Goal: Task Accomplishment & Management: Manage account settings

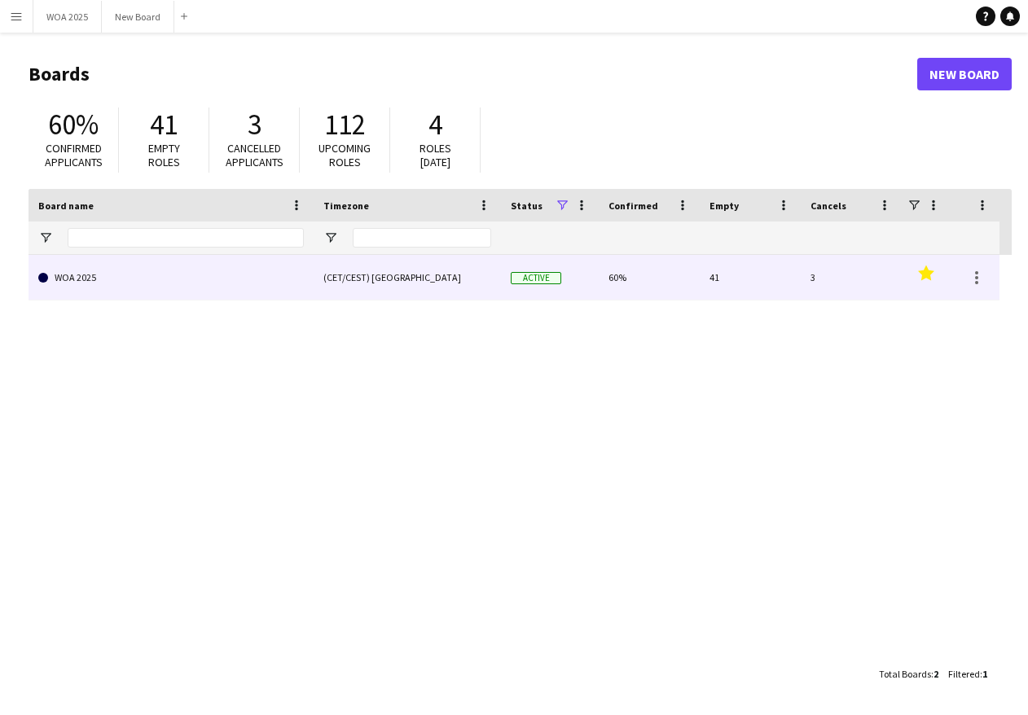
click at [184, 275] on link "WOA 2025" at bounding box center [171, 278] width 266 height 46
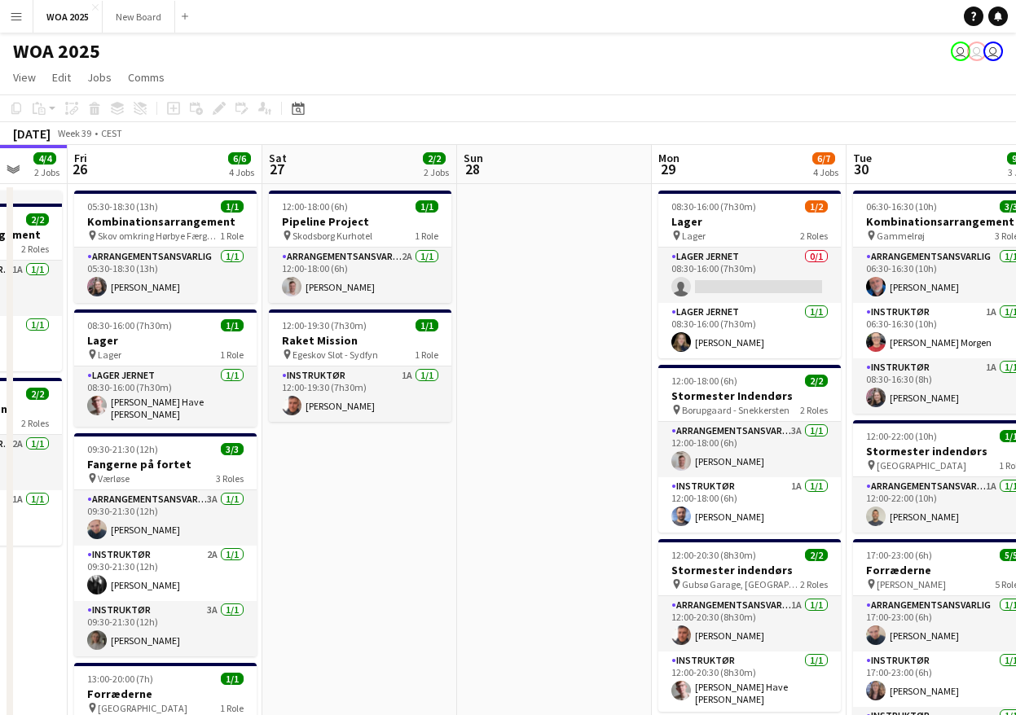
scroll to position [0, 644]
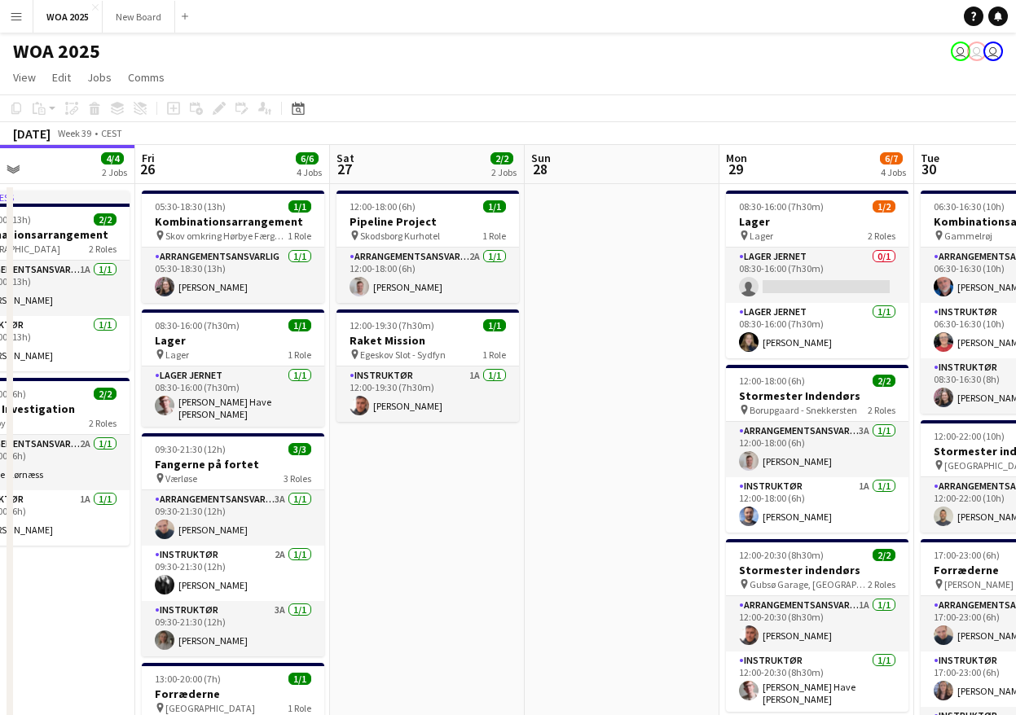
drag, startPoint x: 675, startPoint y: 513, endPoint x: -146, endPoint y: 500, distance: 820.7
click at [0, 500] on html "Menu Boards Boards Boards All jobs Status Workforce Workforce My Workforce Recr…" at bounding box center [508, 587] width 1016 height 1174
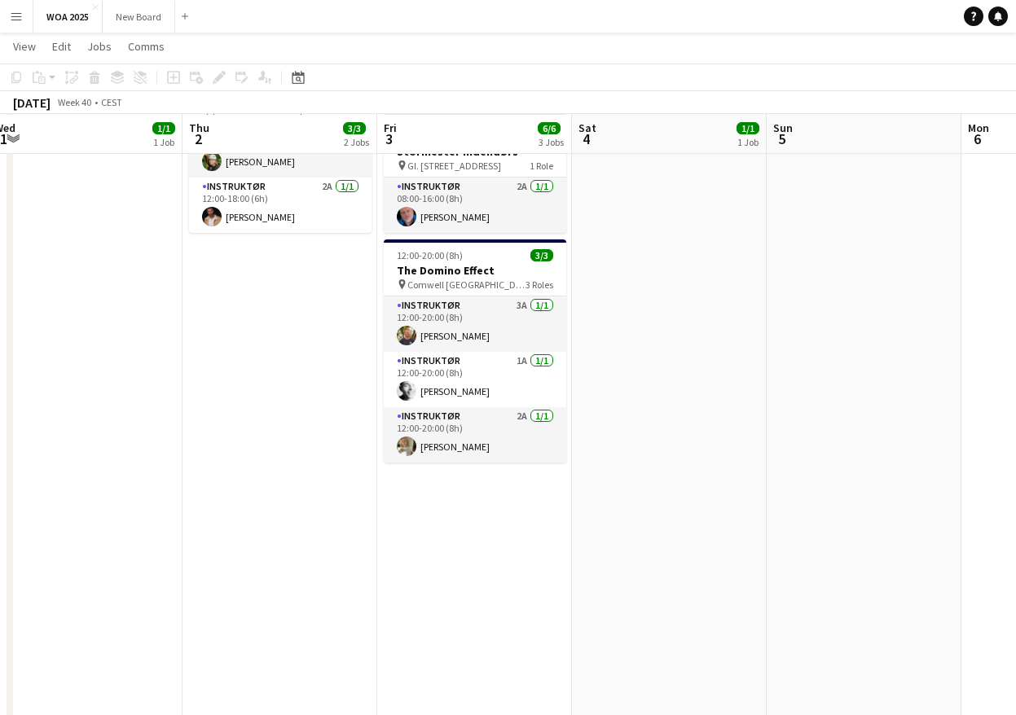
scroll to position [244, 0]
drag, startPoint x: 833, startPoint y: 464, endPoint x: -257, endPoint y: 555, distance: 1093.2
click at [0, 555] on html "Menu Boards Boards Boards All jobs Status Workforce Workforce My Workforce Recr…" at bounding box center [508, 342] width 1016 height 1173
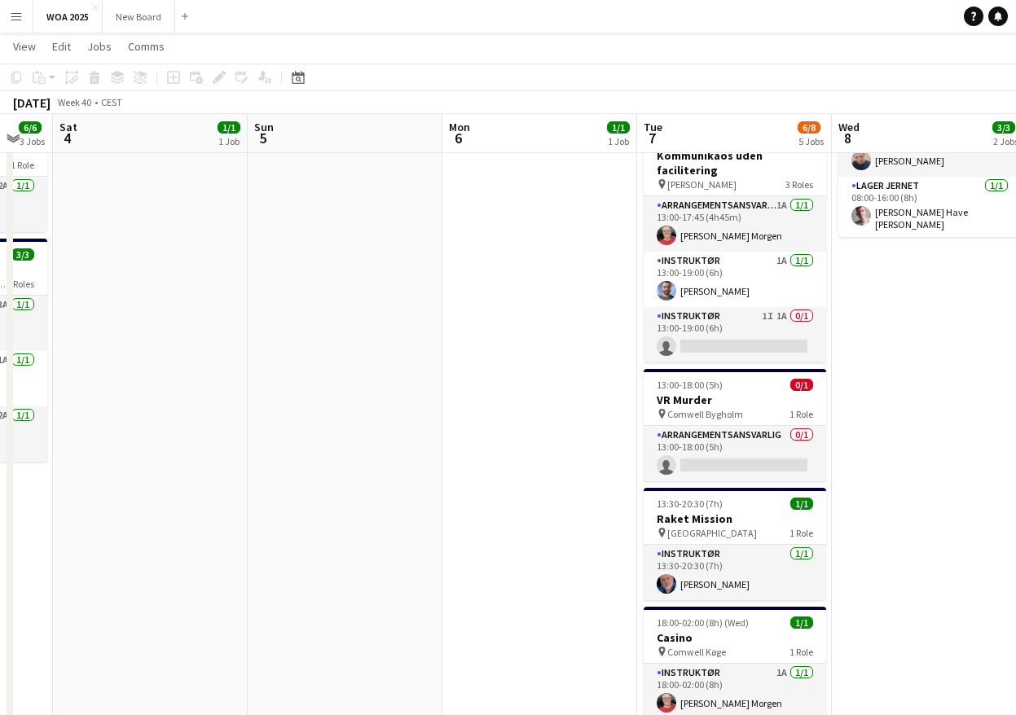
scroll to position [0, 623]
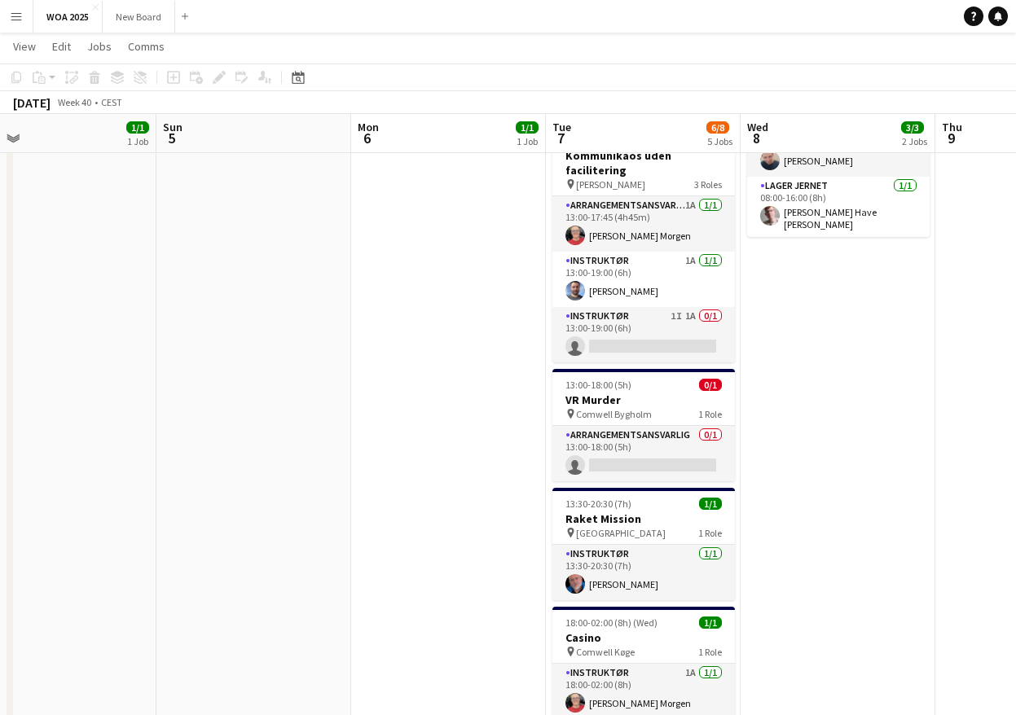
drag, startPoint x: 115, startPoint y: 530, endPoint x: -246, endPoint y: 518, distance: 361.2
click at [0, 518] on html "Menu Boards Boards Boards All jobs Status Workforce Workforce My Workforce Recr…" at bounding box center [508, 342] width 1016 height 1173
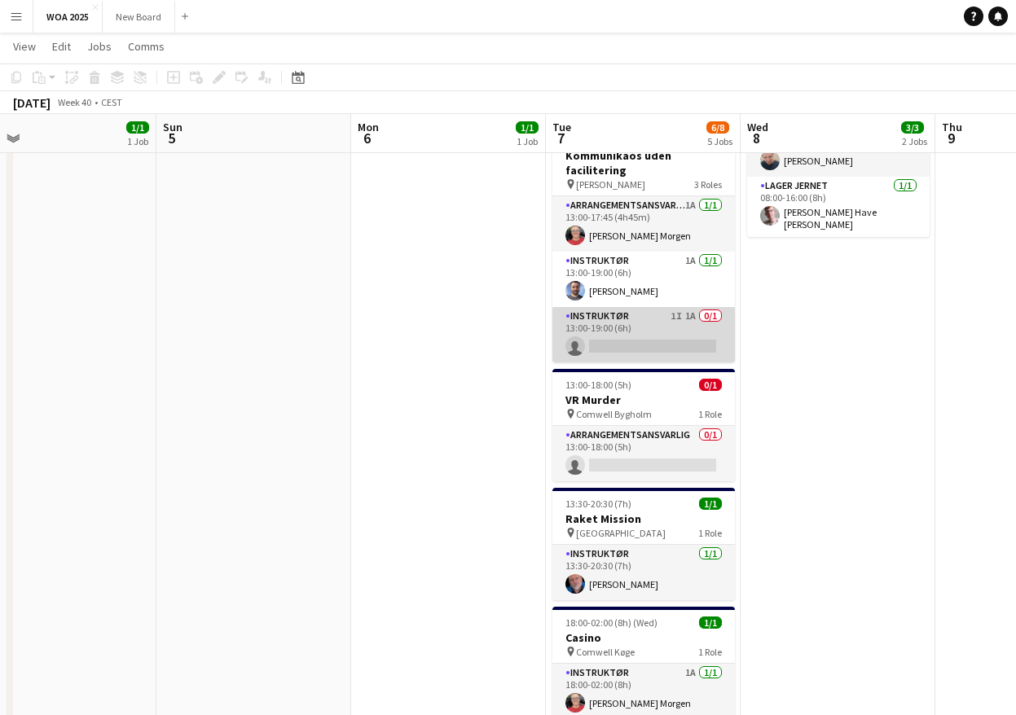
click at [649, 319] on app-card-role "Instruktør 1I 1A 0/1 13:00-19:00 (6h) single-neutral-actions" at bounding box center [643, 334] width 183 height 55
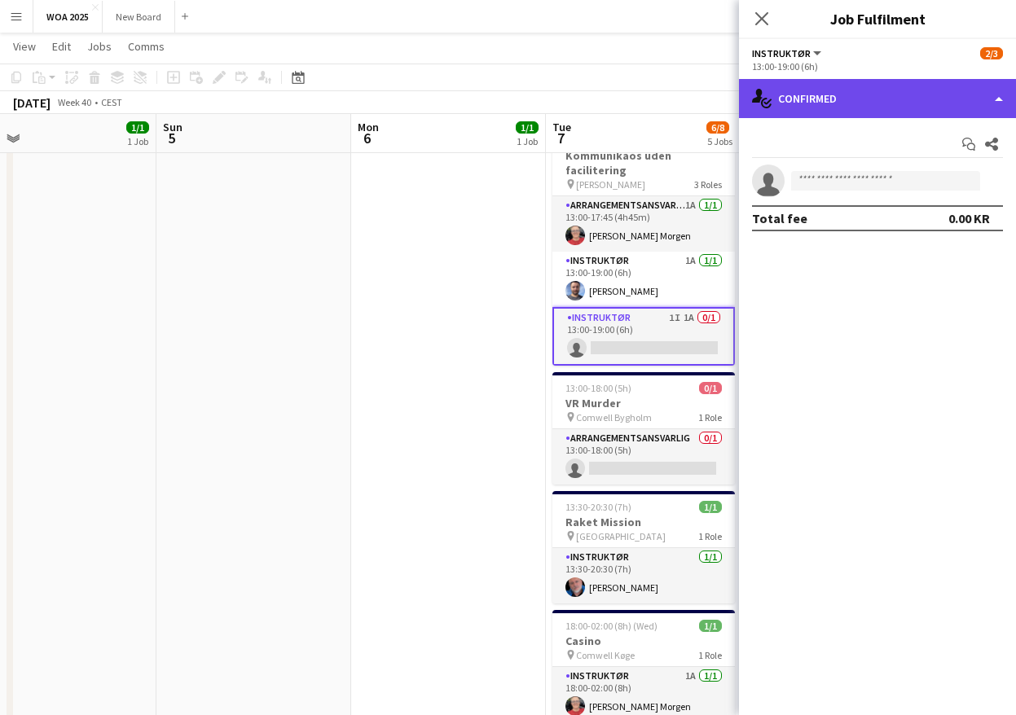
click at [903, 99] on div "single-neutral-actions-check-2 Confirmed" at bounding box center [877, 98] width 277 height 39
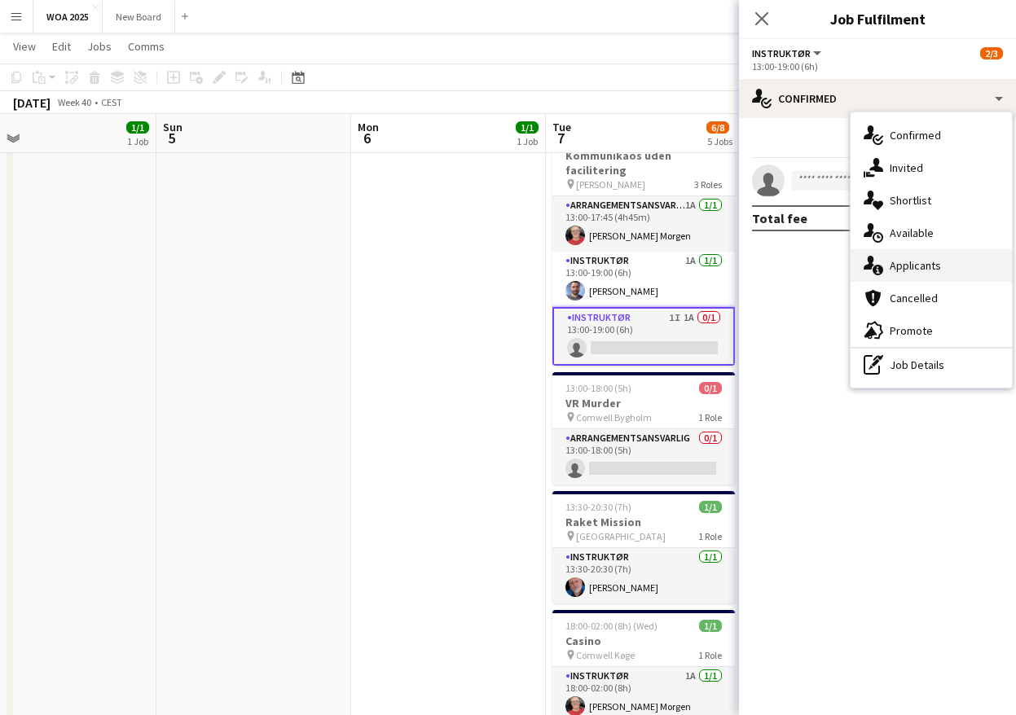
click at [935, 264] on span "Applicants" at bounding box center [915, 265] width 51 height 15
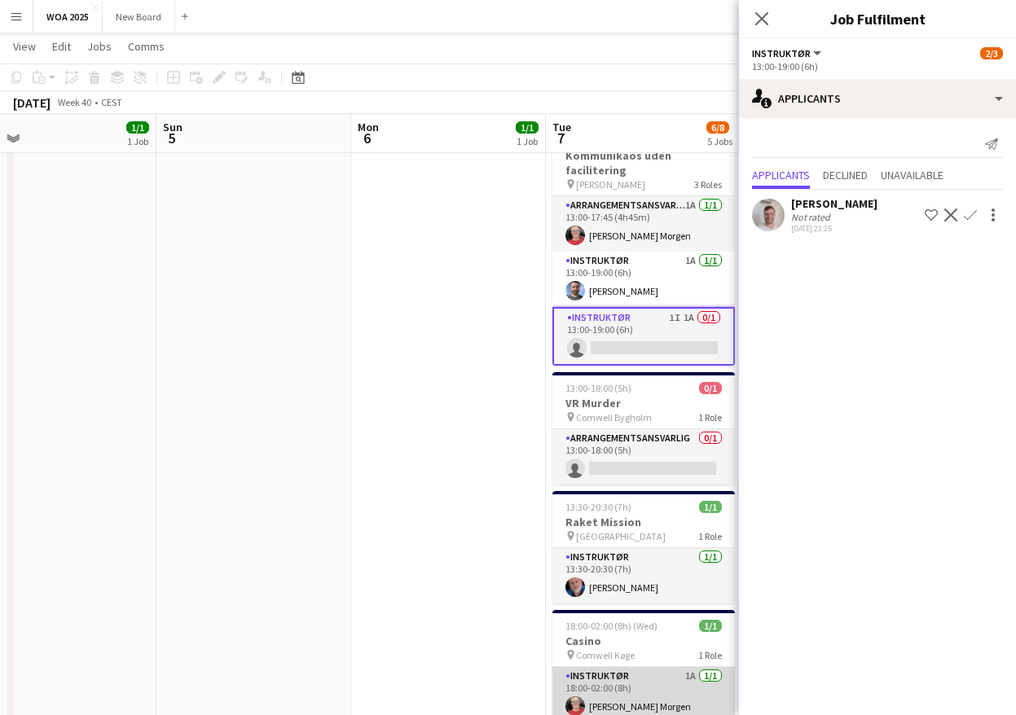
click at [674, 689] on app-card-role "Instruktør 1A [DATE] 18:00-02:00 (8h) [PERSON_NAME] Morgen" at bounding box center [643, 694] width 183 height 55
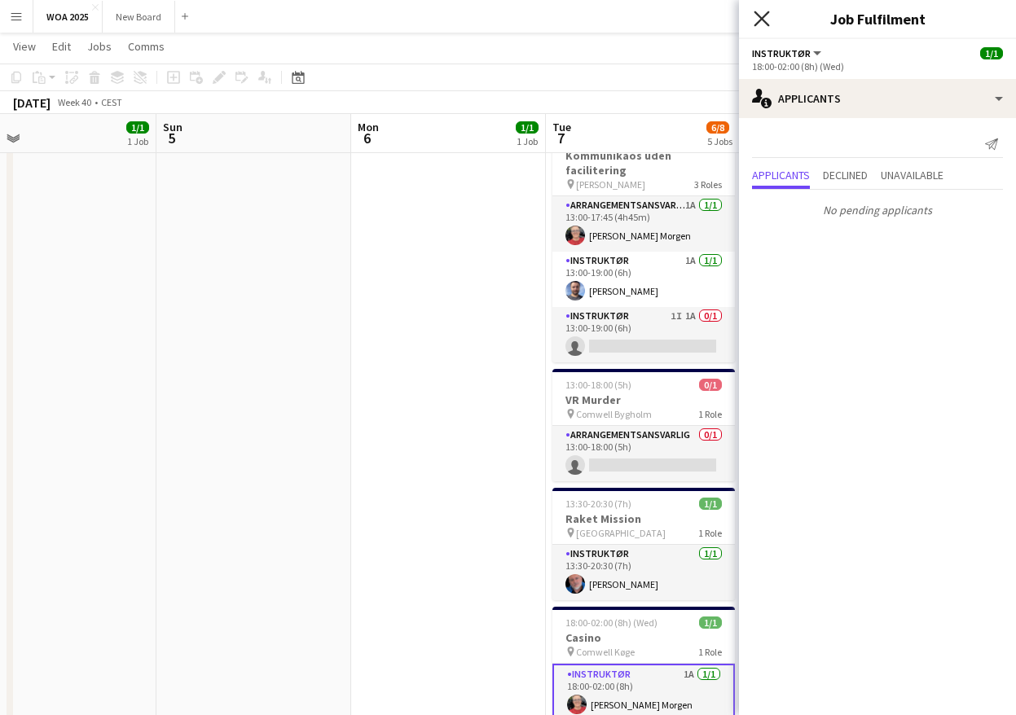
click at [759, 20] on icon at bounding box center [761, 18] width 15 height 15
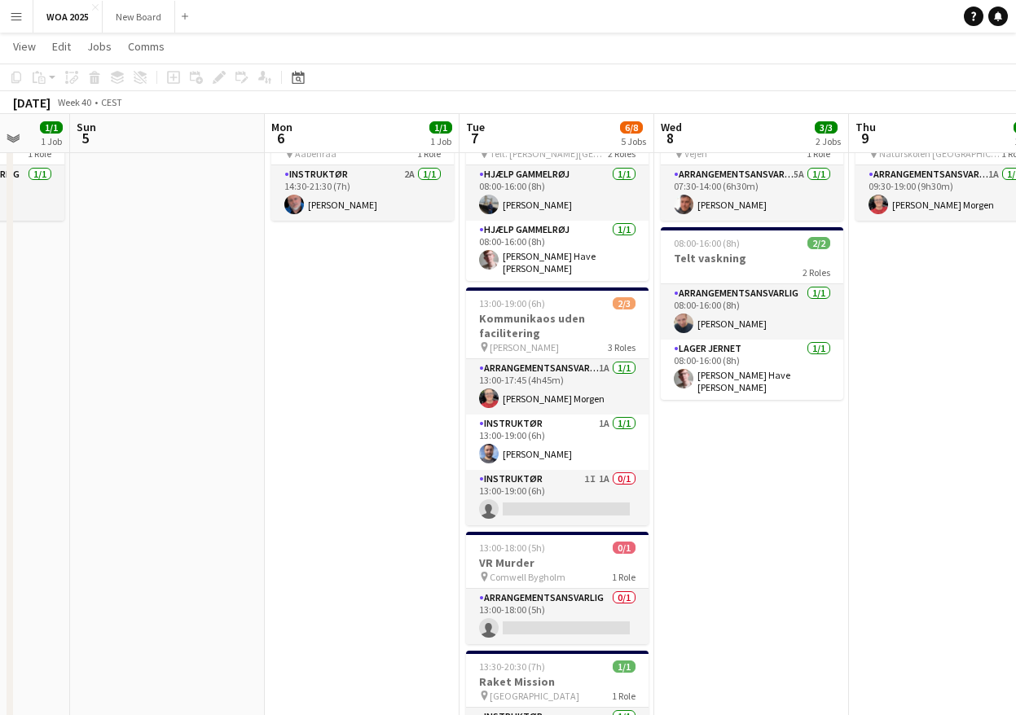
scroll to position [0, 744]
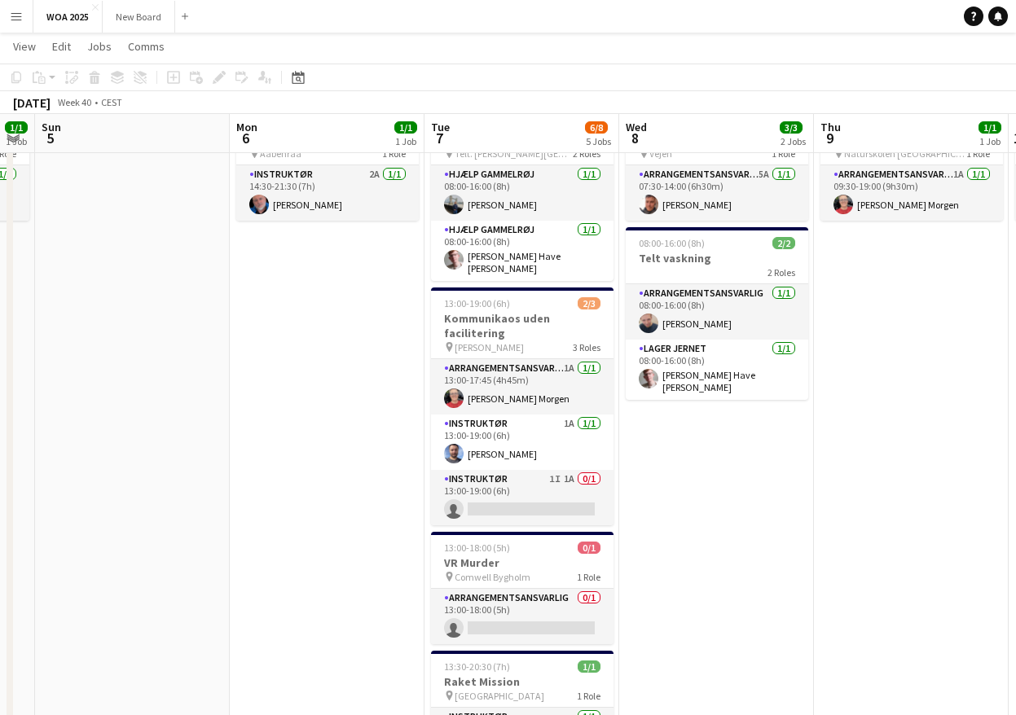
drag, startPoint x: 859, startPoint y: 495, endPoint x: 737, endPoint y: 522, distance: 124.2
click at [737, 526] on app-calendar-viewport "Wed 1 1/1 1 Job Thu 2 3/3 2 Jobs Fri 3 6/6 3 Jobs Sat 4 1/1 1 Job Sun 5 Mon 6 1…" at bounding box center [508, 537] width 1016 height 1109
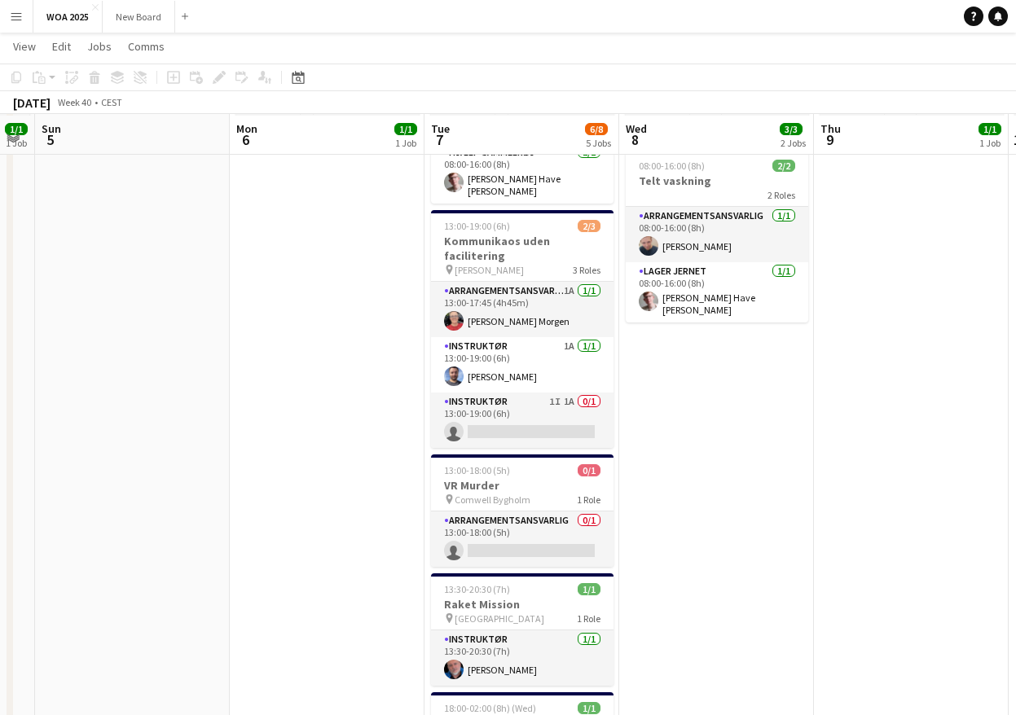
scroll to position [161, 0]
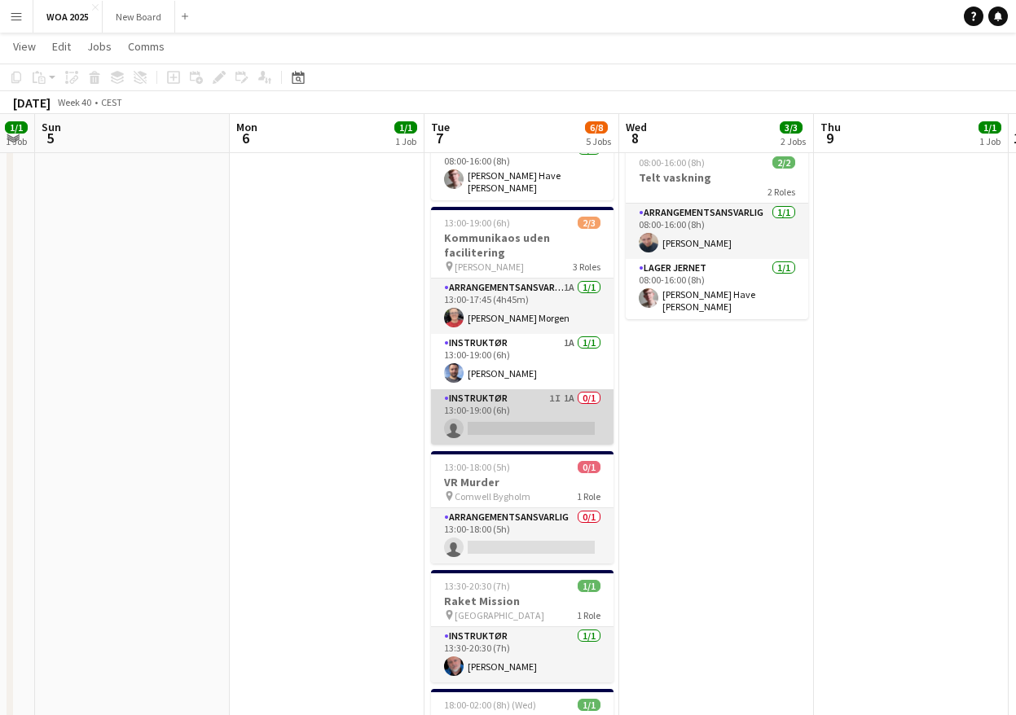
click at [526, 408] on app-card-role "Instruktør 1I 1A 0/1 13:00-19:00 (6h) single-neutral-actions" at bounding box center [522, 417] width 183 height 55
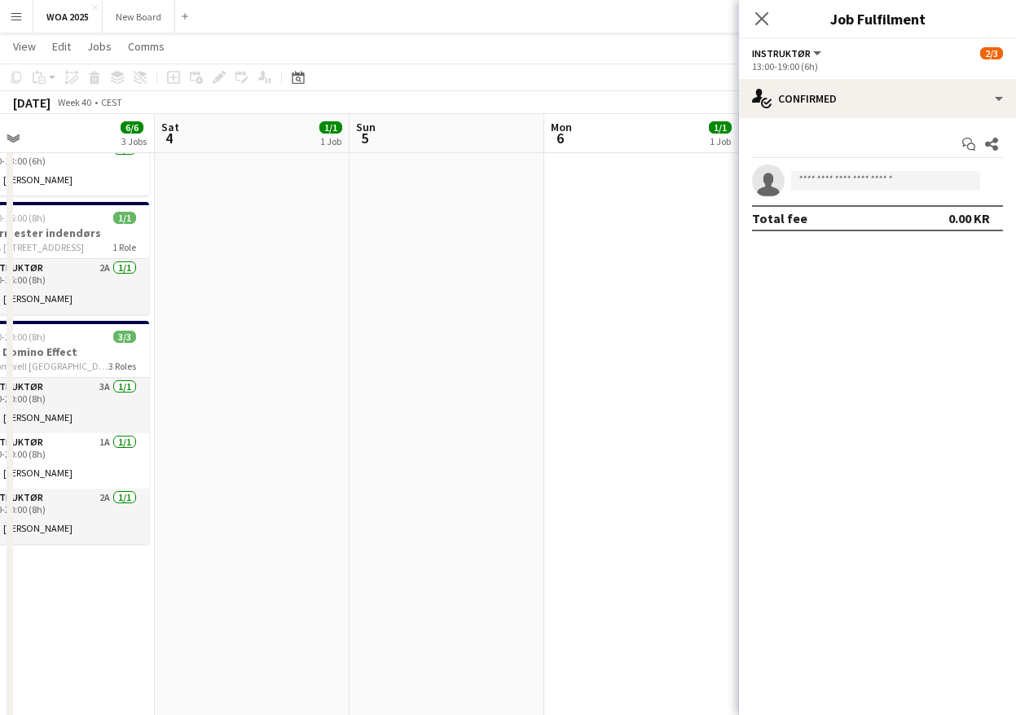
drag, startPoint x: 356, startPoint y: 412, endPoint x: 1019, endPoint y: 410, distance: 662.5
click at [1016, 412] on html "Menu Boards Boards Boards All jobs Status Workforce Workforce My Workforce Recr…" at bounding box center [508, 425] width 1016 height 1173
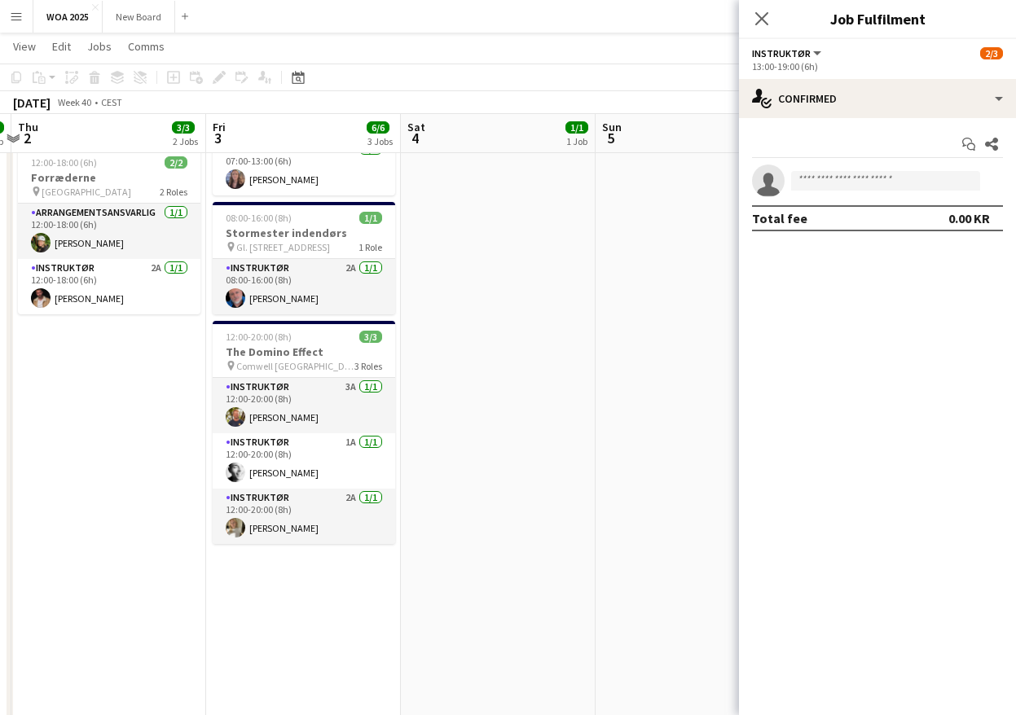
drag, startPoint x: 464, startPoint y: 413, endPoint x: 717, endPoint y: 412, distance: 253.4
click at [728, 412] on app-calendar-viewport "Tue 30 9/9 3 Jobs Wed 1 1/1 1 Job Thu 2 3/3 2 Jobs Fri 3 6/6 3 Jobs Sat 4 1/1 1…" at bounding box center [508, 456] width 1016 height 1109
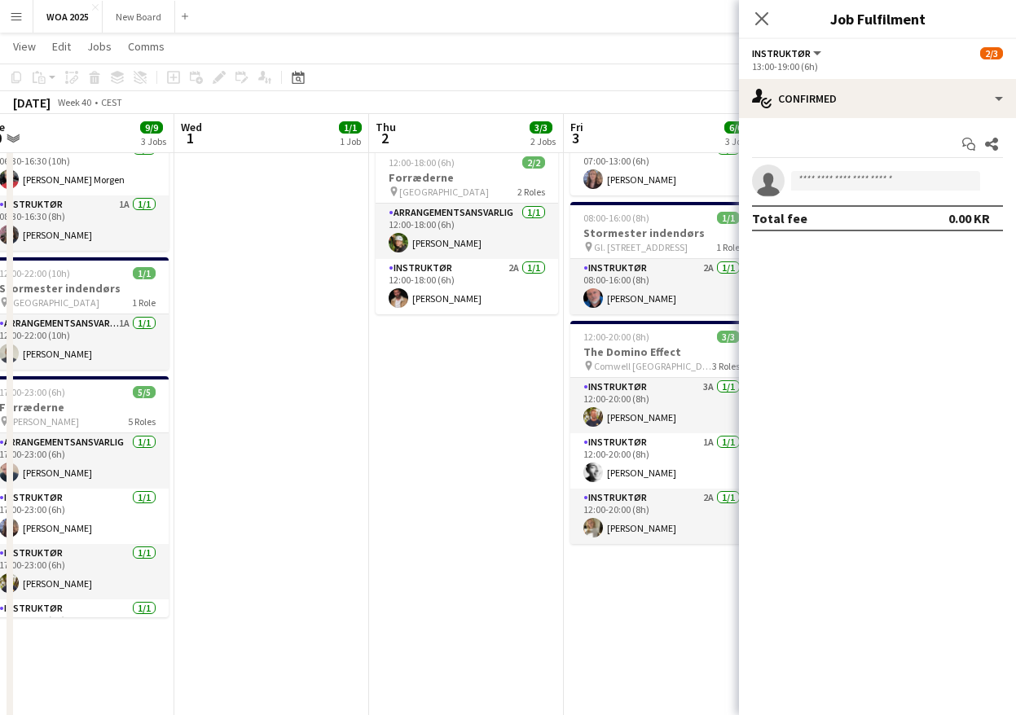
drag, startPoint x: 158, startPoint y: 460, endPoint x: 464, endPoint y: 472, distance: 306.6
click at [500, 472] on app-calendar-viewport "Sun 28 Mon 29 6/7 4 Jobs Tue 30 9/9 3 Jobs Wed 1 1/1 1 Job Thu 2 3/3 2 Jobs Fri…" at bounding box center [508, 456] width 1016 height 1109
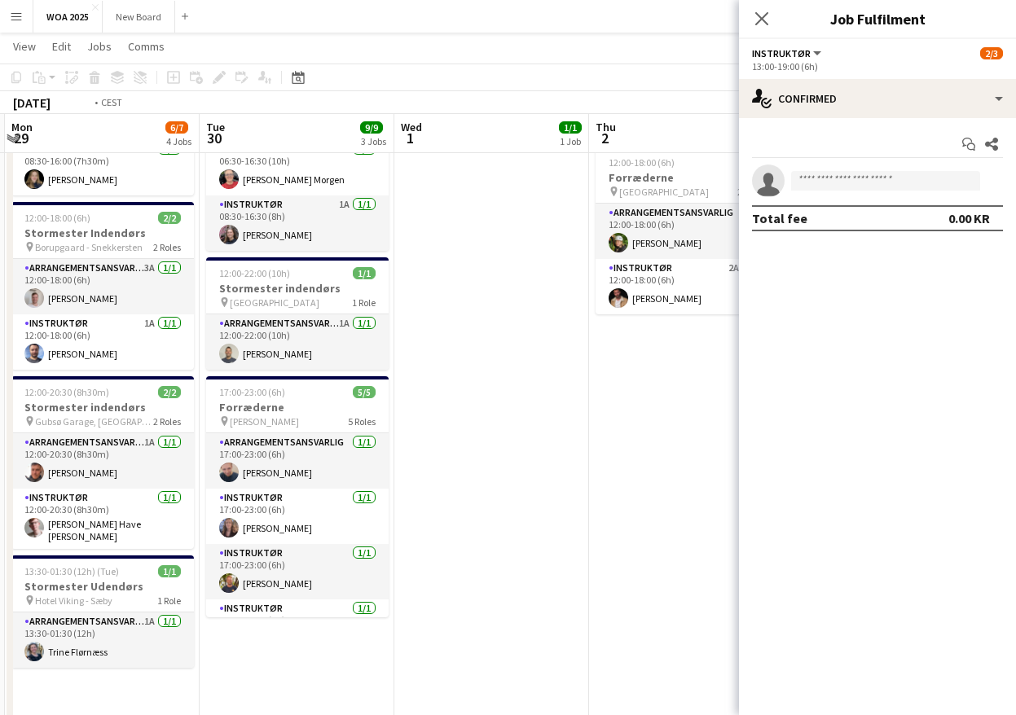
drag, startPoint x: 246, startPoint y: 471, endPoint x: 542, endPoint y: 475, distance: 295.8
click at [542, 475] on app-calendar-viewport "Sun 28 Mon 29 6/7 4 Jobs Tue 30 9/9 3 Jobs Wed 1 1/1 1 Job Thu 2 3/3 2 Jobs Fri…" at bounding box center [508, 456] width 1016 height 1109
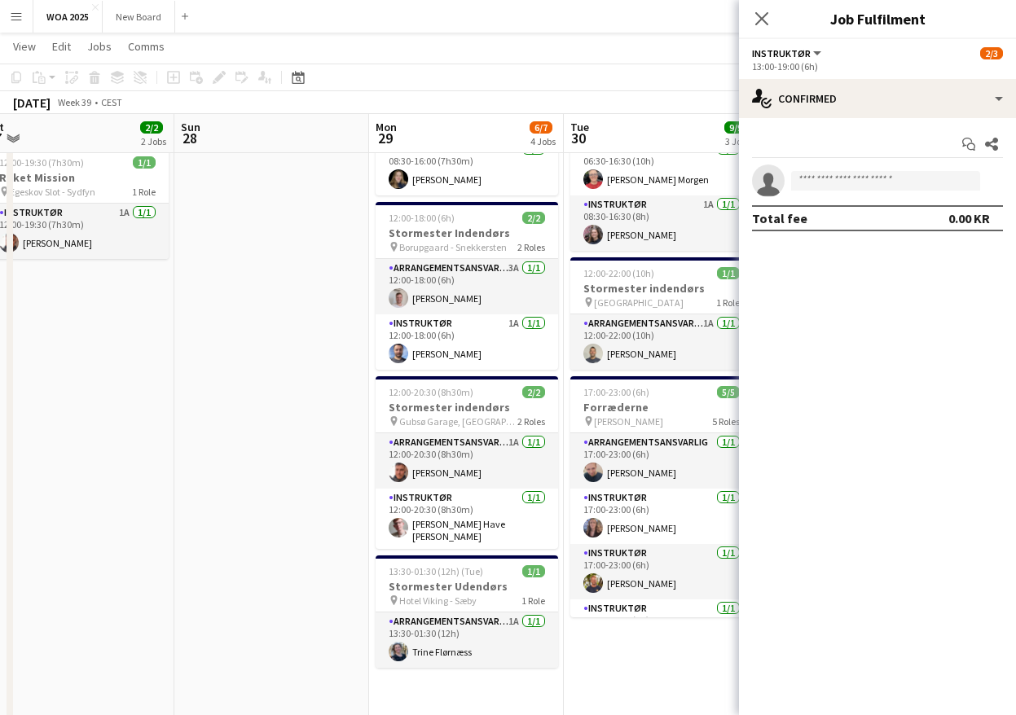
scroll to position [0, 339]
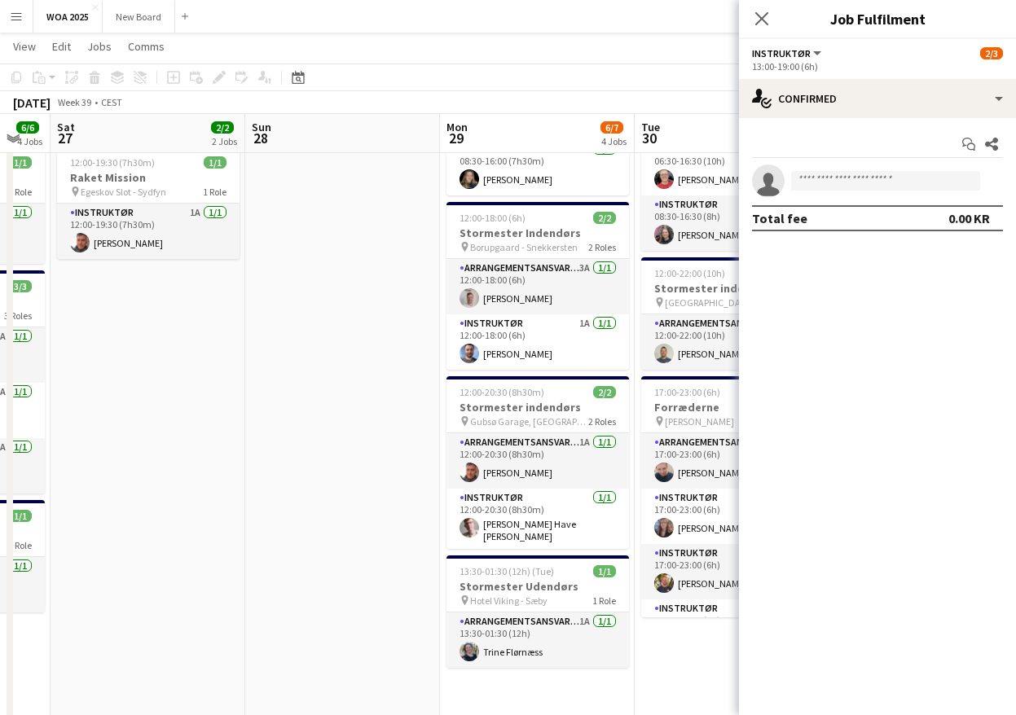
drag, startPoint x: 106, startPoint y: 484, endPoint x: 447, endPoint y: 502, distance: 341.1
click at [447, 502] on app-calendar-viewport "Thu 25 4/4 2 Jobs Fri 26 6/6 4 Jobs Sat 27 2/2 2 Jobs Sun 28 Mon 29 6/7 4 Jobs …" at bounding box center [508, 456] width 1016 height 1109
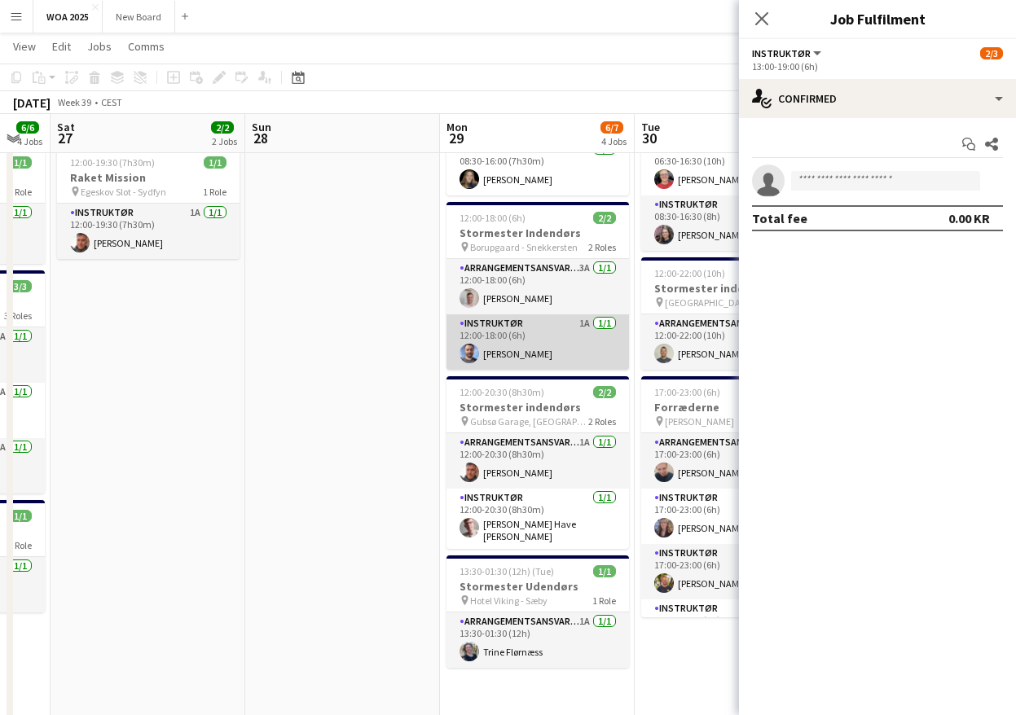
click at [574, 352] on app-card-role "Instruktør 1A [DATE] 12:00-18:00 (6h) [PERSON_NAME]" at bounding box center [538, 342] width 183 height 55
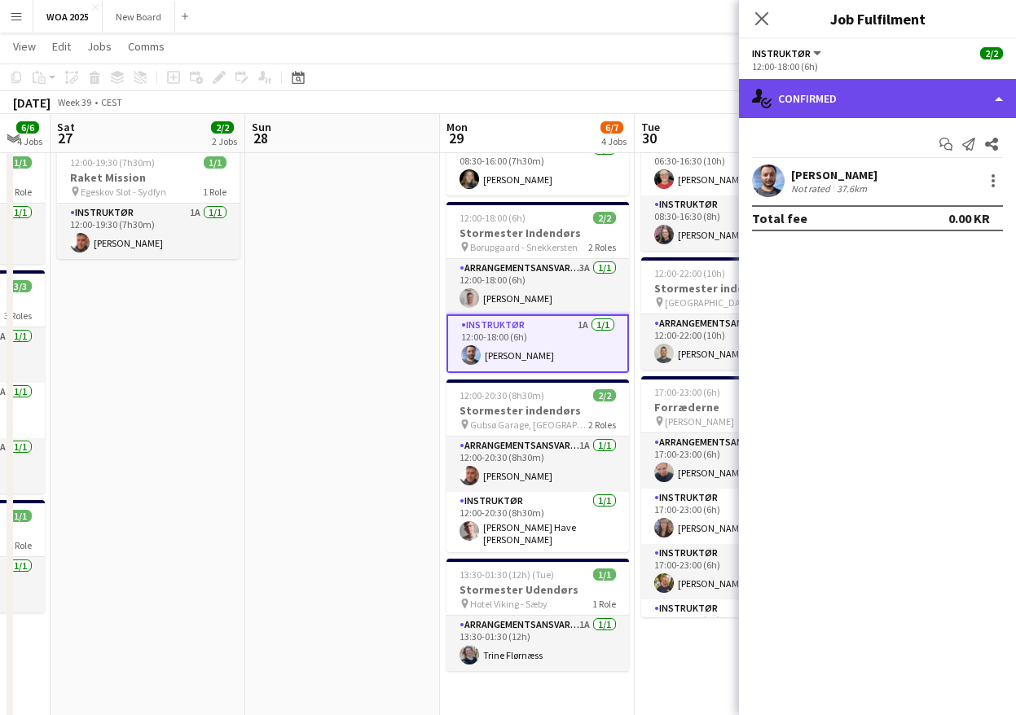
click at [902, 103] on div "single-neutral-actions-check-2 Confirmed" at bounding box center [877, 98] width 277 height 39
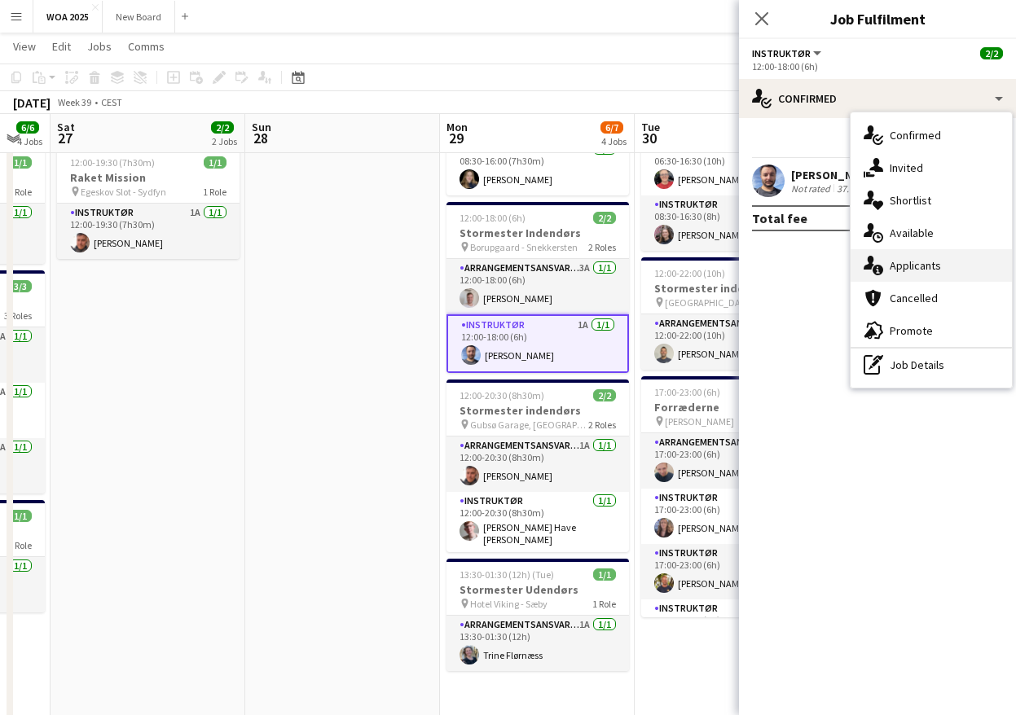
click at [926, 271] on span "Applicants" at bounding box center [915, 265] width 51 height 15
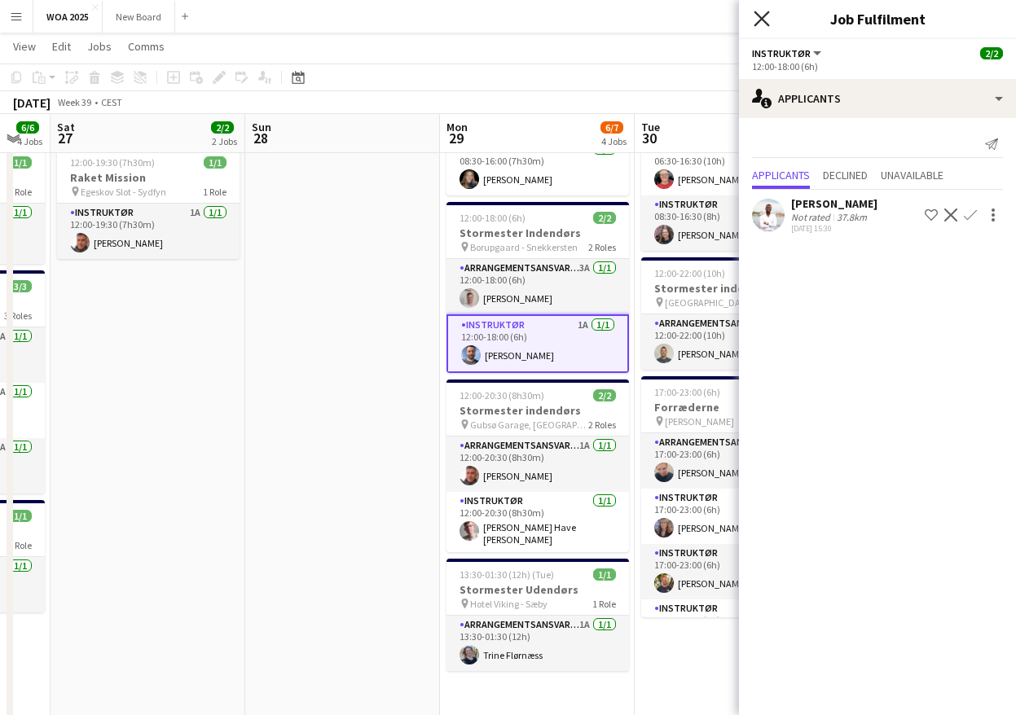
click at [759, 21] on icon at bounding box center [761, 18] width 15 height 15
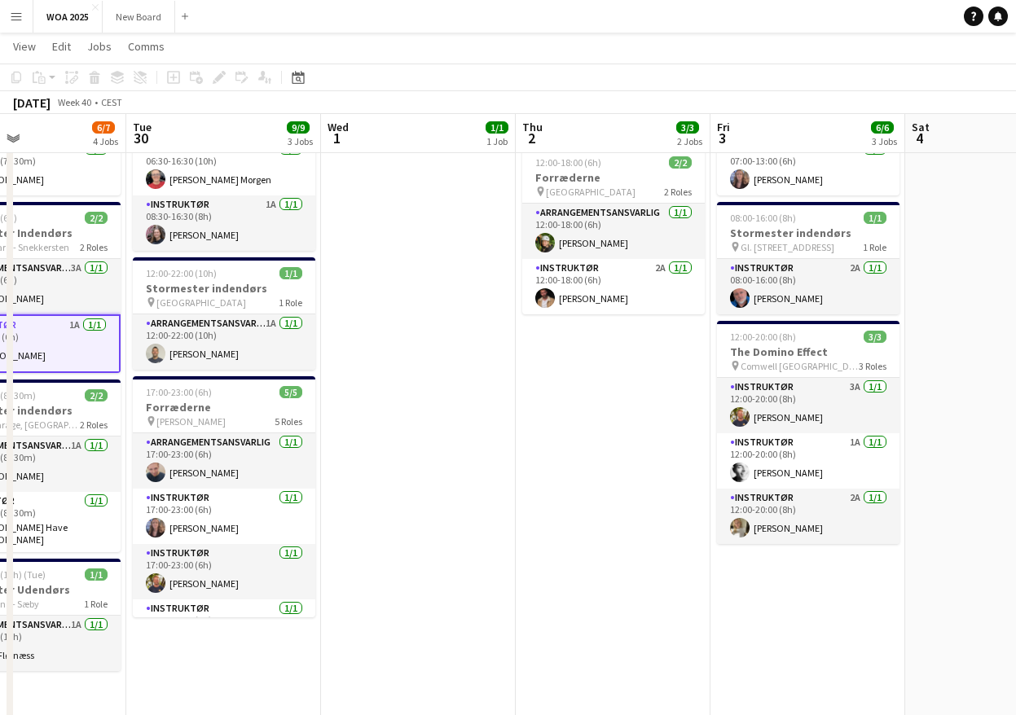
drag, startPoint x: 865, startPoint y: 472, endPoint x: 355, endPoint y: 438, distance: 510.4
click at [355, 438] on app-calendar-viewport "Sat 27 2/2 2 Jobs Sun 28 Mon 29 6/7 4 Jobs Tue 30 9/9 3 Jobs Wed 1 1/1 1 Job Th…" at bounding box center [508, 456] width 1016 height 1109
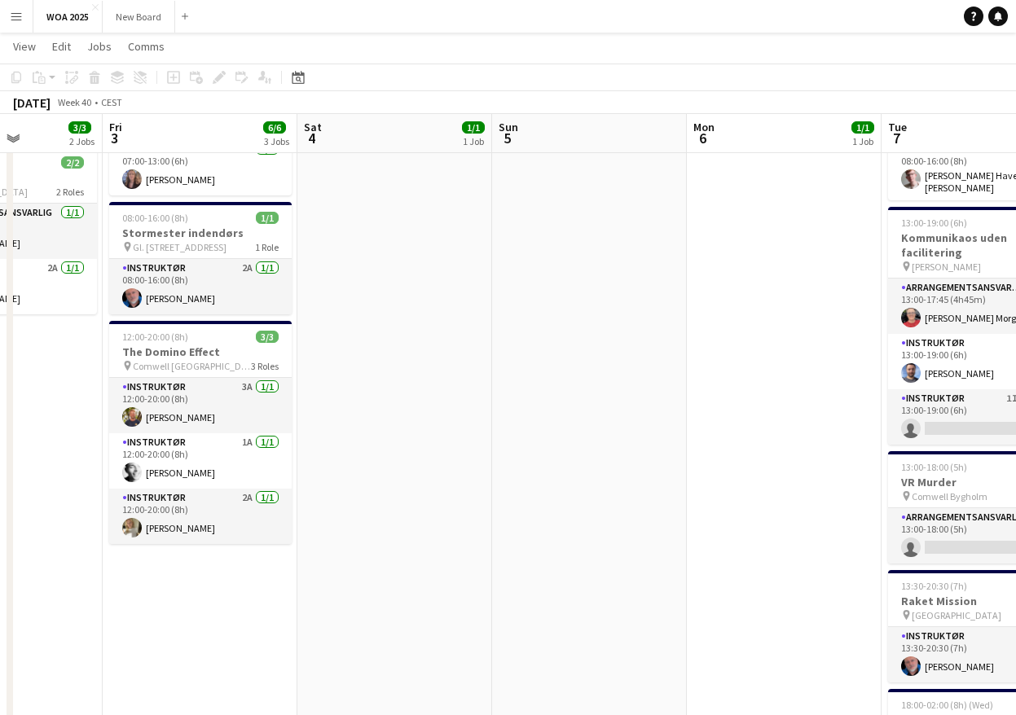
drag, startPoint x: 741, startPoint y: 617, endPoint x: 77, endPoint y: 560, distance: 666.6
click at [76, 561] on app-calendar-viewport "Mon 29 6/7 4 Jobs Tue 30 9/9 3 Jobs Wed 1 1/1 1 Job Thu 2 3/3 2 Jobs Fri 3 6/6 …" at bounding box center [508, 456] width 1016 height 1109
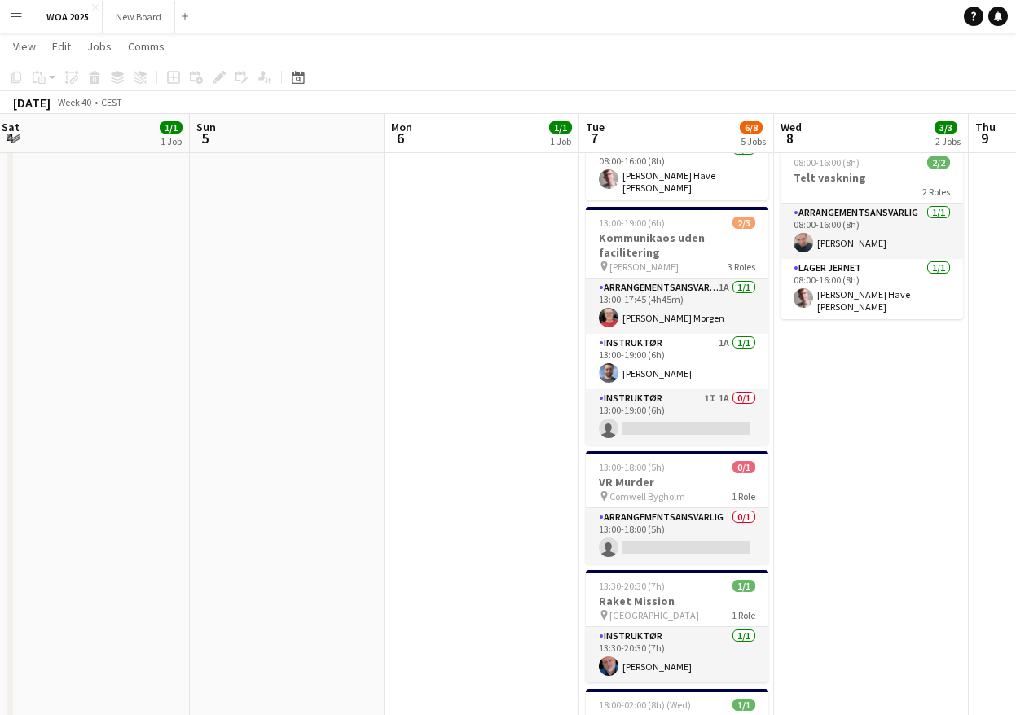
drag, startPoint x: 640, startPoint y: 458, endPoint x: 383, endPoint y: 413, distance: 260.6
click at [383, 413] on app-calendar-viewport "Wed 1 1/1 1 Job Thu 2 3/3 2 Jobs Fri 3 6/6 3 Jobs Sat 4 1/1 1 Job Sun 5 Mon 6 1…" at bounding box center [508, 456] width 1016 height 1109
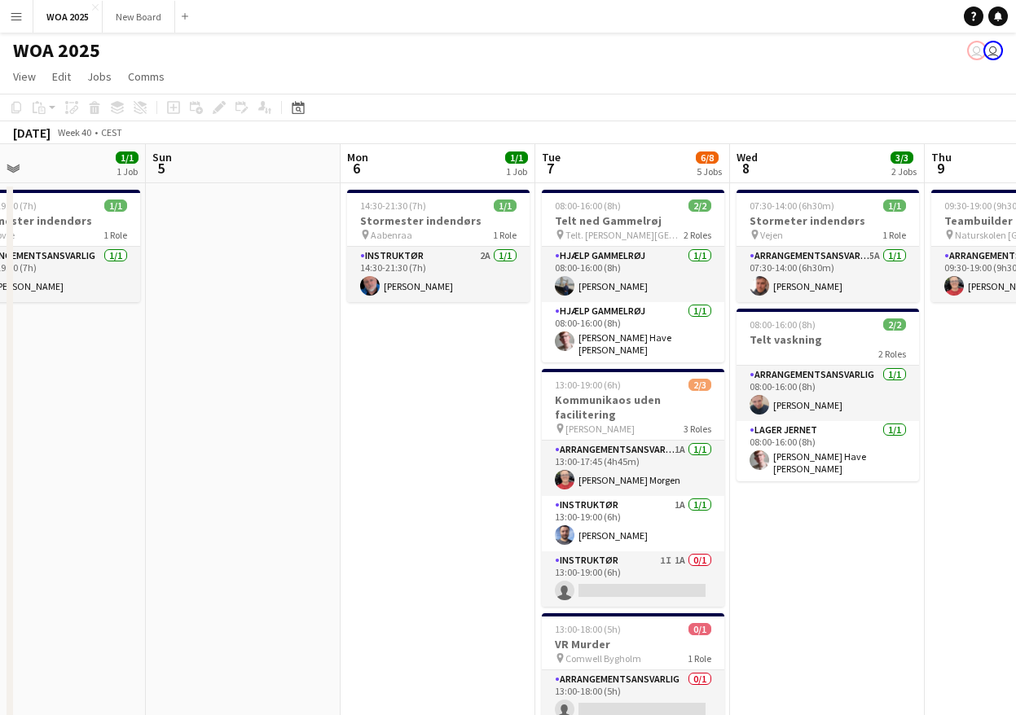
scroll to position [0, 0]
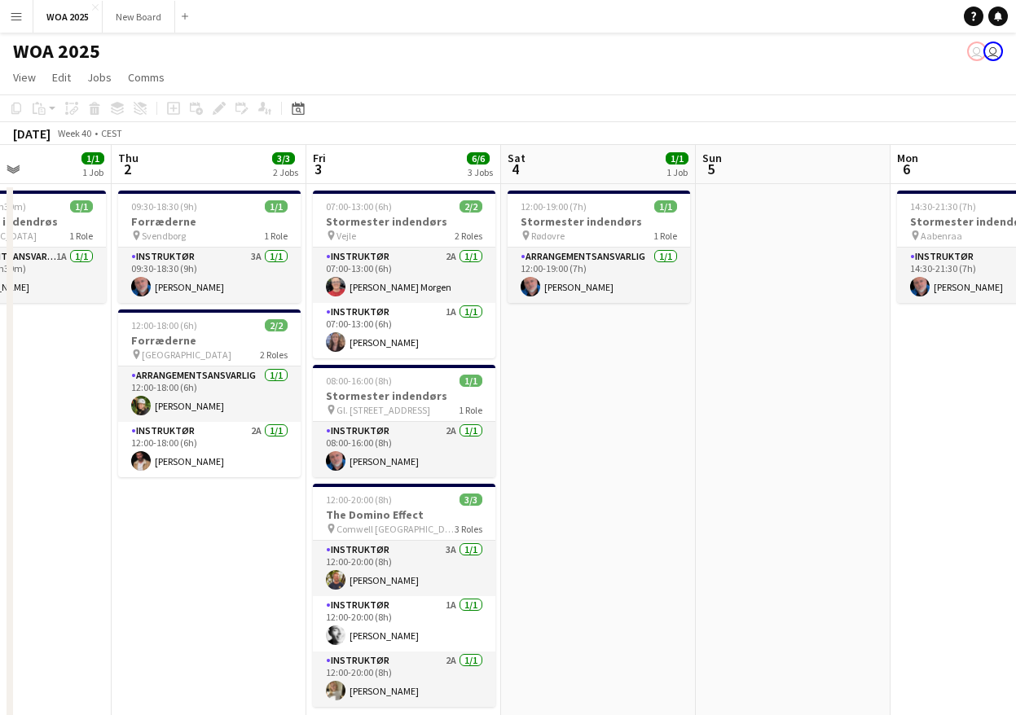
drag, startPoint x: 381, startPoint y: 489, endPoint x: 963, endPoint y: 505, distance: 582.1
click at [966, 504] on app-calendar-viewport "Mon 29 6/7 4 Jobs Tue 30 9/9 3 Jobs Wed 1 1/1 1 Job Thu 2 3/3 2 Jobs Fri 3 6/6 …" at bounding box center [508, 659] width 1016 height 1029
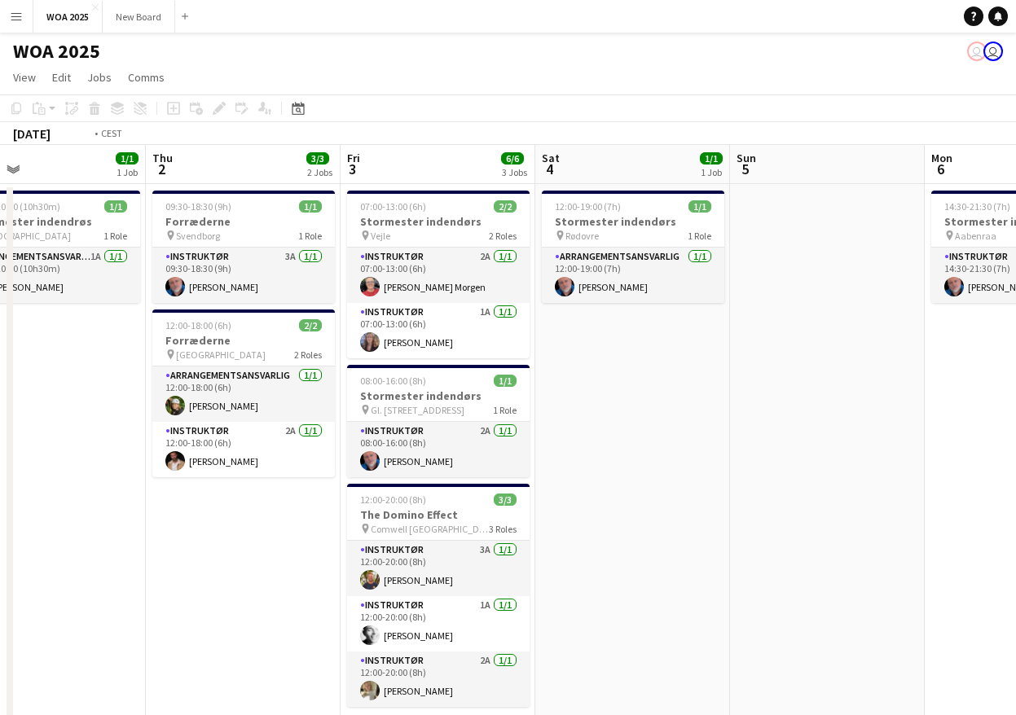
scroll to position [0, 484]
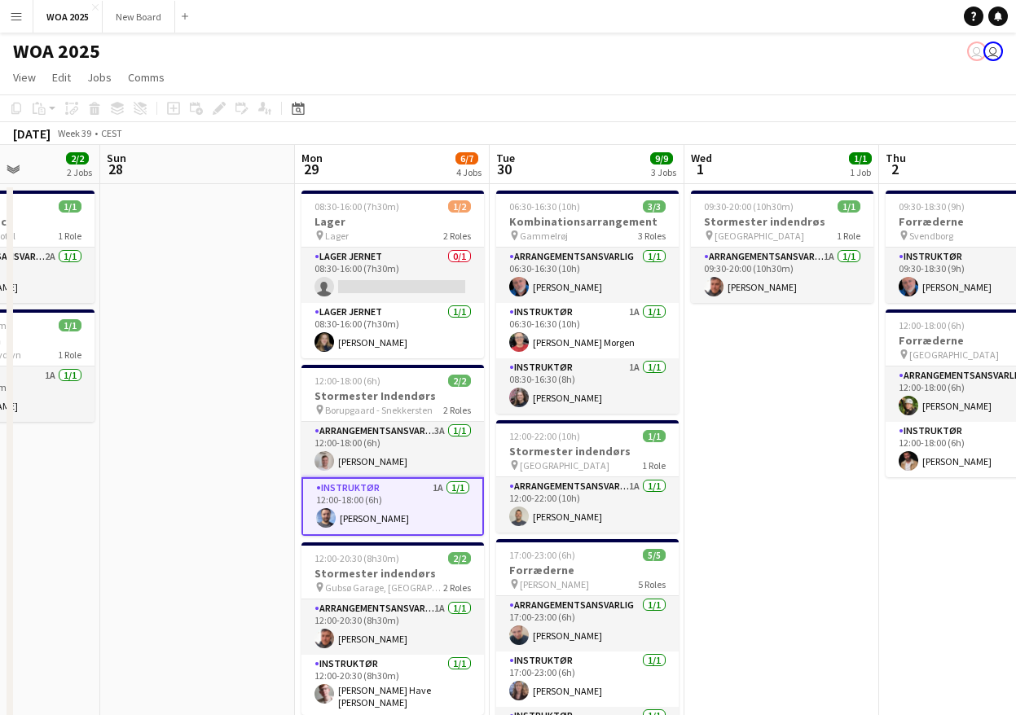
drag, startPoint x: 266, startPoint y: 568, endPoint x: 1000, endPoint y: 521, distance: 734.9
click at [1000, 521] on app-calendar-viewport "Thu 25 4/4 2 Jobs Fri 26 6/6 4 Jobs Sat 27 2/2 2 Jobs Sun 28 Mon 29 6/7 4 Jobs …" at bounding box center [508, 659] width 1016 height 1029
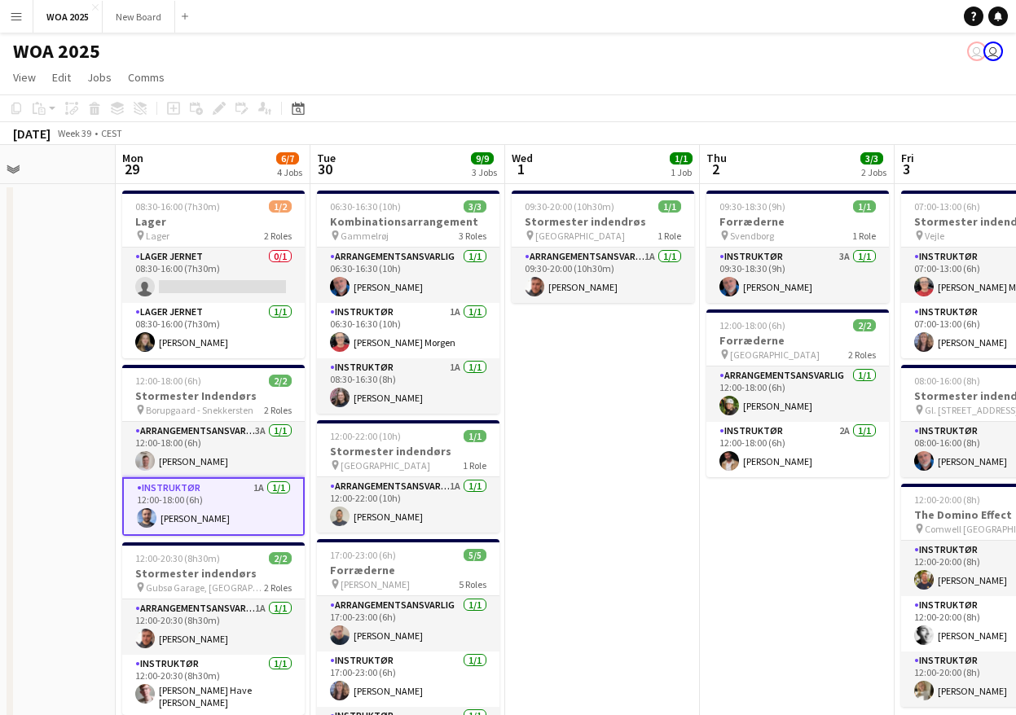
scroll to position [0, 709]
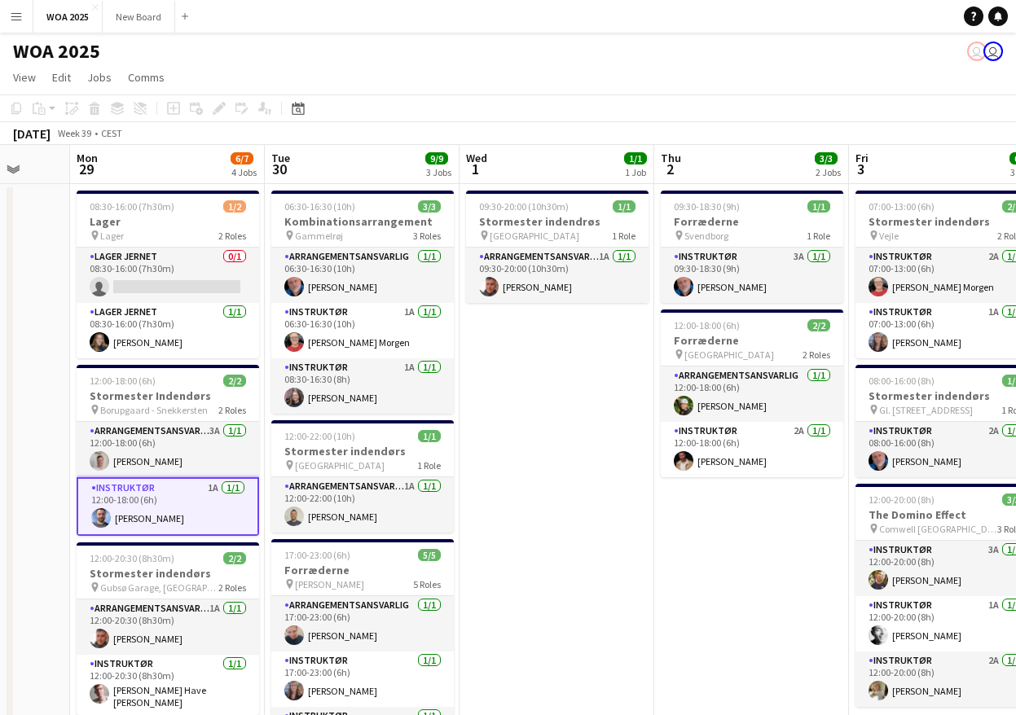
drag, startPoint x: 719, startPoint y: 546, endPoint x: 692, endPoint y: 525, distance: 34.2
click at [692, 525] on app-calendar-viewport "Thu 25 4/4 2 Jobs Fri 26 6/6 4 Jobs Sat 27 2/2 2 Jobs Sun 28 Mon 29 6/7 4 Jobs …" at bounding box center [508, 659] width 1016 height 1029
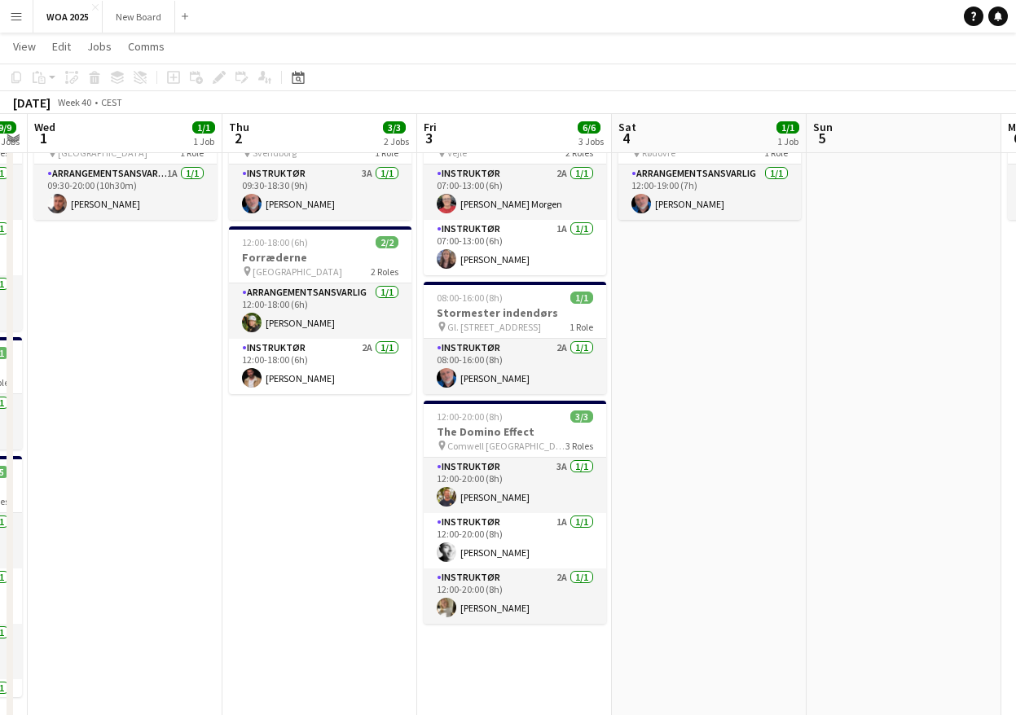
scroll to position [0, 780]
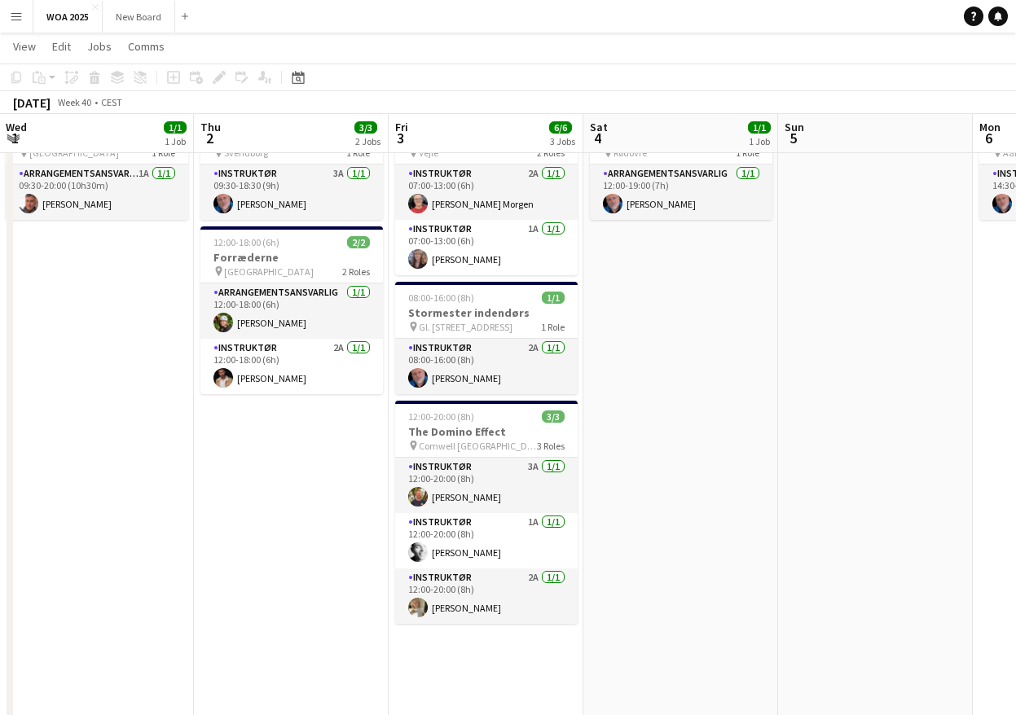
drag, startPoint x: 690, startPoint y: 594, endPoint x: 284, endPoint y: 565, distance: 407.7
click at [284, 565] on app-calendar-viewport "Sat 27 2/2 2 Jobs Sun 28 Mon 29 6/7 4 Jobs Tue 30 9/9 3 Jobs Wed 1 1/1 1 Job Th…" at bounding box center [508, 536] width 1016 height 1109
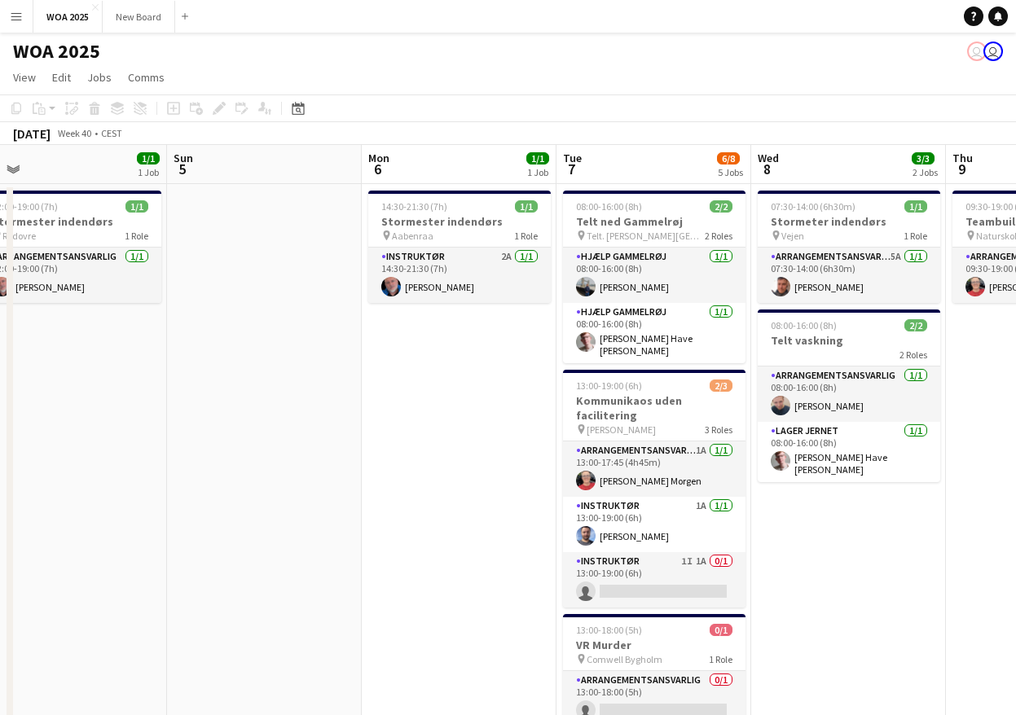
drag, startPoint x: 579, startPoint y: 535, endPoint x: 300, endPoint y: 525, distance: 279.7
click at [306, 530] on app-calendar-viewport "Wed 1 1/1 1 Job Thu 2 3/3 2 Jobs Fri 3 6/6 3 Jobs Sat 4 1/1 1 Job Sun 5 Mon 6 1…" at bounding box center [508, 659] width 1016 height 1029
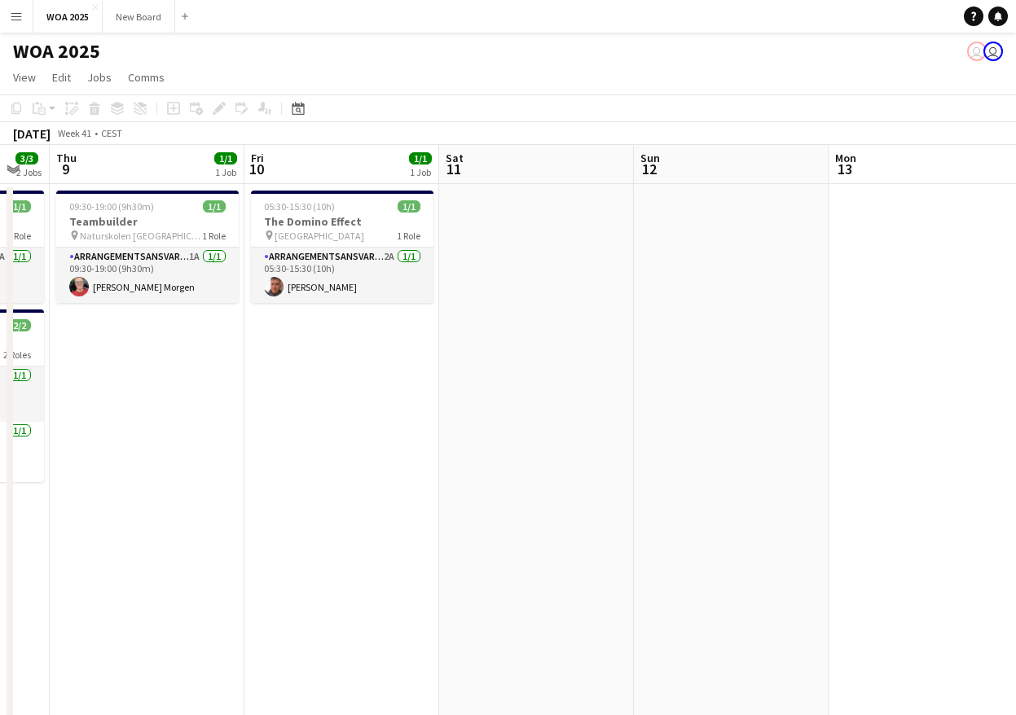
drag, startPoint x: 764, startPoint y: 606, endPoint x: 23, endPoint y: 509, distance: 747.9
click at [23, 509] on app-calendar-viewport "Sun 5 Mon 6 1/1 1 Job Tue 7 6/8 5 Jobs Wed 8 3/3 2 Jobs Thu 9 1/1 1 Job Fri 10 …" at bounding box center [508, 659] width 1016 height 1029
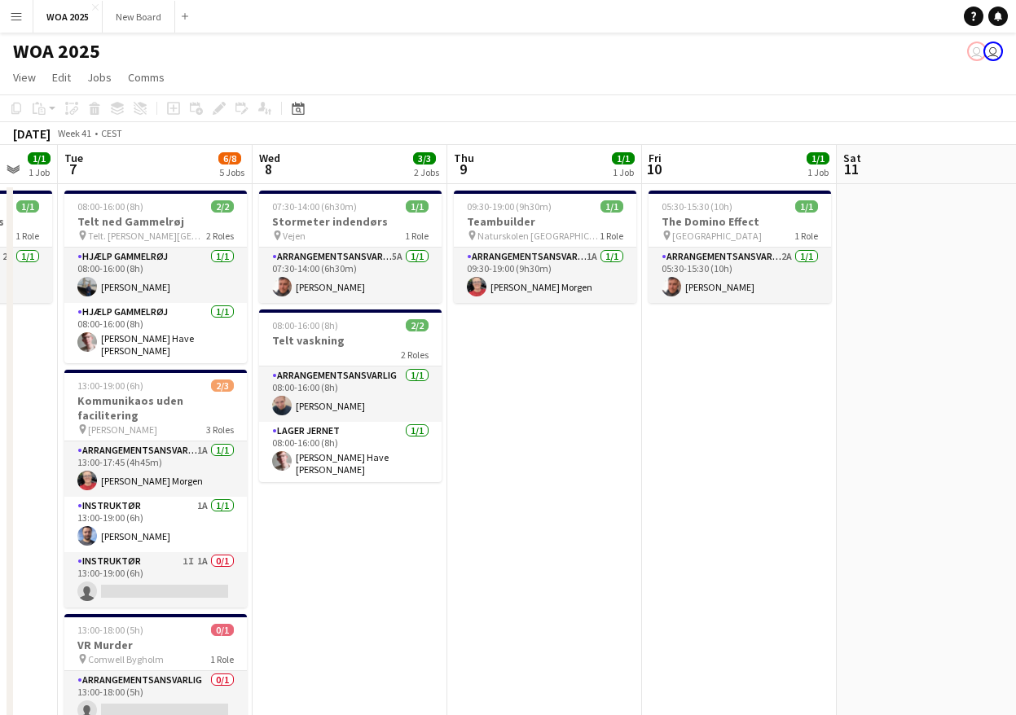
drag, startPoint x: 367, startPoint y: 513, endPoint x: 1034, endPoint y: 531, distance: 667.6
click at [1016, 531] on html "Menu Boards Boards Boards All jobs Status Workforce Workforce My Workforce Recr…" at bounding box center [508, 587] width 1016 height 1174
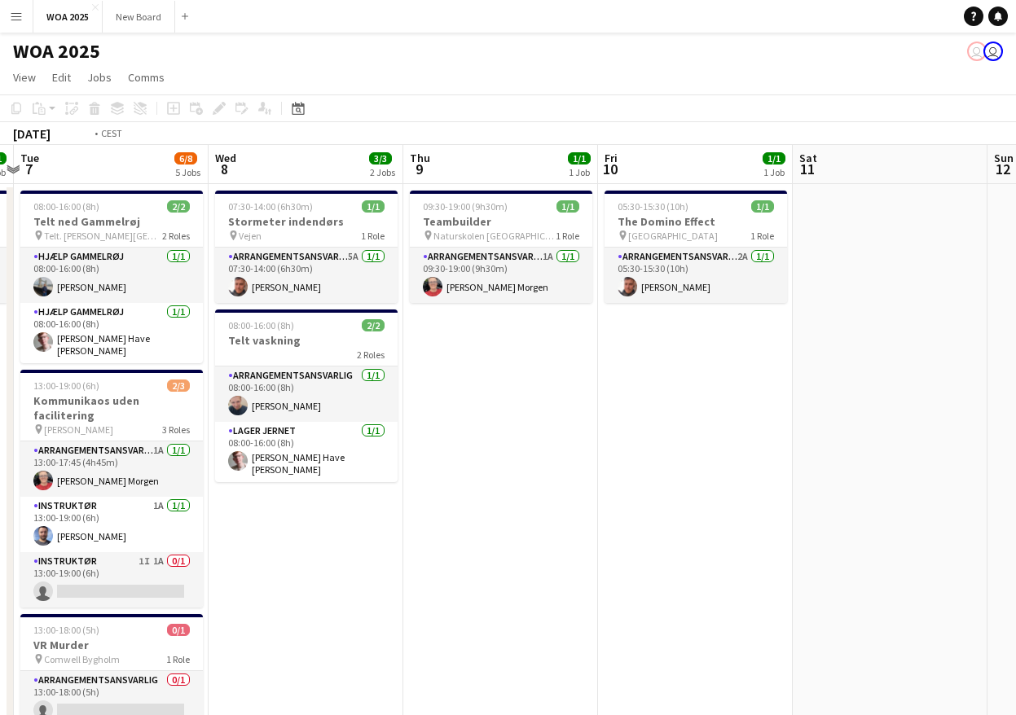
drag, startPoint x: 562, startPoint y: 564, endPoint x: 905, endPoint y: 519, distance: 346.0
click at [905, 519] on app-calendar-viewport "Sun 5 Mon 6 1/1 1 Job Tue 7 6/8 5 Jobs Wed 8 3/3 2 Jobs Thu 9 1/1 1 Job Fri 10 …" at bounding box center [508, 659] width 1016 height 1029
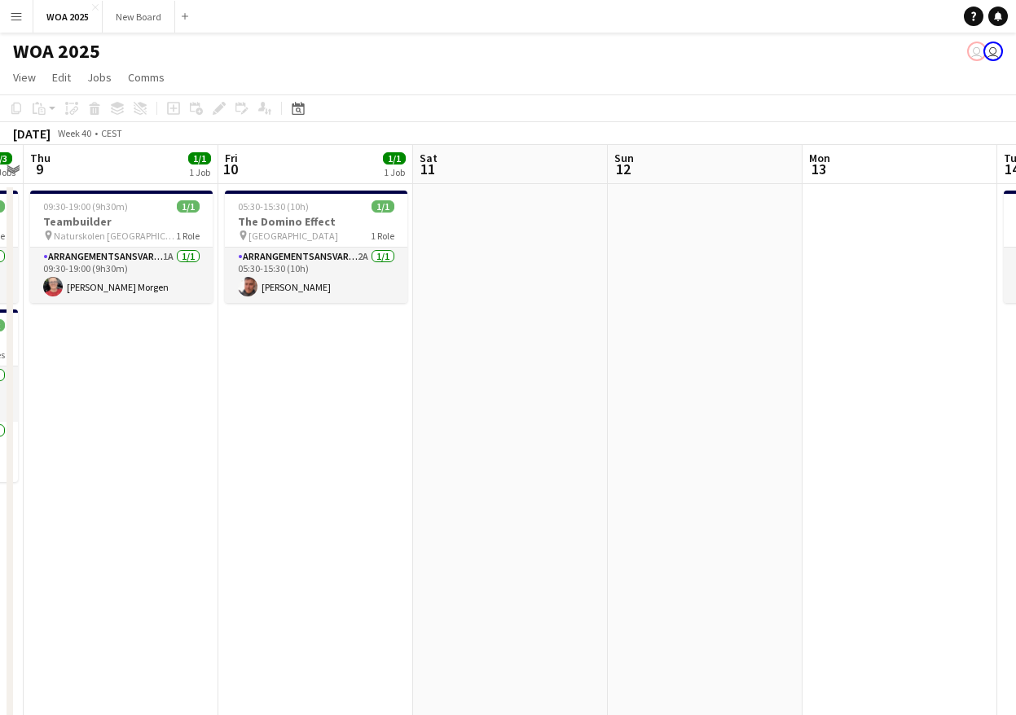
drag, startPoint x: 843, startPoint y: 571, endPoint x: 108, endPoint y: 486, distance: 739.9
click at [108, 486] on app-calendar-viewport "Sun 5 Mon 6 1/1 1 Job Tue 7 6/8 5 Jobs Wed 8 3/3 2 Jobs Thu 9 1/1 1 Job Fri 10 …" at bounding box center [508, 659] width 1016 height 1029
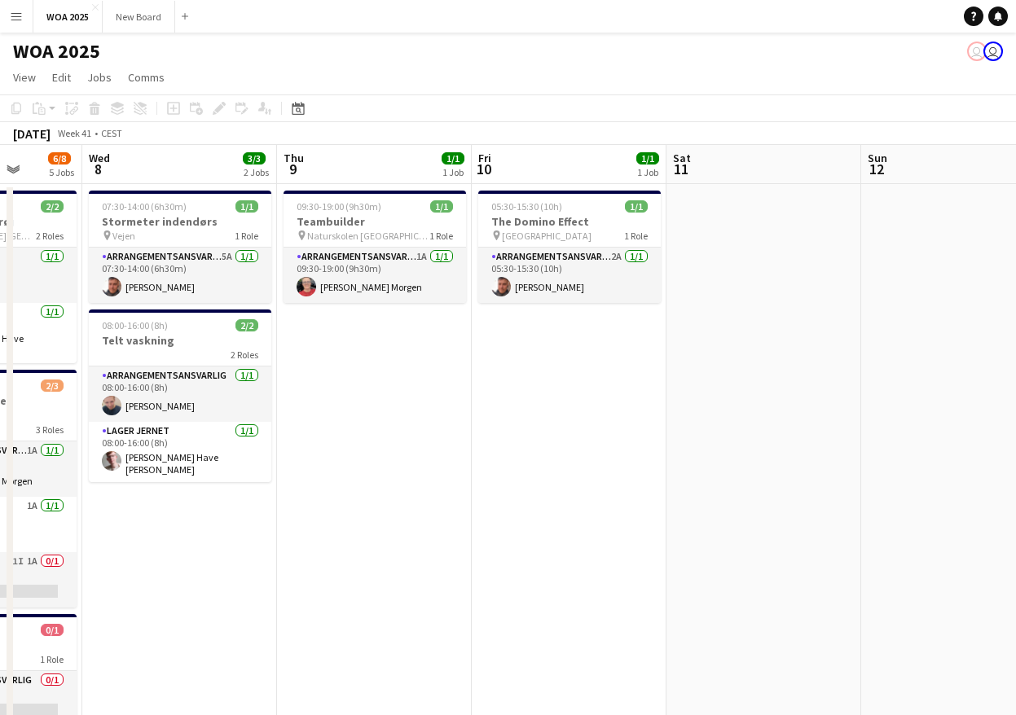
scroll to position [0, 472]
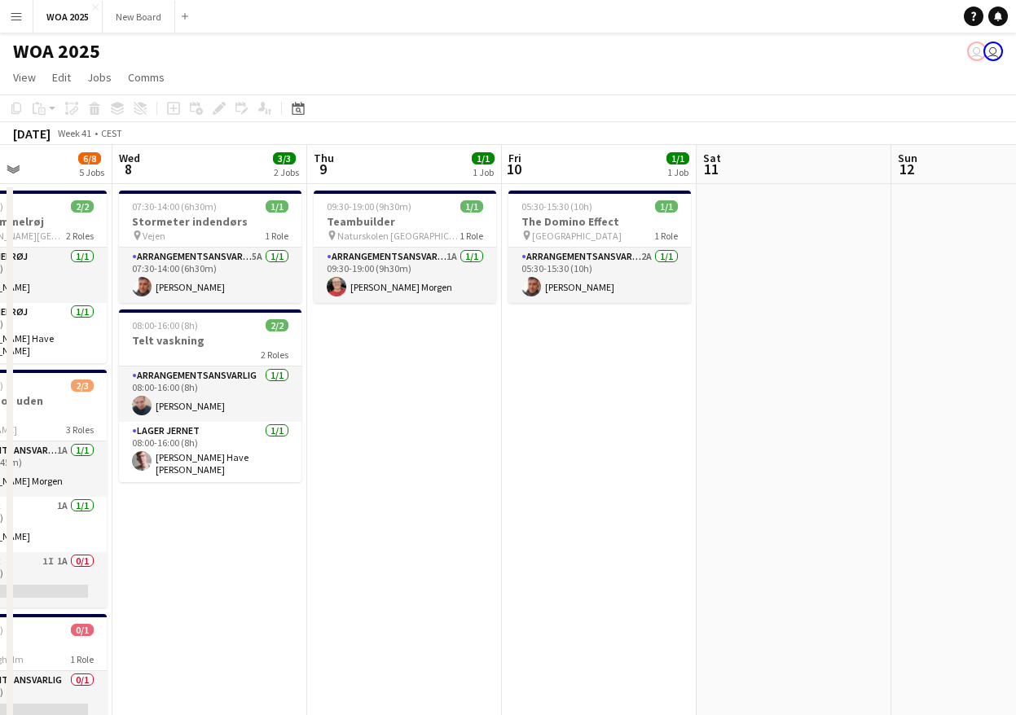
drag, startPoint x: 99, startPoint y: 482, endPoint x: 579, endPoint y: 582, distance: 489.4
click at [579, 582] on app-calendar-viewport "Sun 5 Mon 6 1/1 1 Job Tue 7 6/8 5 Jobs Wed 8 3/3 2 Jobs Thu 9 1/1 1 Job Fri 10 …" at bounding box center [508, 659] width 1016 height 1029
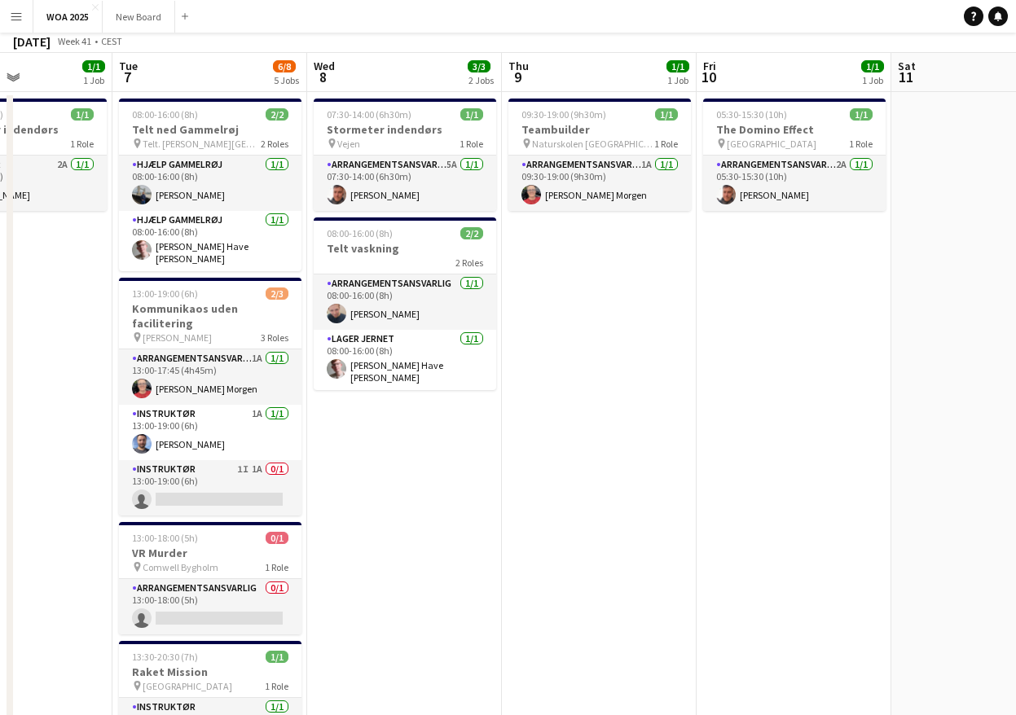
scroll to position [0, 0]
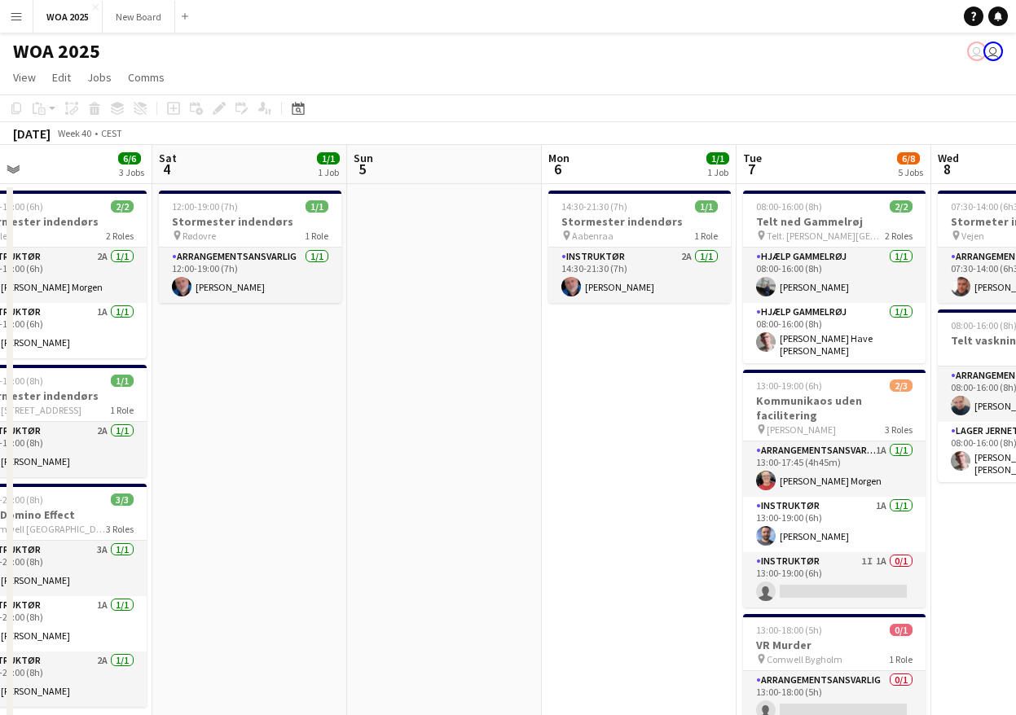
drag, startPoint x: 390, startPoint y: 593, endPoint x: 1033, endPoint y: 633, distance: 644.2
click at [1016, 633] on html "Menu Boards Boards Boards All jobs Status Workforce Workforce My Workforce Recr…" at bounding box center [508, 587] width 1016 height 1174
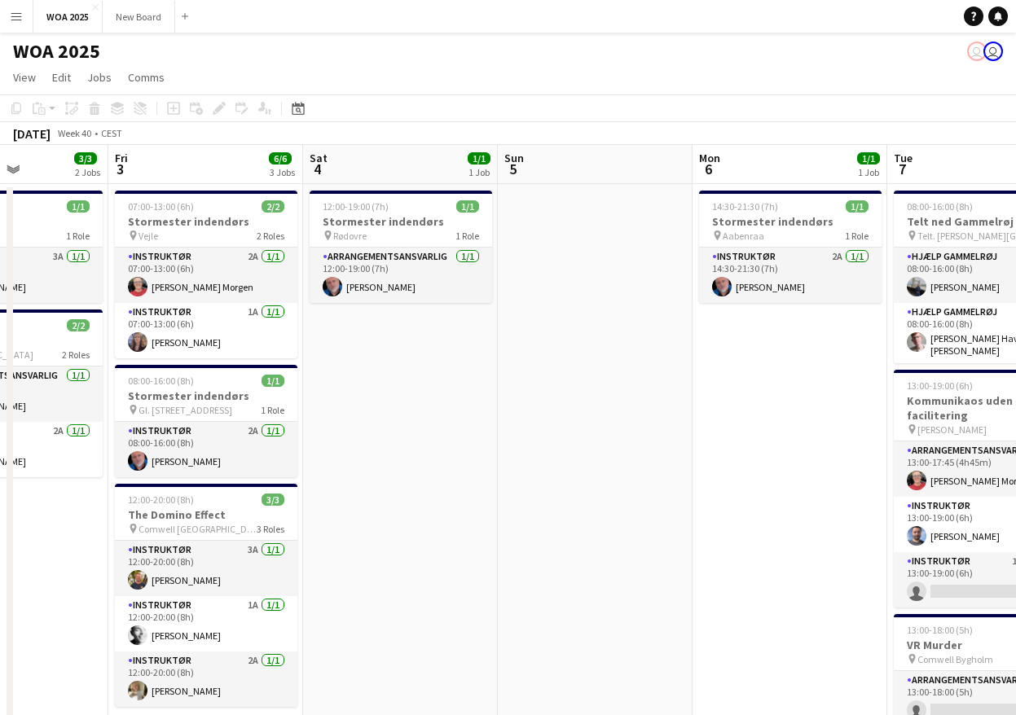
scroll to position [0, 484]
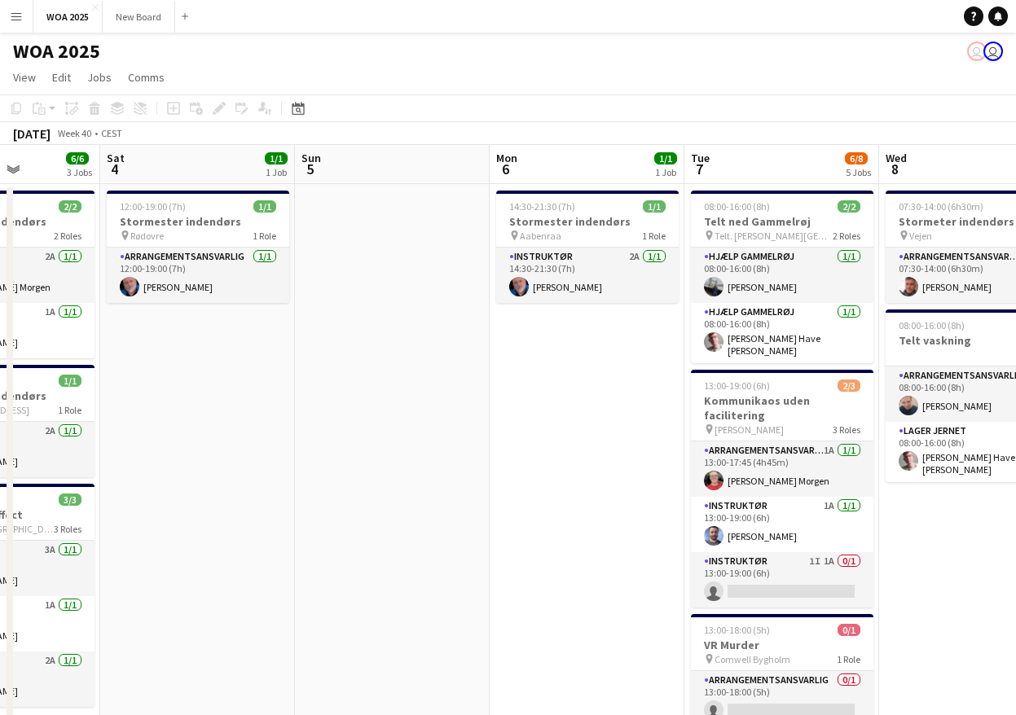
drag, startPoint x: 568, startPoint y: 582, endPoint x: 1001, endPoint y: 663, distance: 440.3
click at [1001, 663] on app-calendar-viewport "Wed 1 1/1 1 Job Thu 2 3/3 2 Jobs Fri 3 6/6 3 Jobs Sat 4 1/1 1 Job Sun 5 Mon 6 1…" at bounding box center [508, 659] width 1016 height 1029
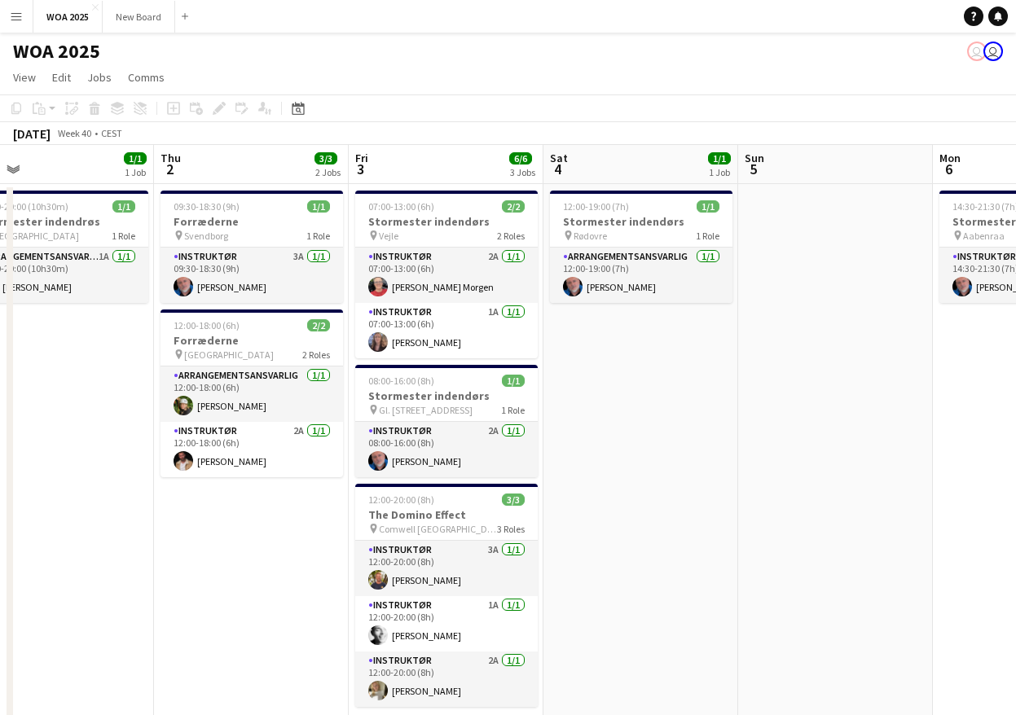
scroll to position [0, 595]
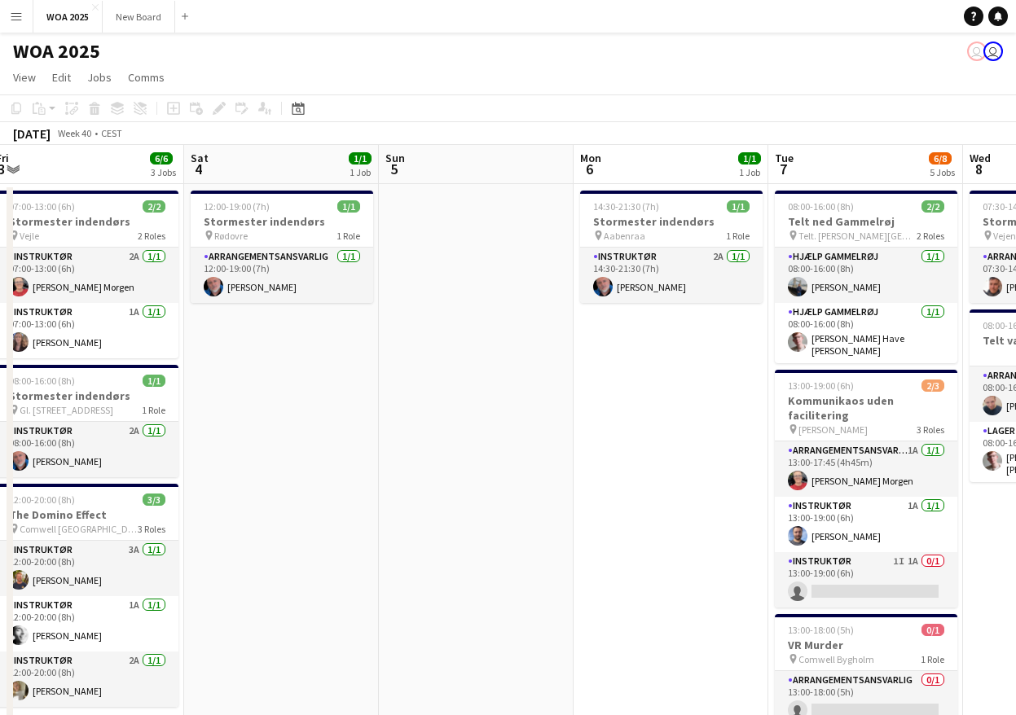
drag, startPoint x: 773, startPoint y: 532, endPoint x: 357, endPoint y: 513, distance: 416.8
click at [357, 513] on app-calendar-viewport "Tue 30 9/9 3 Jobs Wed 1 1/1 1 Job Thu 2 3/3 2 Jobs Fri 3 6/6 3 Jobs Sat 4 1/1 1…" at bounding box center [508, 659] width 1016 height 1029
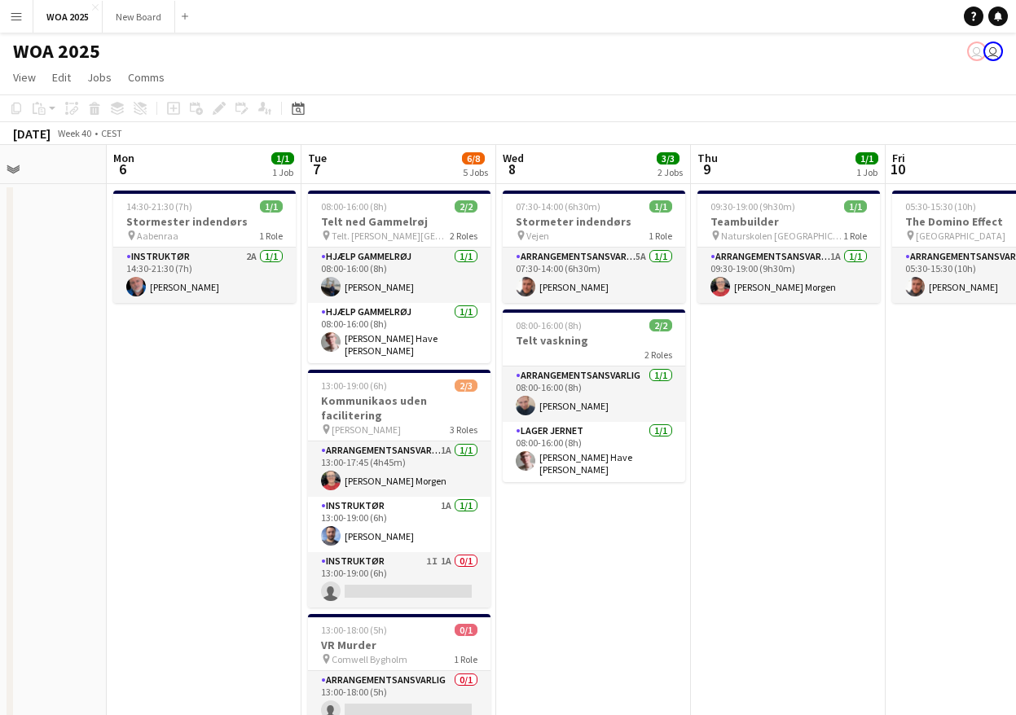
scroll to position [0, 713]
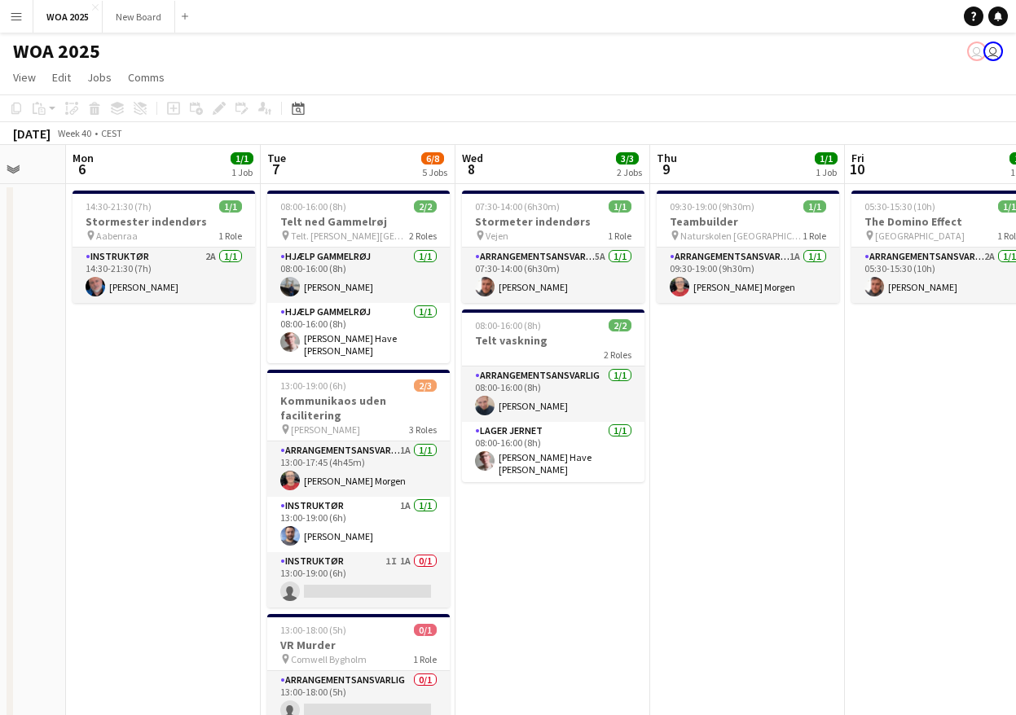
drag, startPoint x: 622, startPoint y: 586, endPoint x: 114, endPoint y: 583, distance: 507.7
click at [114, 583] on app-calendar-viewport "Thu 2 3/3 2 Jobs Fri 3 6/6 3 Jobs Sat 4 1/1 1 Job Sun 5 Mon 6 1/1 1 Job Tue 7 6…" at bounding box center [508, 659] width 1016 height 1029
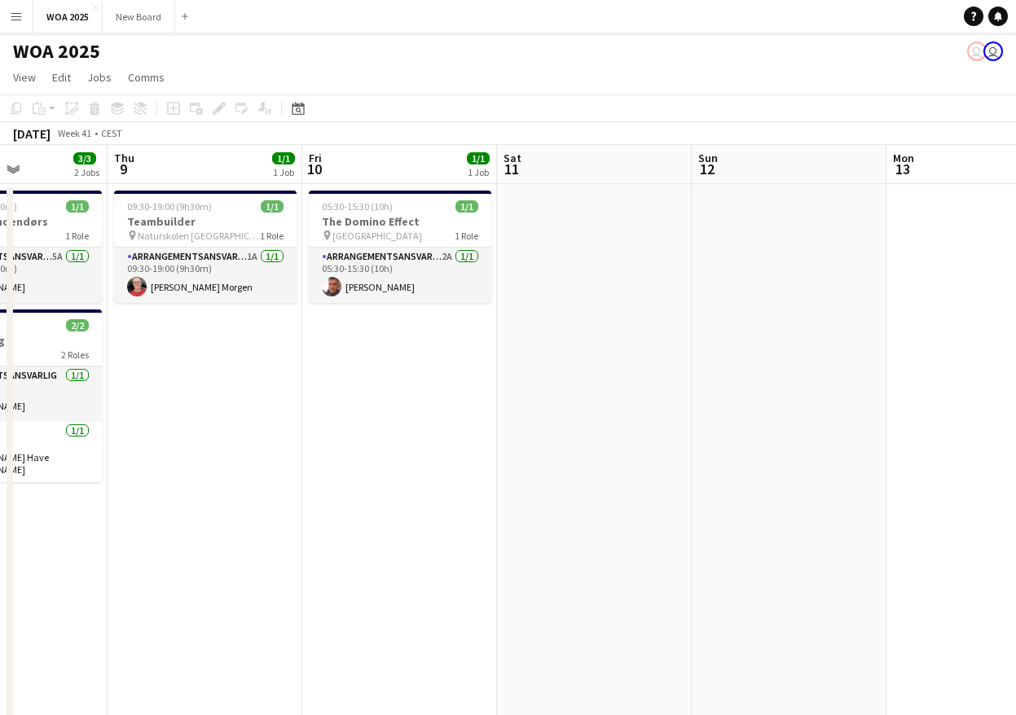
scroll to position [0, 683]
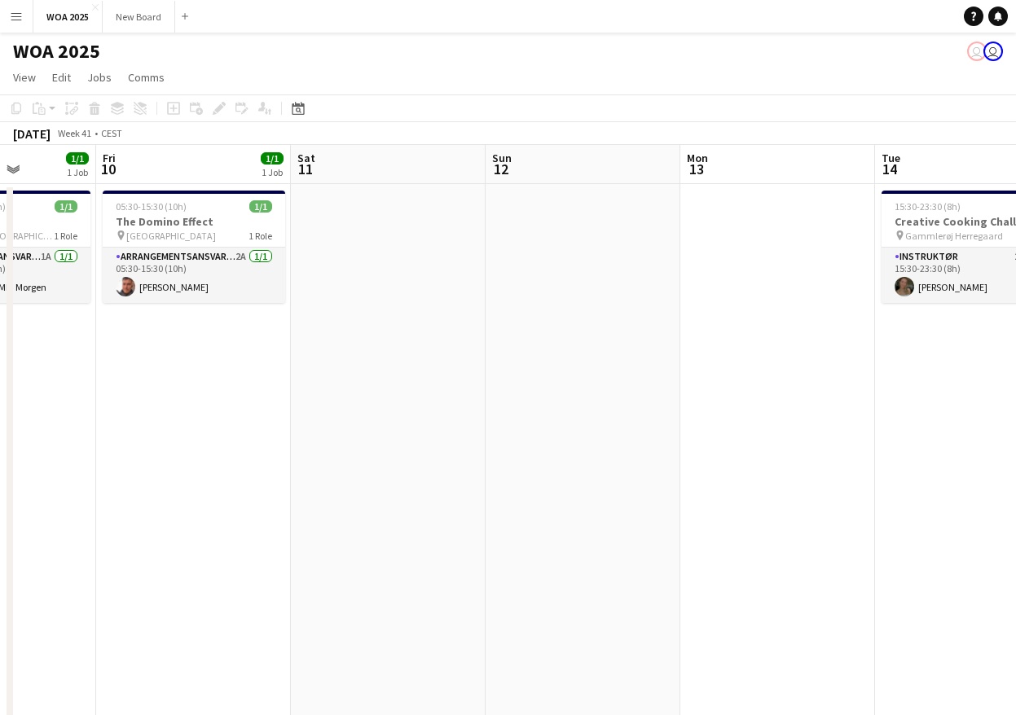
drag, startPoint x: 225, startPoint y: 447, endPoint x: 86, endPoint y: 429, distance: 140.6
click at [86, 429] on app-calendar-viewport "Mon 6 1/1 1 Job Tue 7 6/8 5 Jobs Wed 8 3/3 2 Jobs Thu 9 1/1 1 Job Fri 10 1/1 1 …" at bounding box center [508, 659] width 1016 height 1029
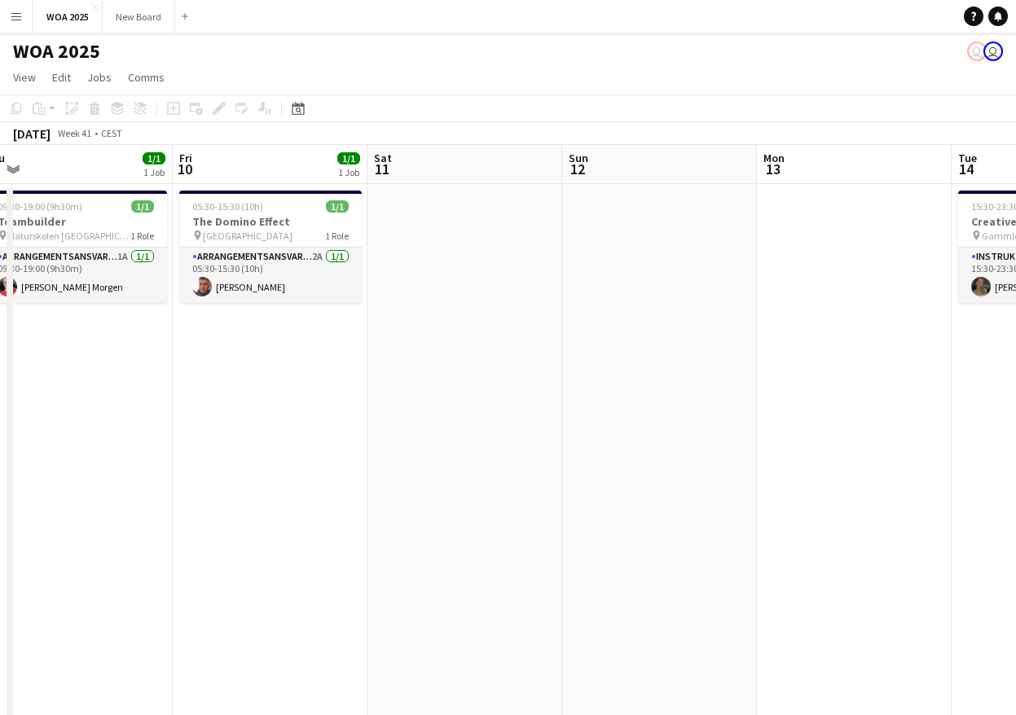
scroll to position [0, 643]
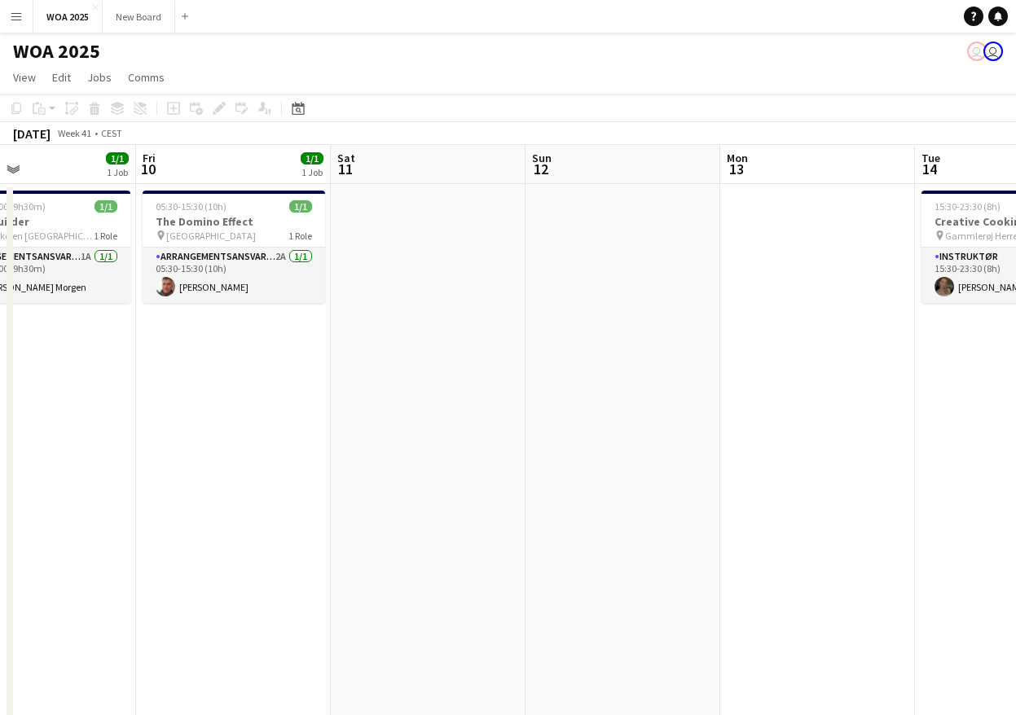
drag, startPoint x: 587, startPoint y: 453, endPoint x: 357, endPoint y: 450, distance: 229.8
click at [357, 450] on app-calendar-viewport "Mon 6 1/1 1 Job Tue 7 6/8 5 Jobs Wed 8 3/3 2 Jobs Thu 9 1/1 1 Job Fri 10 1/1 1 …" at bounding box center [508, 659] width 1016 height 1029
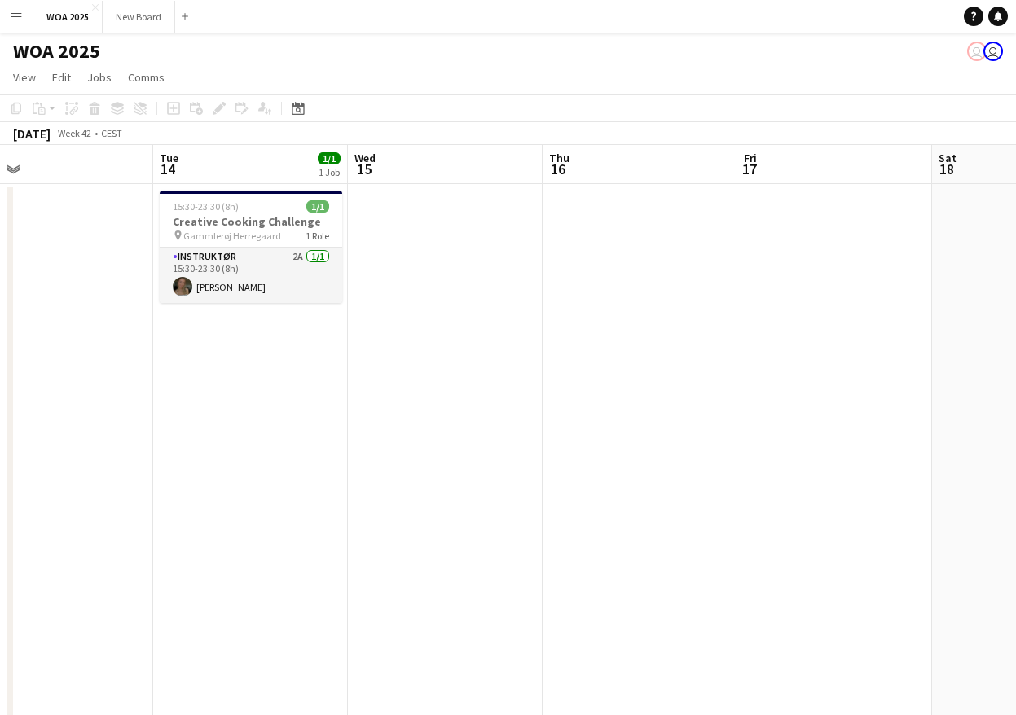
drag, startPoint x: 399, startPoint y: 486, endPoint x: 72, endPoint y: 462, distance: 328.4
click at [72, 462] on app-calendar-viewport "Fri 10 1/1 1 Job Sat 11 Sun 12 Mon 13 Tue 14 1/1 1 Job Wed 15 Thu 16 Fri 17 Sat…" at bounding box center [508, 659] width 1016 height 1029
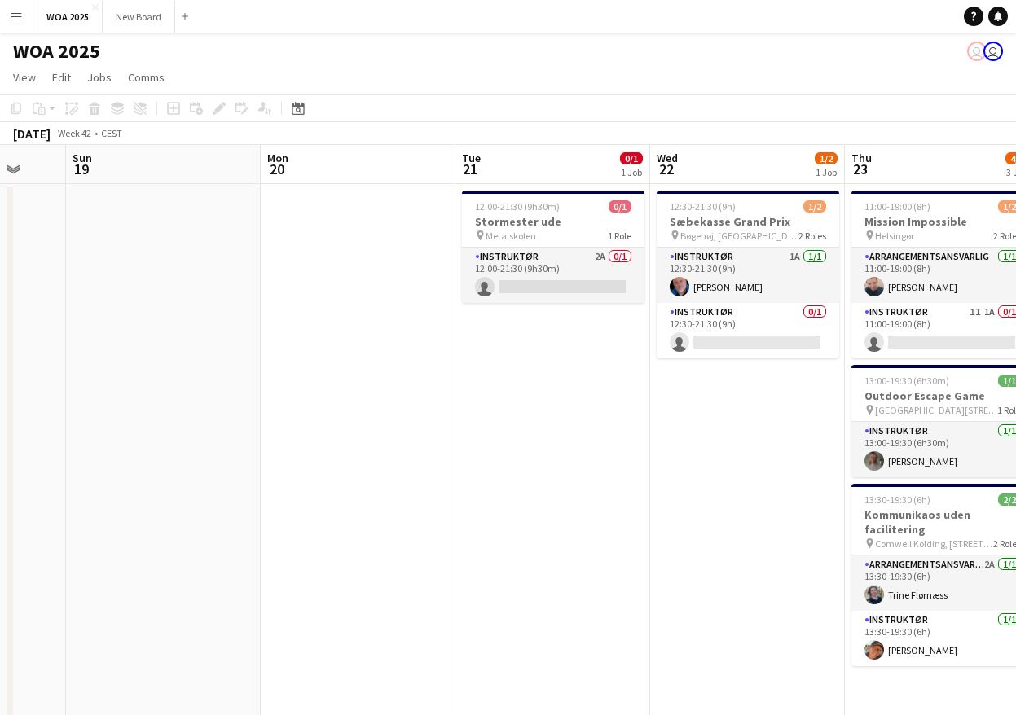
scroll to position [0, 723]
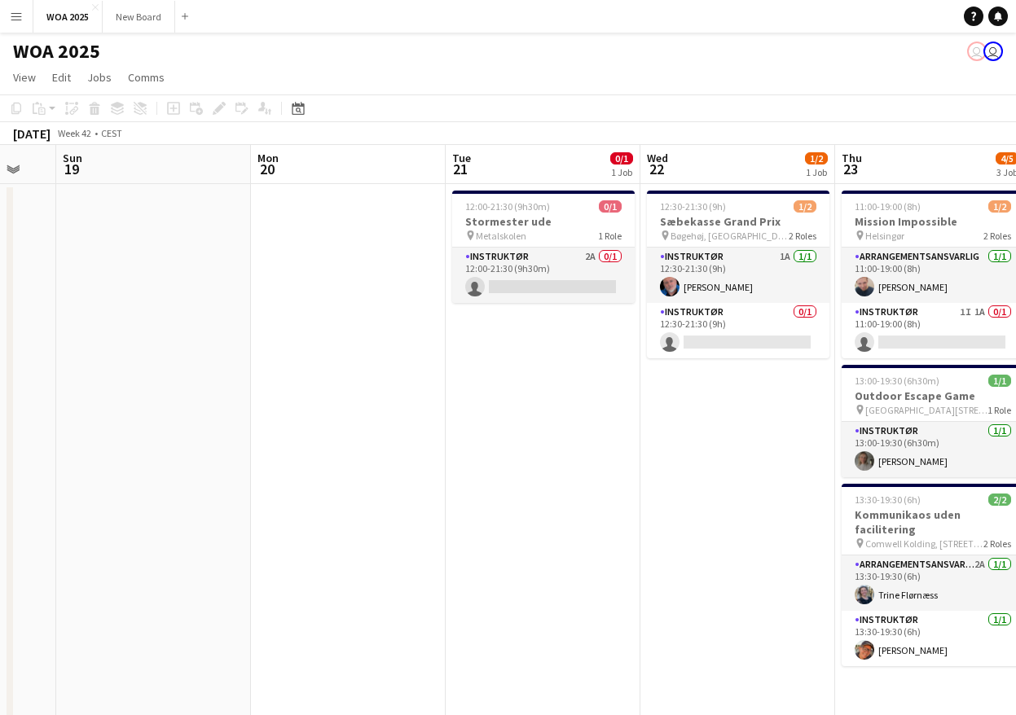
drag, startPoint x: 557, startPoint y: 508, endPoint x: 4, endPoint y: 473, distance: 553.6
click at [4, 473] on app-calendar-viewport "Wed 15 Thu 16 Fri 17 Sat 18 Sun 19 Mon 20 Tue 21 0/1 1 Job Wed 22 1/2 1 Job Thu…" at bounding box center [508, 659] width 1016 height 1029
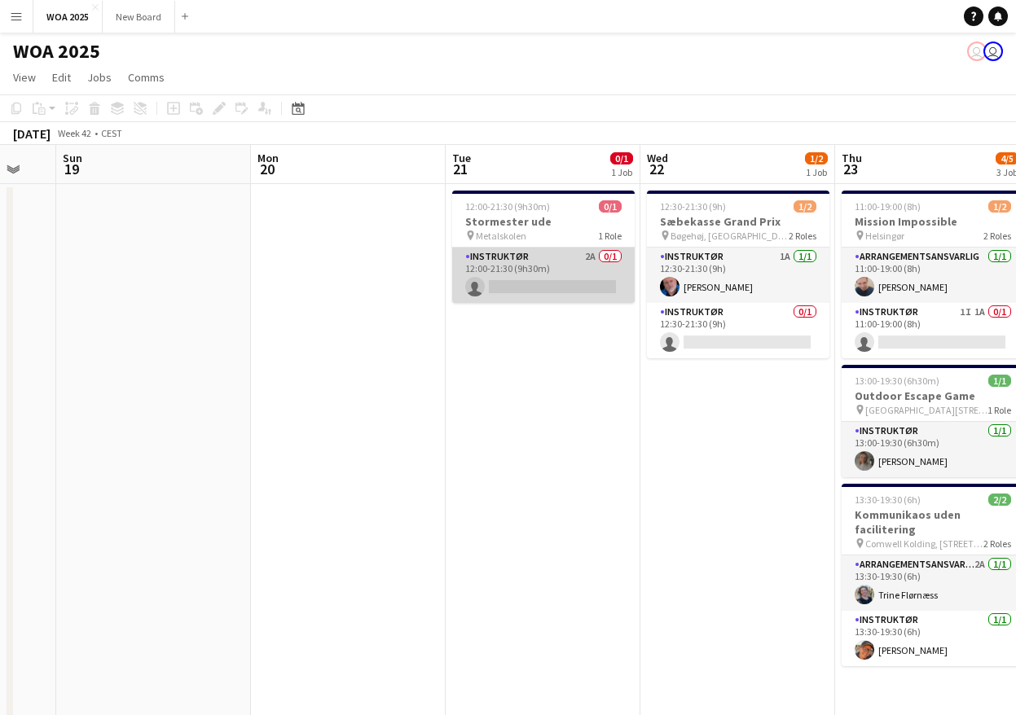
click at [581, 264] on app-card-role "Instruktør 2A 0/1 12:00-21:30 (9h30m) single-neutral-actions" at bounding box center [543, 275] width 183 height 55
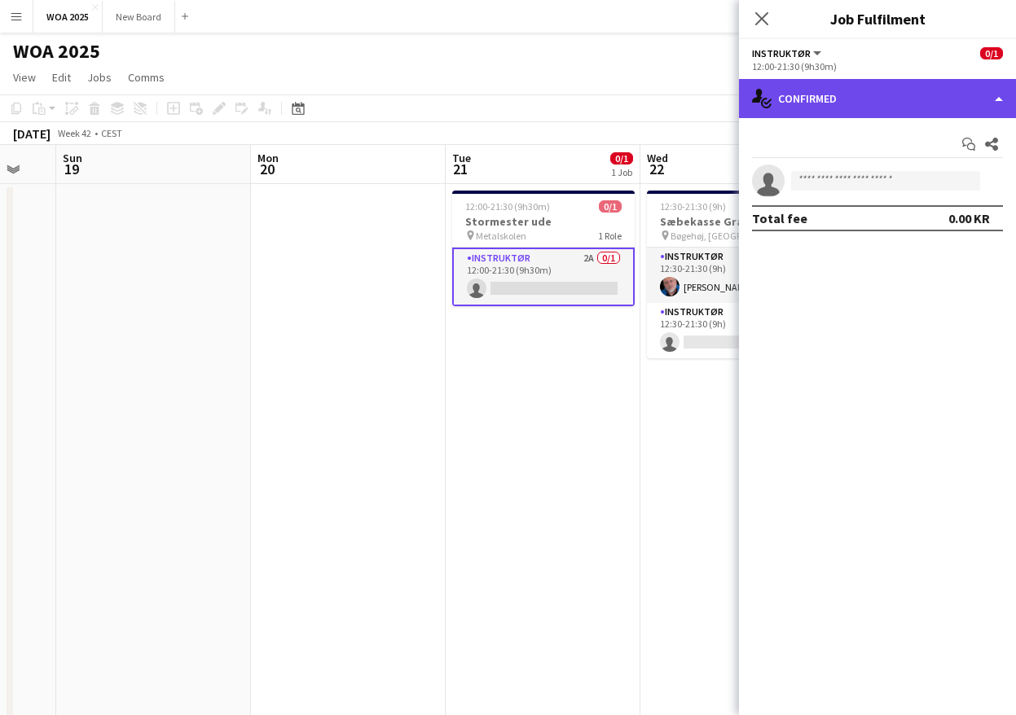
click at [873, 94] on div "single-neutral-actions-check-2 Confirmed" at bounding box center [877, 98] width 277 height 39
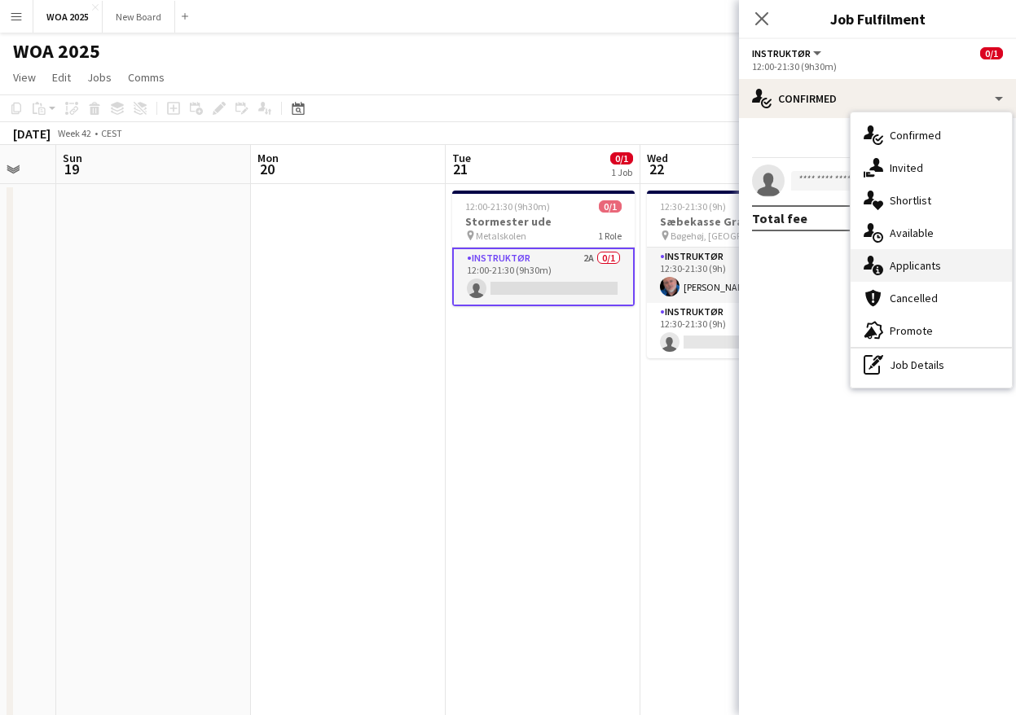
click at [934, 262] on span "Applicants" at bounding box center [915, 265] width 51 height 15
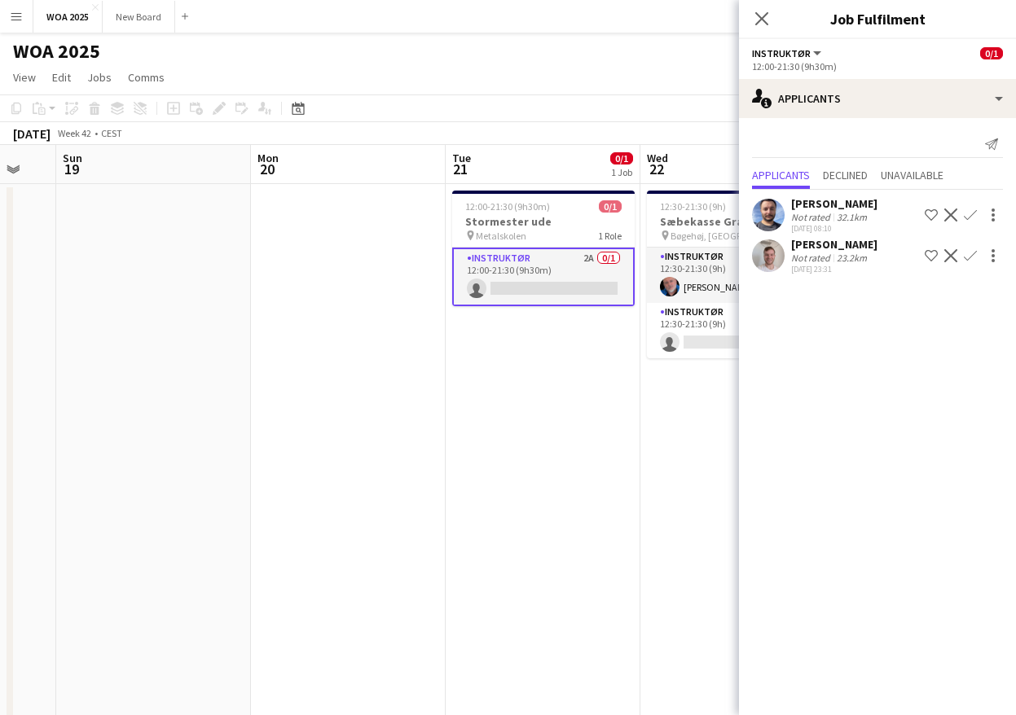
click at [971, 251] on app-icon "Confirm" at bounding box center [970, 255] width 13 height 13
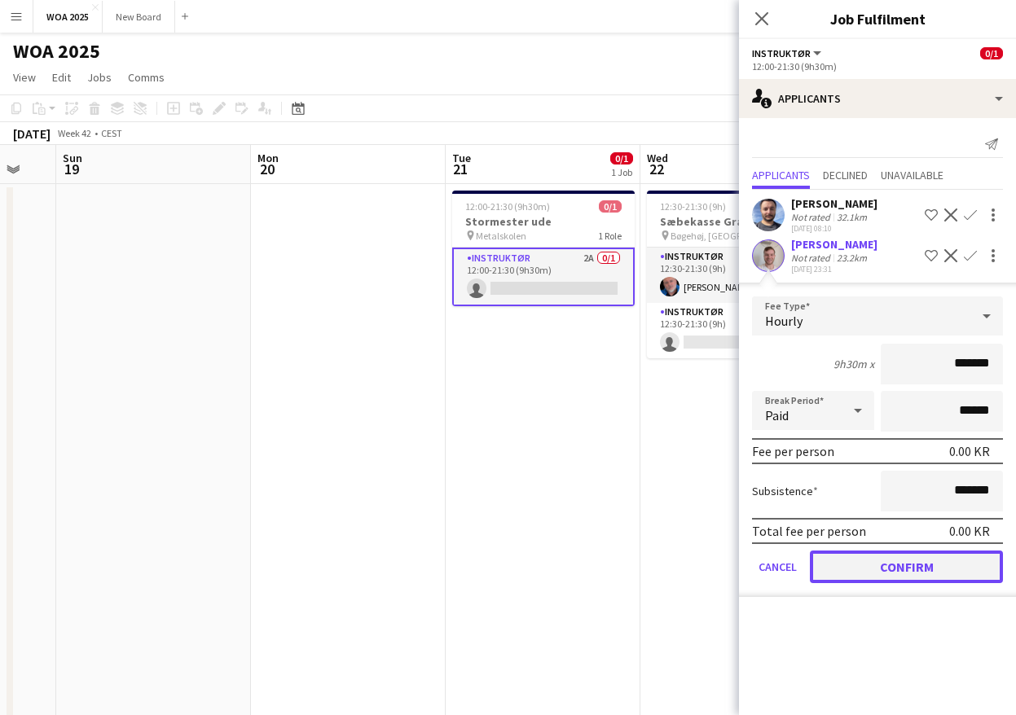
click at [905, 566] on button "Confirm" at bounding box center [906, 567] width 193 height 33
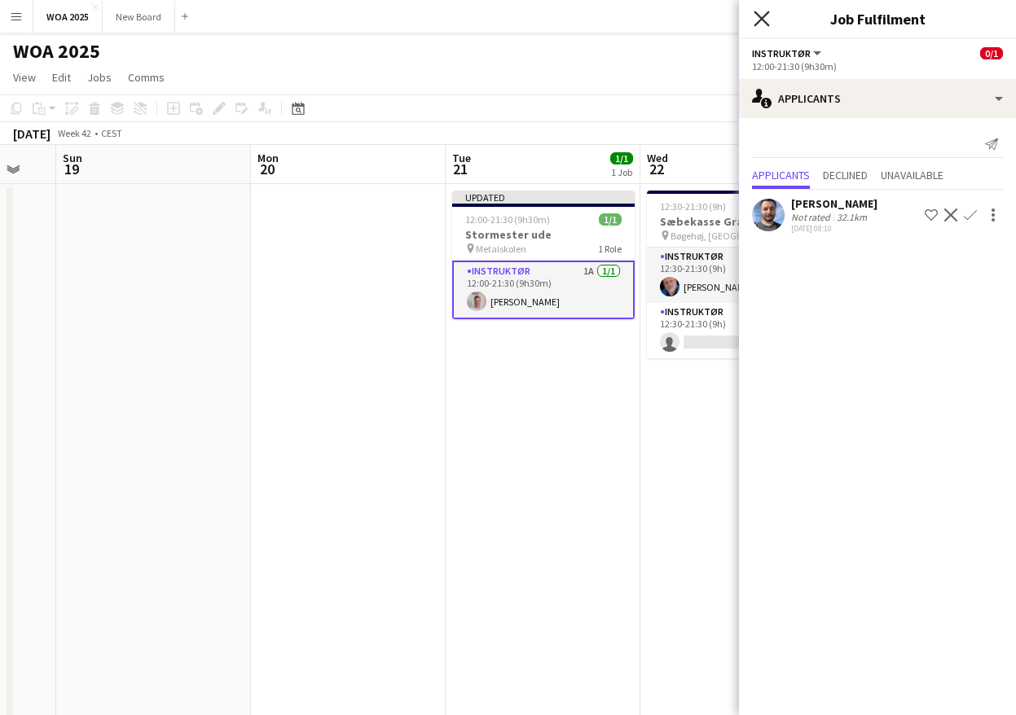
click at [767, 15] on icon "Close pop-in" at bounding box center [761, 18] width 15 height 15
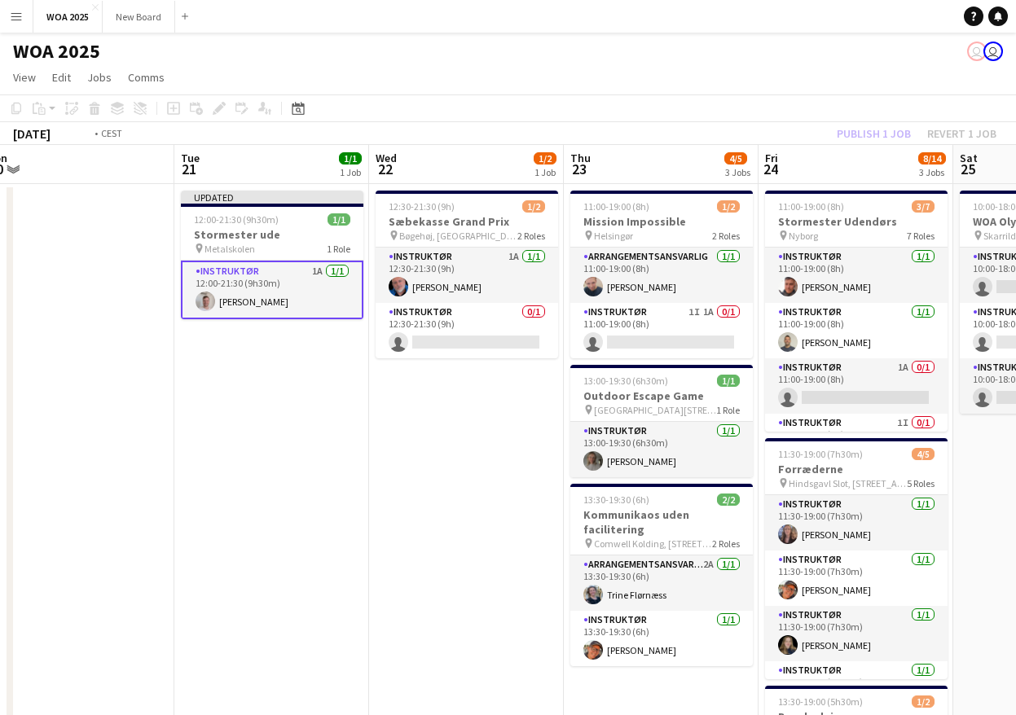
scroll to position [0, 607]
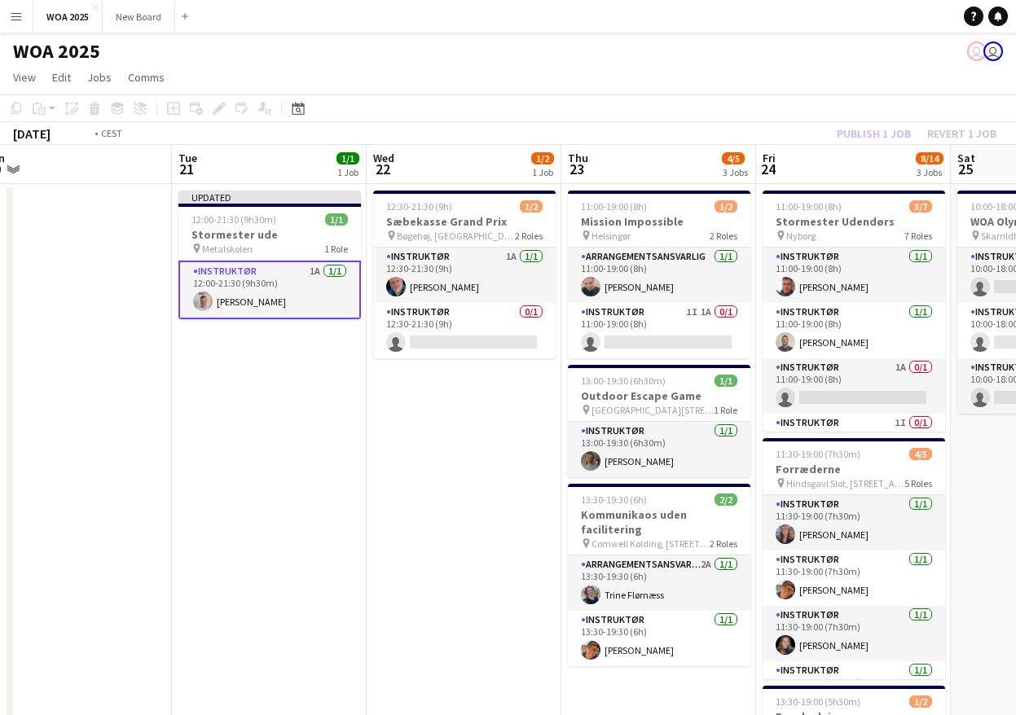
drag, startPoint x: 754, startPoint y: 430, endPoint x: 480, endPoint y: 433, distance: 273.8
click at [480, 433] on app-calendar-viewport "Fri 17 Sat 18 Sun 19 Mon 20 Tue 21 1/1 1 Job Wed 22 1/2 1 Job Thu 23 4/5 3 Jobs…" at bounding box center [508, 659] width 1016 height 1029
click at [883, 134] on div "Publish 1 job Revert 1 job" at bounding box center [916, 133] width 199 height 21
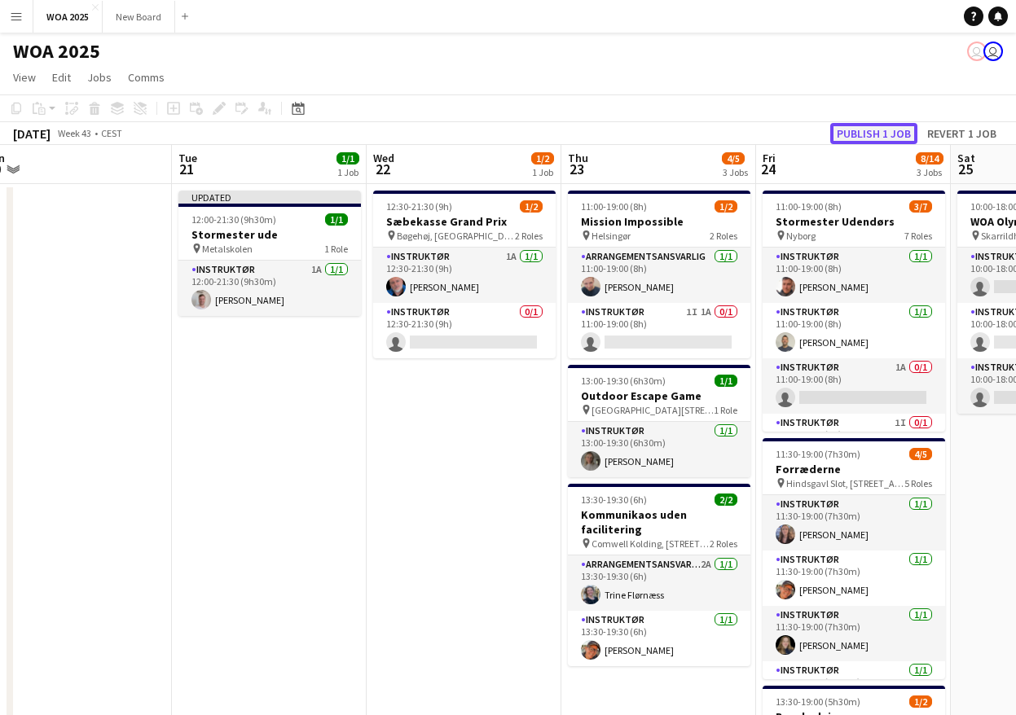
click at [883, 134] on button "Publish 1 job" at bounding box center [873, 133] width 87 height 21
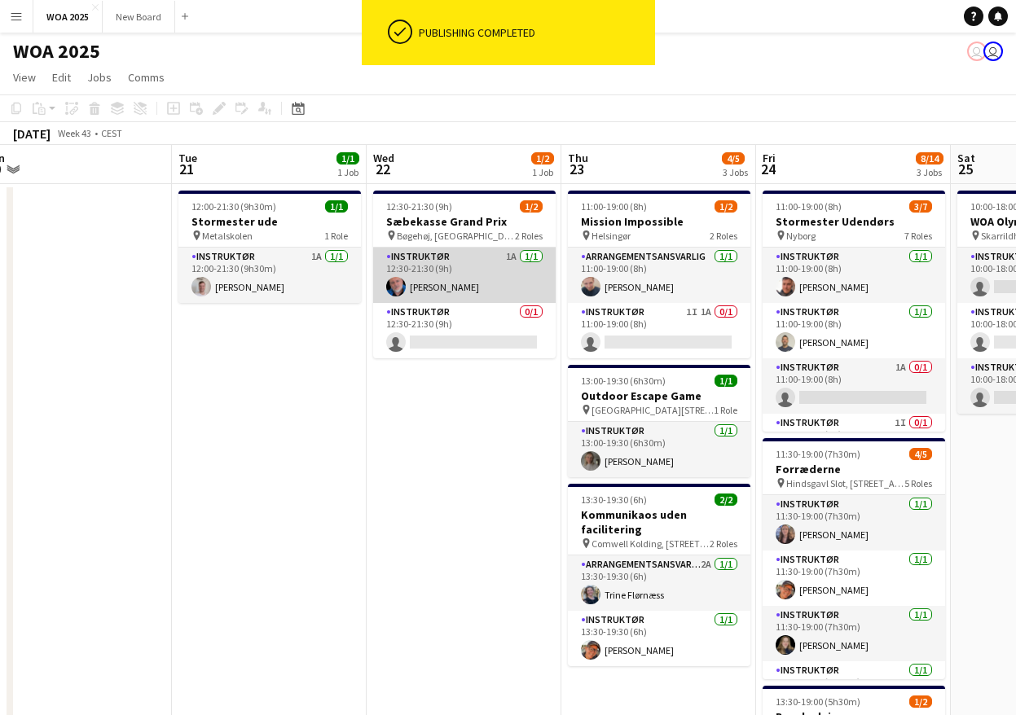
click at [484, 288] on app-card-role "Instruktør 1A [DATE] 12:30-21:30 (9h) [PERSON_NAME]" at bounding box center [464, 275] width 183 height 55
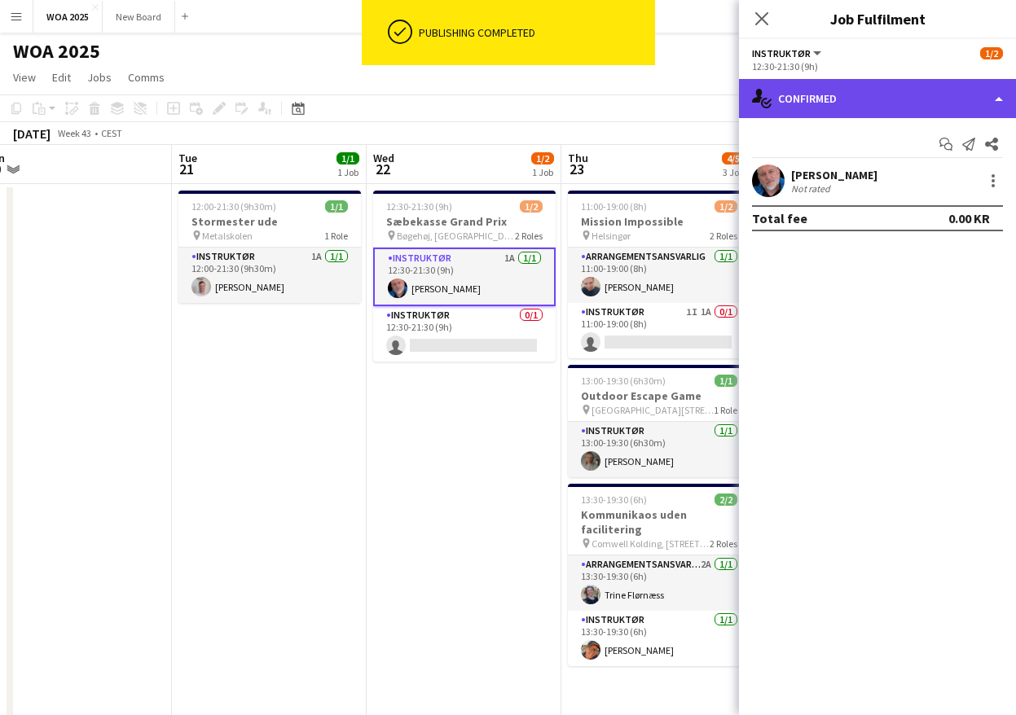
click at [926, 99] on div "single-neutral-actions-check-2 Confirmed" at bounding box center [877, 98] width 277 height 39
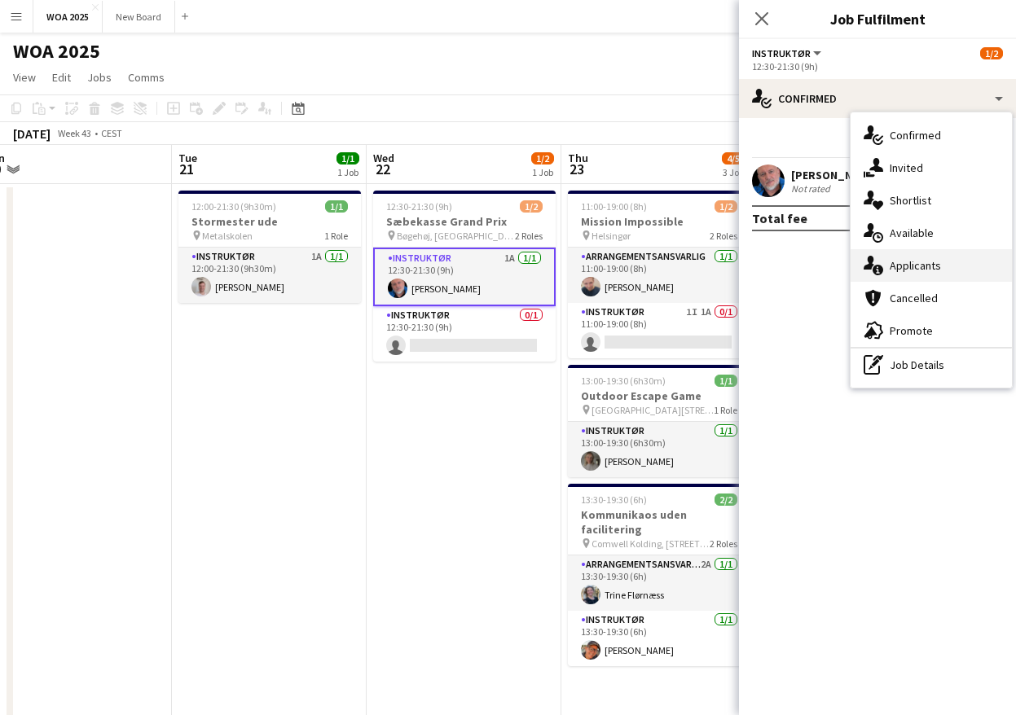
click at [939, 272] on span "Applicants" at bounding box center [915, 265] width 51 height 15
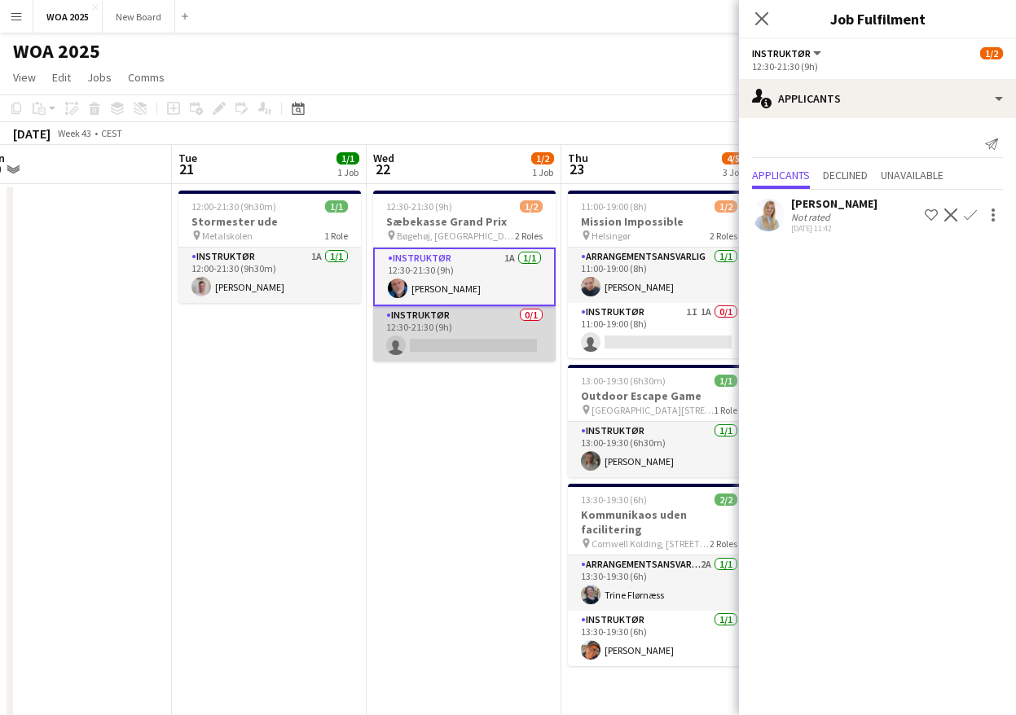
click at [463, 324] on app-card-role "Instruktør 0/1 12:30-21:30 (9h) single-neutral-actions" at bounding box center [464, 333] width 183 height 55
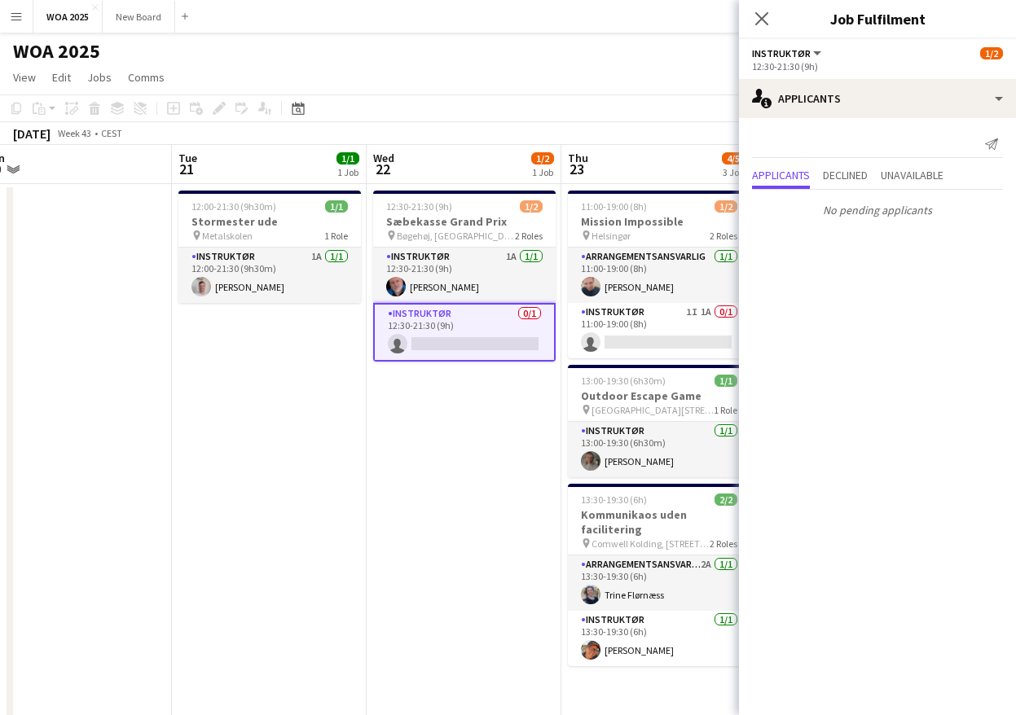
click at [515, 347] on app-card-role "Instruktør 0/1 12:30-21:30 (9h) single-neutral-actions" at bounding box center [464, 332] width 183 height 59
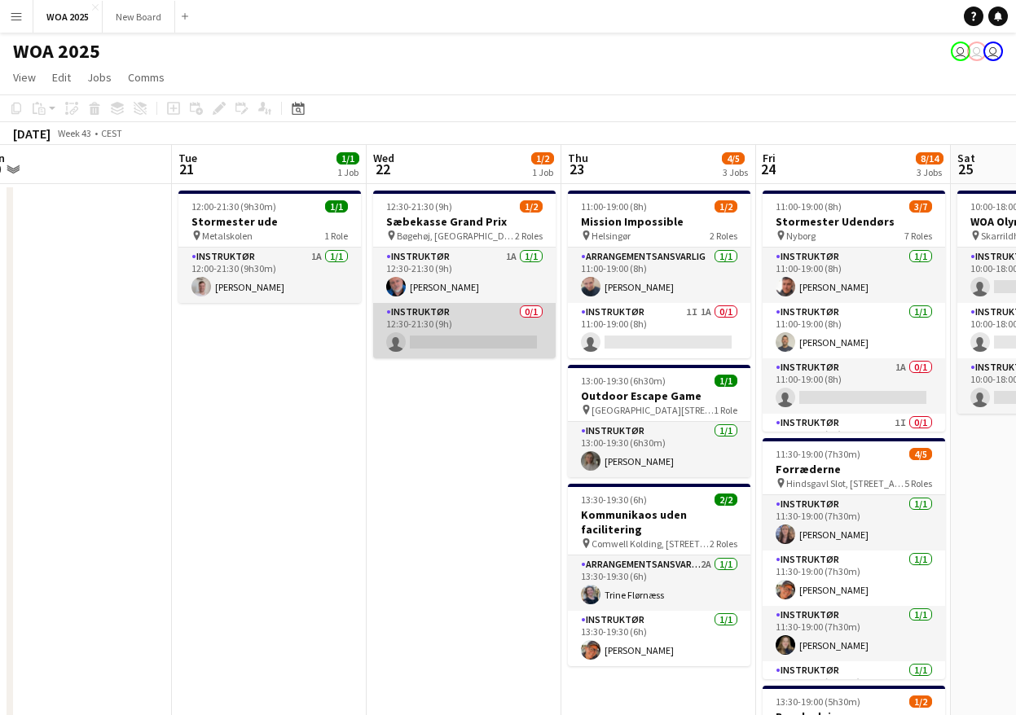
click at [515, 347] on app-card-role "Instruktør 0/1 12:30-21:30 (9h) single-neutral-actions" at bounding box center [464, 330] width 183 height 55
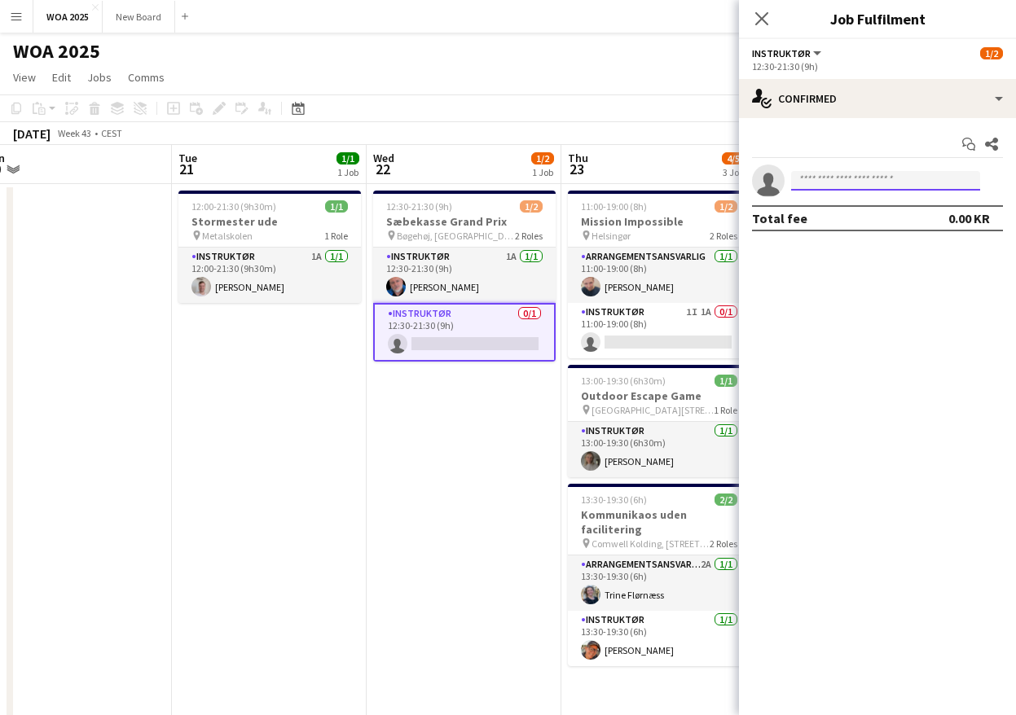
click at [869, 185] on input at bounding box center [885, 181] width 189 height 20
type input "***"
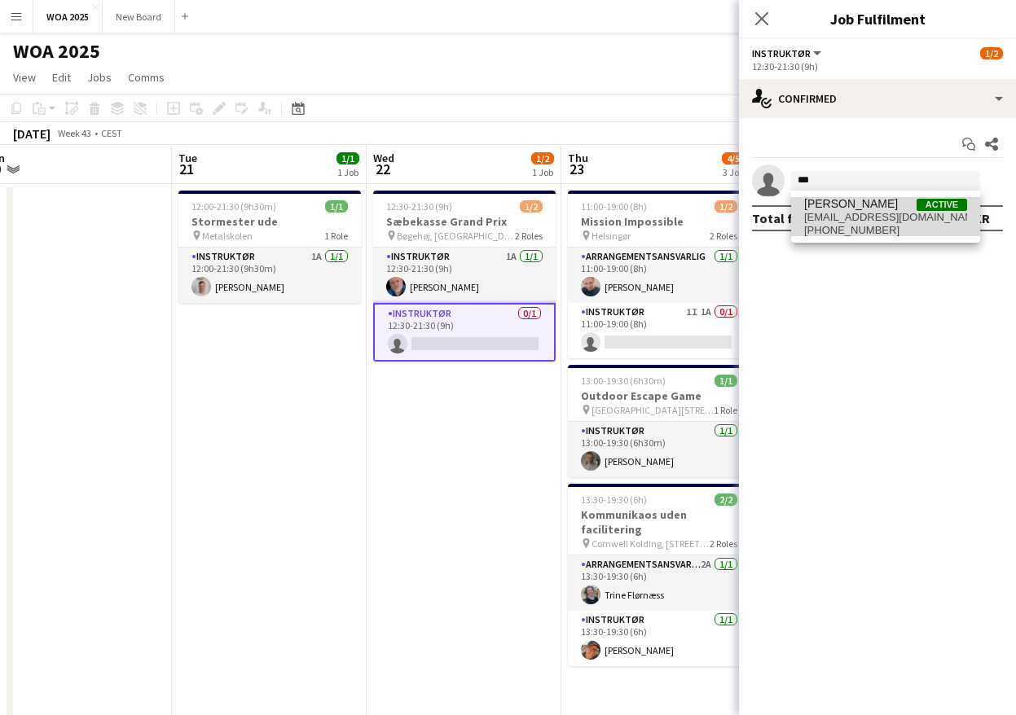
click at [845, 219] on span "[EMAIL_ADDRESS][DOMAIN_NAME]" at bounding box center [885, 217] width 163 height 13
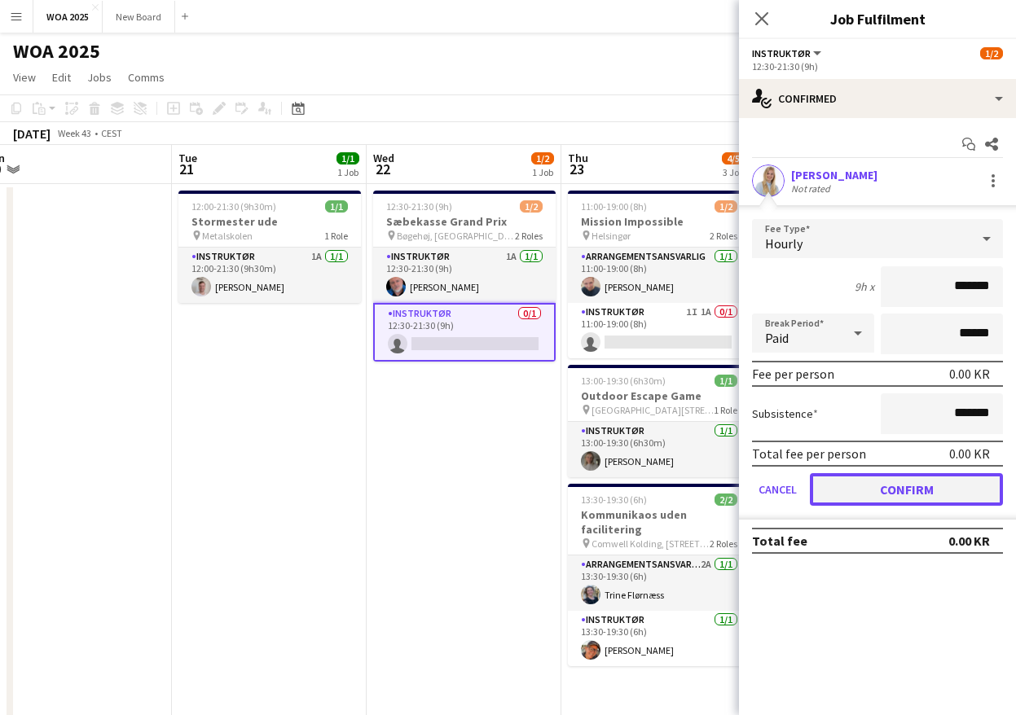
click at [885, 495] on button "Confirm" at bounding box center [906, 489] width 193 height 33
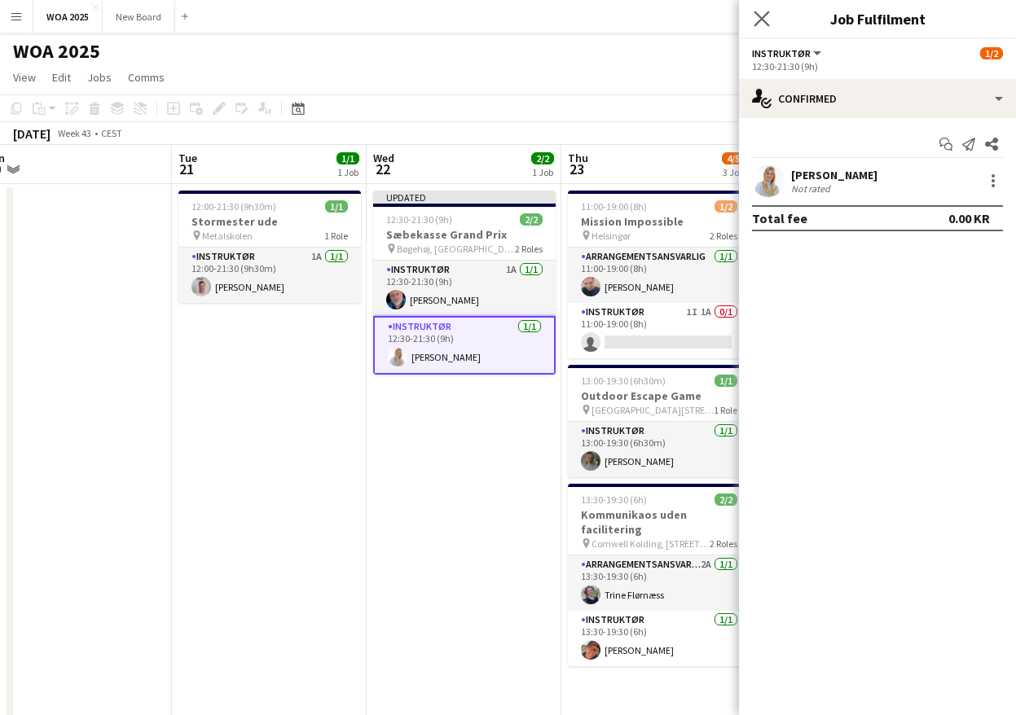
click at [764, 26] on icon "Close pop-in" at bounding box center [761, 18] width 15 height 15
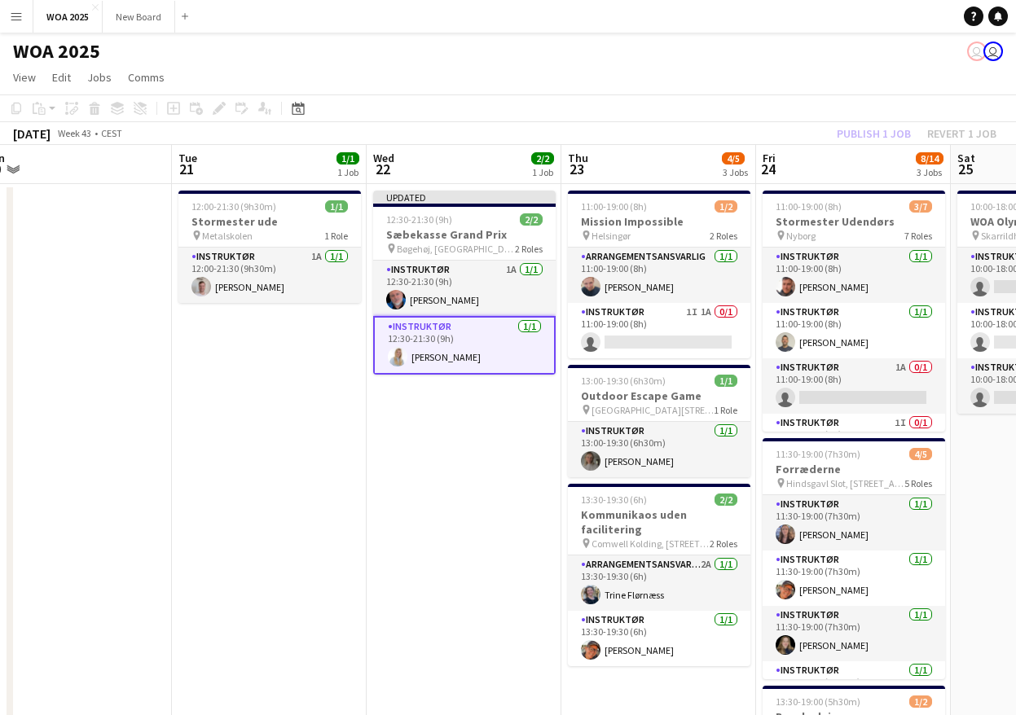
click at [877, 139] on div "Publish 1 job Revert 1 job" at bounding box center [916, 133] width 199 height 21
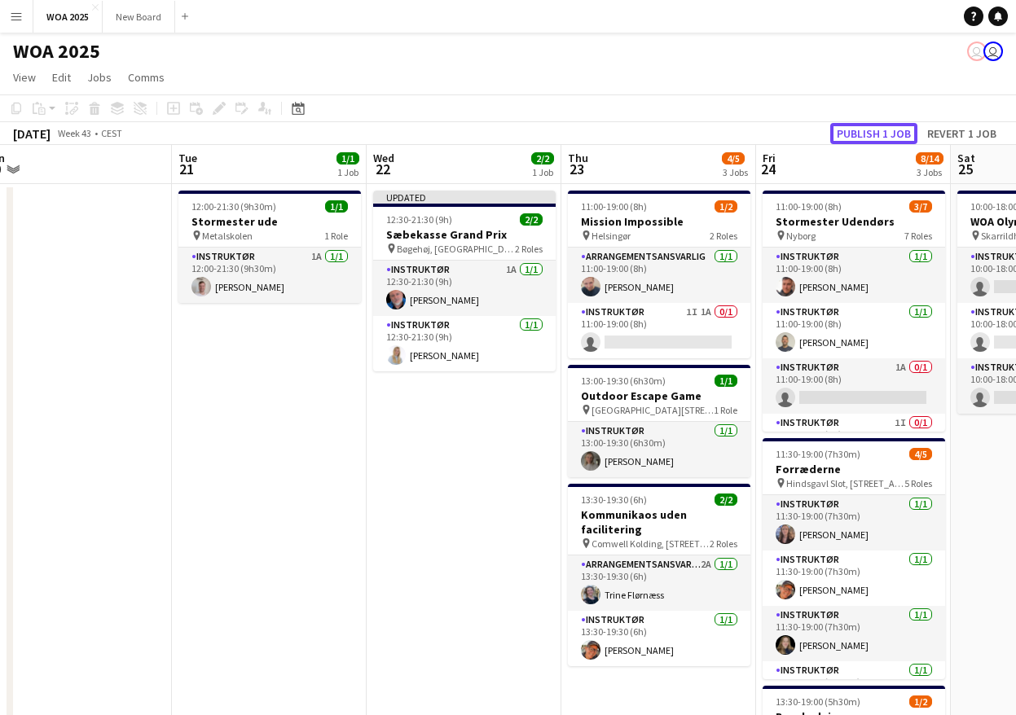
click at [877, 139] on button "Publish 1 job" at bounding box center [873, 133] width 87 height 21
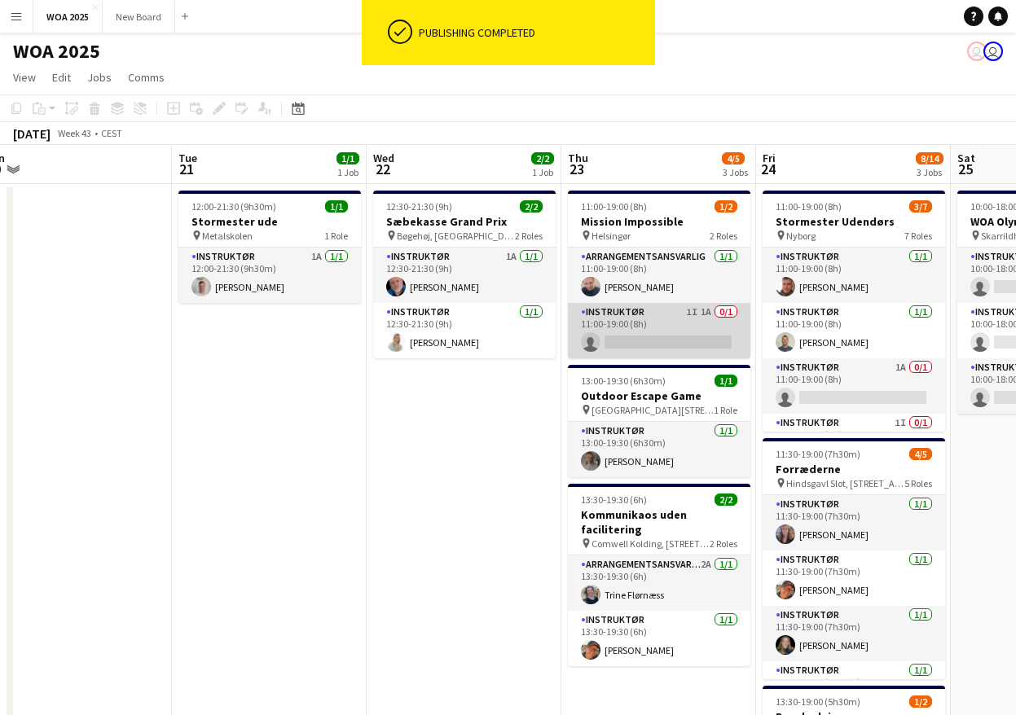
click at [674, 318] on app-card-role "Instruktør 1I 1A 0/1 11:00-19:00 (8h) single-neutral-actions" at bounding box center [659, 330] width 183 height 55
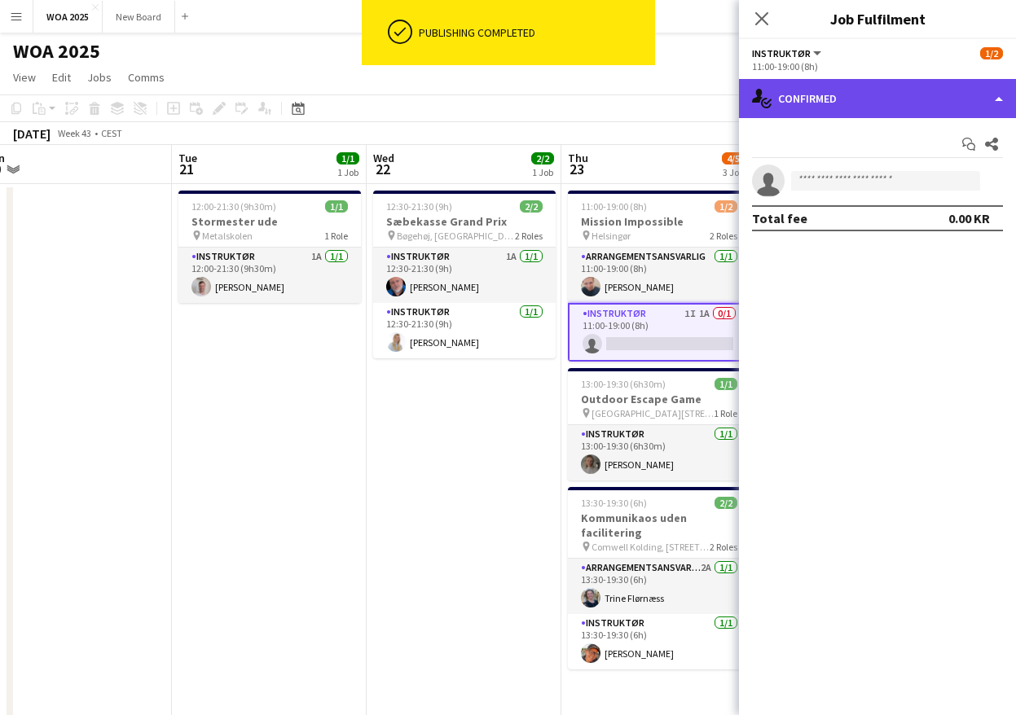
click at [883, 101] on div "single-neutral-actions-check-2 Confirmed" at bounding box center [877, 98] width 277 height 39
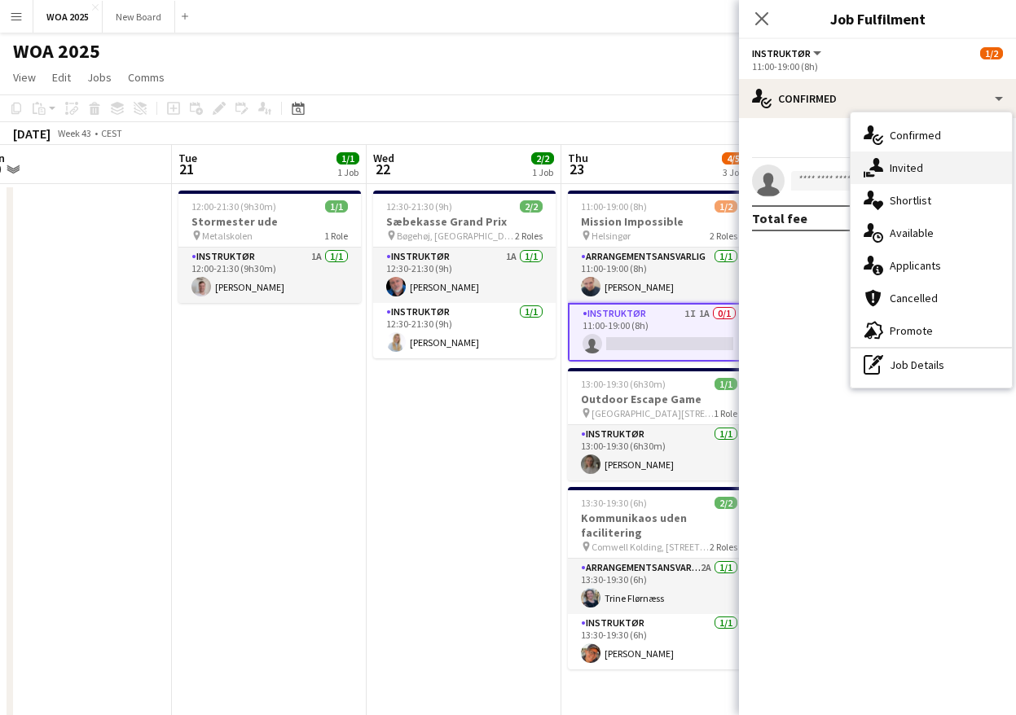
click at [900, 167] on span "Invited" at bounding box center [906, 168] width 33 height 15
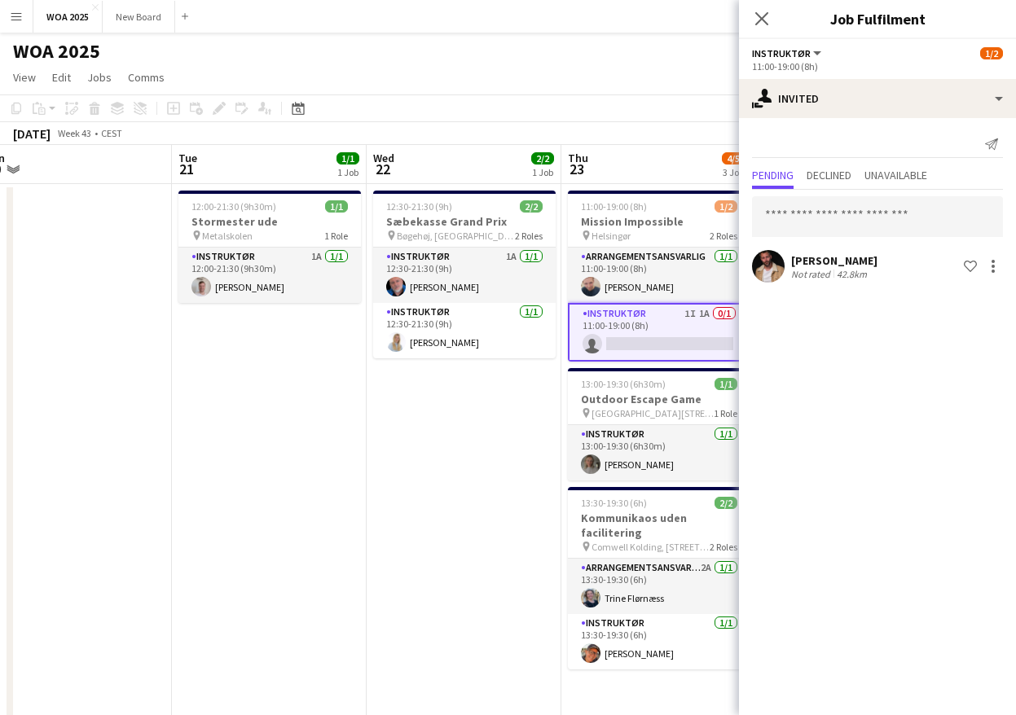
click at [689, 326] on app-card-role "Instruktør 1I 1A 0/1 11:00-19:00 (8h) single-neutral-actions" at bounding box center [659, 332] width 183 height 59
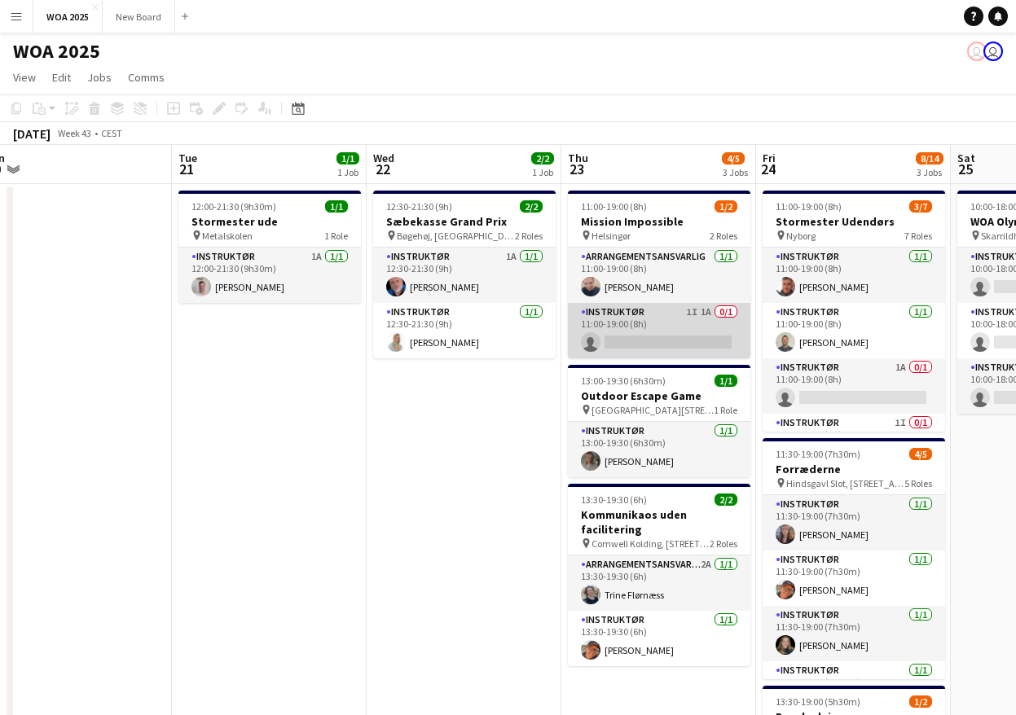
click at [656, 332] on app-card-role "Instruktør 1I 1A 0/1 11:00-19:00 (8h) single-neutral-actions" at bounding box center [659, 330] width 183 height 55
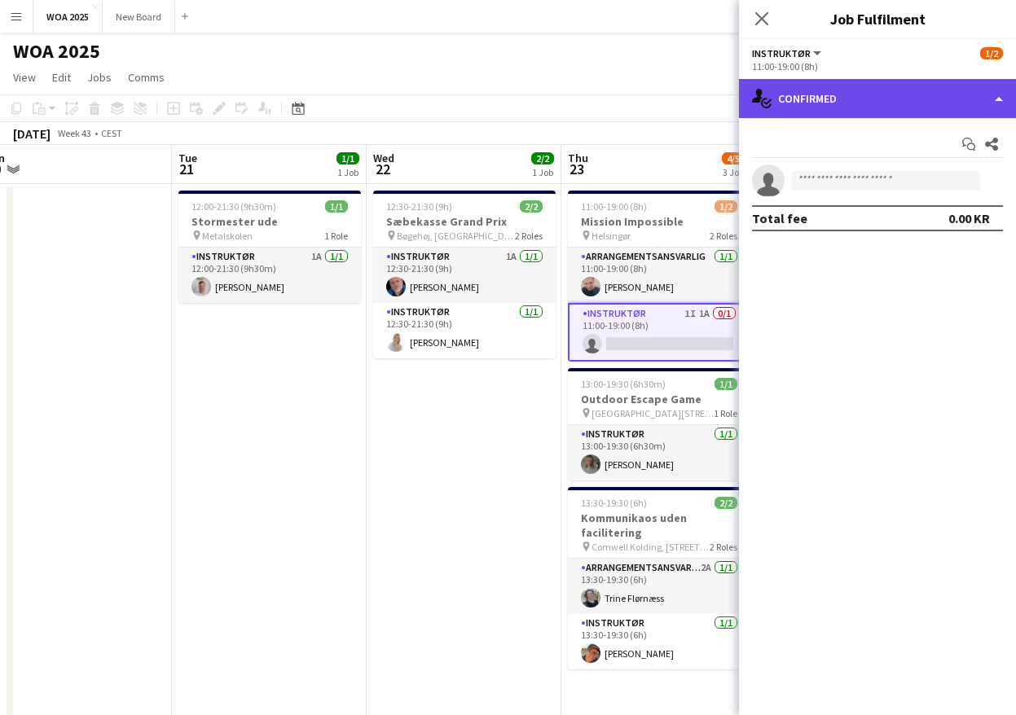
click at [946, 99] on div "single-neutral-actions-check-2 Confirmed" at bounding box center [877, 98] width 277 height 39
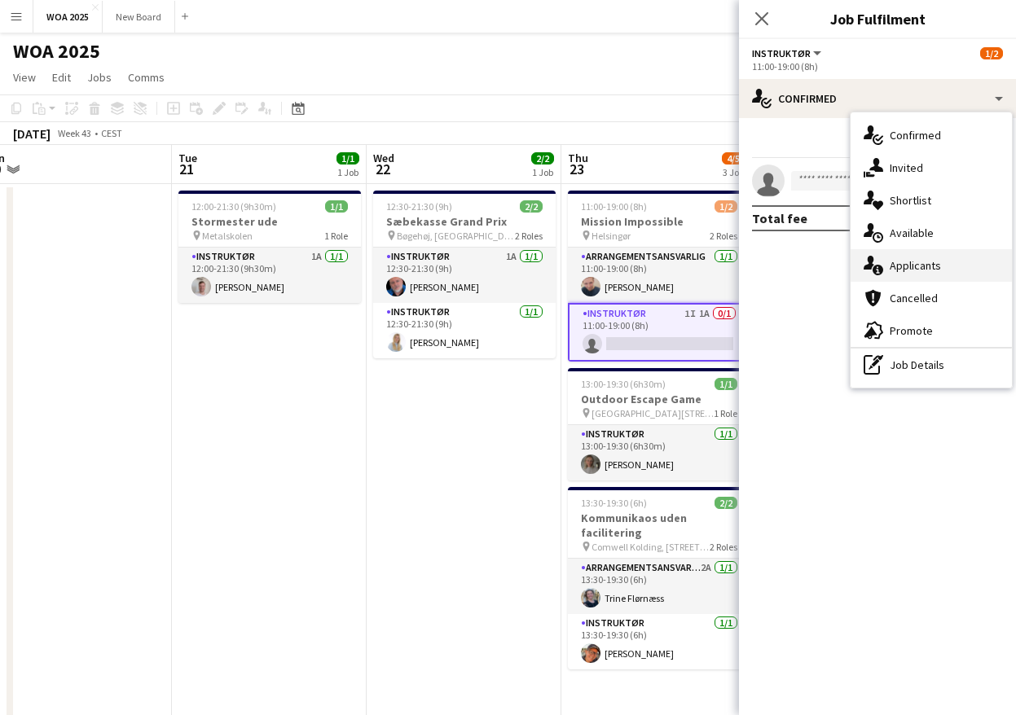
click at [953, 262] on div "single-neutral-actions-information Applicants" at bounding box center [931, 265] width 161 height 33
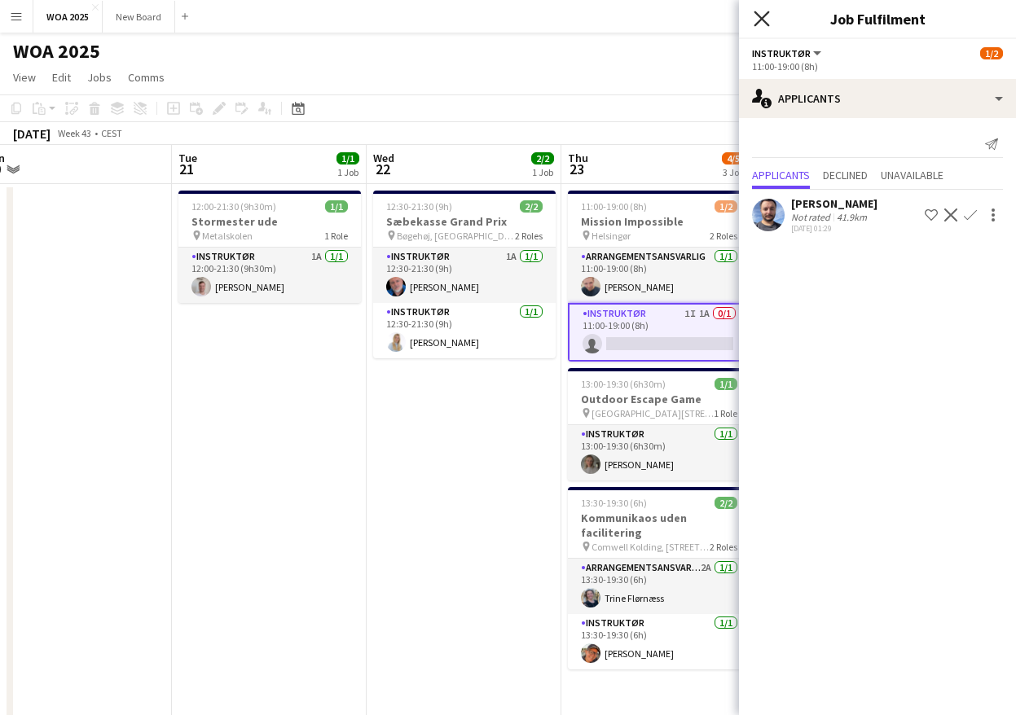
click at [761, 18] on icon at bounding box center [761, 18] width 15 height 15
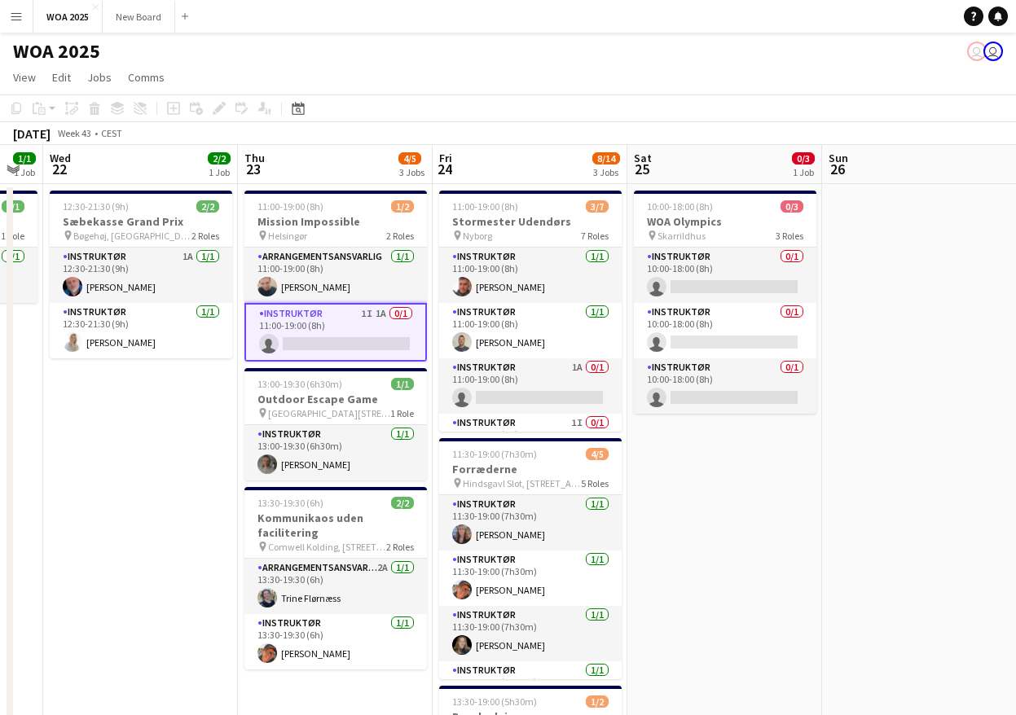
scroll to position [0, 554]
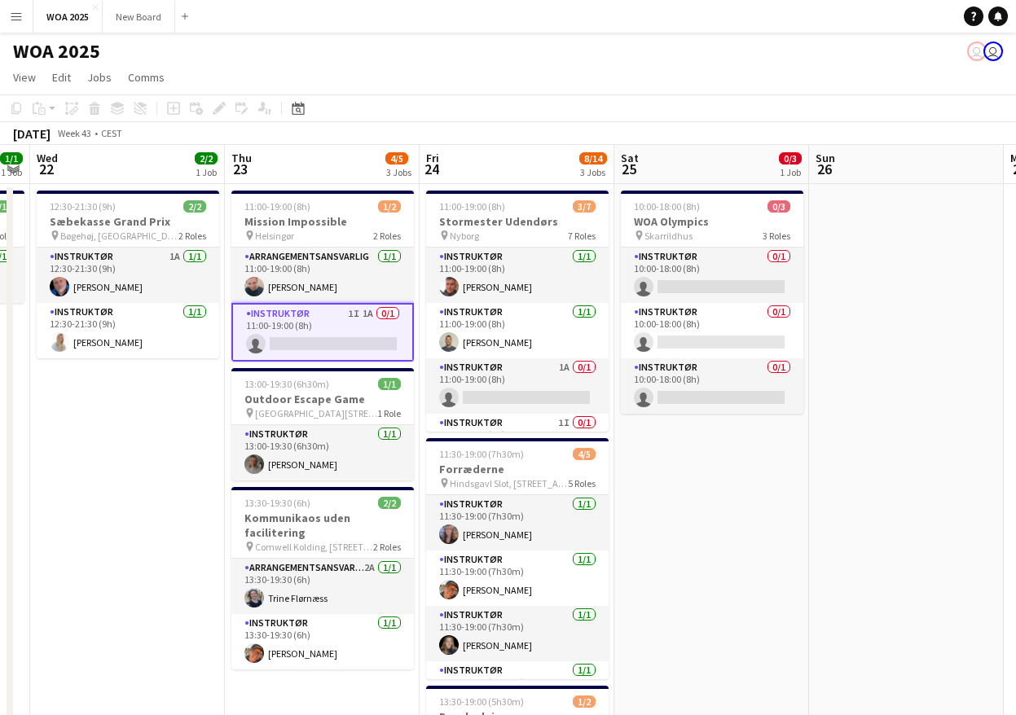
drag, startPoint x: 975, startPoint y: 450, endPoint x: 638, endPoint y: 443, distance: 336.6
click at [638, 443] on app-calendar-viewport "Sun 19 Mon 20 Tue 21 1/1 1 Job Wed 22 2/2 1 Job Thu 23 4/5 3 Jobs Fri 24 8/14 3…" at bounding box center [508, 659] width 1016 height 1029
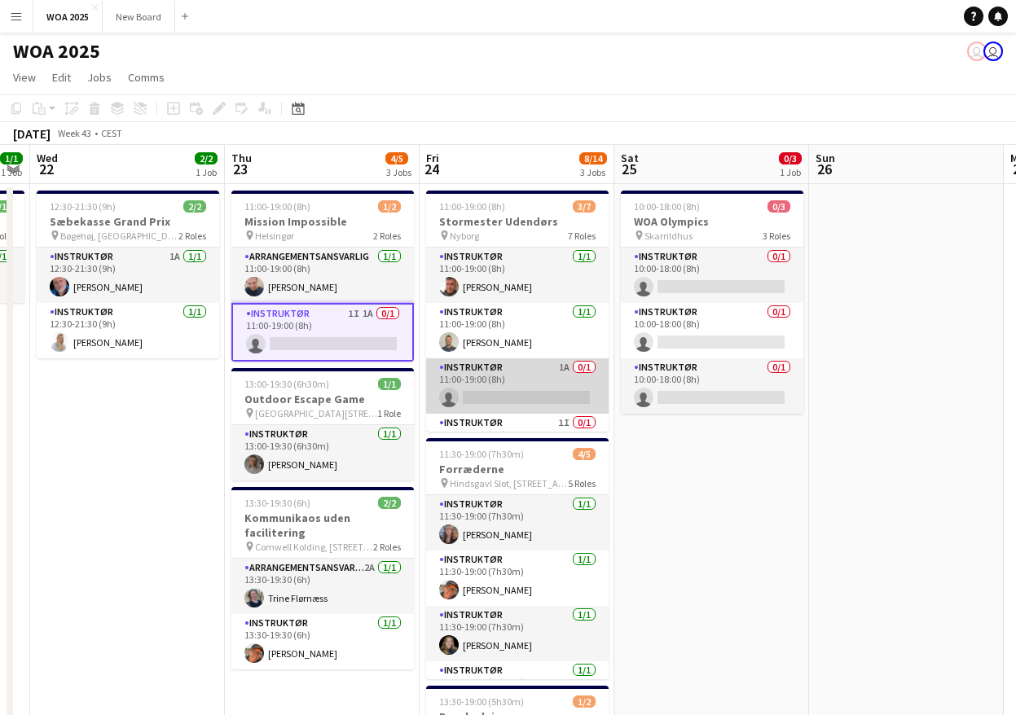
click at [535, 375] on app-card-role "Instruktør 1A 0/1 11:00-19:00 (8h) single-neutral-actions" at bounding box center [517, 386] width 183 height 55
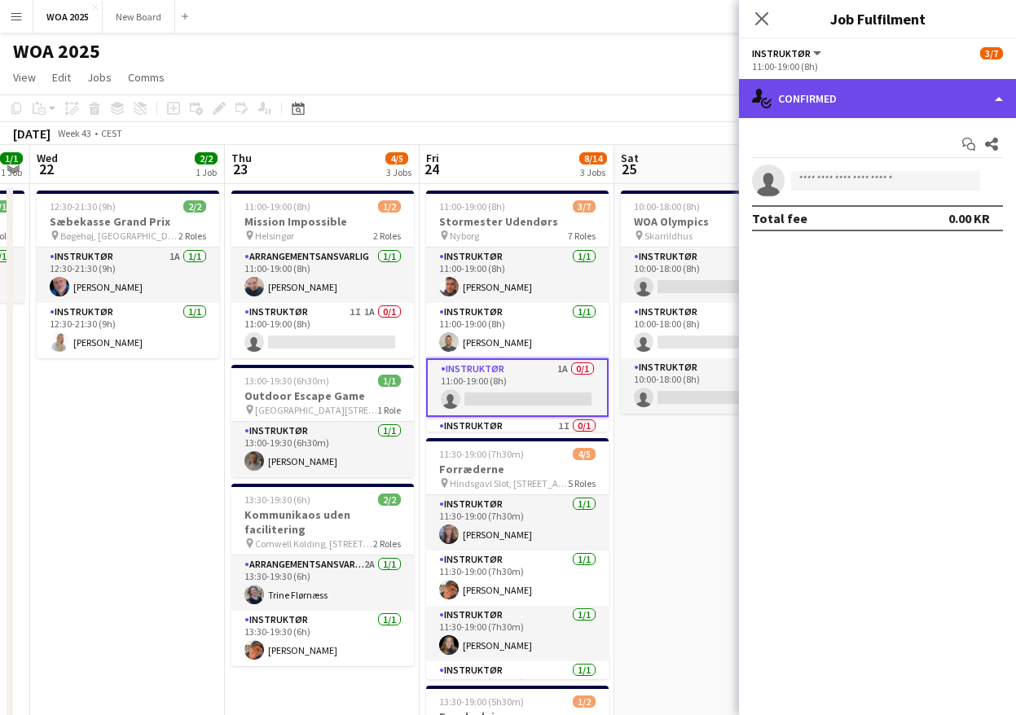
click at [909, 92] on div "single-neutral-actions-check-2 Confirmed" at bounding box center [877, 98] width 277 height 39
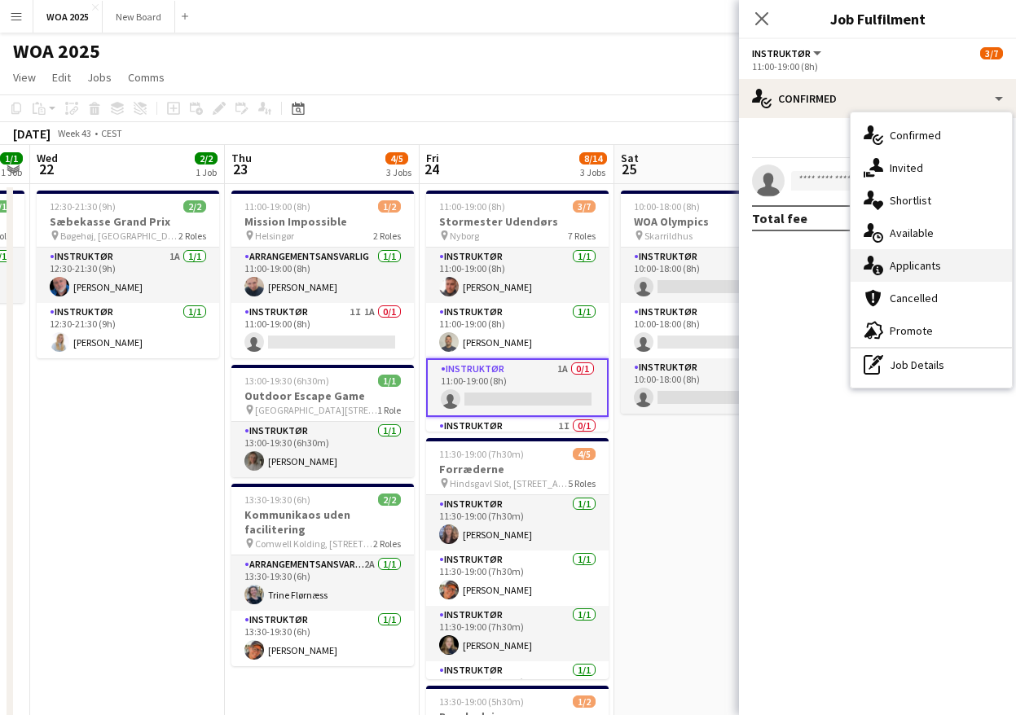
click at [936, 259] on span "Applicants" at bounding box center [915, 265] width 51 height 15
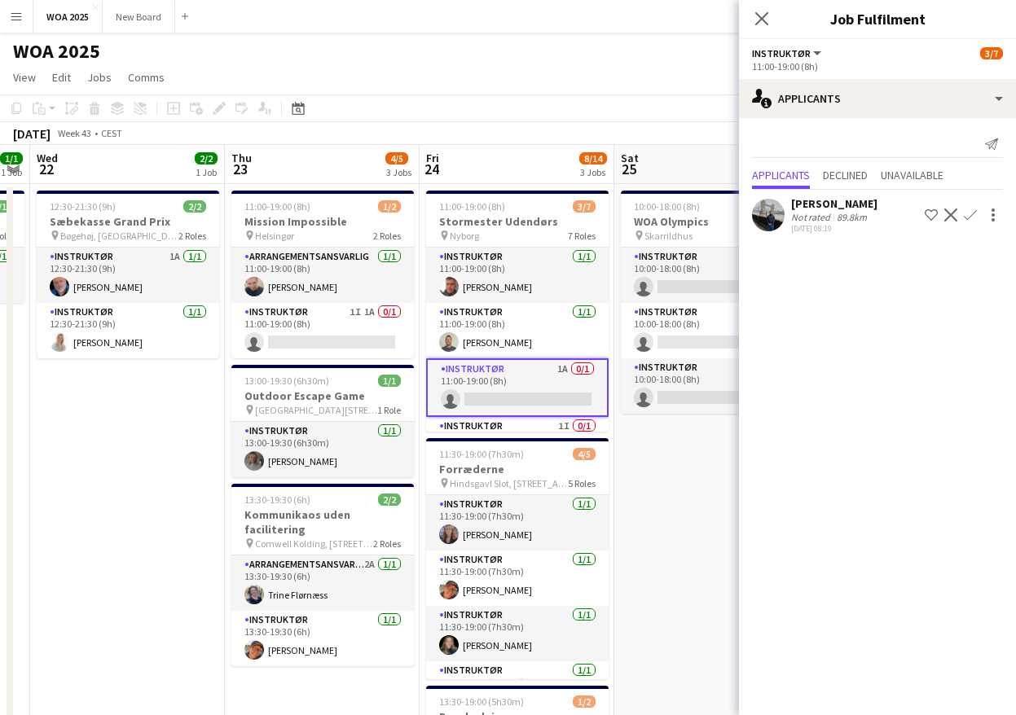
click at [971, 218] on app-icon "Confirm" at bounding box center [970, 215] width 13 height 13
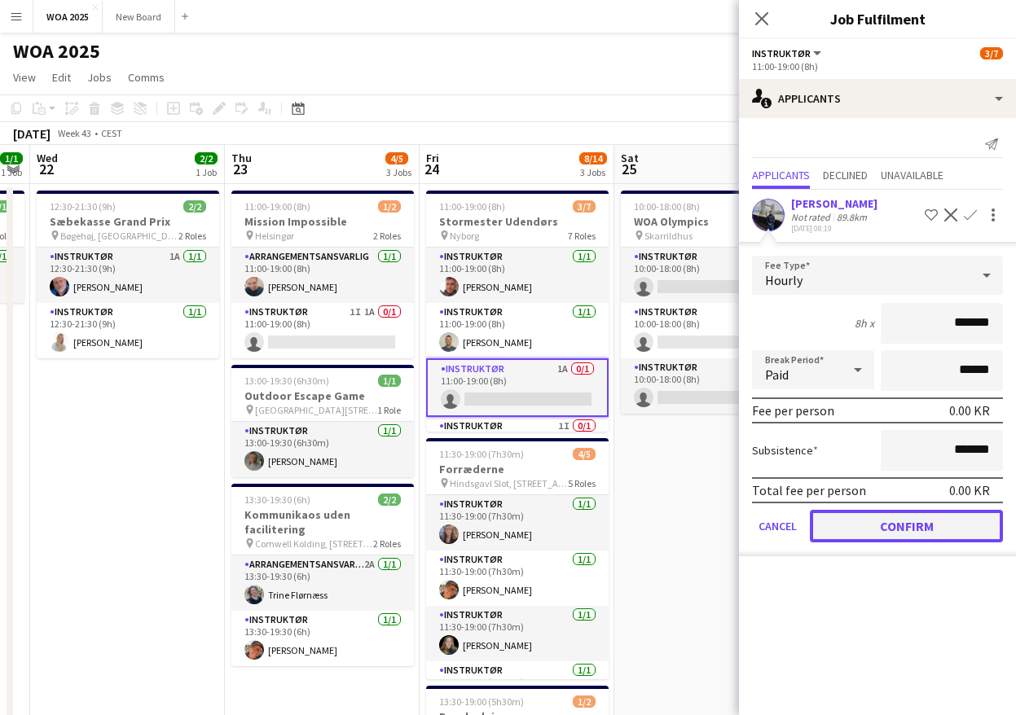
click at [883, 524] on button "Confirm" at bounding box center [906, 526] width 193 height 33
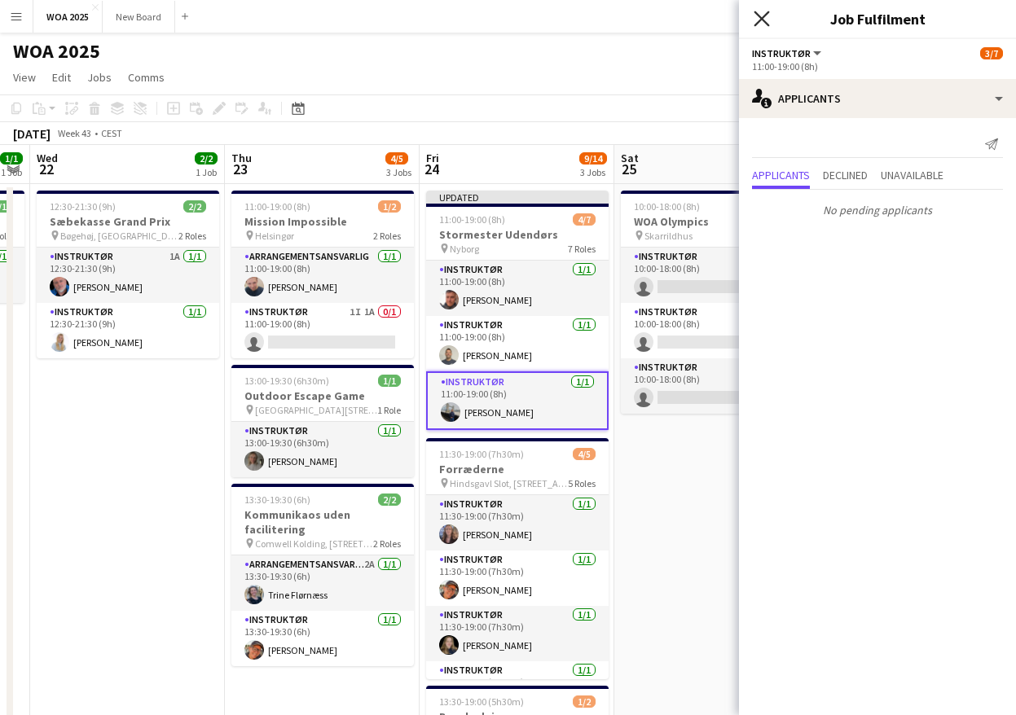
click at [757, 19] on icon "Close pop-in" at bounding box center [761, 18] width 15 height 15
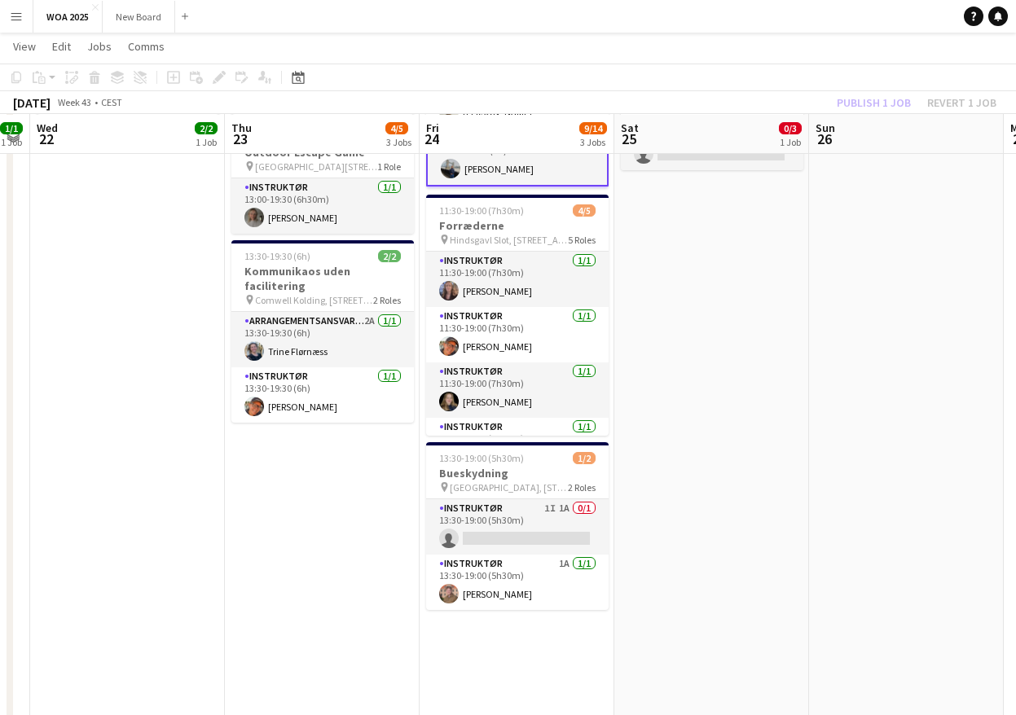
scroll to position [243, 0]
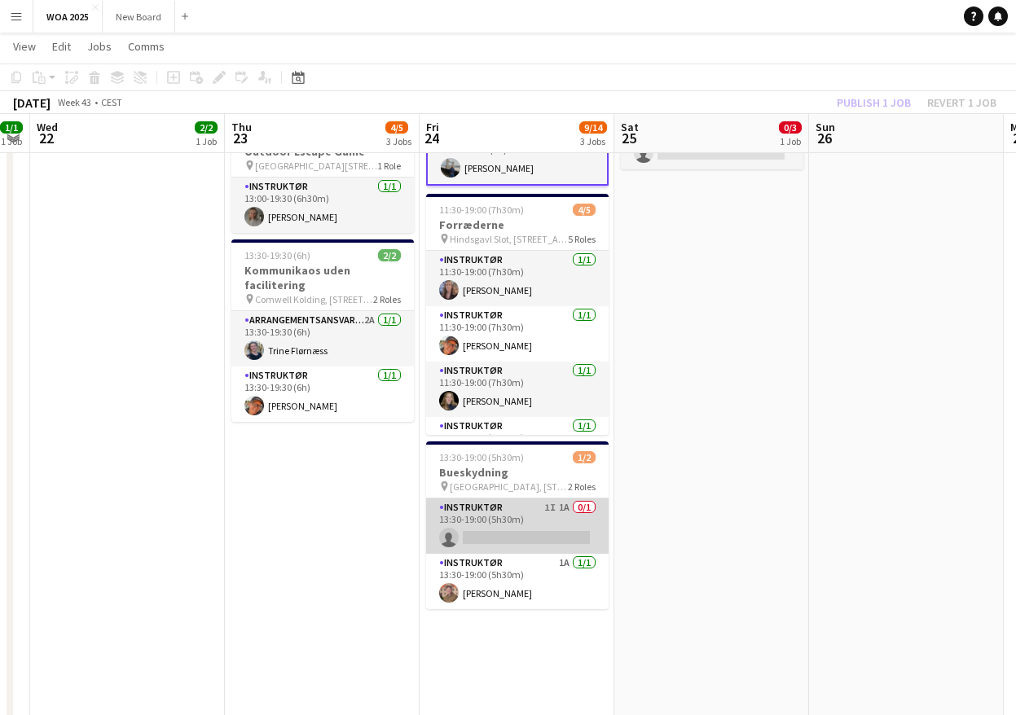
click at [542, 530] on app-card-role "Instruktør 1I 1A 0/1 13:30-19:00 (5h30m) single-neutral-actions" at bounding box center [517, 526] width 183 height 55
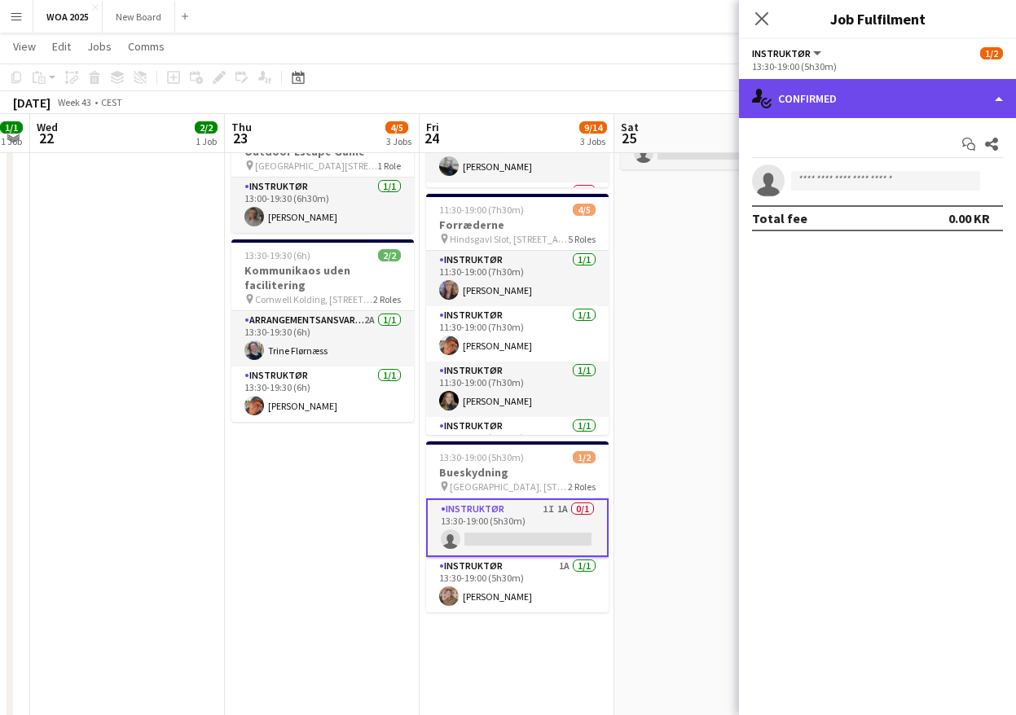
click at [882, 104] on div "single-neutral-actions-check-2 Confirmed" at bounding box center [877, 98] width 277 height 39
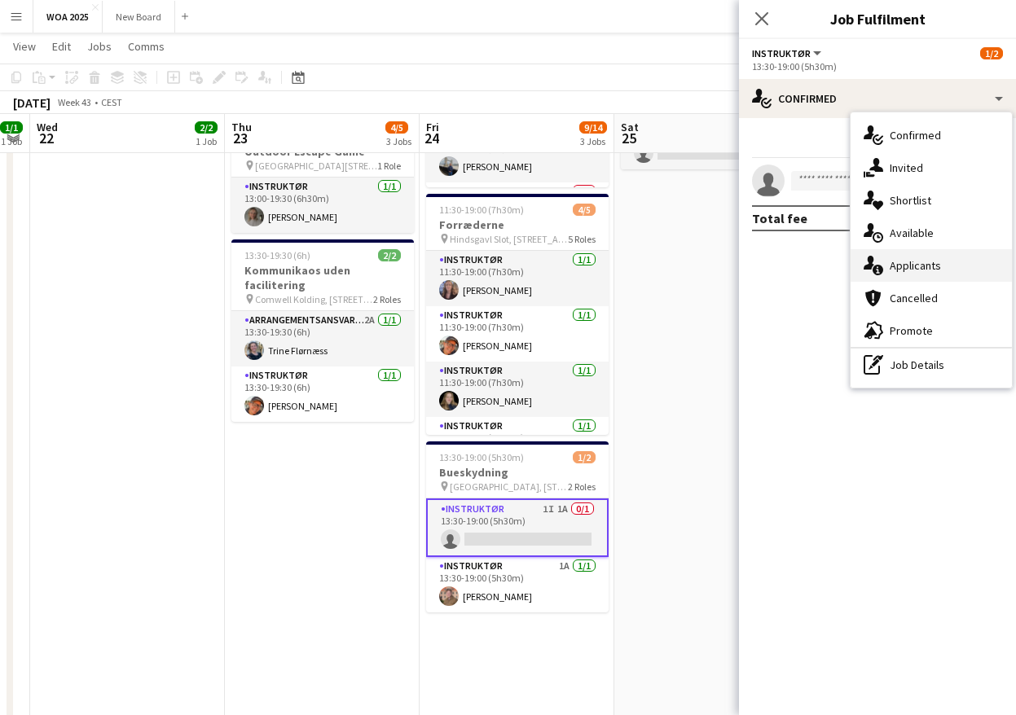
click at [941, 269] on div "single-neutral-actions-information Applicants" at bounding box center [931, 265] width 161 height 33
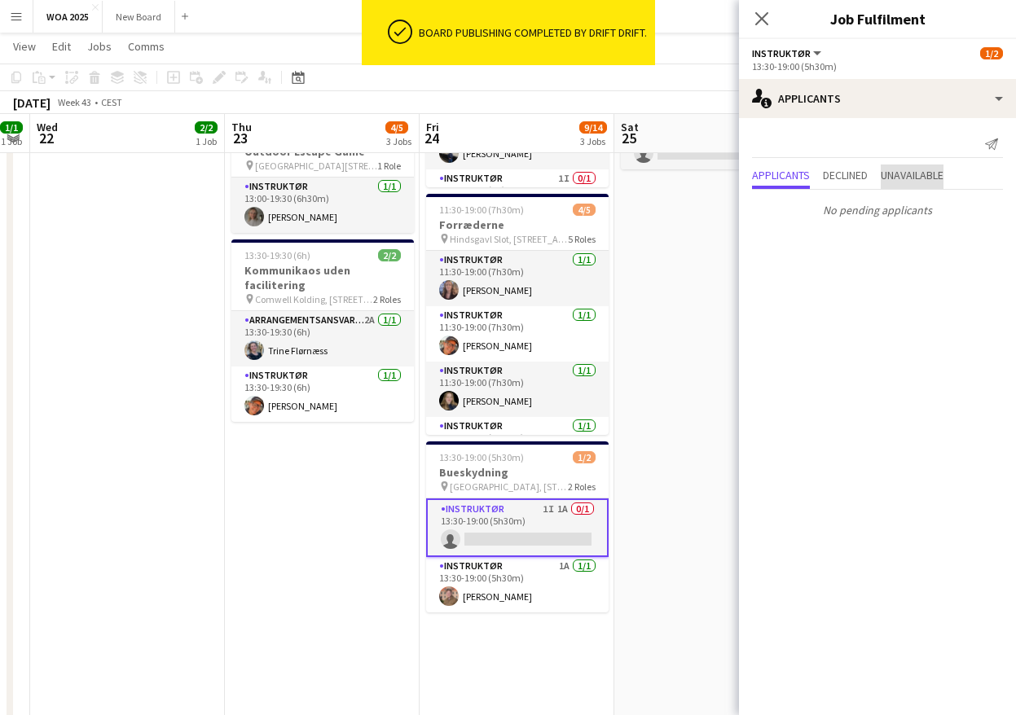
click at [911, 174] on span "Unavailable" at bounding box center [912, 174] width 63 height 11
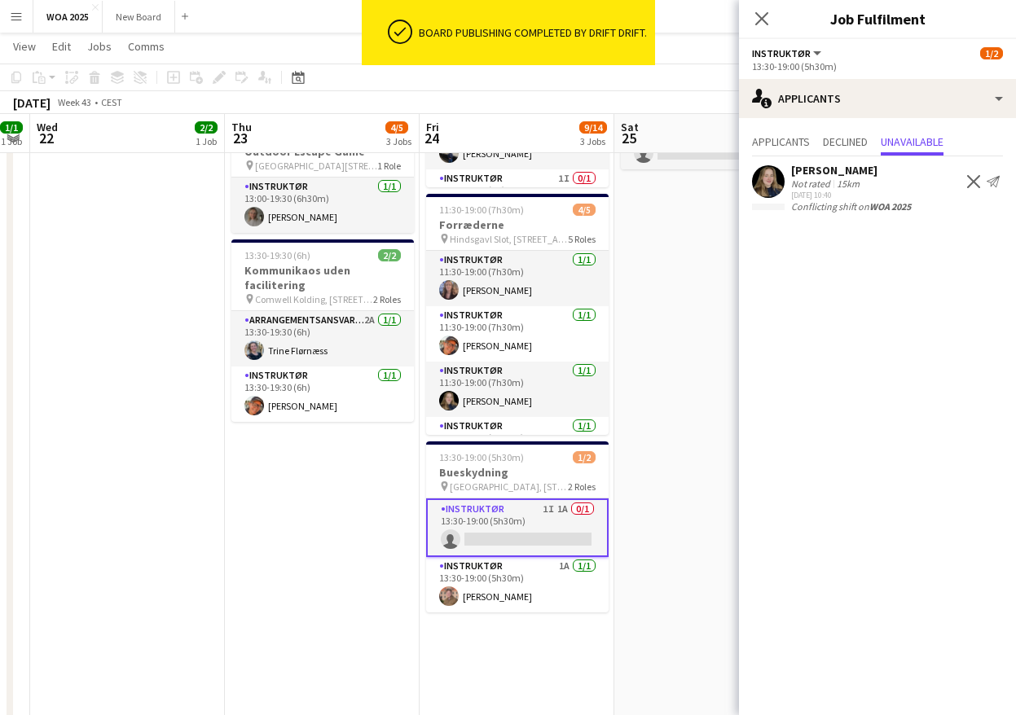
click at [682, 420] on app-date-cell "10:00-18:00 (8h) 0/3 WOA Olympics pin Skarrildhus 3 Roles Instruktør 0/1 10:00-…" at bounding box center [711, 435] width 195 height 990
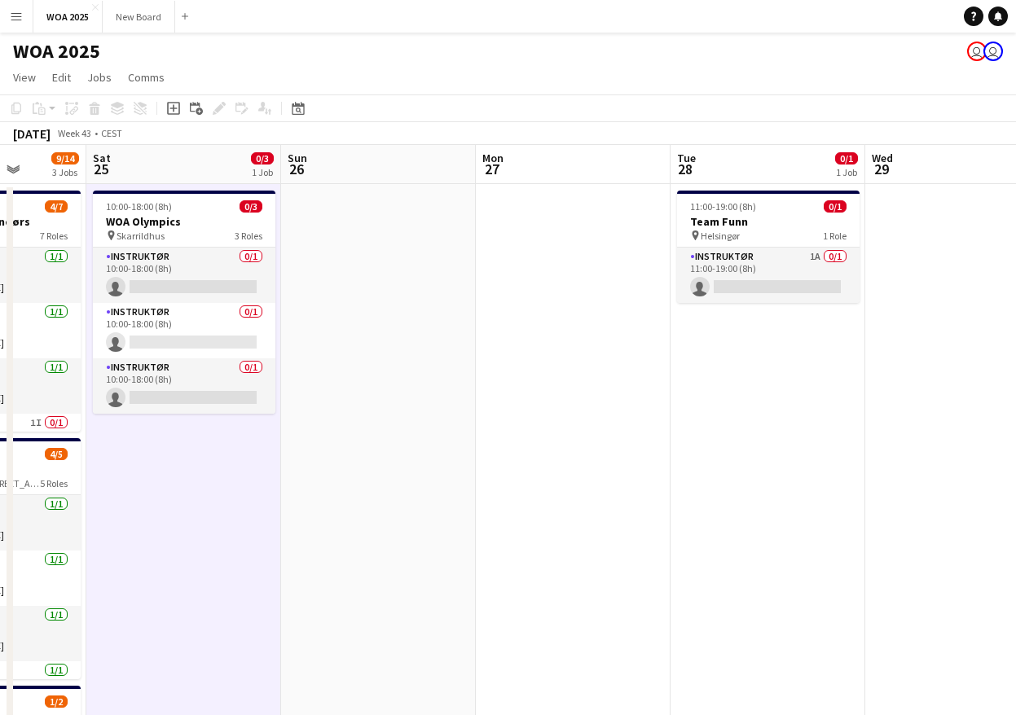
scroll to position [0, 696]
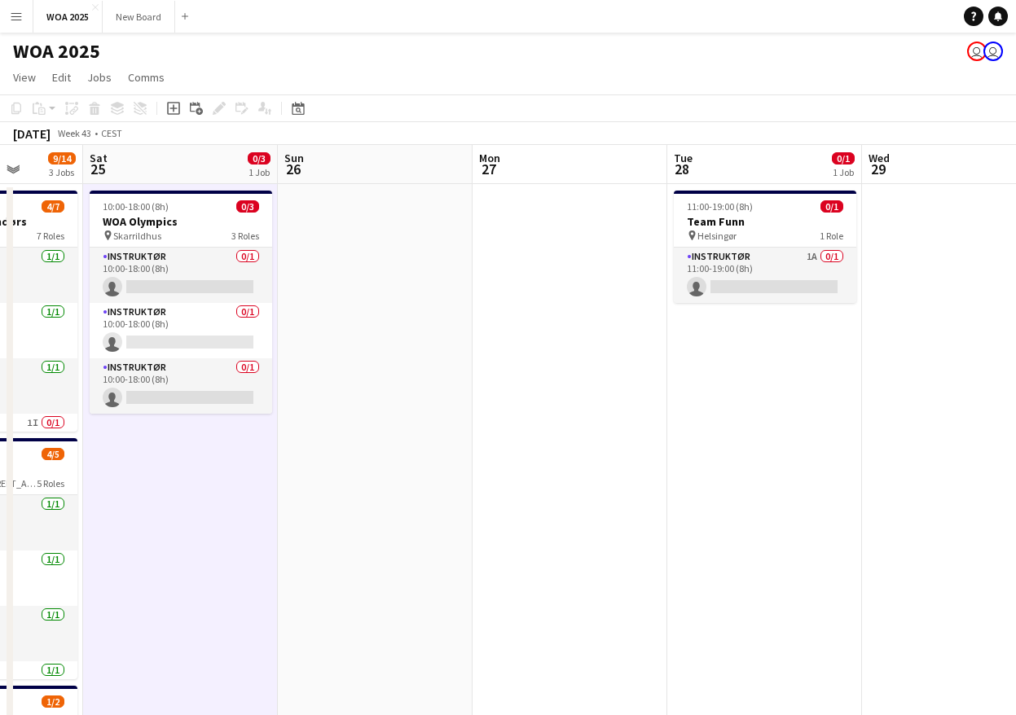
drag, startPoint x: 496, startPoint y: 469, endPoint x: 165, endPoint y: 430, distance: 333.9
click at [165, 430] on app-calendar-viewport "Tue 21 1/1 1 Job Wed 22 2/2 1 Job Thu 23 4/5 3 Jobs Fri 24 9/14 3 Jobs Sat 25 0…" at bounding box center [508, 659] width 1016 height 1029
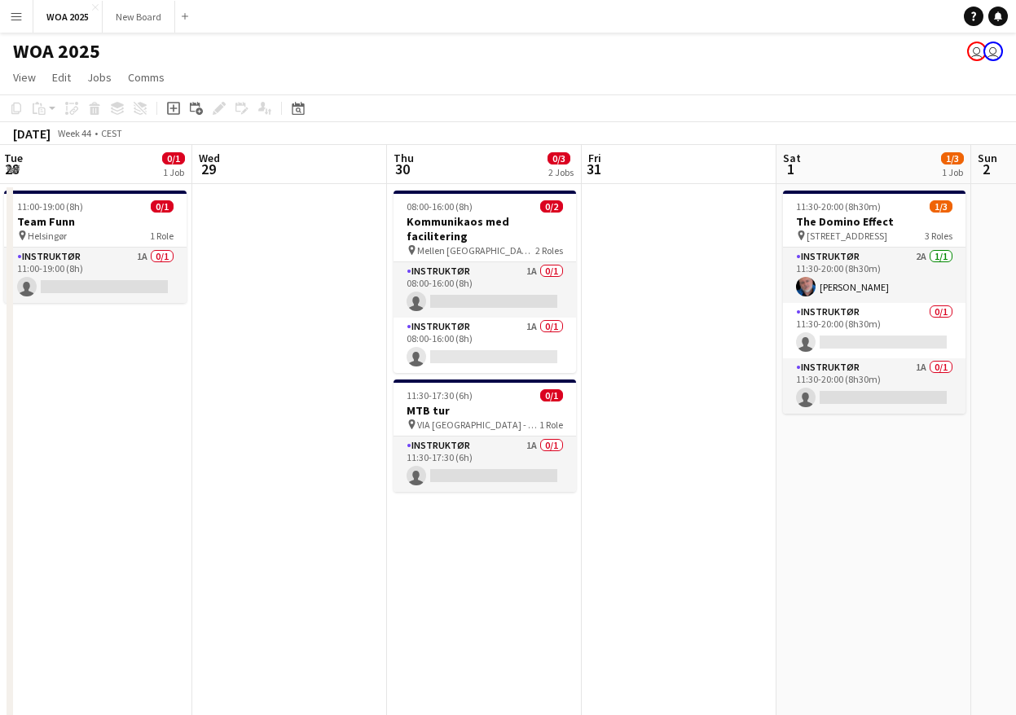
scroll to position [0, 605]
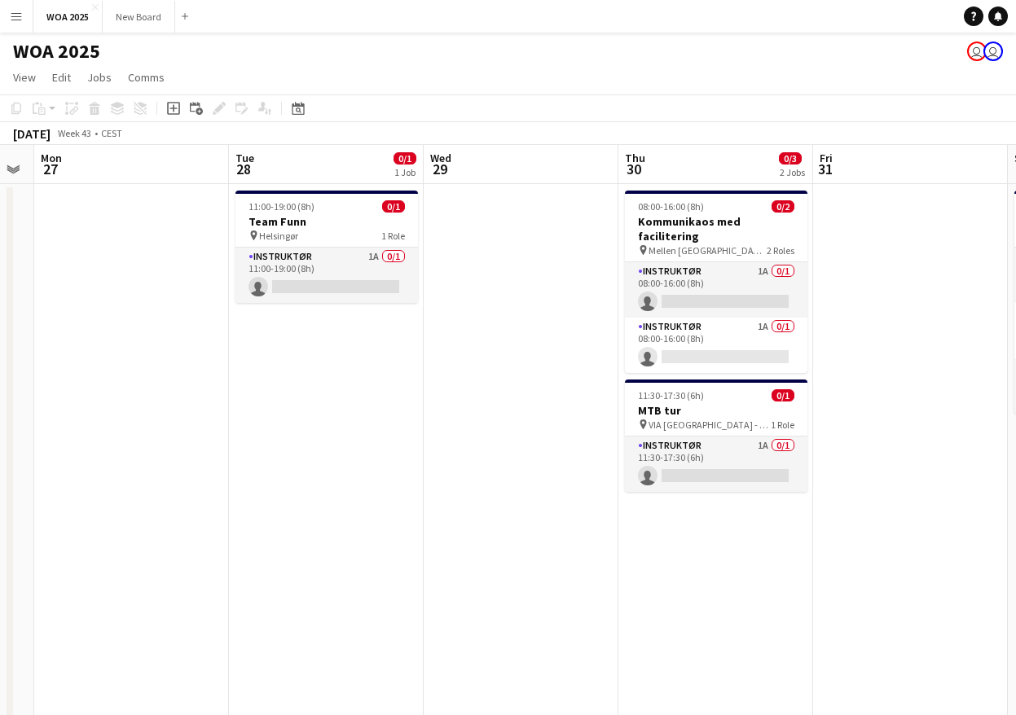
drag, startPoint x: 387, startPoint y: 455, endPoint x: 737, endPoint y: 454, distance: 349.6
click at [737, 454] on app-calendar-viewport "Sat 25 0/3 1 Job Sun 26 Mon 27 Tue 28 0/1 1 Job Wed 29 Thu 30 0/3 2 Jobs Fri 31…" at bounding box center [508, 659] width 1016 height 1029
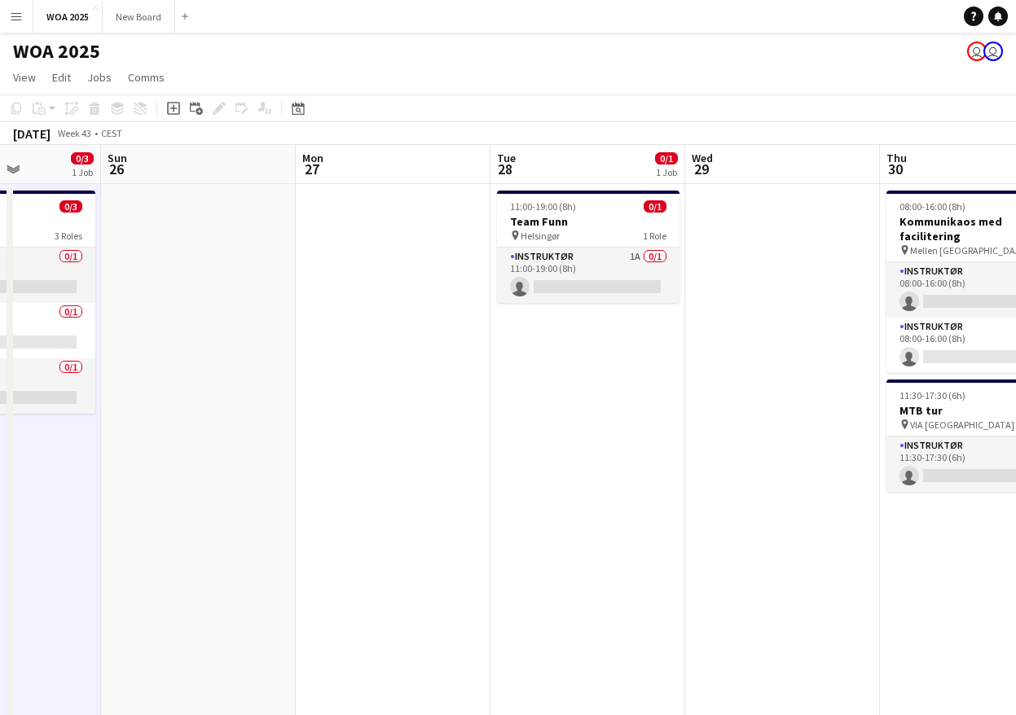
drag, startPoint x: 737, startPoint y: 470, endPoint x: 790, endPoint y: 478, distance: 53.6
click at [790, 478] on app-calendar-viewport "Thu 23 4/5 3 Jobs Fri 24 9/14 3 Jobs Sat 25 0/3 1 Job Sun 26 Mon 27 Tue 28 0/1 …" at bounding box center [508, 659] width 1016 height 1029
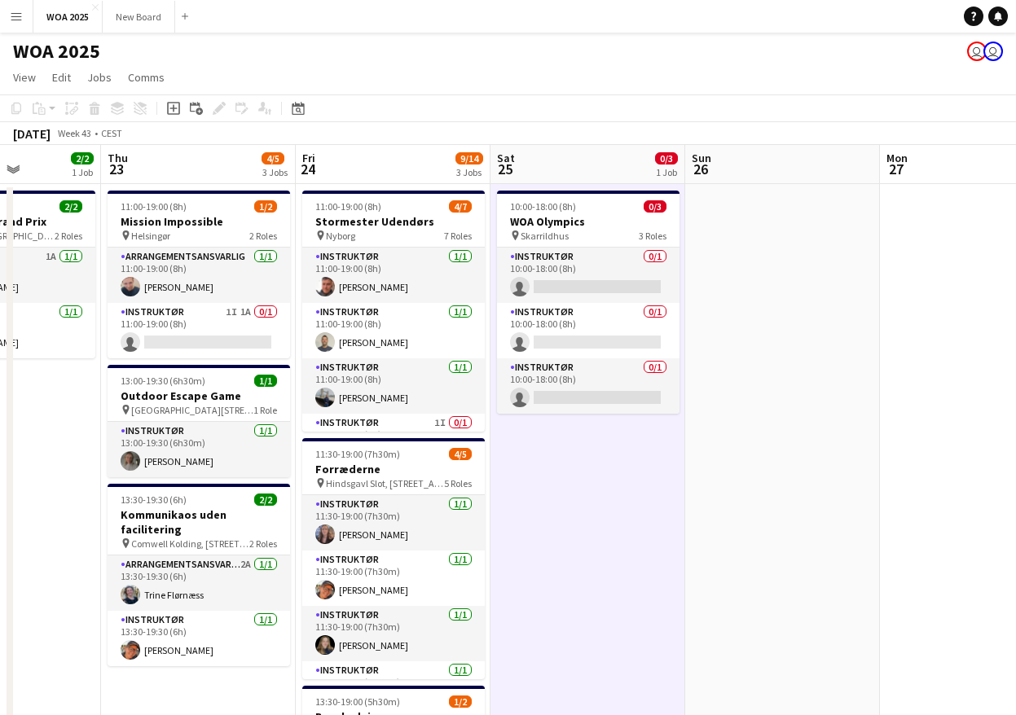
scroll to position [0, 469]
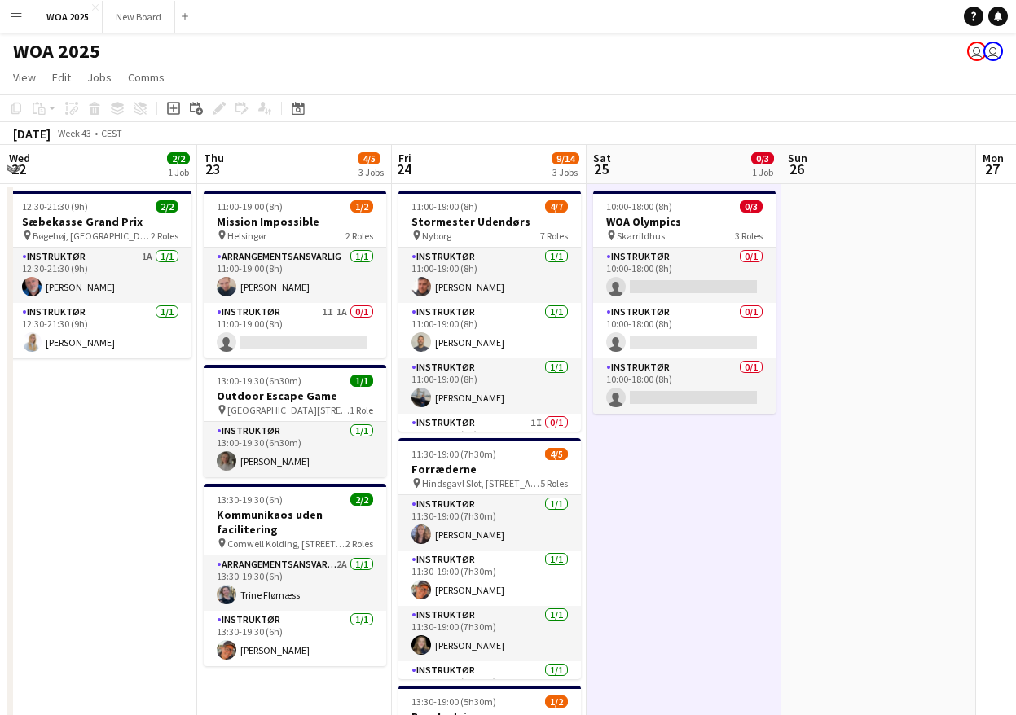
drag, startPoint x: 581, startPoint y: 517, endPoint x: 863, endPoint y: 480, distance: 284.3
click at [860, 482] on app-calendar-viewport "Mon 20 Tue 21 1/1 1 Job Wed 22 2/2 1 Job Thu 23 4/5 3 Jobs Fri 24 9/14 3 Jobs S…" at bounding box center [508, 659] width 1016 height 1029
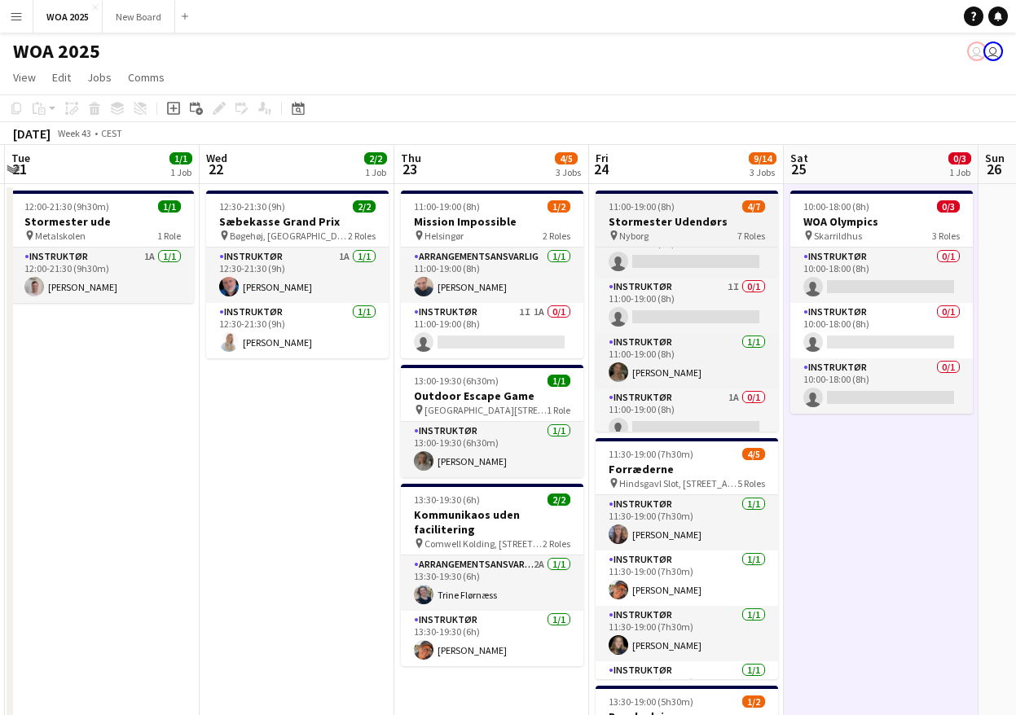
scroll to position [204, 0]
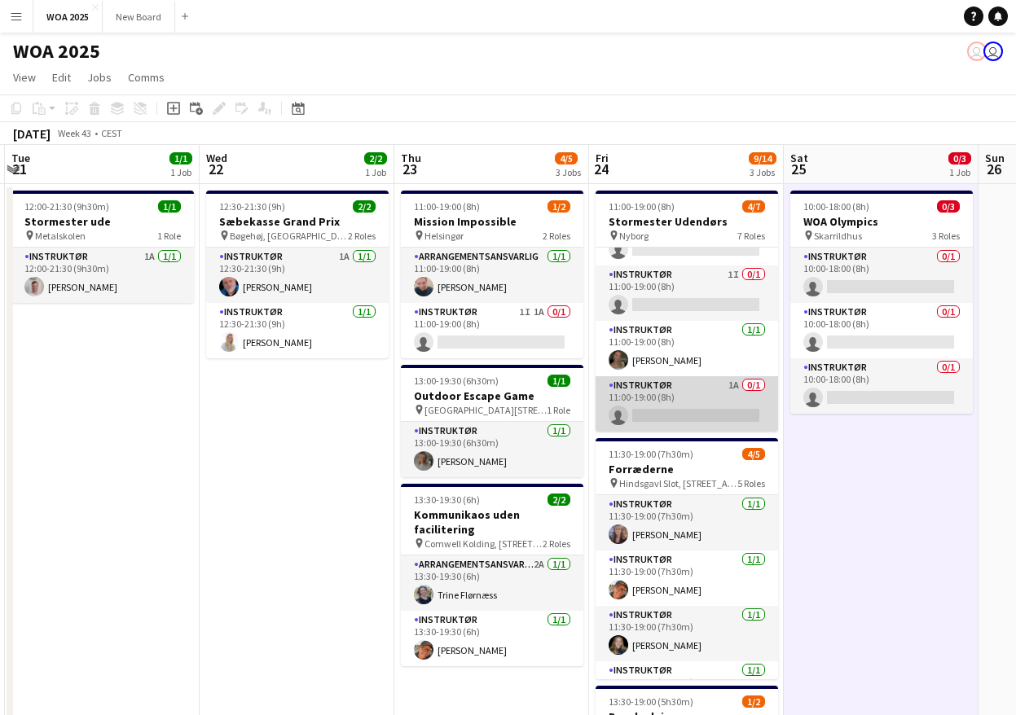
click at [664, 419] on app-card-role "Instruktør 1A 0/1 11:00-19:00 (8h) single-neutral-actions" at bounding box center [687, 403] width 183 height 55
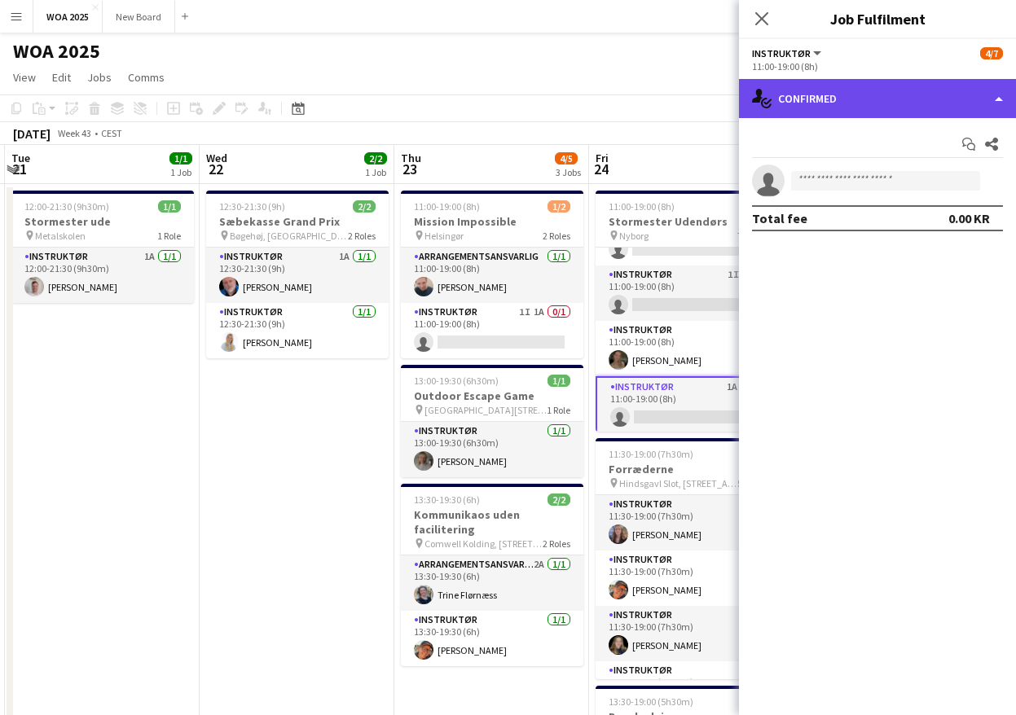
click at [924, 96] on div "single-neutral-actions-check-2 Confirmed" at bounding box center [877, 98] width 277 height 39
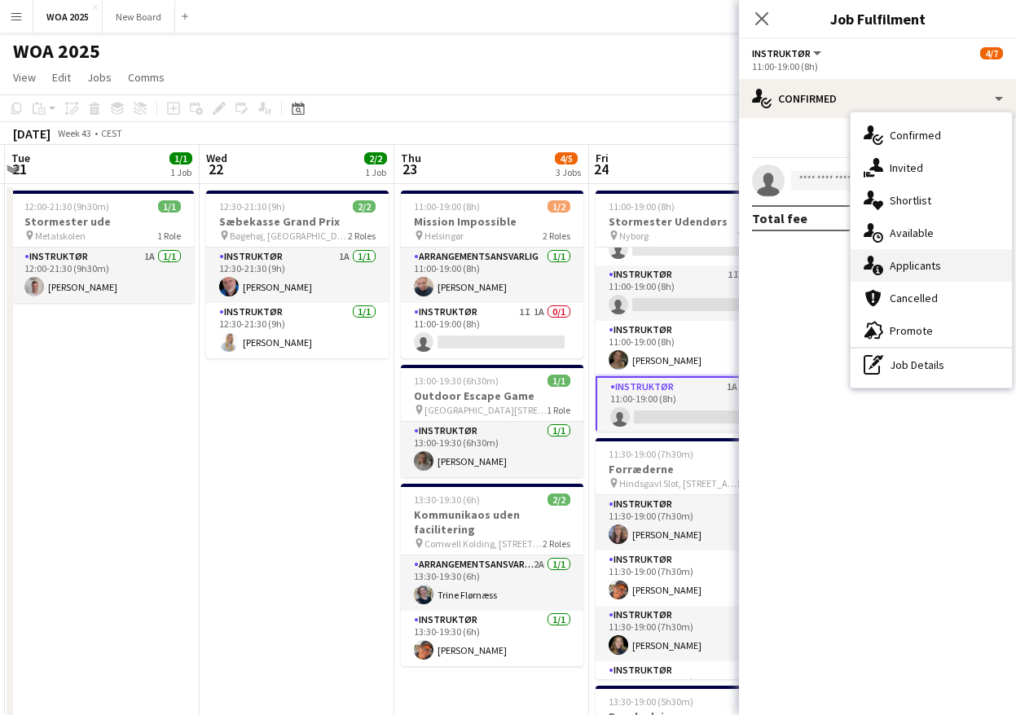
click at [935, 261] on span "Applicants" at bounding box center [915, 265] width 51 height 15
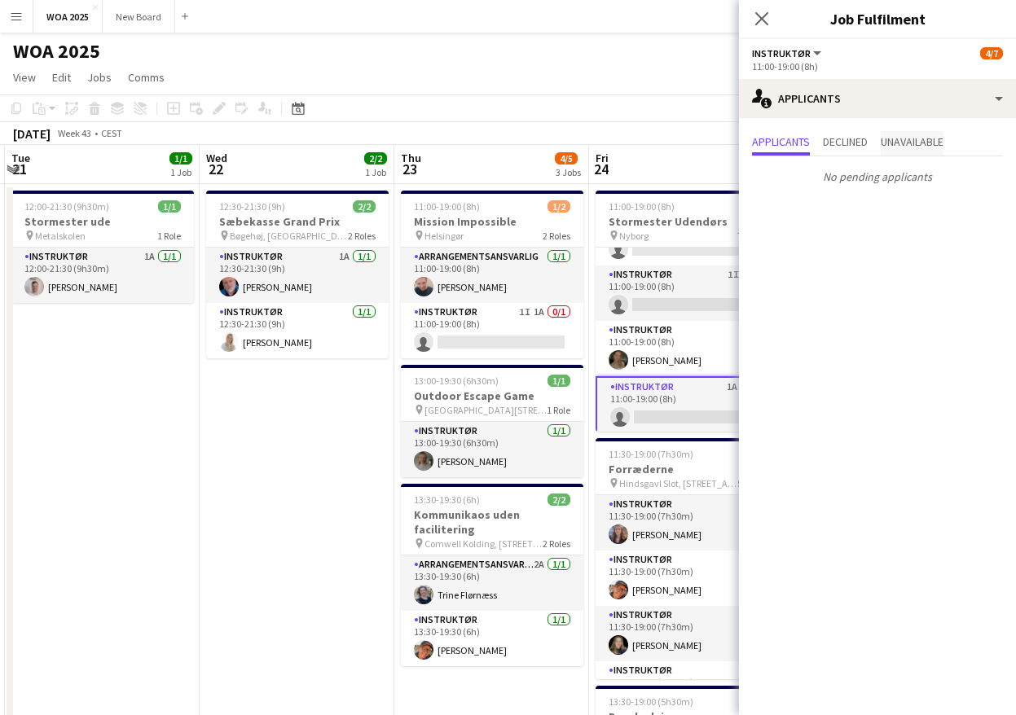
click at [904, 143] on span "Unavailable" at bounding box center [912, 141] width 63 height 11
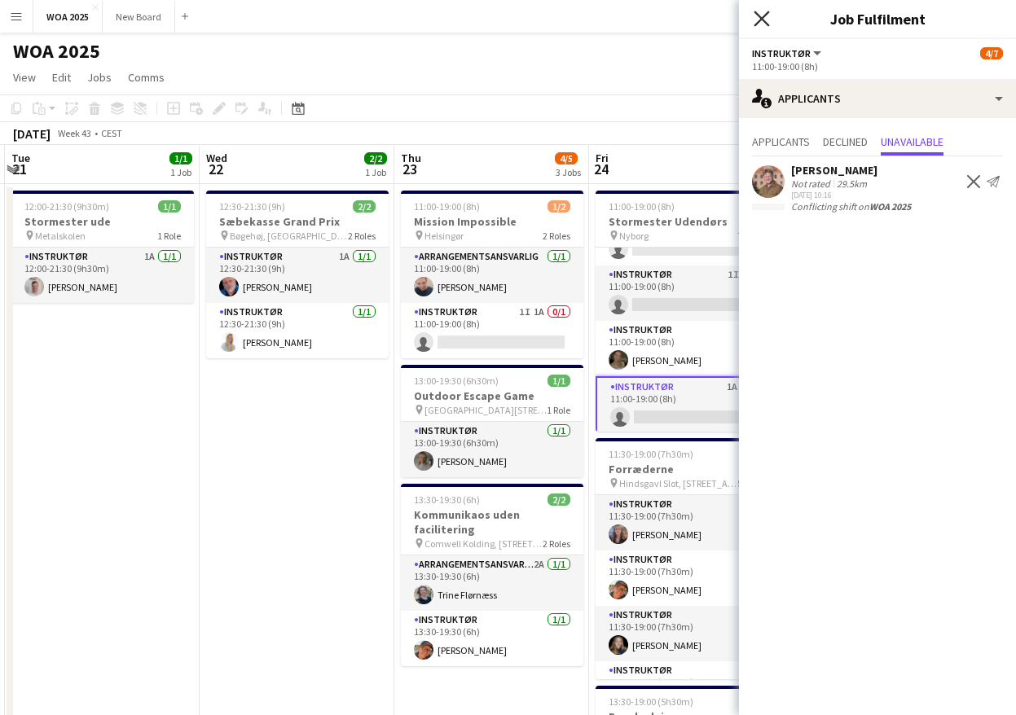
click at [762, 24] on icon "Close pop-in" at bounding box center [761, 18] width 15 height 15
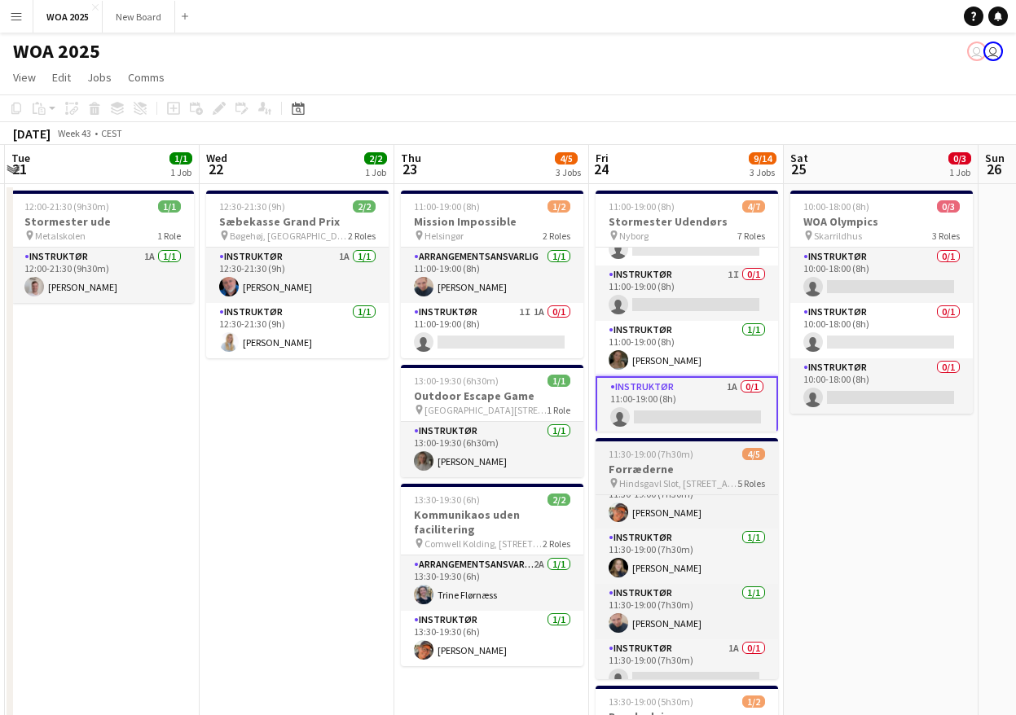
scroll to position [93, 0]
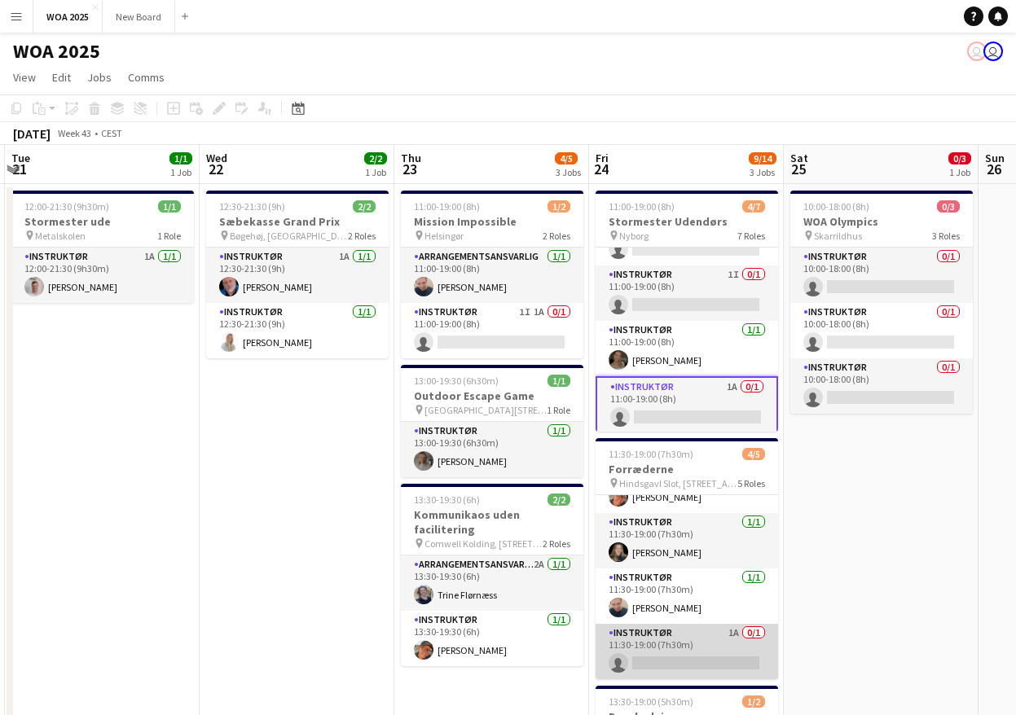
click at [715, 654] on app-card-role "Instruktør 1A 0/1 11:30-19:00 (7h30m) single-neutral-actions" at bounding box center [687, 651] width 183 height 55
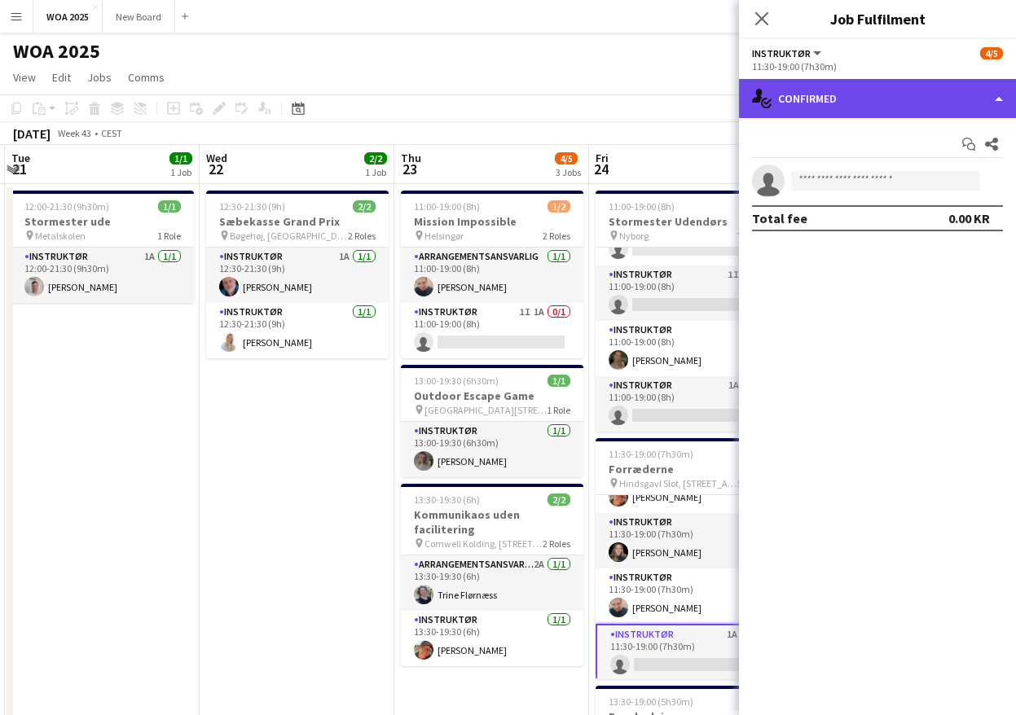
click at [920, 104] on div "single-neutral-actions-check-2 Confirmed" at bounding box center [877, 98] width 277 height 39
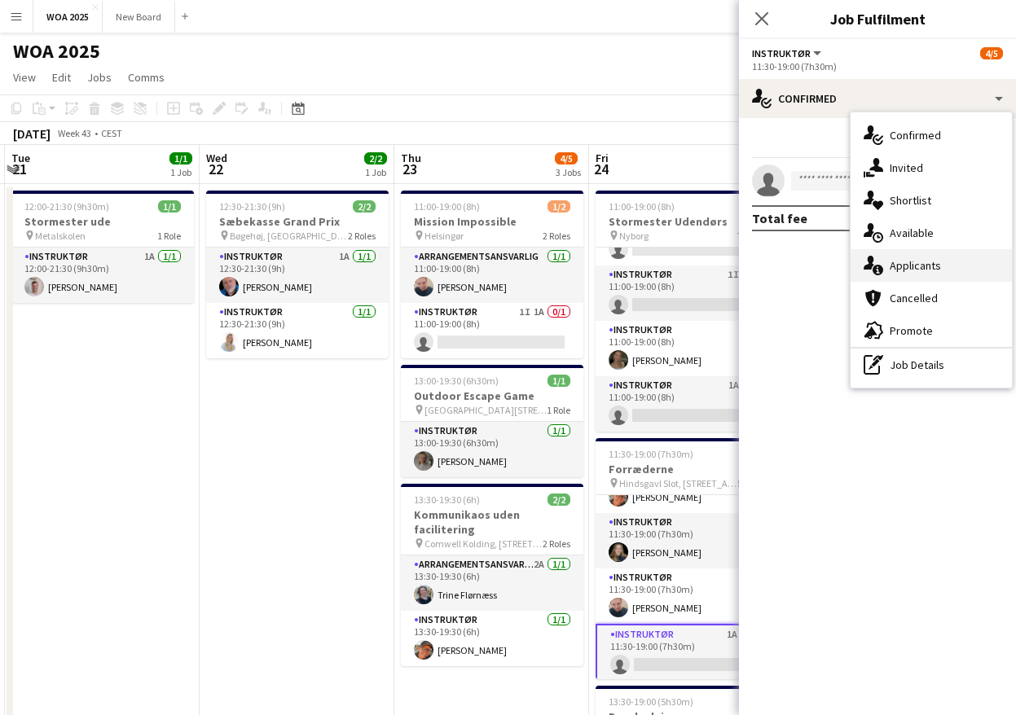
click at [918, 266] on span "Applicants" at bounding box center [915, 265] width 51 height 15
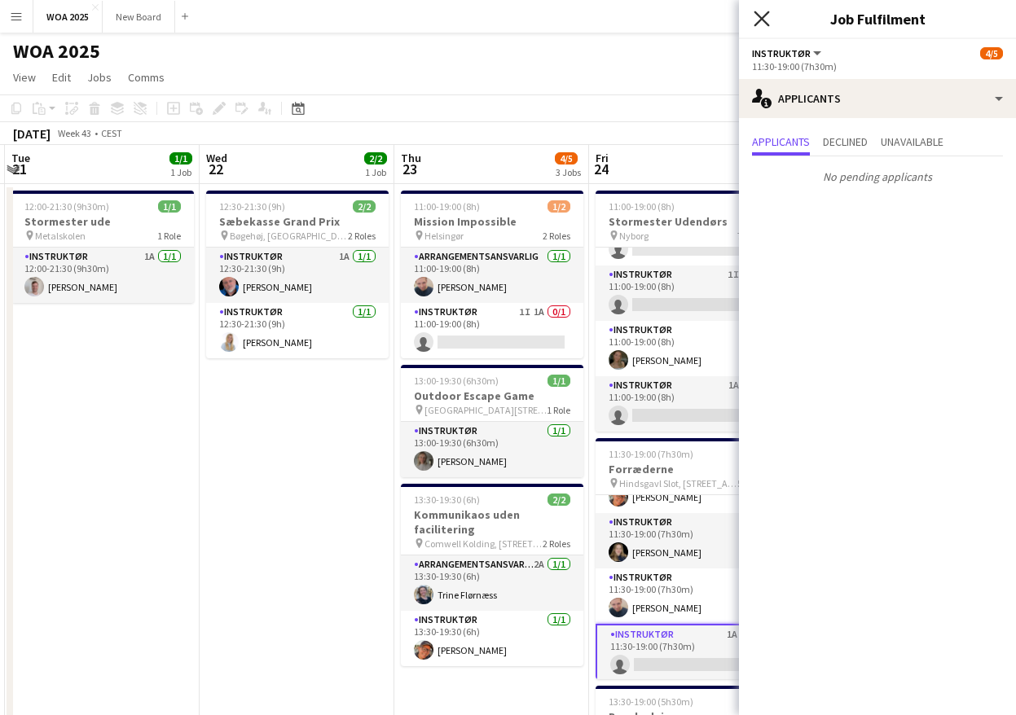
click at [768, 26] on icon "Close pop-in" at bounding box center [761, 18] width 15 height 15
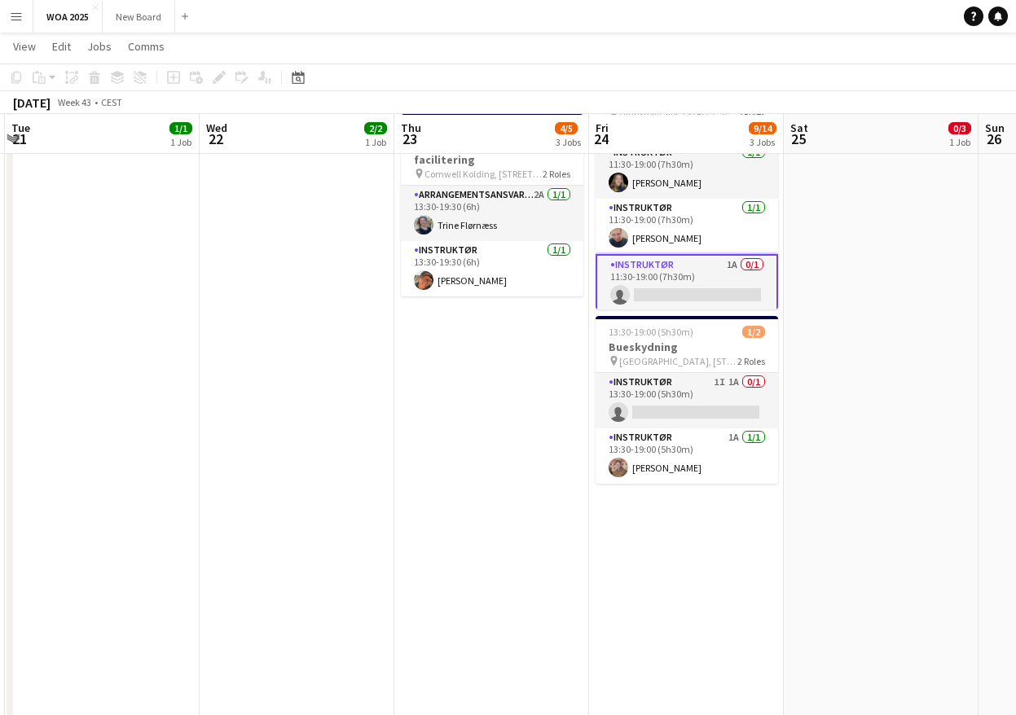
scroll to position [369, 0]
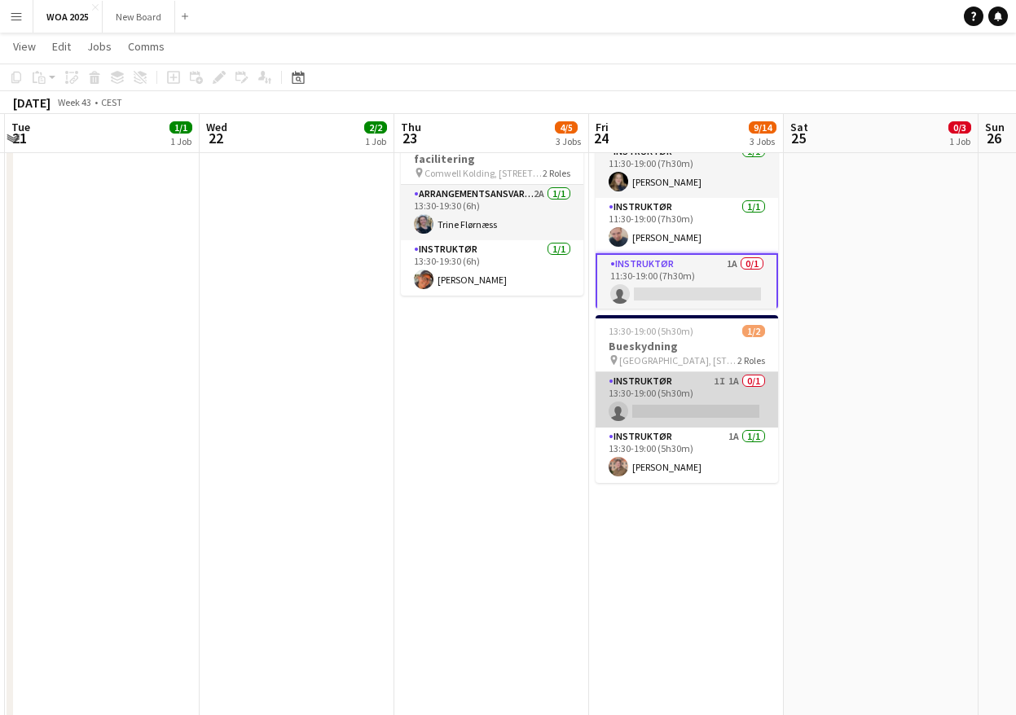
click at [697, 392] on app-card-role "Instruktør 1I 1A 0/1 13:30-19:00 (5h30m) single-neutral-actions" at bounding box center [687, 399] width 183 height 55
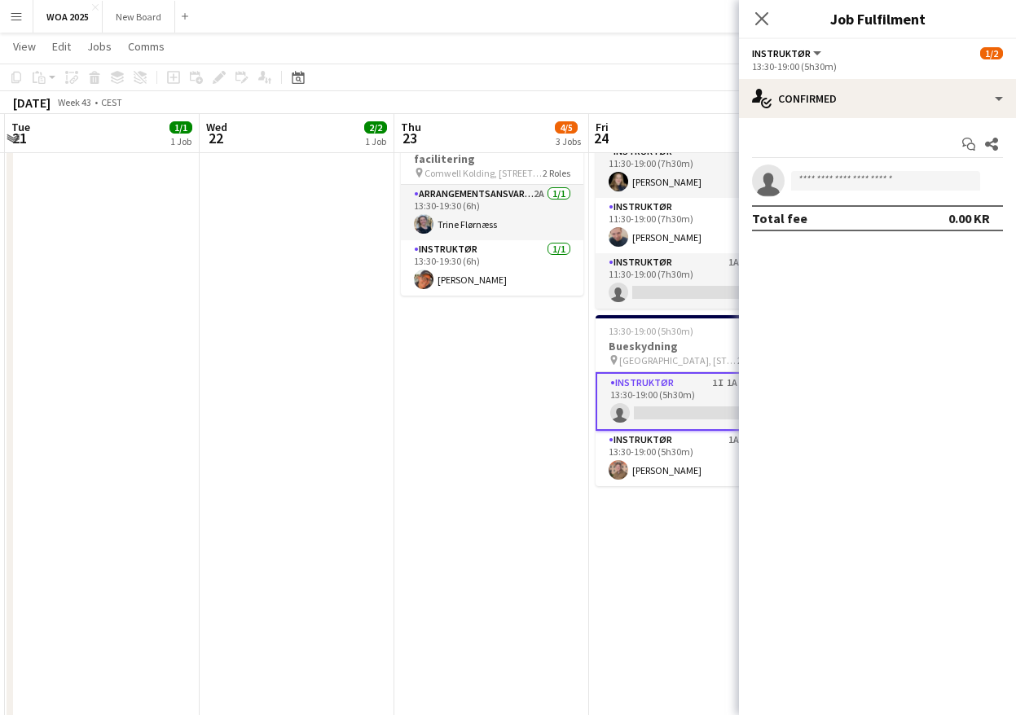
click at [627, 38] on app-page-menu "View Day view expanded Day view collapsed Month view Date picker Jump to [DATE]…" at bounding box center [508, 48] width 1016 height 31
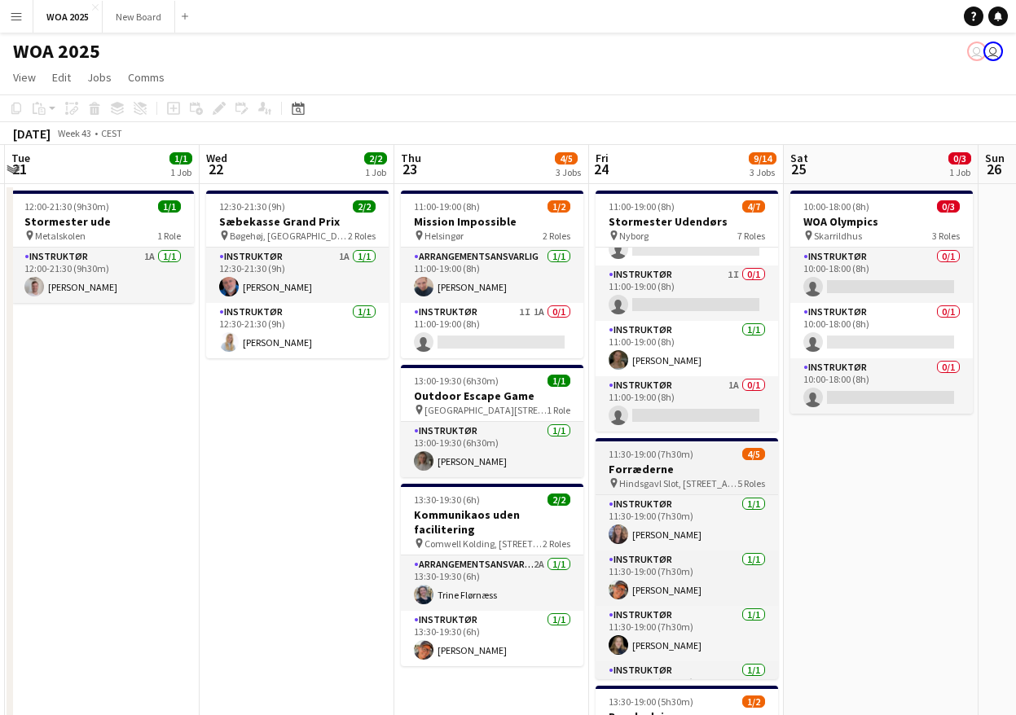
scroll to position [93, 0]
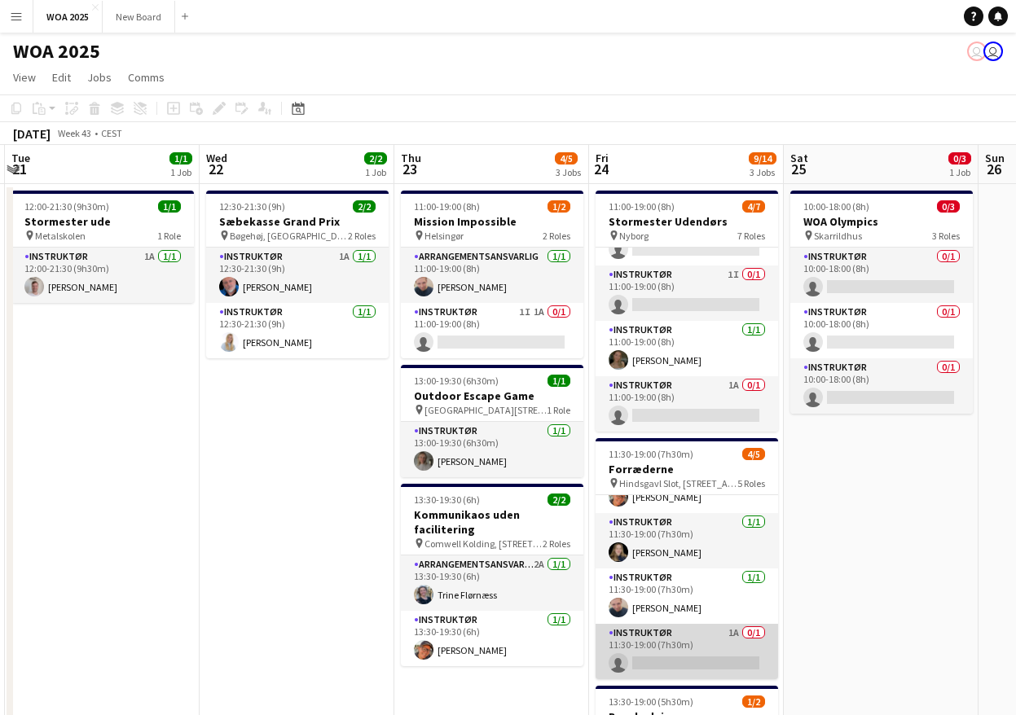
click at [711, 647] on app-card-role "Instruktør 1A 0/1 11:30-19:00 (7h30m) single-neutral-actions" at bounding box center [687, 651] width 183 height 55
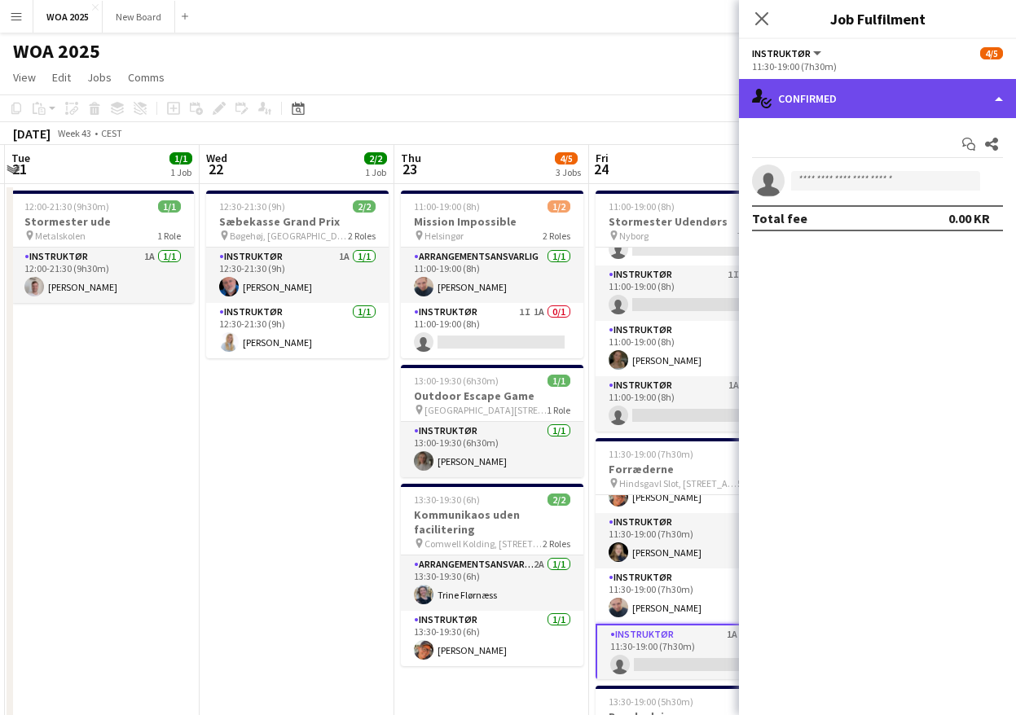
click at [913, 104] on div "single-neutral-actions-check-2 Confirmed" at bounding box center [877, 98] width 277 height 39
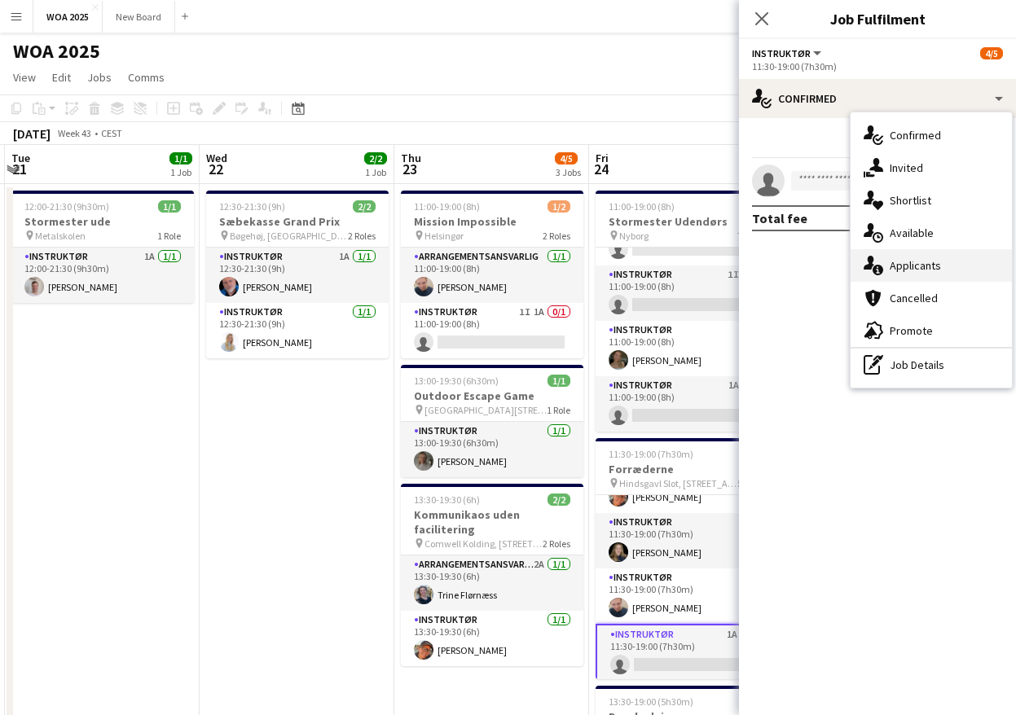
click at [926, 265] on span "Applicants" at bounding box center [915, 265] width 51 height 15
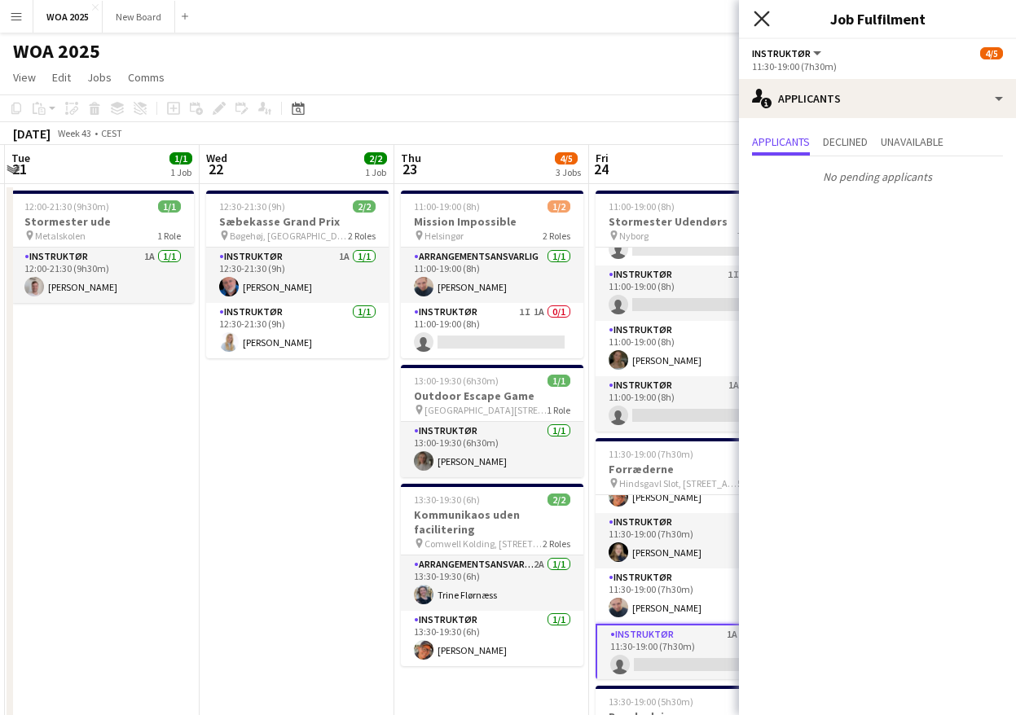
click at [761, 17] on icon at bounding box center [761, 18] width 15 height 15
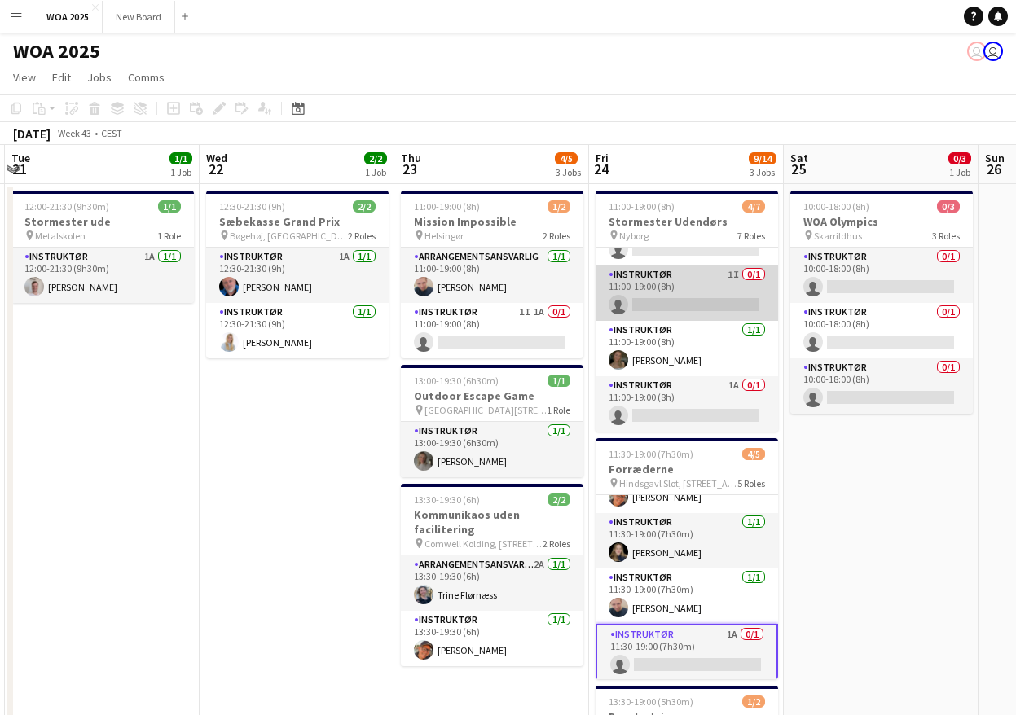
click at [653, 305] on app-card-role "Instruktør 1I 0/1 11:00-19:00 (8h) single-neutral-actions" at bounding box center [687, 293] width 183 height 55
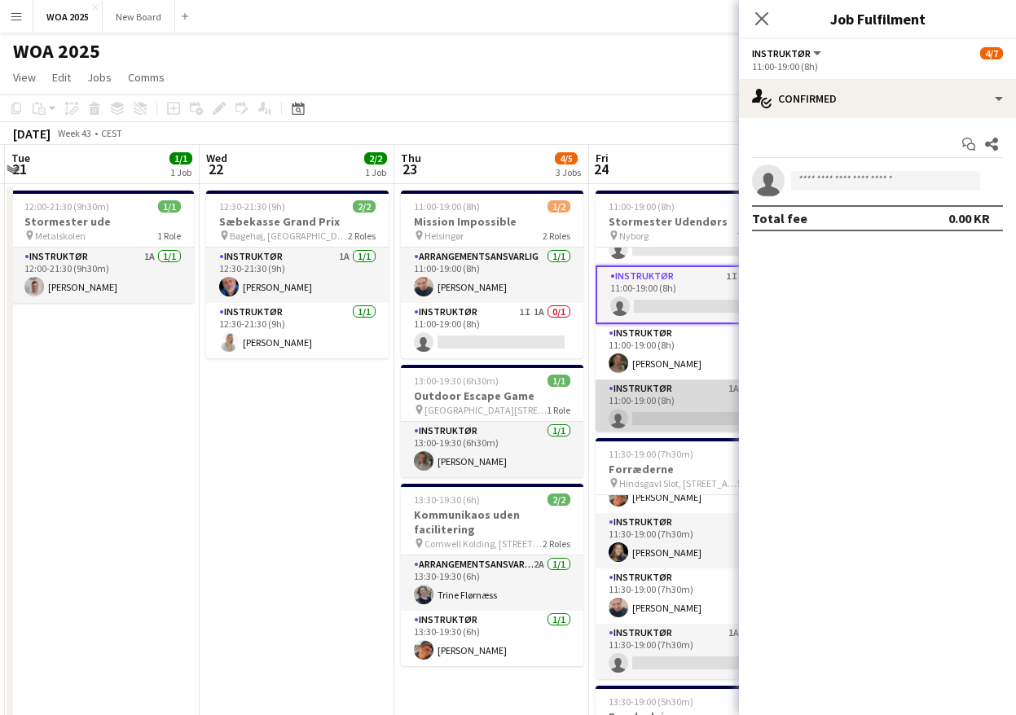
click at [667, 394] on app-card-role "Instruktør 1A 0/1 11:00-19:00 (8h) single-neutral-actions" at bounding box center [687, 407] width 183 height 55
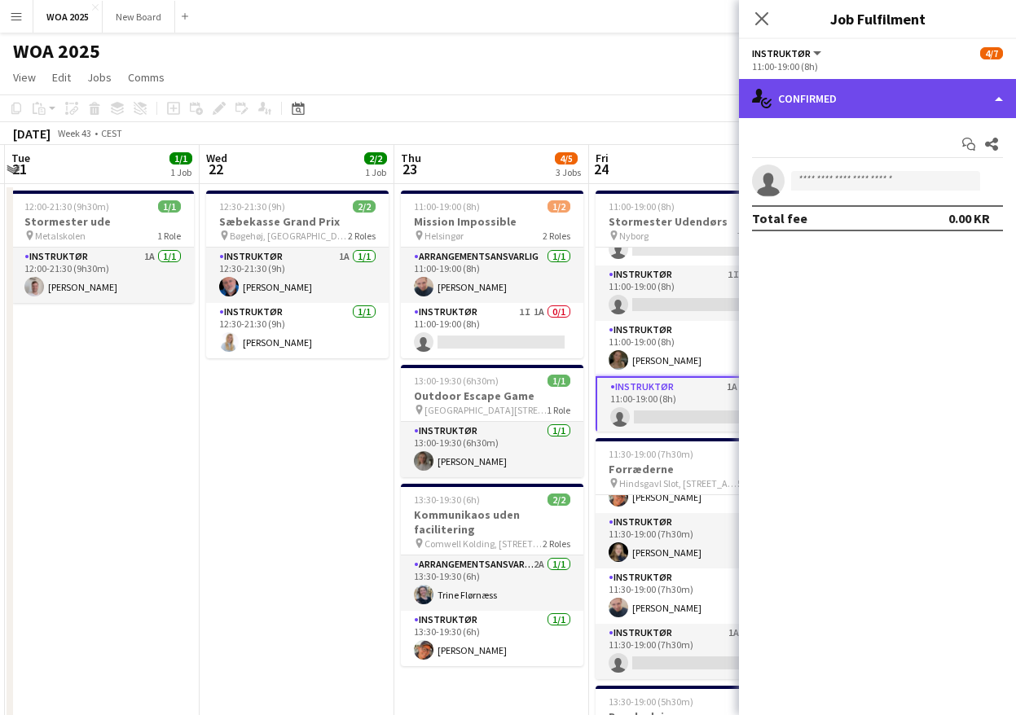
click at [933, 90] on div "single-neutral-actions-check-2 Confirmed" at bounding box center [877, 98] width 277 height 39
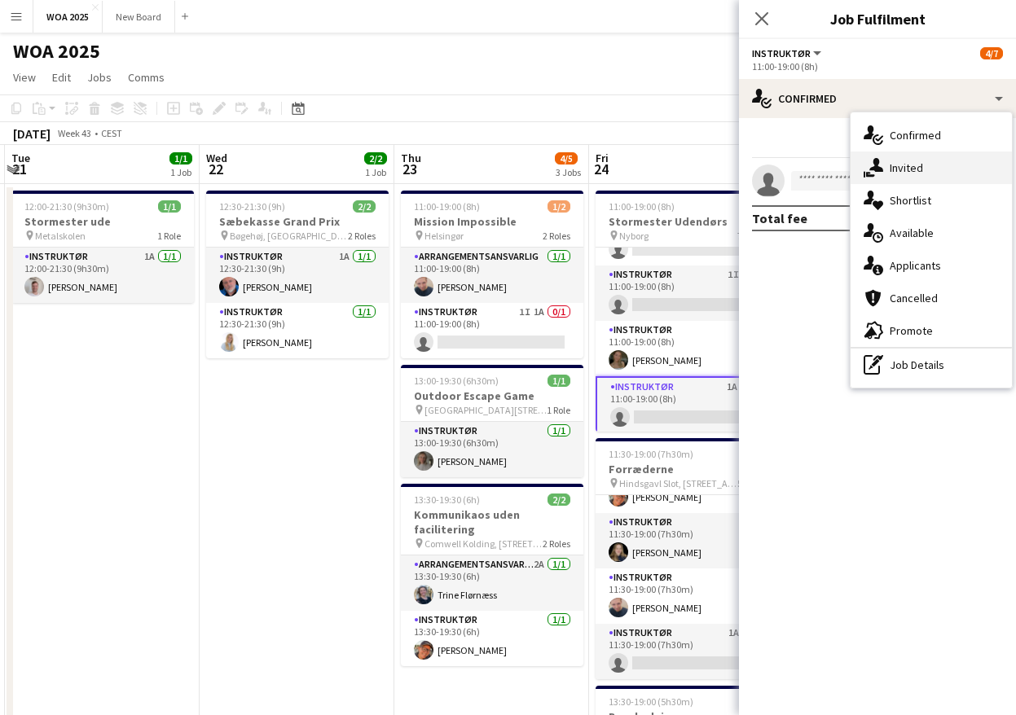
click at [927, 165] on div "single-neutral-actions-share-1 Invited" at bounding box center [931, 168] width 161 height 33
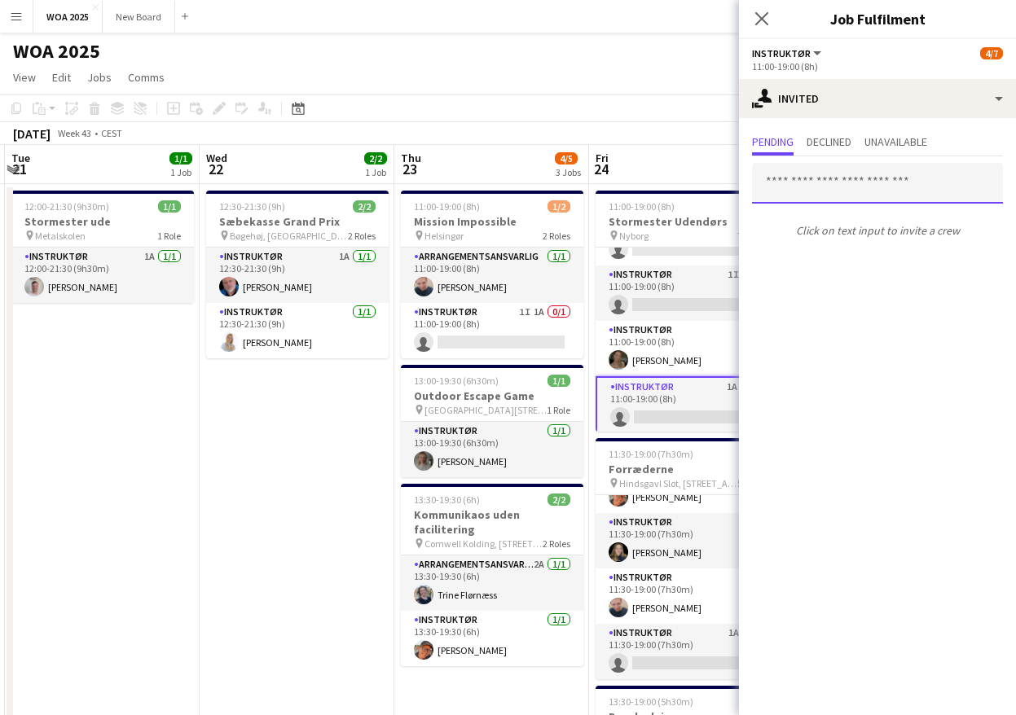
click at [874, 189] on input "text" at bounding box center [877, 183] width 251 height 41
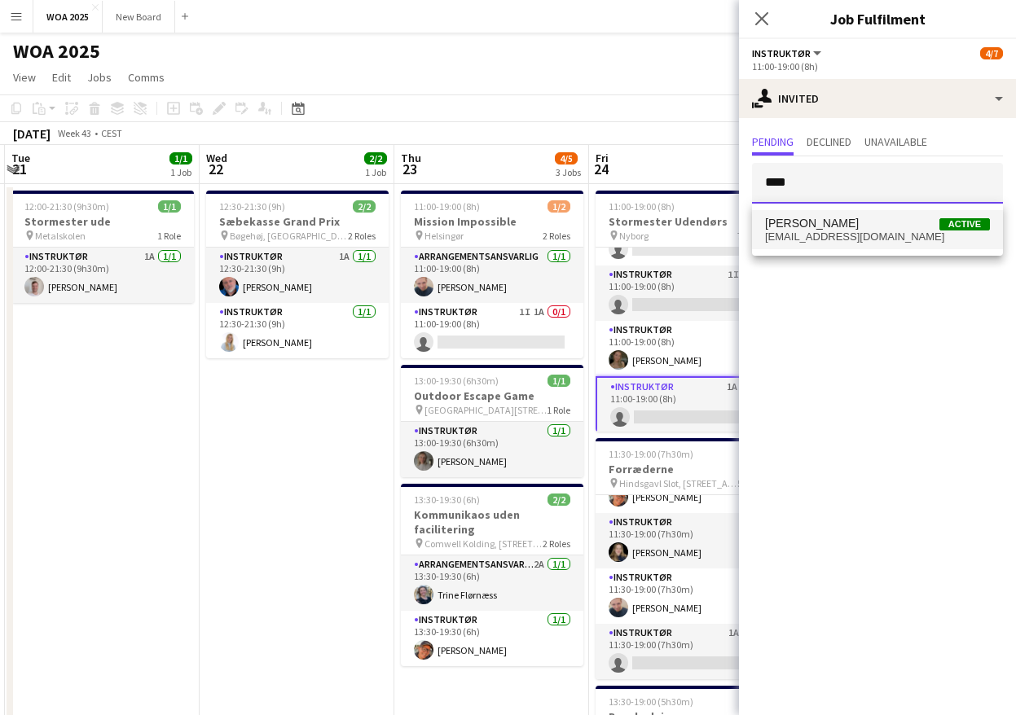
type input "****"
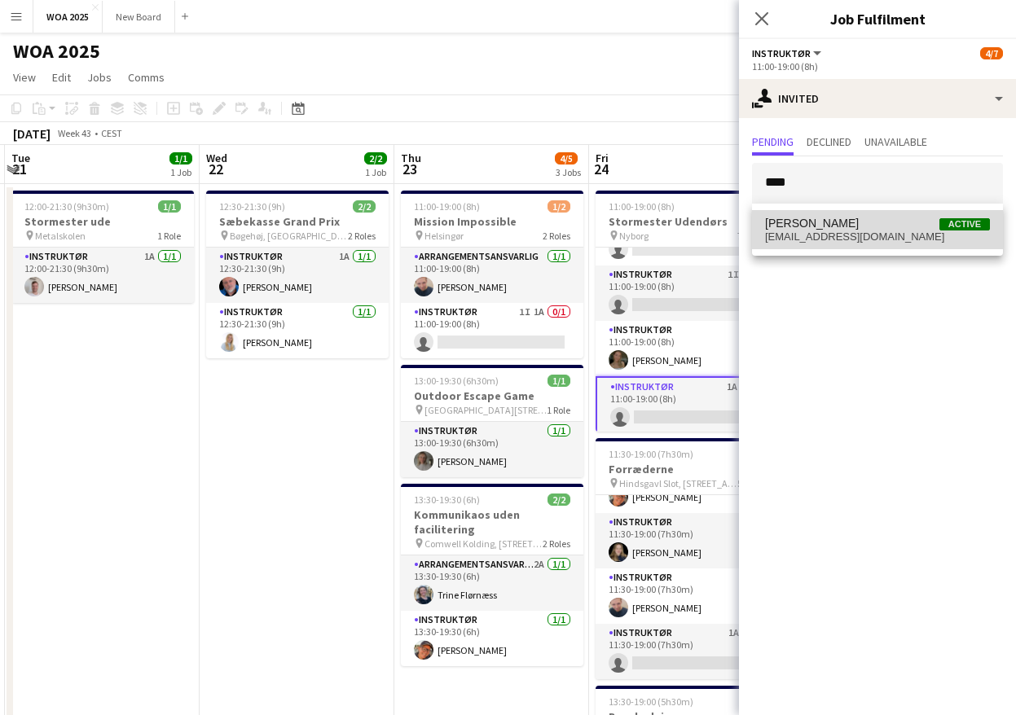
click at [847, 222] on span "[PERSON_NAME]" at bounding box center [812, 224] width 94 height 14
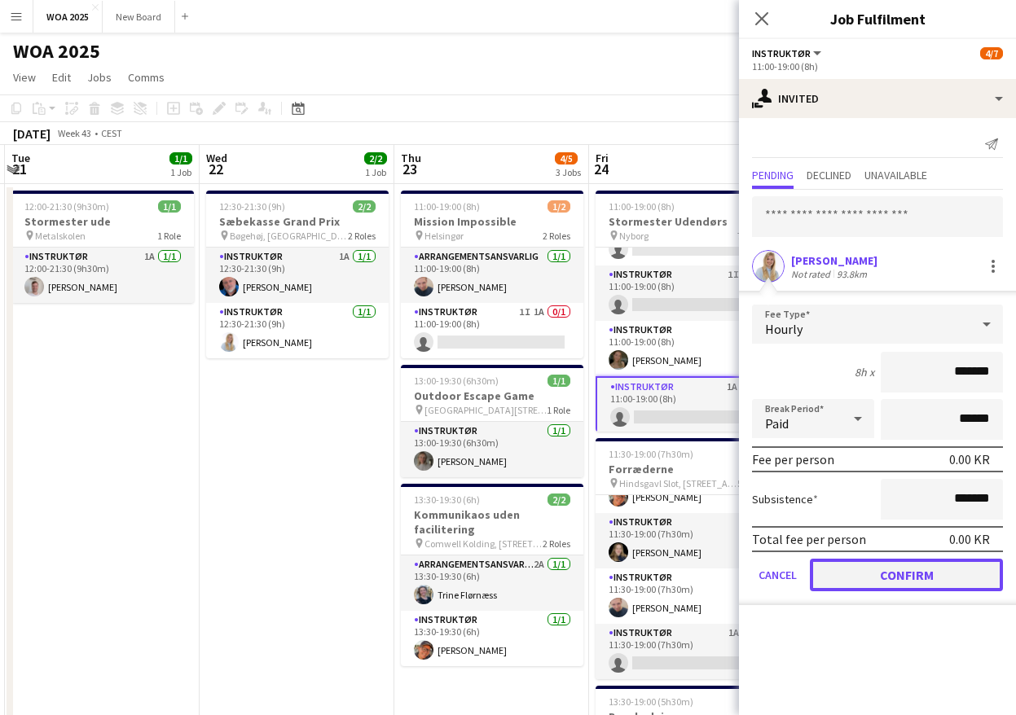
click at [890, 576] on button "Confirm" at bounding box center [906, 575] width 193 height 33
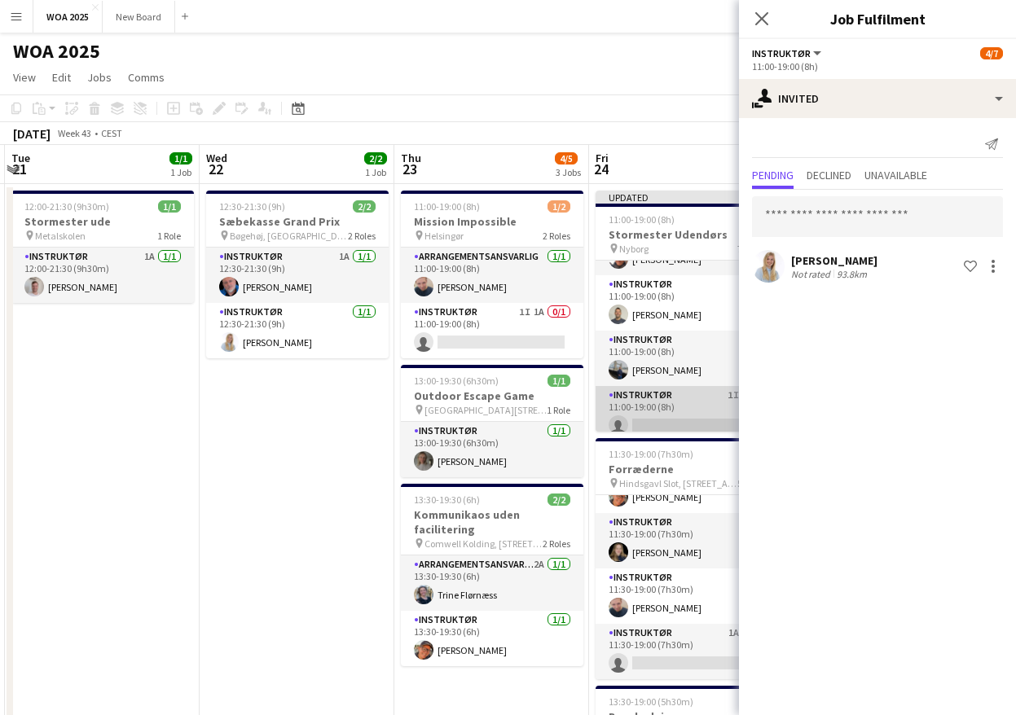
scroll to position [40, 0]
click at [711, 398] on app-card-role "Instruktør 1I 0/1 11:00-19:00 (8h) single-neutral-actions" at bounding box center [687, 414] width 183 height 55
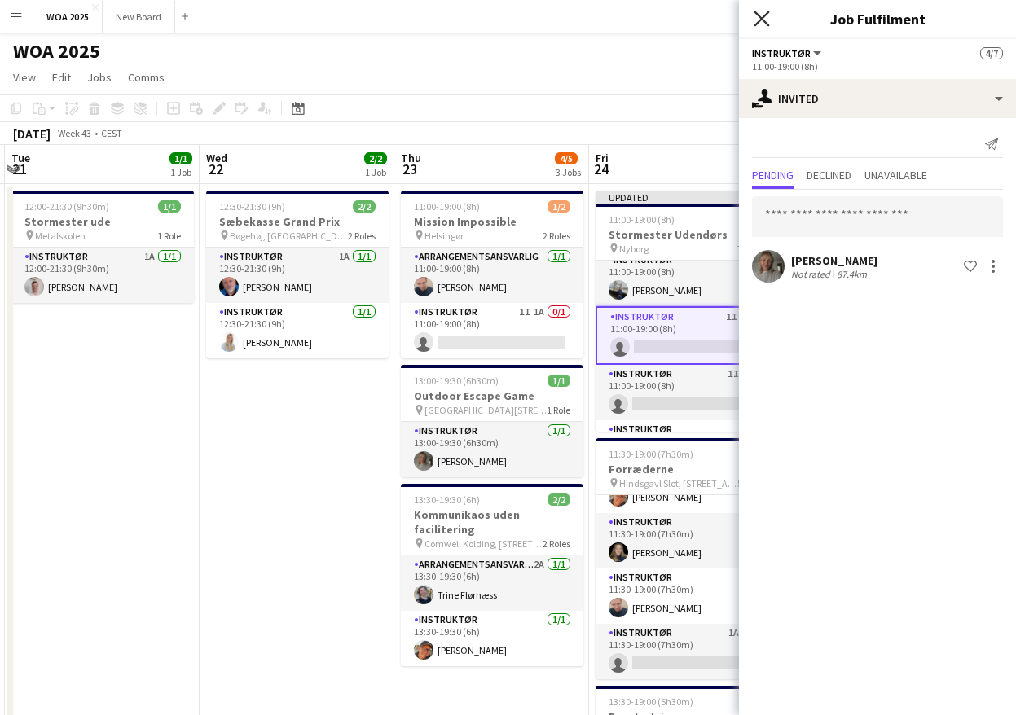
scroll to position [121, 0]
click at [759, 14] on icon "Close pop-in" at bounding box center [761, 18] width 15 height 15
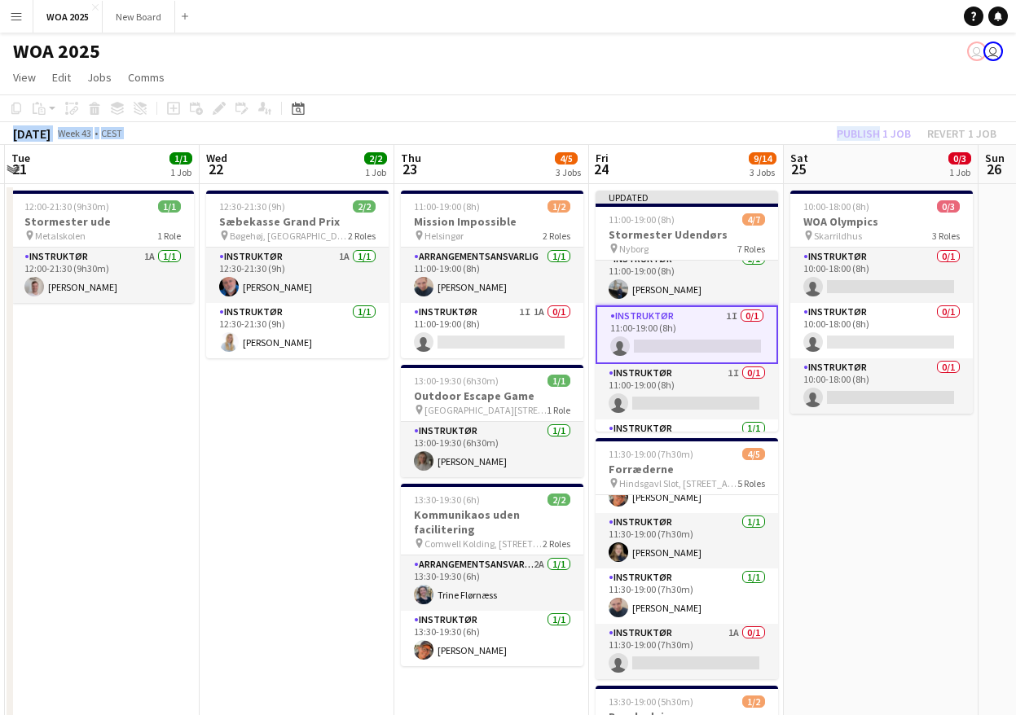
click at [872, 126] on div "Copy Paste Paste Ctrl+V Paste with crew Ctrl+Shift+V Paste linked Job [GEOGRAPH…" at bounding box center [508, 120] width 1016 height 51
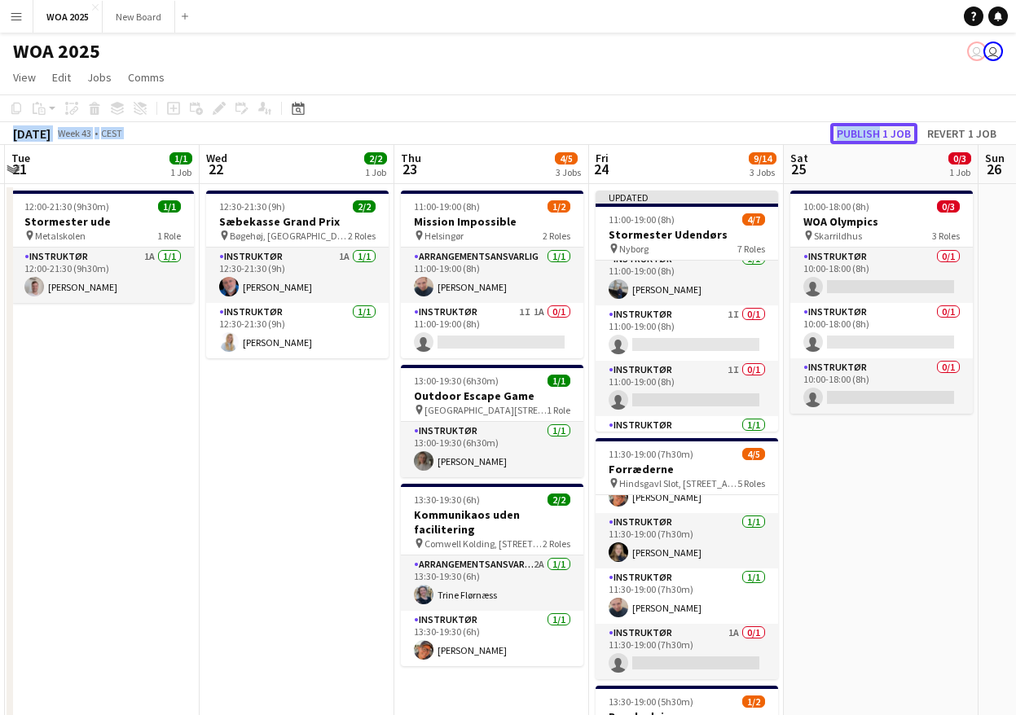
click at [875, 135] on button "Publish 1 job" at bounding box center [873, 133] width 87 height 21
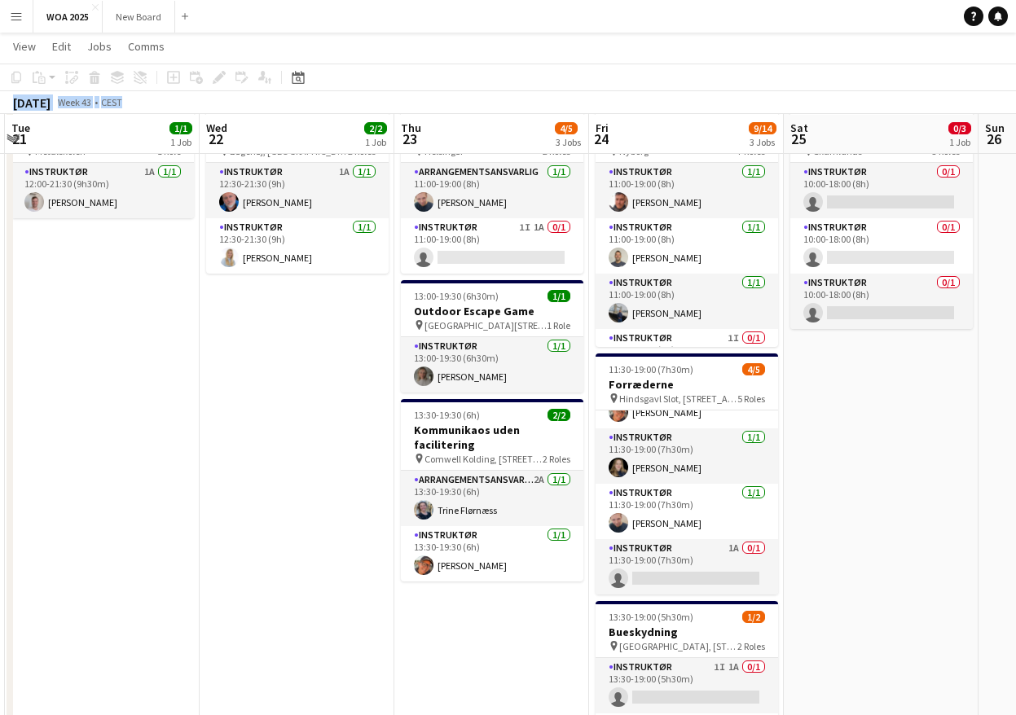
scroll to position [82, 0]
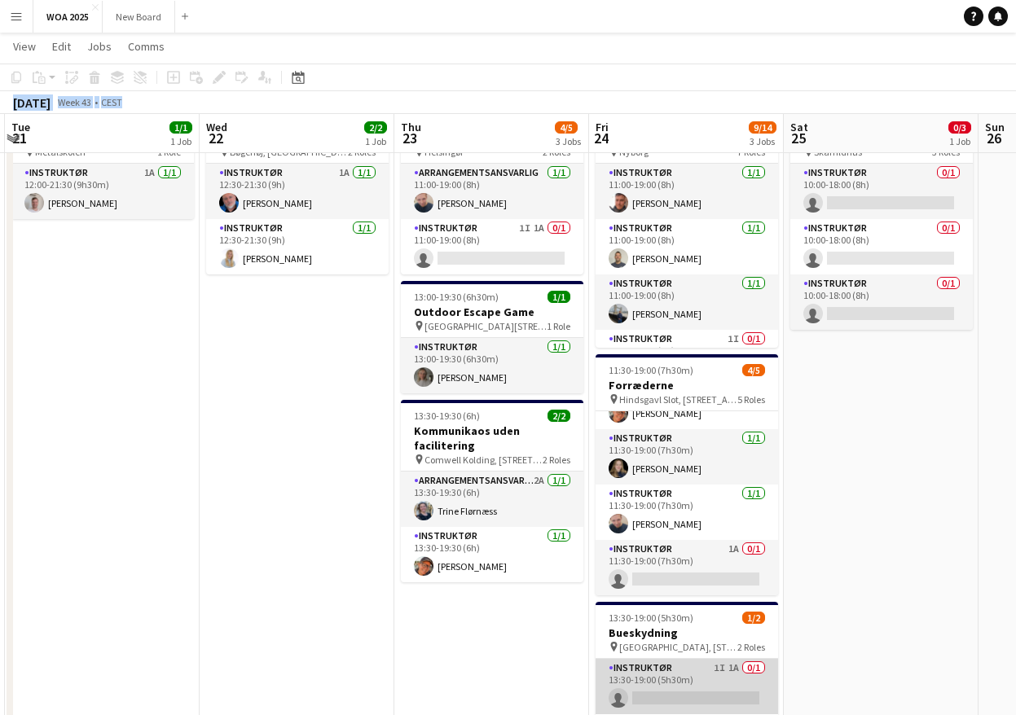
click at [694, 682] on app-card-role "Instruktør 1I 1A 0/1 13:30-19:00 (5h30m) single-neutral-actions" at bounding box center [687, 686] width 183 height 55
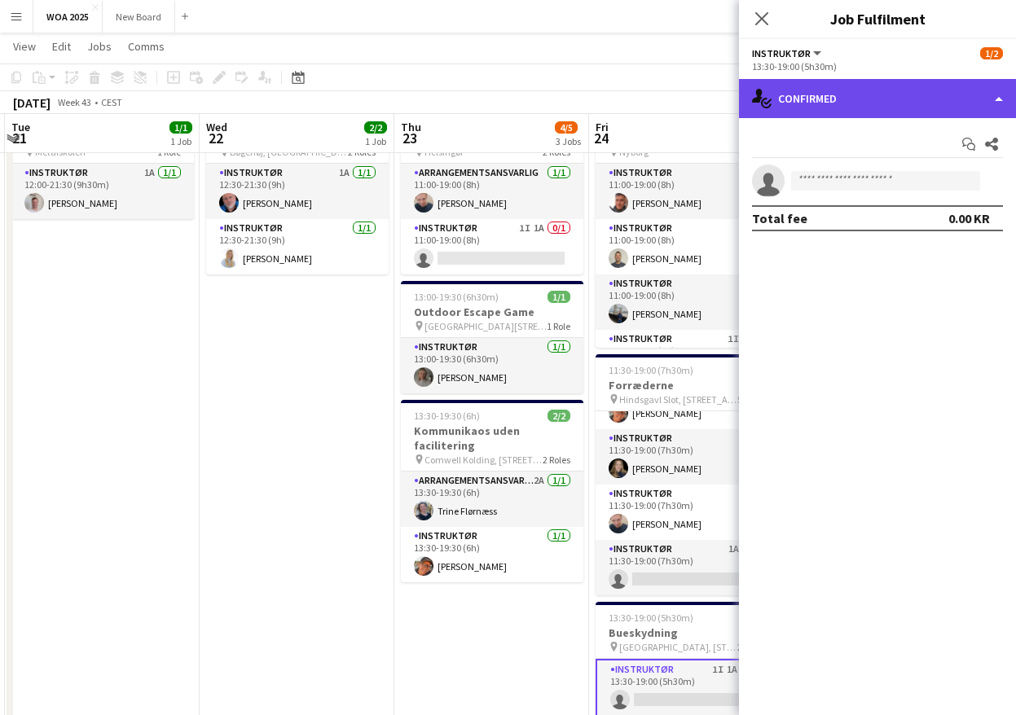
click at [877, 110] on div "single-neutral-actions-check-2 Confirmed" at bounding box center [877, 98] width 277 height 39
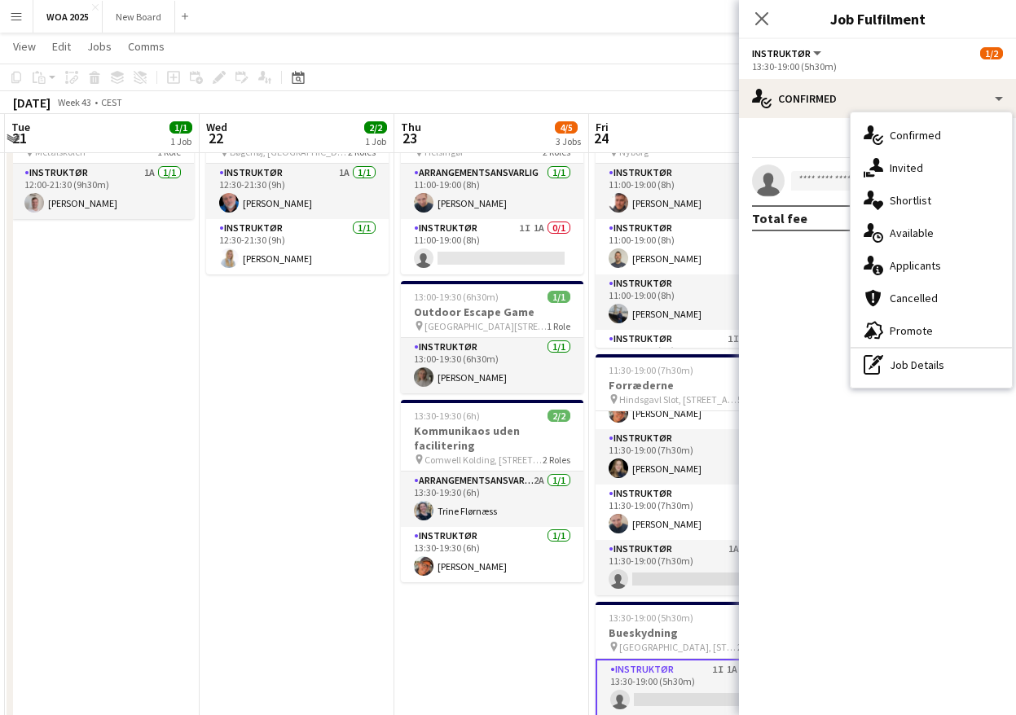
click at [740, 505] on mat-expansion-panel "check Confirmed Start chat Share single-neutral-actions Total fee 0.00 KR" at bounding box center [877, 416] width 277 height 597
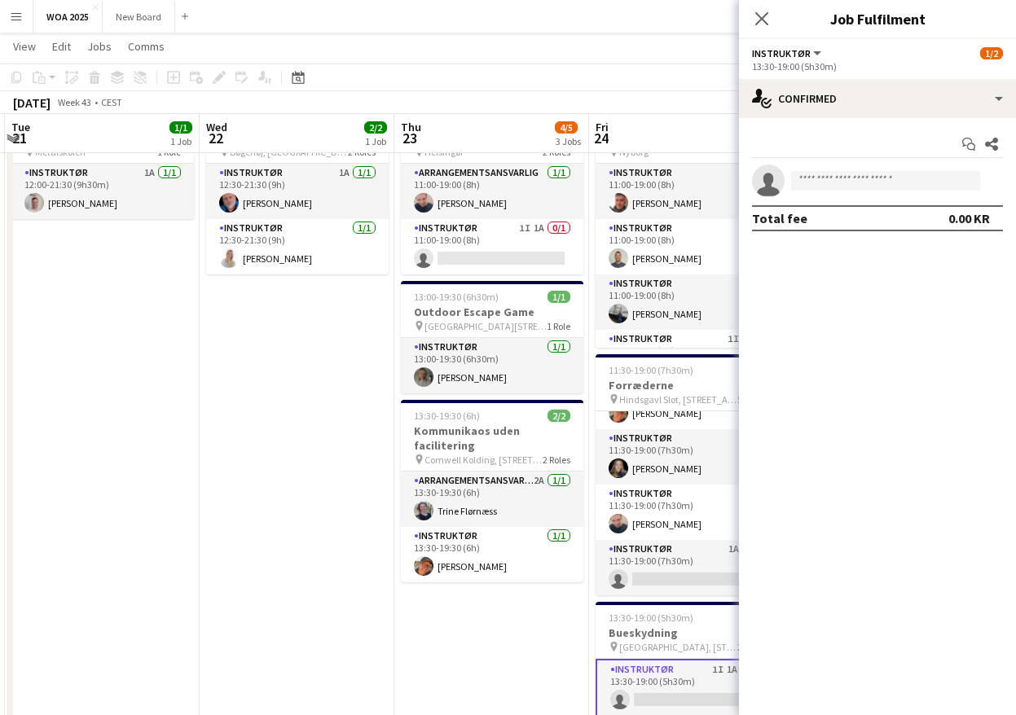
click at [812, 505] on mat-expansion-panel "check Confirmed Start chat Share single-neutral-actions Total fee 0.00 KR" at bounding box center [877, 416] width 277 height 597
click at [760, 16] on icon at bounding box center [761, 18] width 15 height 15
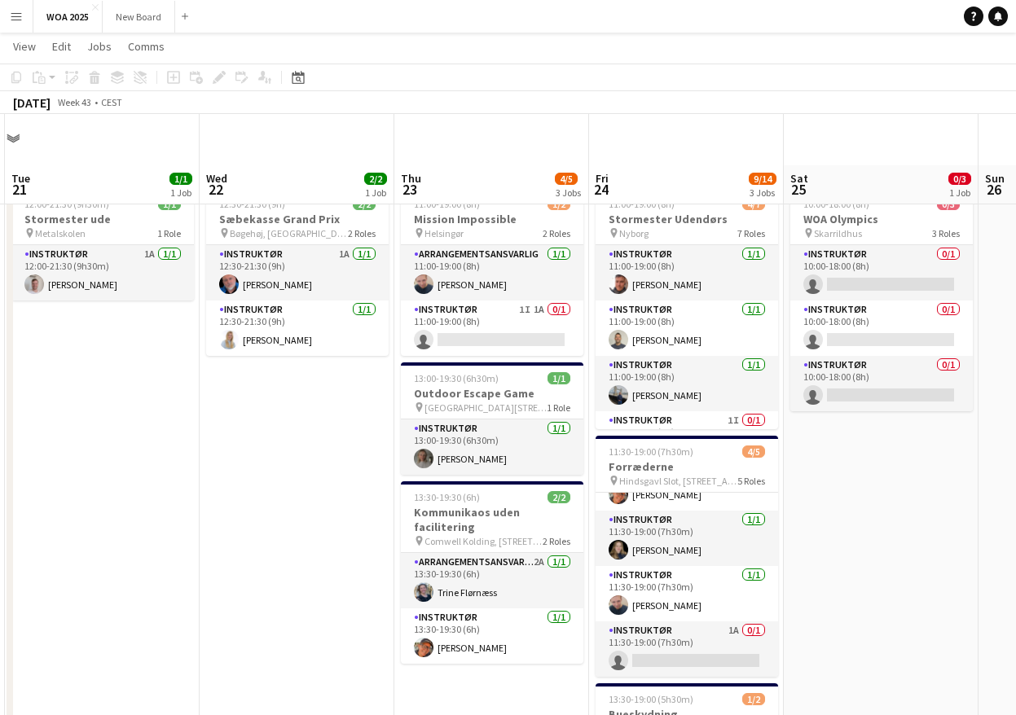
scroll to position [0, 0]
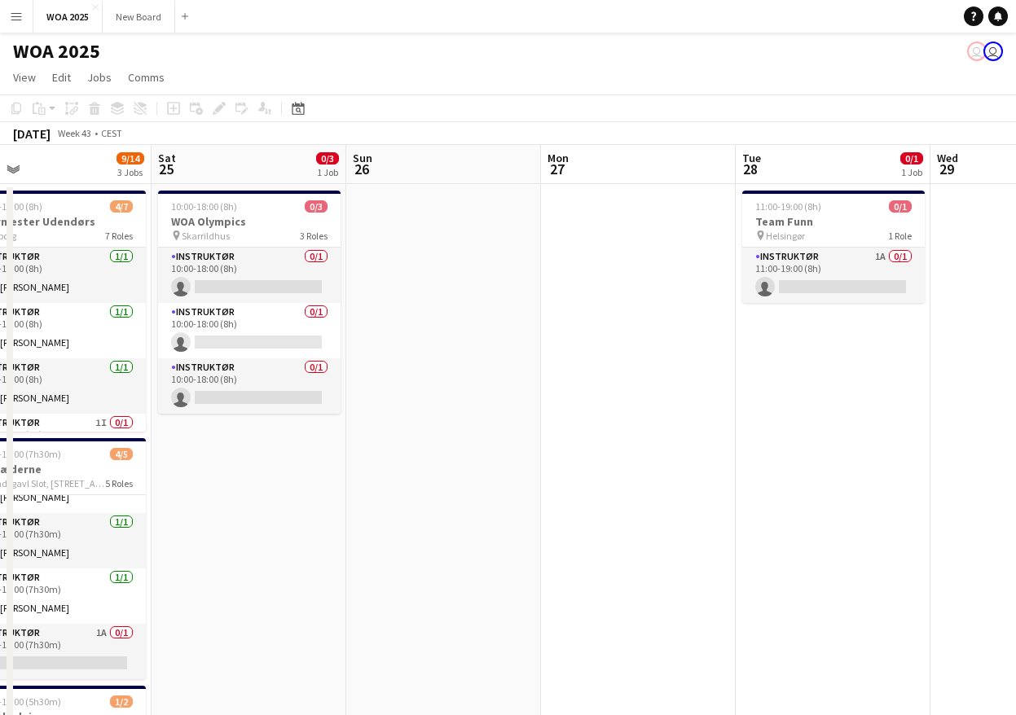
drag, startPoint x: 864, startPoint y: 500, endPoint x: 231, endPoint y: 494, distance: 632.4
click at [231, 494] on app-calendar-viewport "Tue 21 1/1 1 Job Wed 22 2/2 1 Job Thu 23 4/5 3 Jobs Fri 24 9/14 3 Jobs Sat 25 0…" at bounding box center [508, 659] width 1016 height 1029
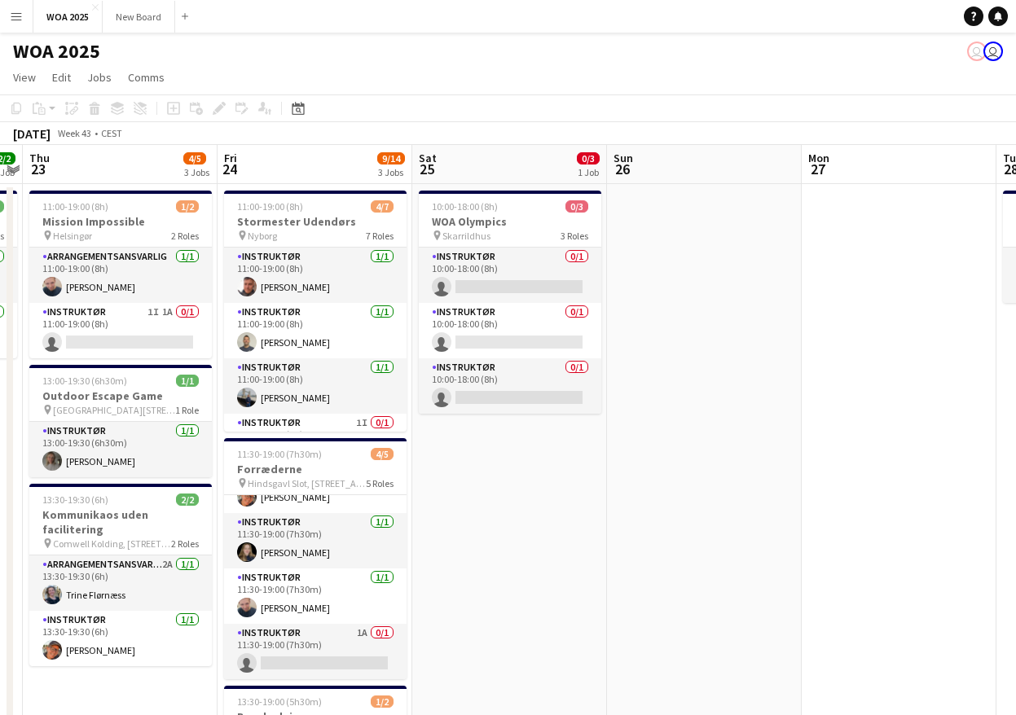
scroll to position [0, 502]
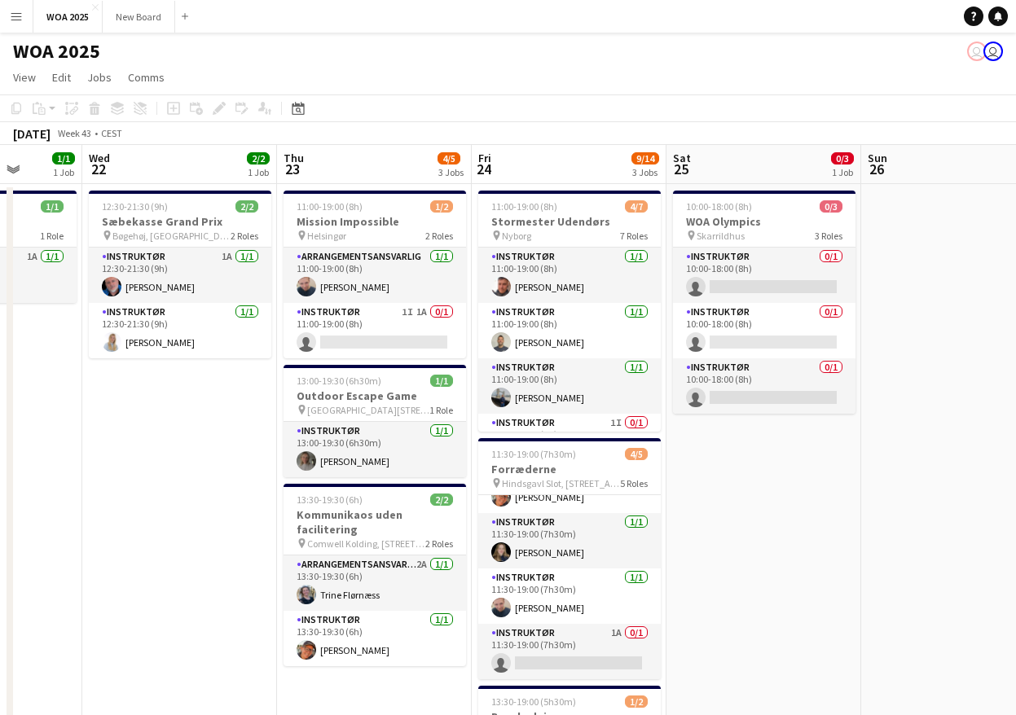
drag, startPoint x: 227, startPoint y: 492, endPoint x: 742, endPoint y: 455, distance: 516.4
click at [742, 455] on app-calendar-viewport "Sun 19 Mon 20 Tue 21 1/1 1 Job Wed 22 2/2 1 Job Thu 23 4/5 3 Jobs Fri 24 9/14 3…" at bounding box center [508, 659] width 1016 height 1029
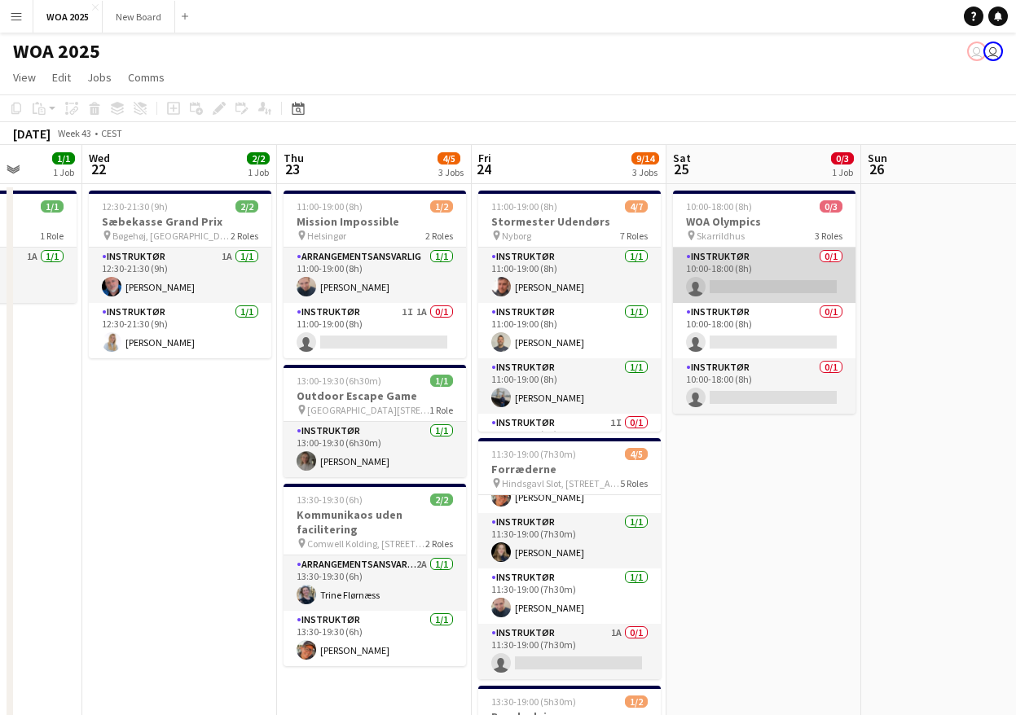
click at [777, 260] on app-card-role "Instruktør 0/1 10:00-18:00 (8h) single-neutral-actions" at bounding box center [764, 275] width 183 height 55
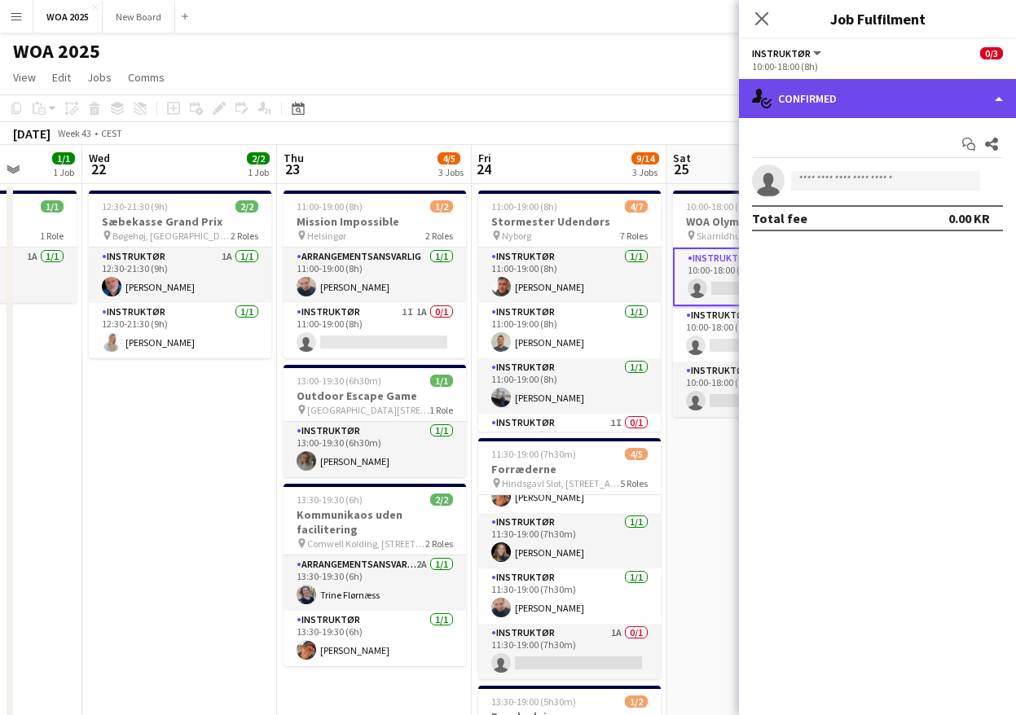
click at [928, 106] on div "single-neutral-actions-check-2 Confirmed" at bounding box center [877, 98] width 277 height 39
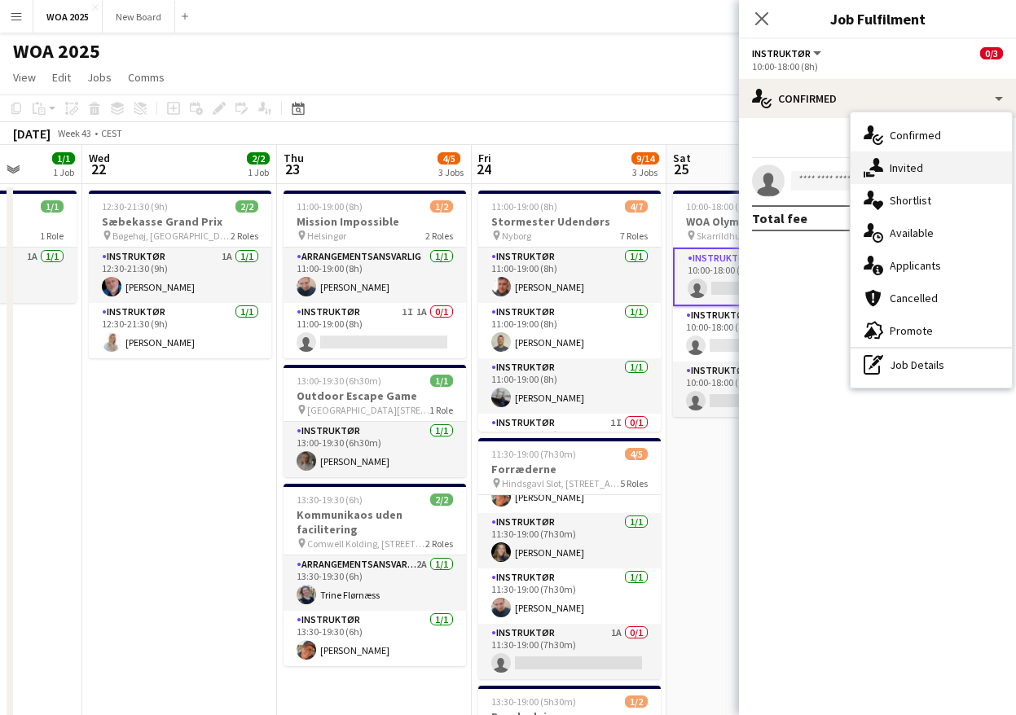
click at [928, 161] on div "single-neutral-actions-share-1 Invited" at bounding box center [931, 168] width 161 height 33
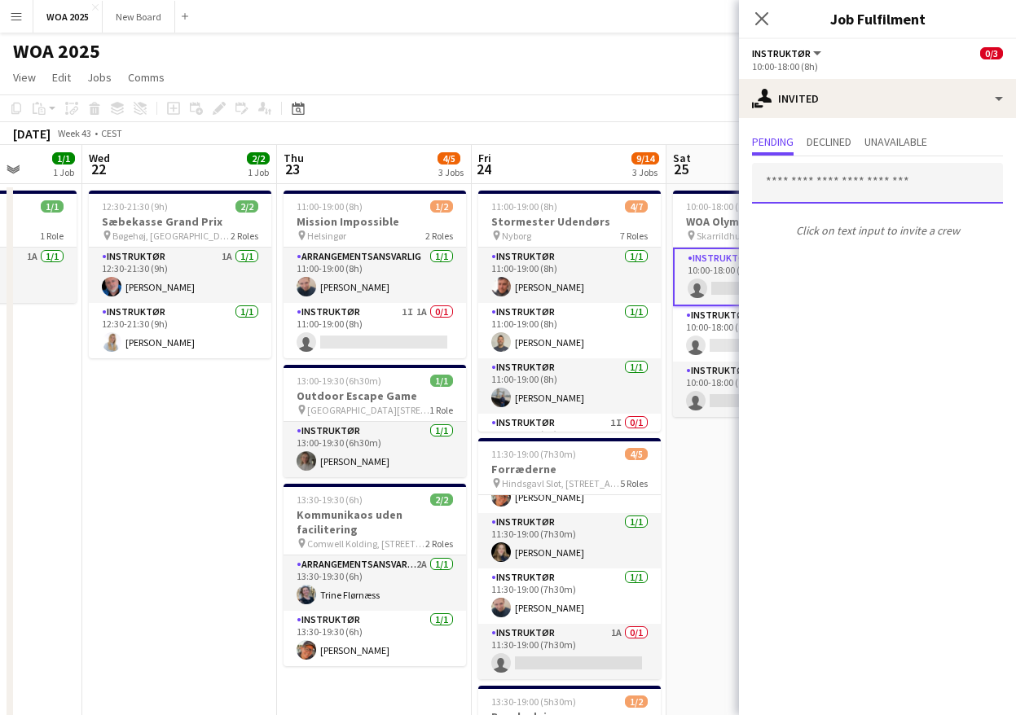
click at [898, 188] on input "text" at bounding box center [877, 183] width 251 height 41
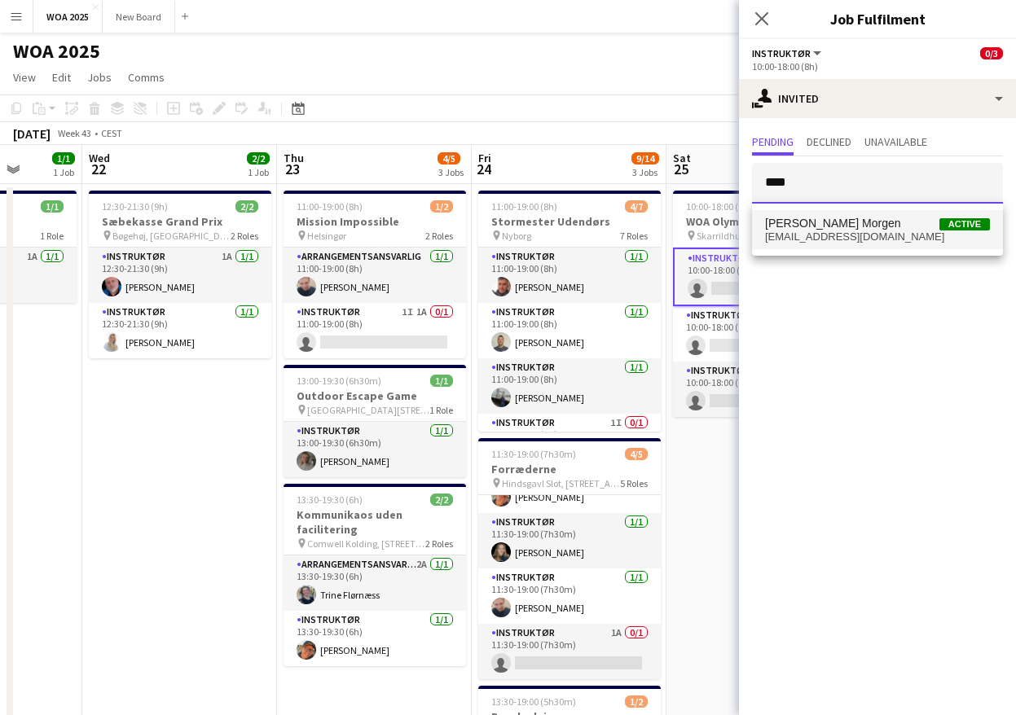
type input "****"
click at [865, 223] on span "[PERSON_NAME] Morgen Active" at bounding box center [877, 224] width 225 height 14
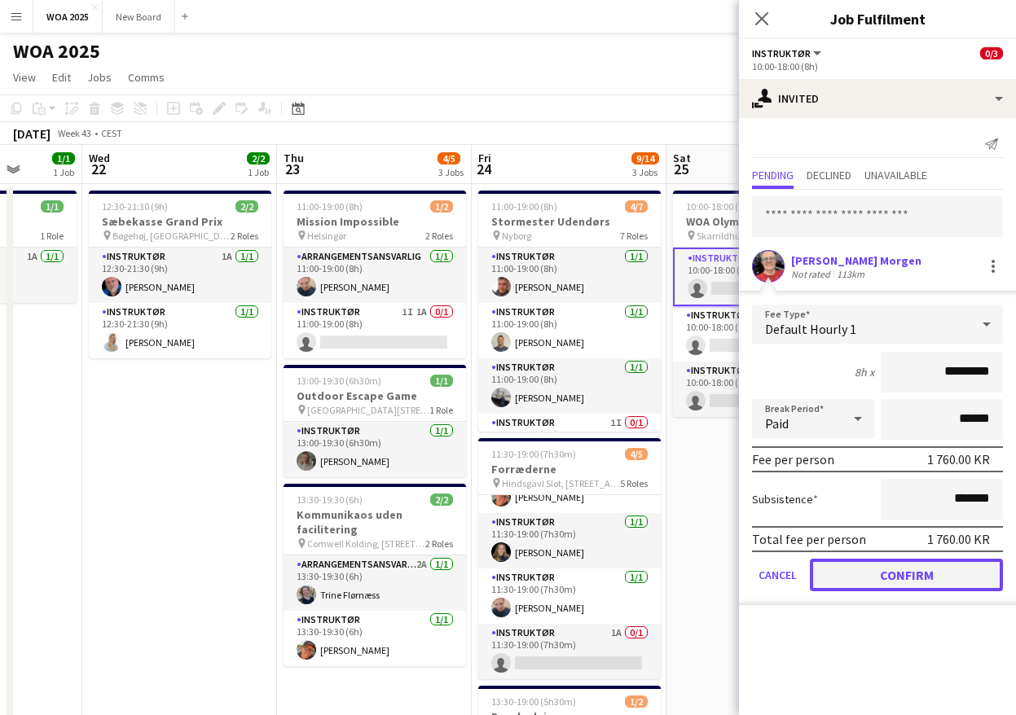
click at [840, 570] on button "Confirm" at bounding box center [906, 575] width 193 height 33
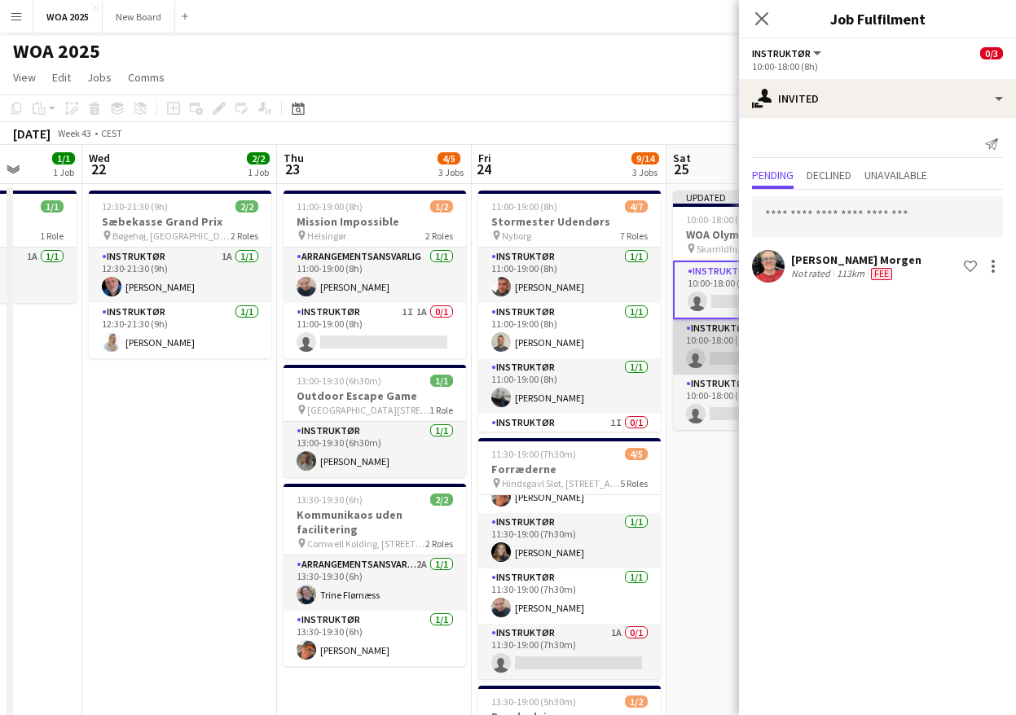
click at [722, 351] on app-card-role "Instruktør 0/1 10:00-18:00 (8h) single-neutral-actions" at bounding box center [764, 346] width 183 height 55
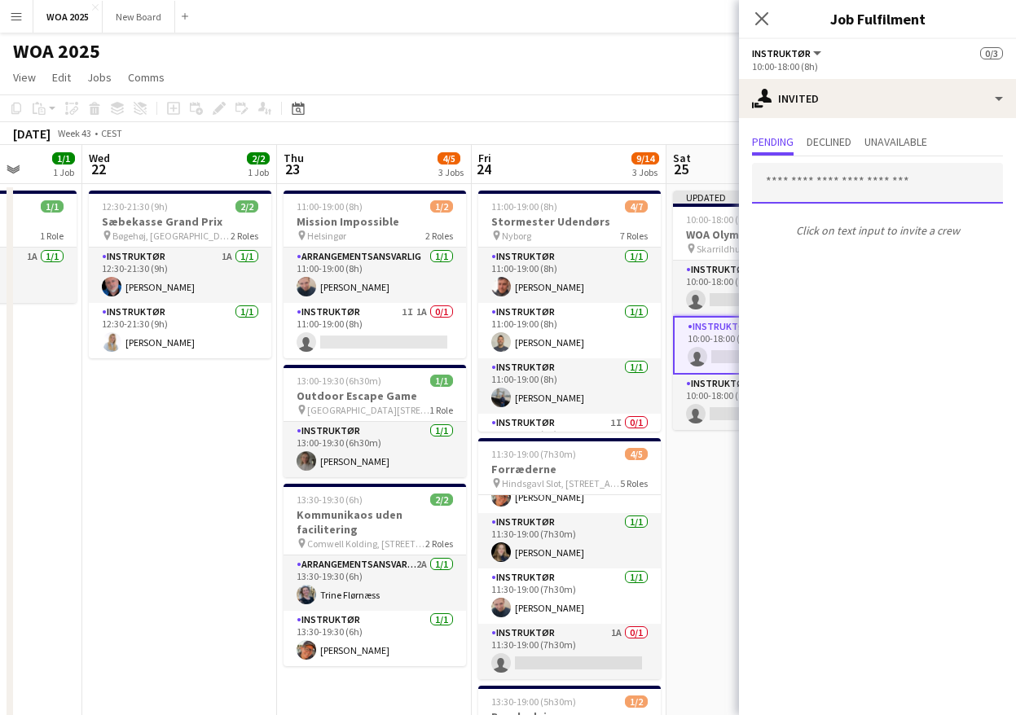
click at [868, 187] on input "text" at bounding box center [877, 183] width 251 height 41
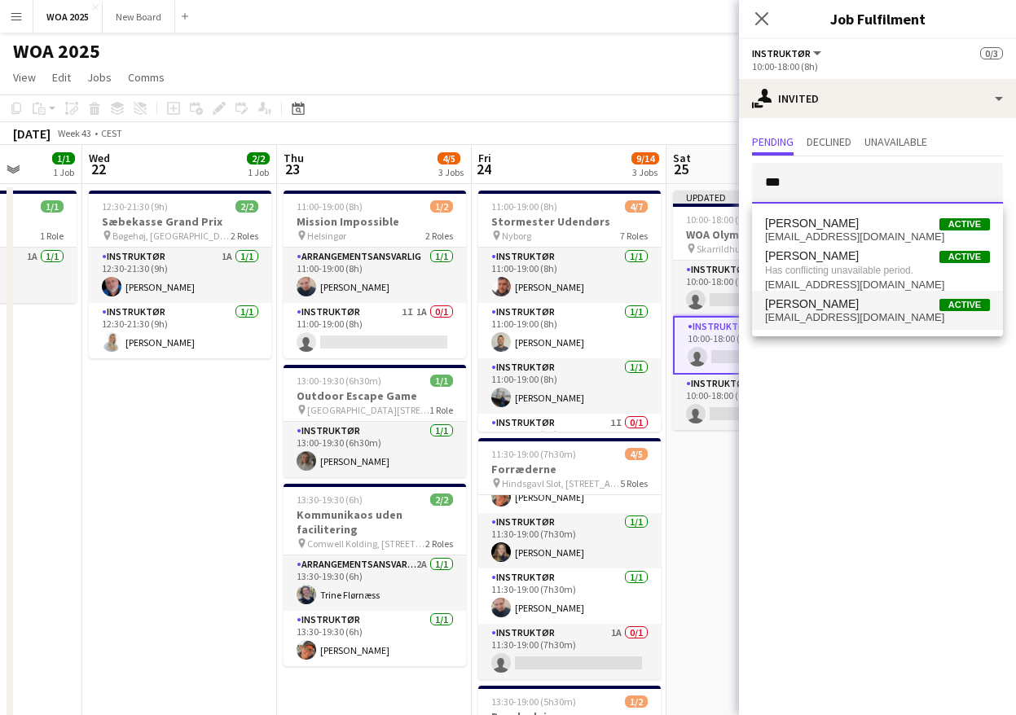
type input "***"
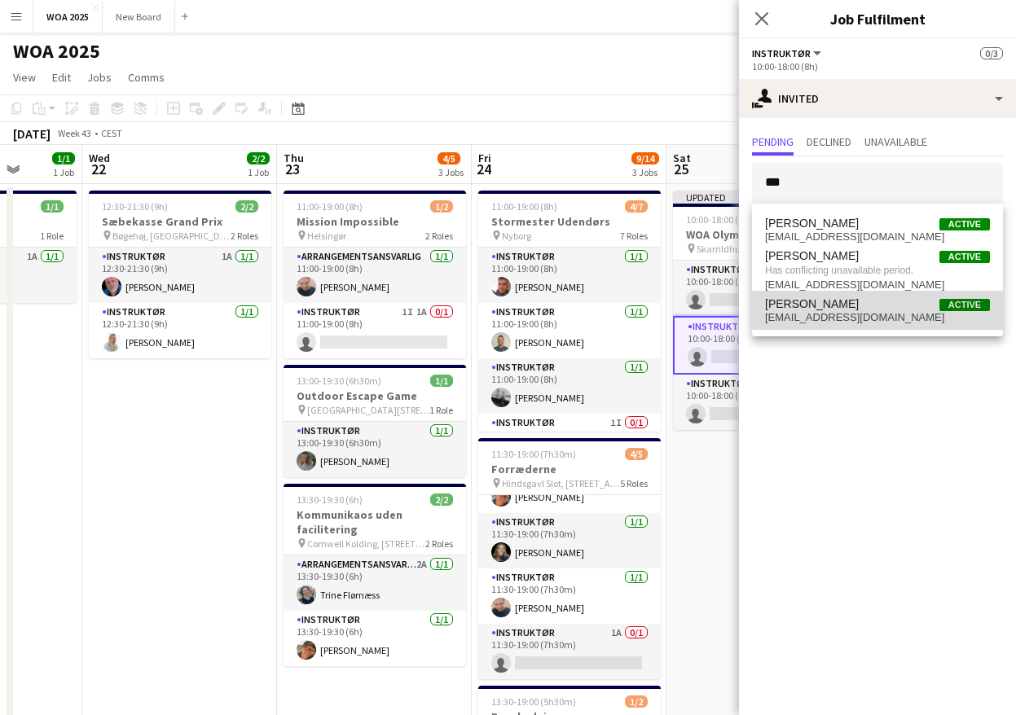
click at [865, 315] on span "[EMAIL_ADDRESS][DOMAIN_NAME]" at bounding box center [877, 317] width 225 height 13
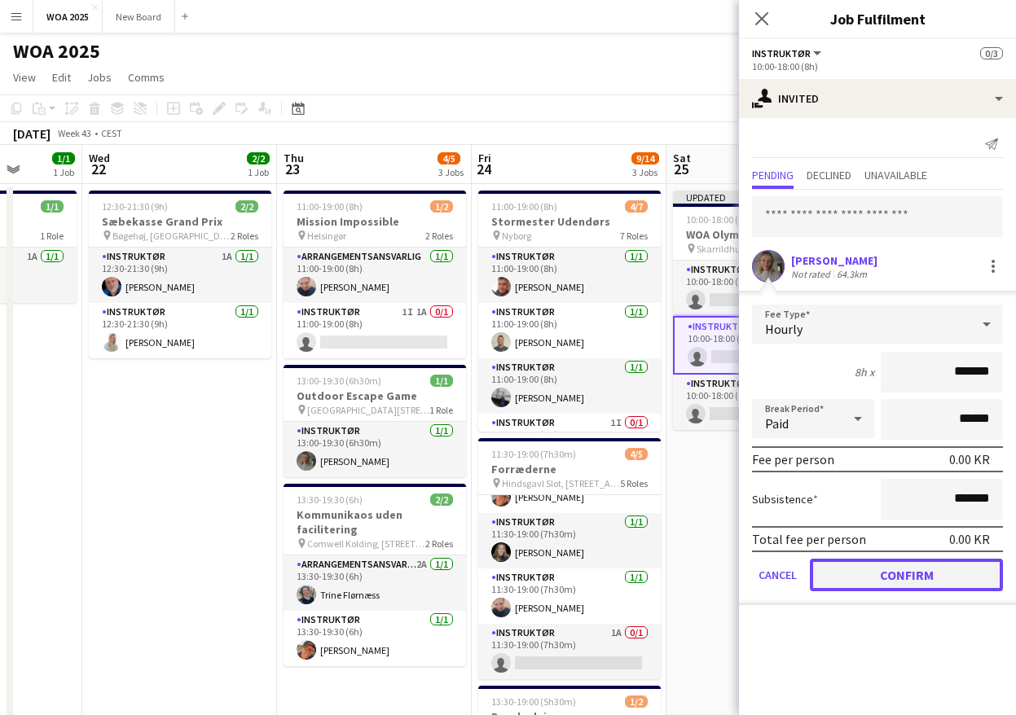
click at [867, 579] on button "Confirm" at bounding box center [906, 575] width 193 height 33
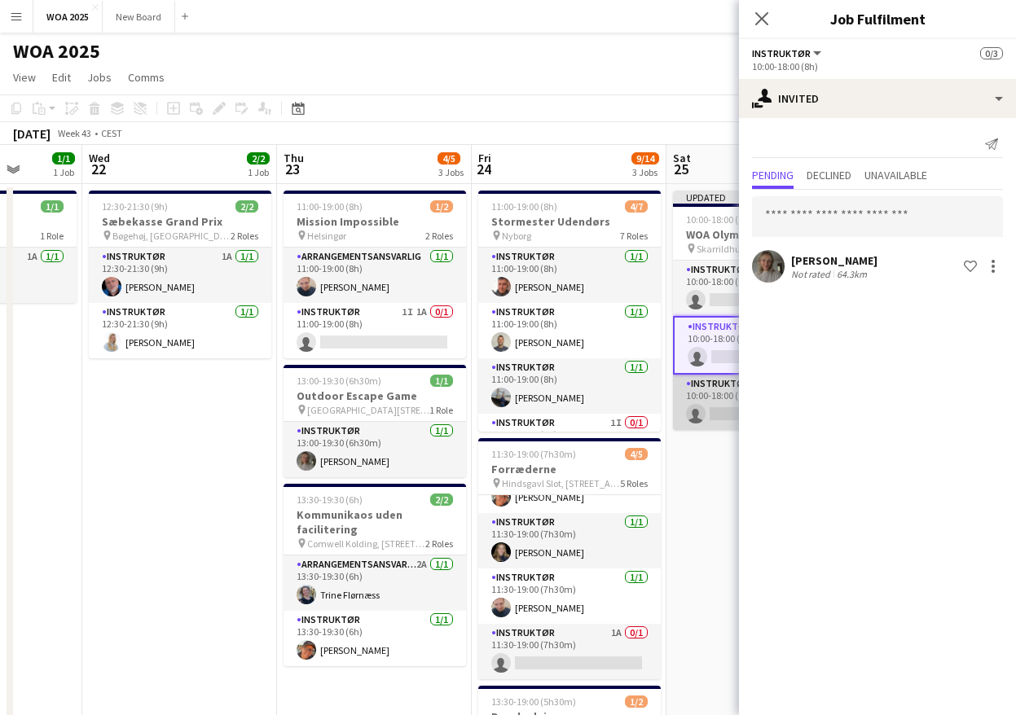
click at [720, 412] on app-card-role "Instruktør 0/1 10:00-18:00 (8h) single-neutral-actions" at bounding box center [764, 402] width 183 height 55
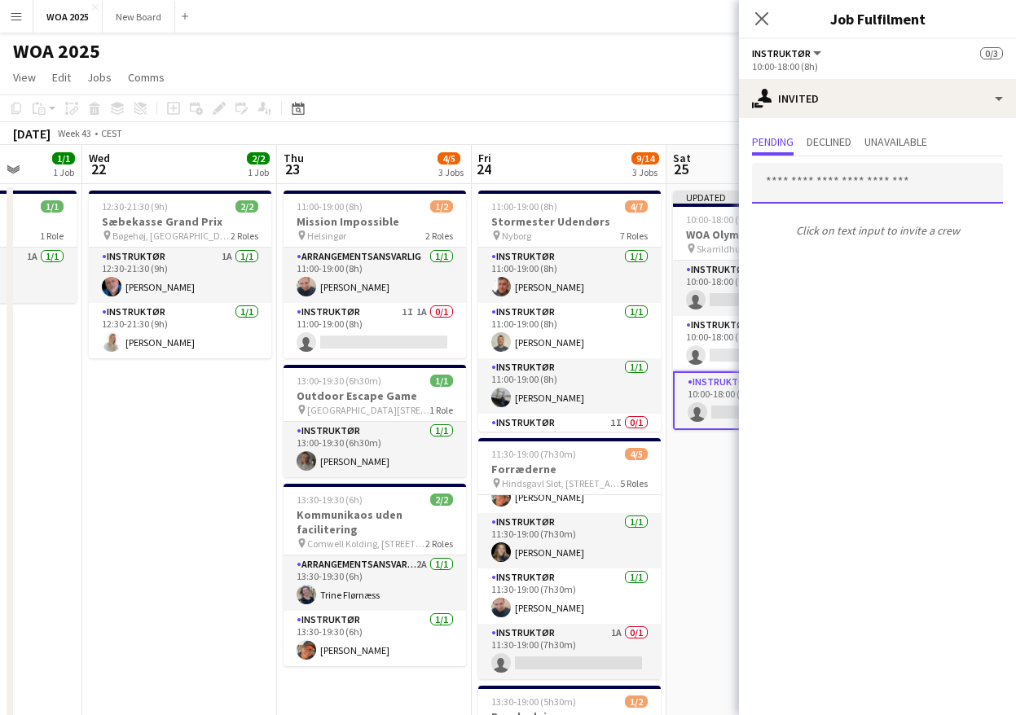
click at [827, 183] on input "text" at bounding box center [877, 183] width 251 height 41
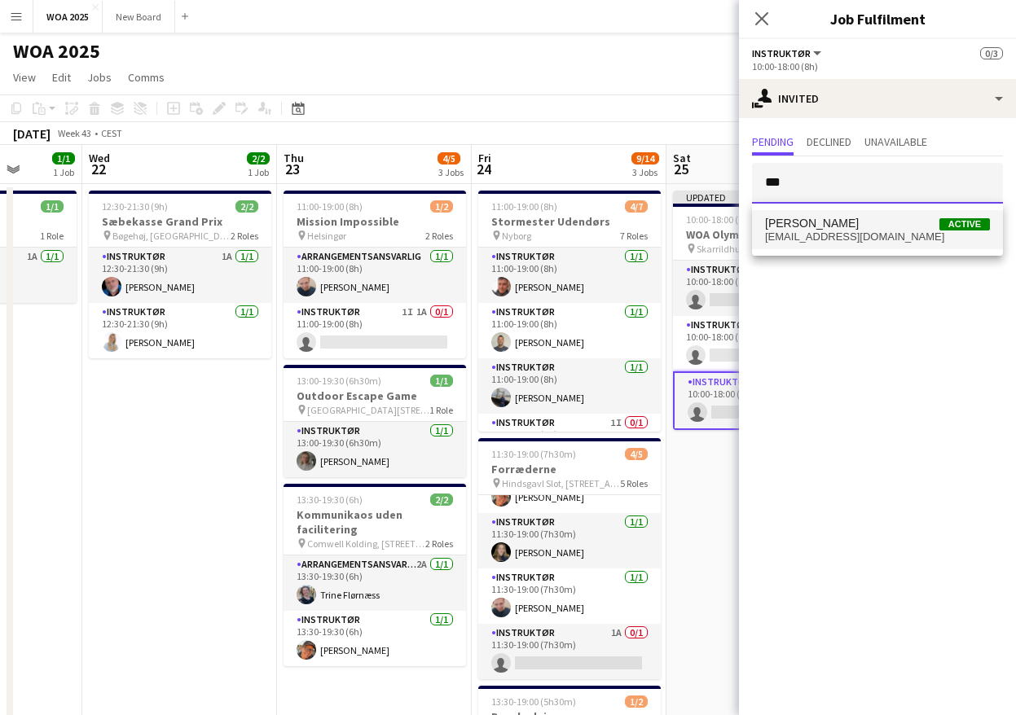
type input "***"
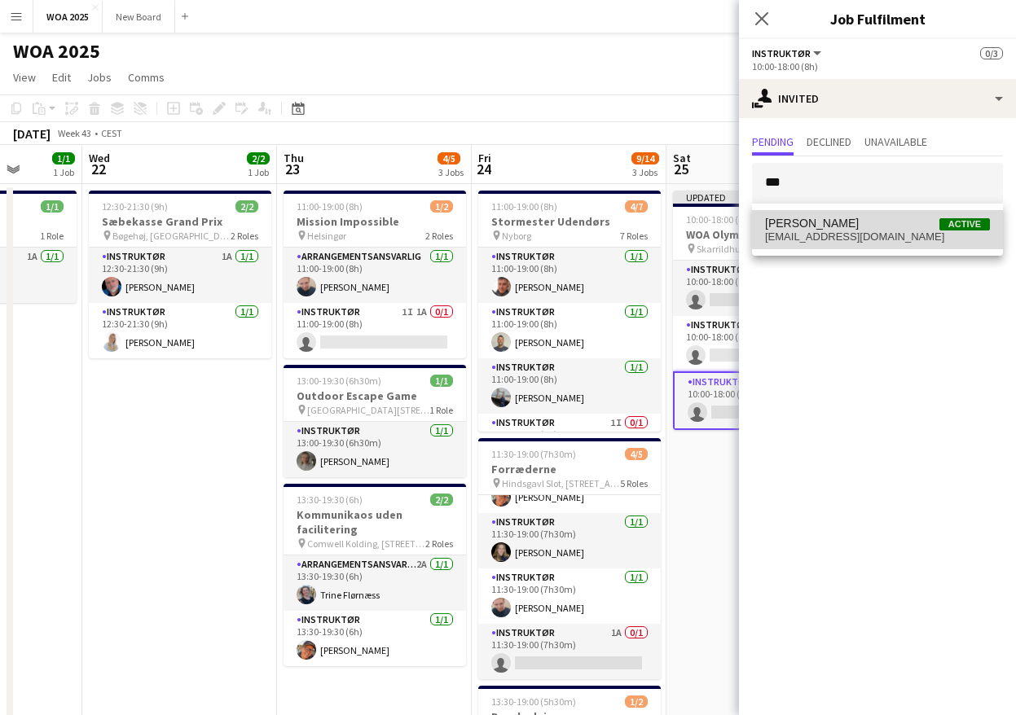
click at [817, 227] on span "[PERSON_NAME]" at bounding box center [812, 224] width 94 height 14
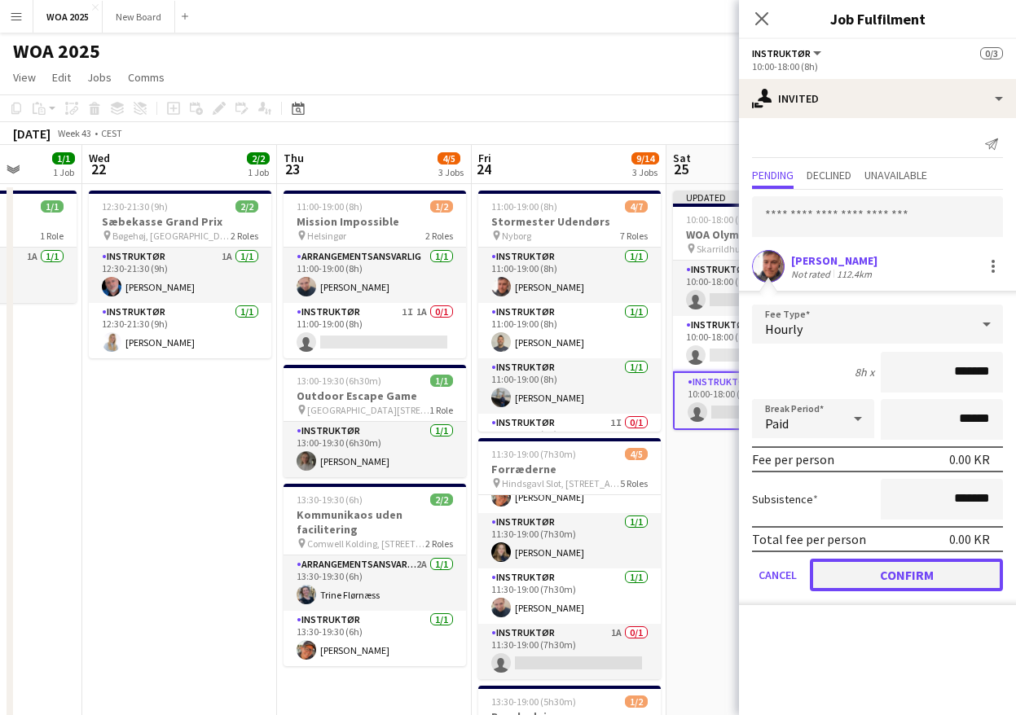
click at [890, 581] on button "Confirm" at bounding box center [906, 575] width 193 height 33
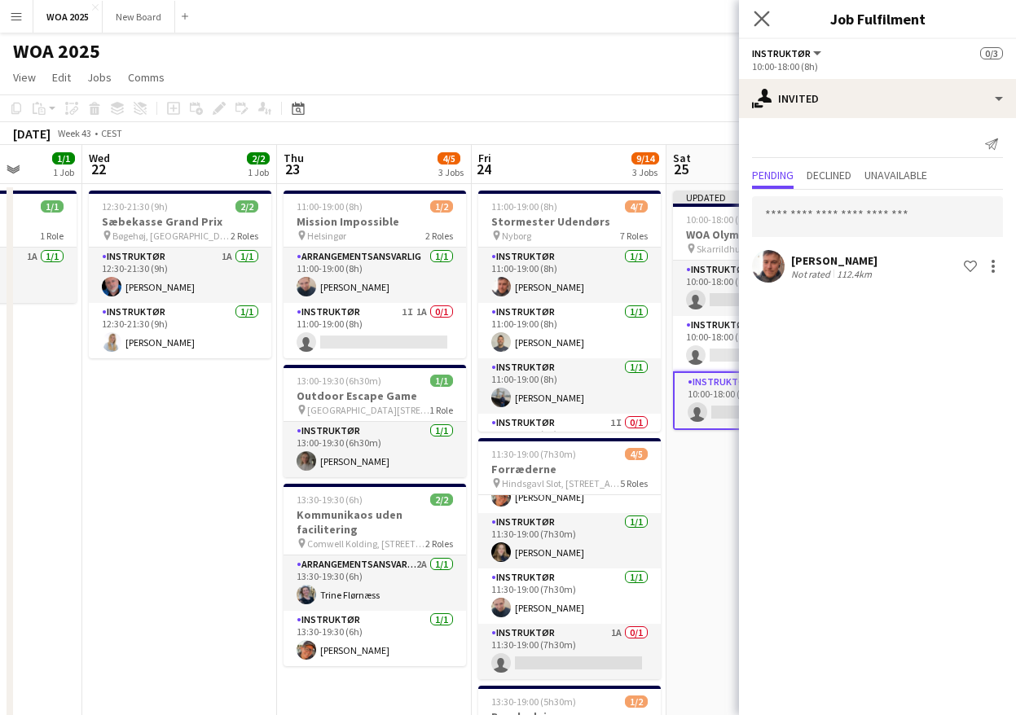
click at [752, 18] on div "Close pop-in" at bounding box center [762, 18] width 46 height 37
click at [757, 19] on icon "Close pop-in" at bounding box center [761, 18] width 15 height 15
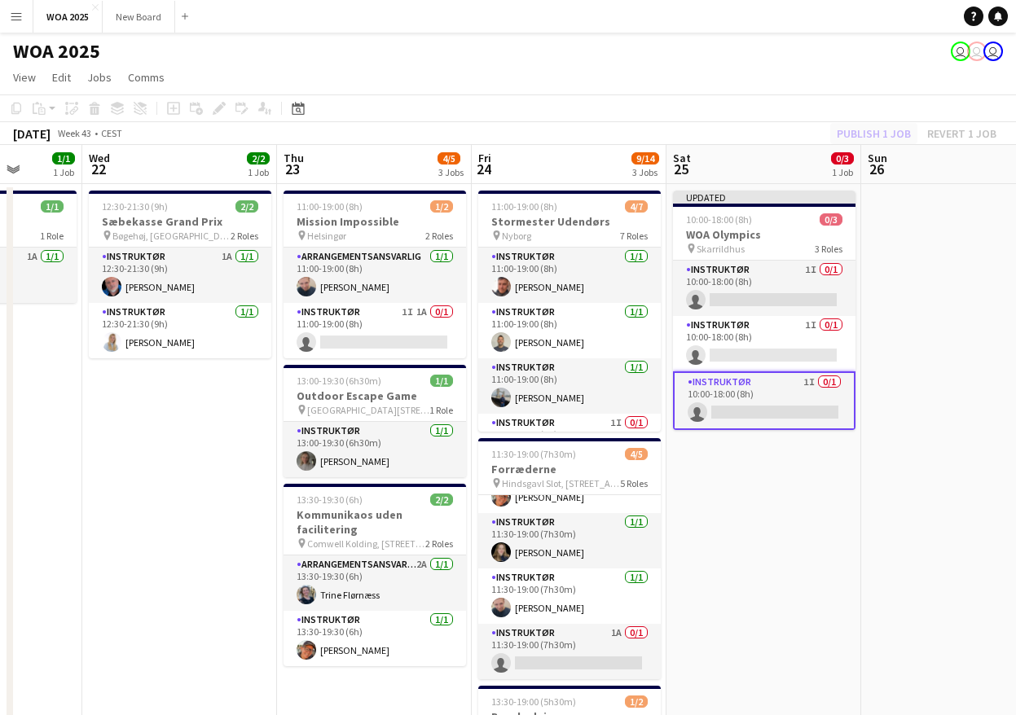
click at [874, 132] on div "Publish 1 job Revert 1 job" at bounding box center [916, 133] width 199 height 21
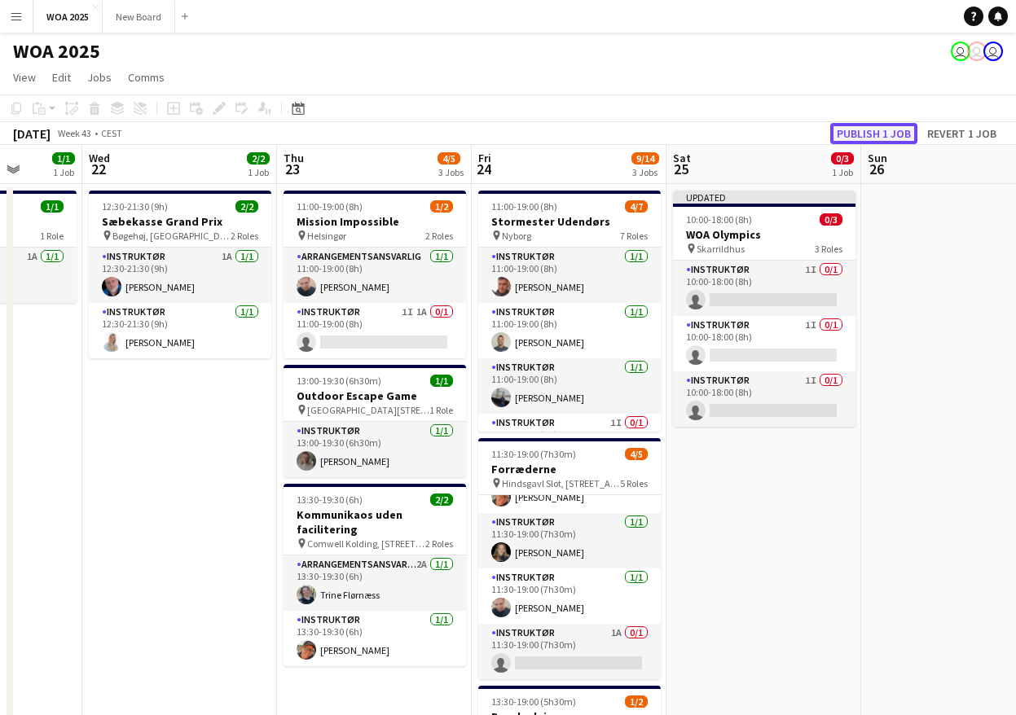
click at [874, 132] on button "Publish 1 job" at bounding box center [873, 133] width 87 height 21
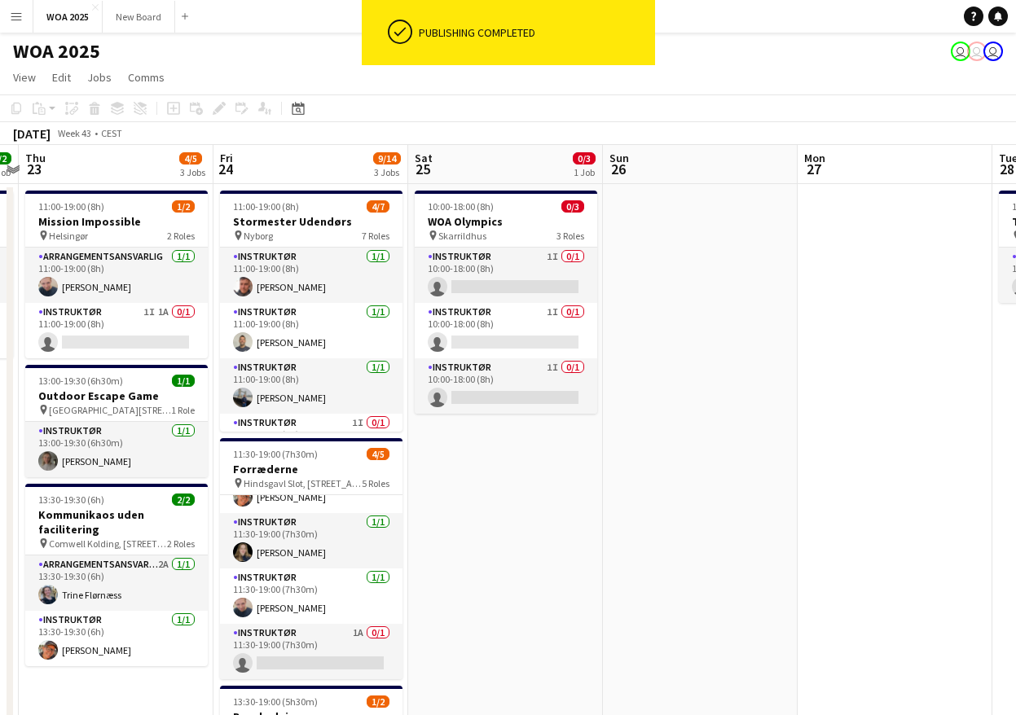
scroll to position [0, 773]
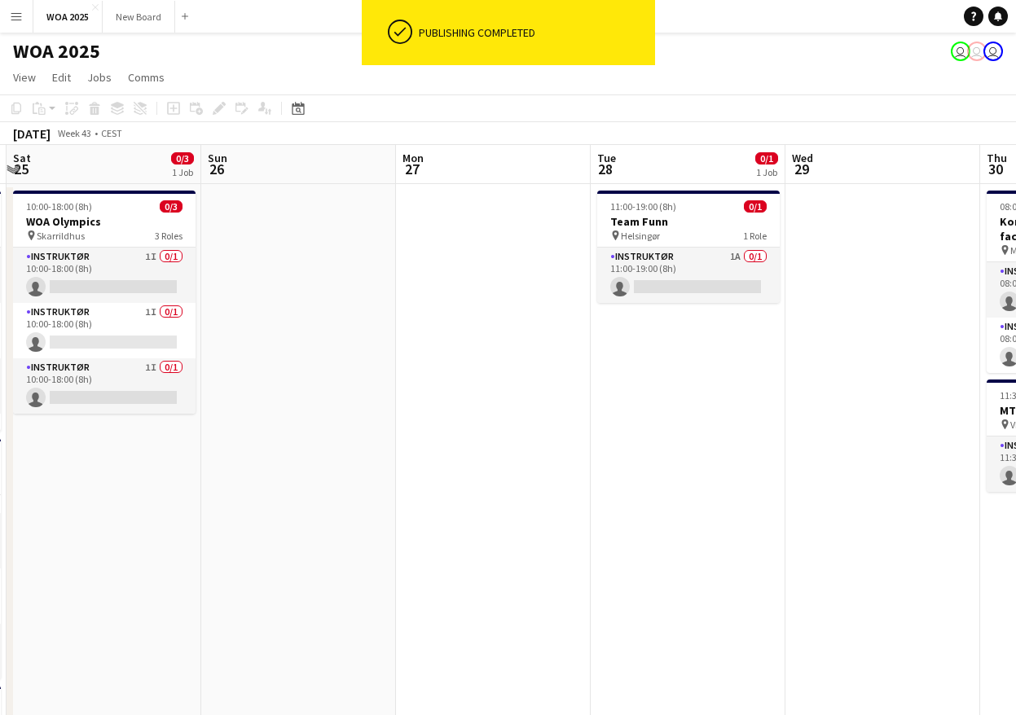
drag, startPoint x: 786, startPoint y: 461, endPoint x: -398, endPoint y: 348, distance: 1189.4
click at [0, 348] on html "ok-circled Publishing completed Menu Boards Boards Boards All jobs Status Workf…" at bounding box center [508, 587] width 1016 height 1174
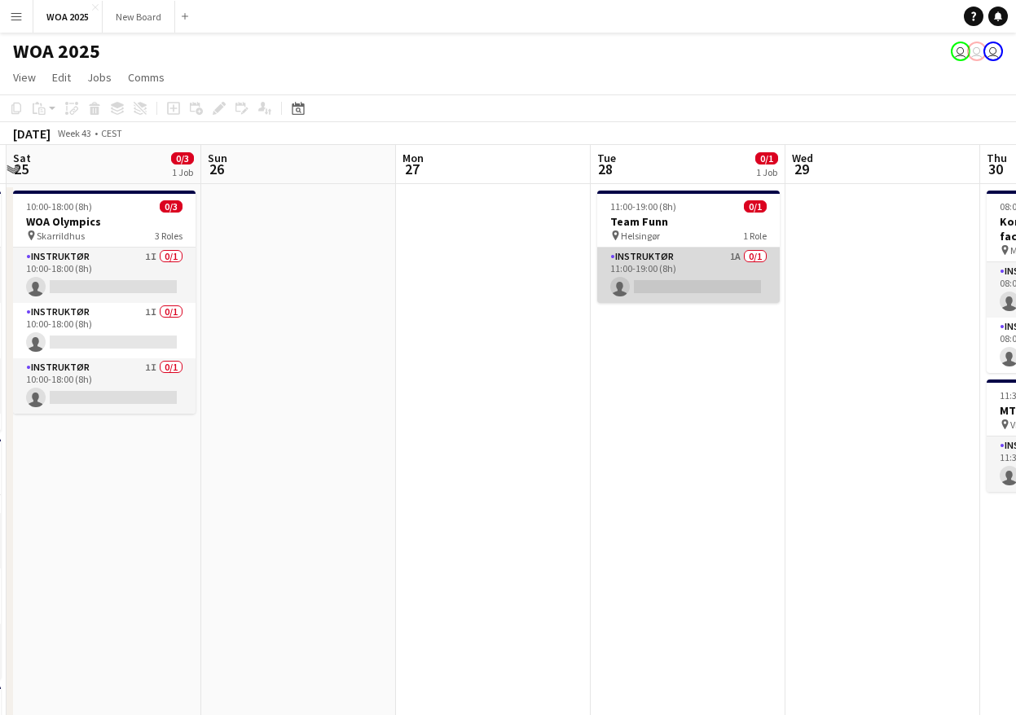
click at [711, 281] on app-card-role "Instruktør 1A 0/1 11:00-19:00 (8h) single-neutral-actions" at bounding box center [688, 275] width 183 height 55
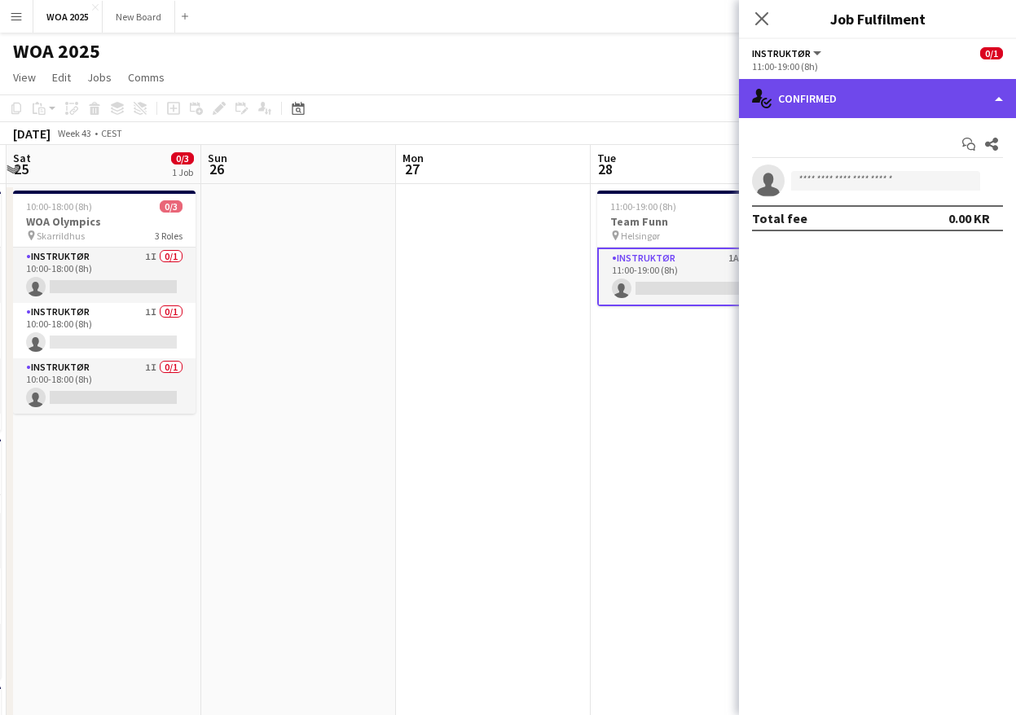
click at [959, 99] on div "single-neutral-actions-check-2 Confirmed" at bounding box center [877, 98] width 277 height 39
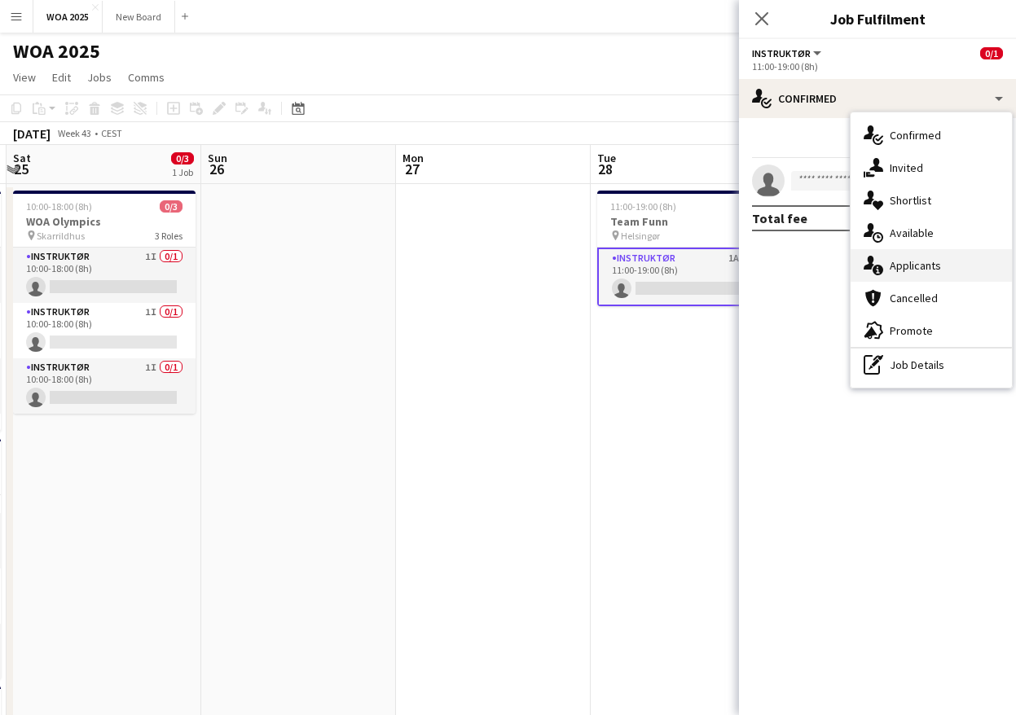
click at [928, 271] on span "Applicants" at bounding box center [915, 265] width 51 height 15
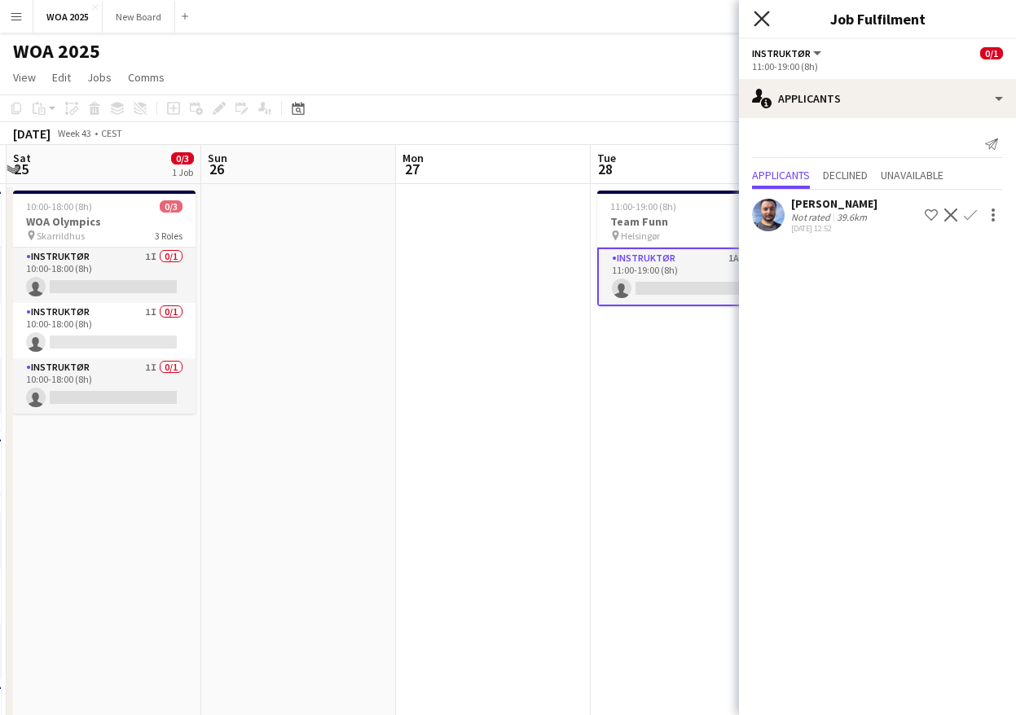
click at [764, 20] on icon at bounding box center [761, 18] width 15 height 15
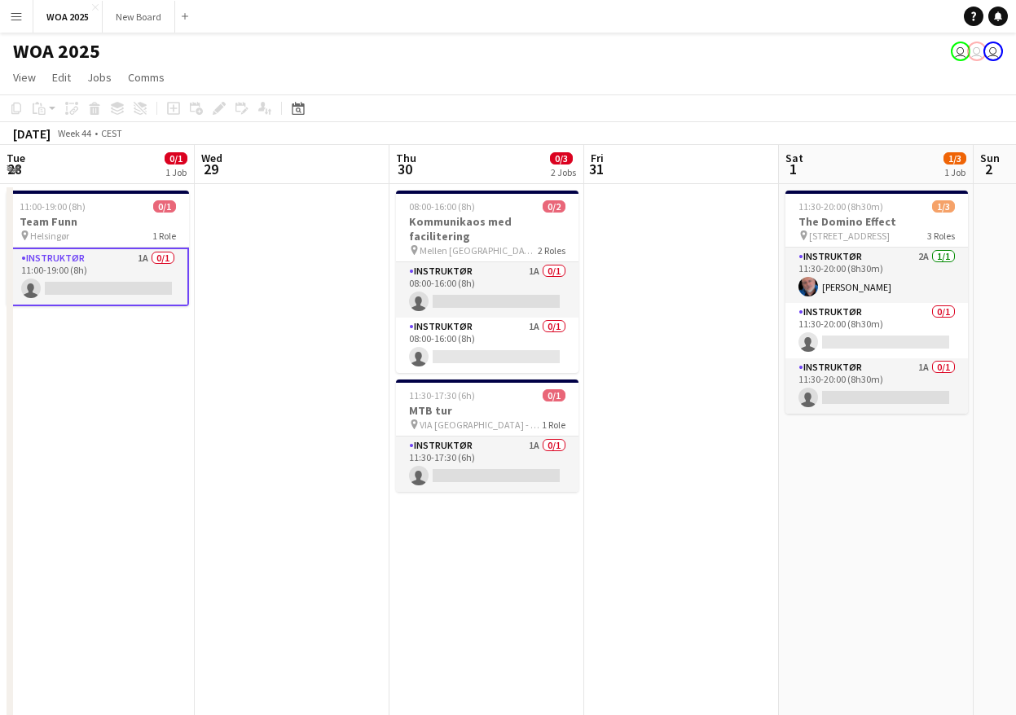
drag, startPoint x: 764, startPoint y: 477, endPoint x: 172, endPoint y: 385, distance: 599.4
click at [172, 385] on app-calendar-viewport "Fri 24 9/14 3 Jobs Sat 25 0/3 1 Job Sun 26 Mon 27 Tue 28 0/1 1 Job Wed 29 Thu 3…" at bounding box center [508, 659] width 1016 height 1029
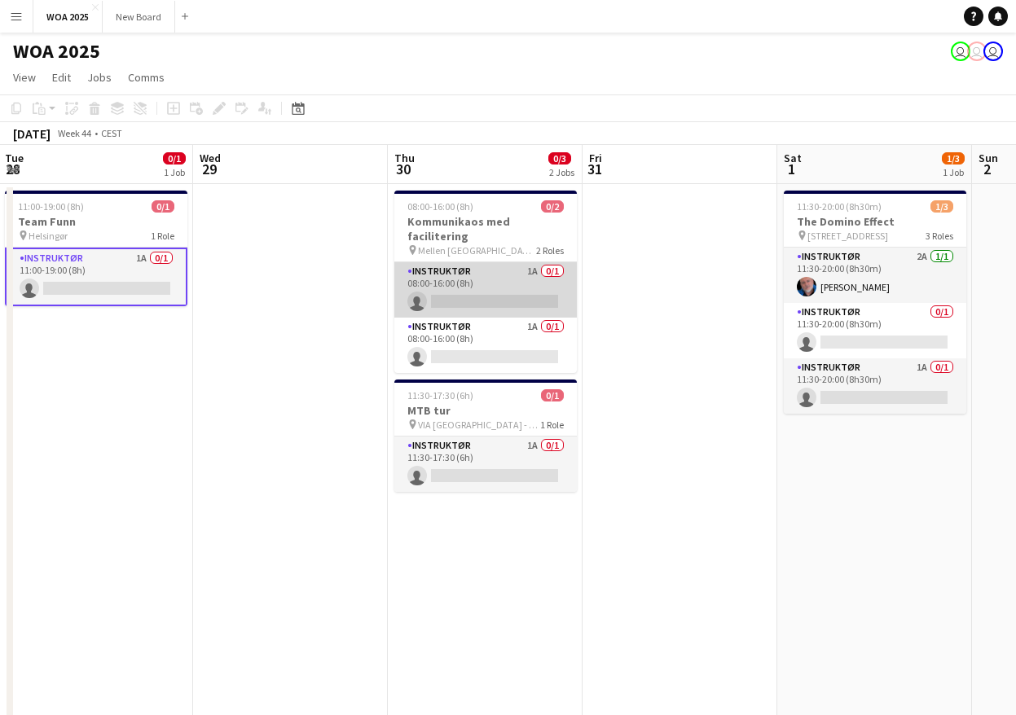
click at [501, 278] on app-card-role "Instruktør 1A 0/1 08:00-16:00 (8h) single-neutral-actions" at bounding box center [485, 289] width 183 height 55
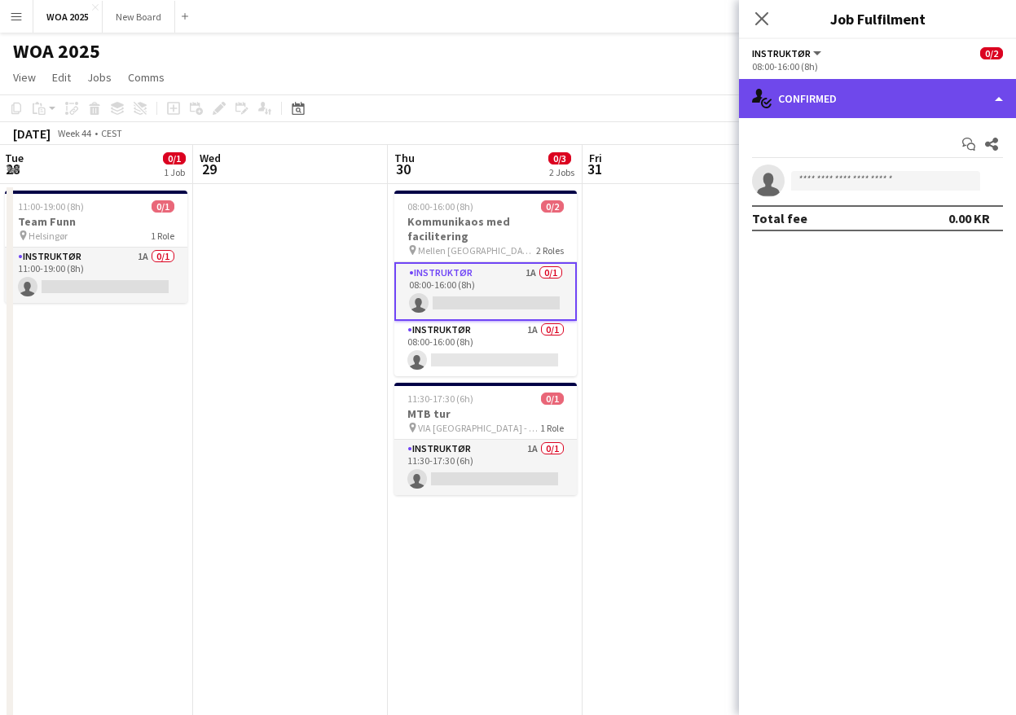
click at [941, 97] on div "single-neutral-actions-check-2 Confirmed" at bounding box center [877, 98] width 277 height 39
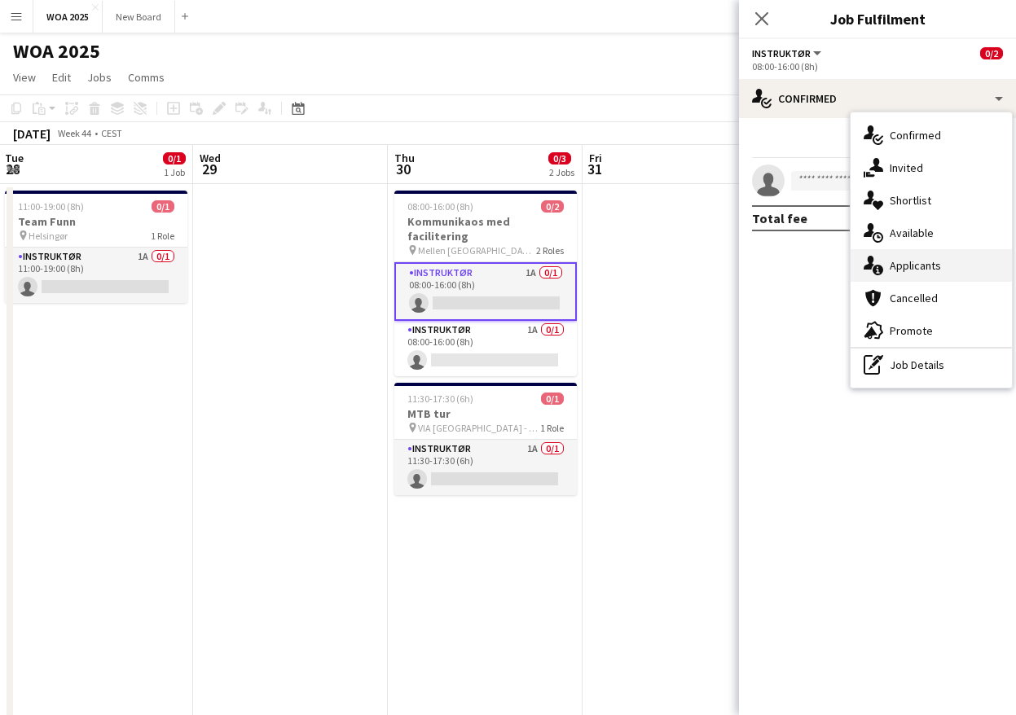
click at [944, 266] on div "single-neutral-actions-information Applicants" at bounding box center [931, 265] width 161 height 33
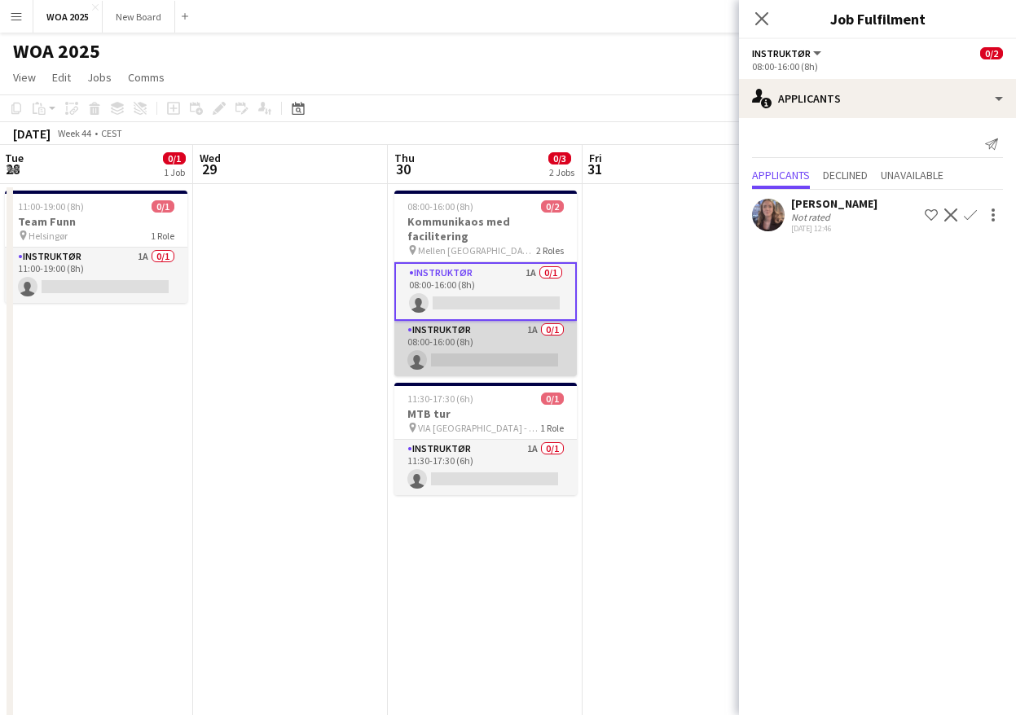
click at [504, 328] on app-card-role "Instruktør 1A 0/1 08:00-16:00 (8h) single-neutral-actions" at bounding box center [485, 348] width 183 height 55
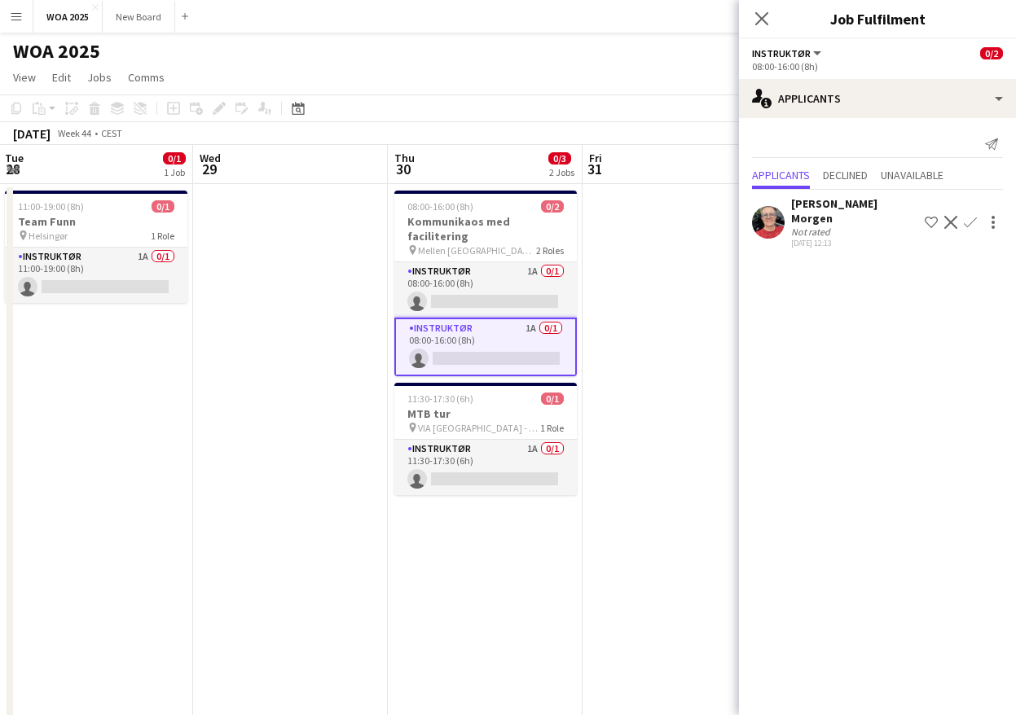
click at [966, 216] on app-icon "Confirm" at bounding box center [970, 222] width 13 height 13
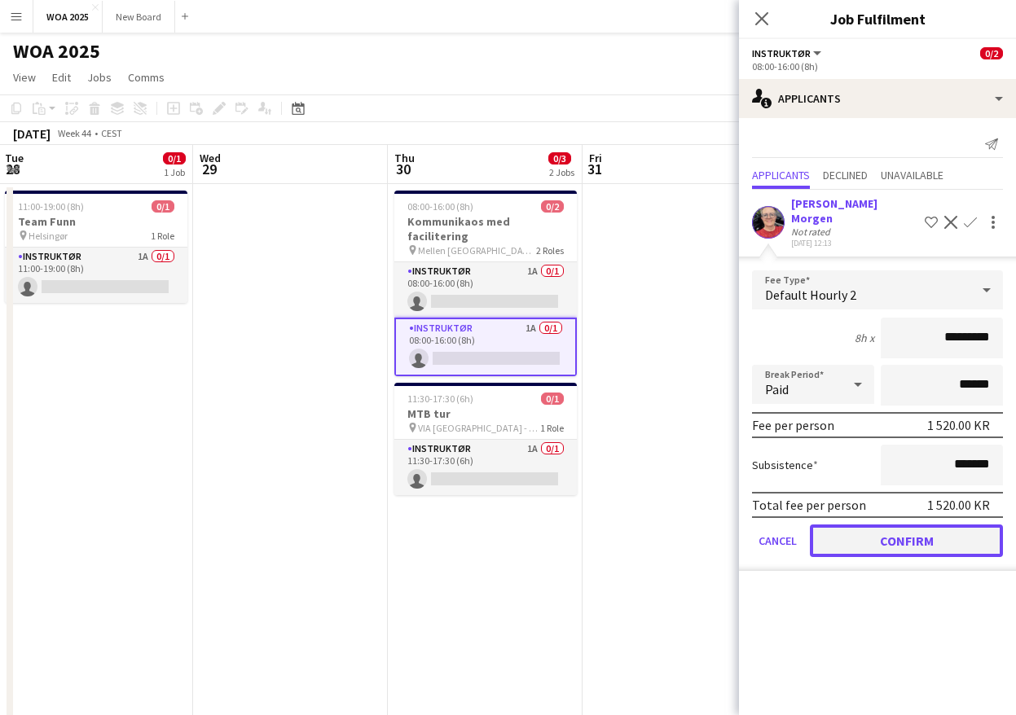
click at [913, 528] on button "Confirm" at bounding box center [906, 541] width 193 height 33
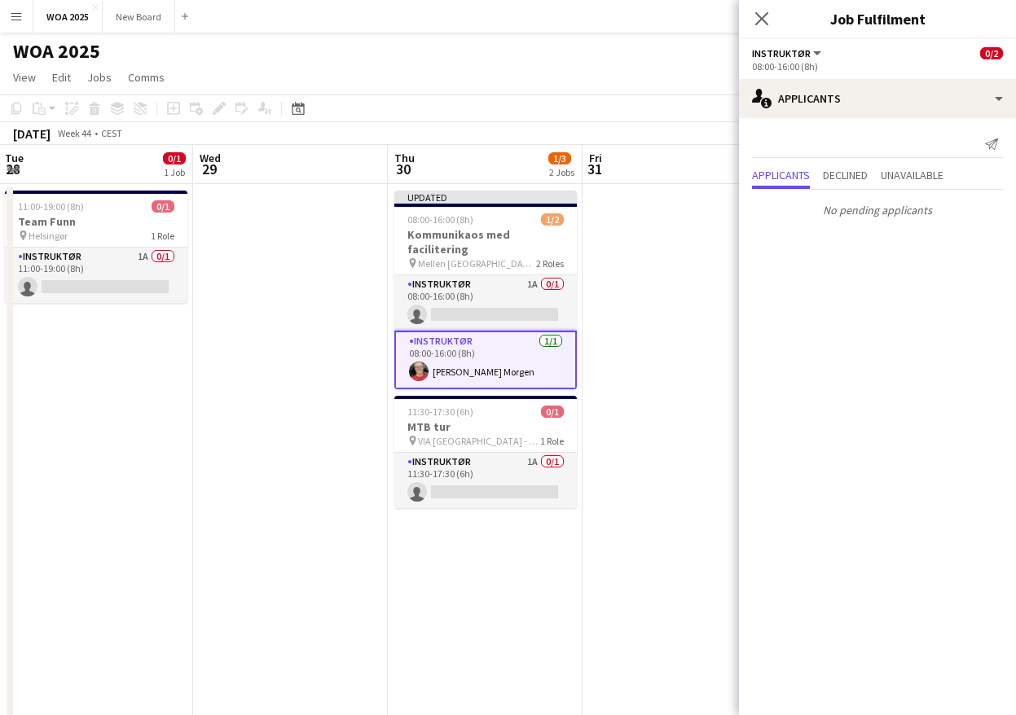
click at [622, 423] on app-date-cell at bounding box center [680, 679] width 195 height 990
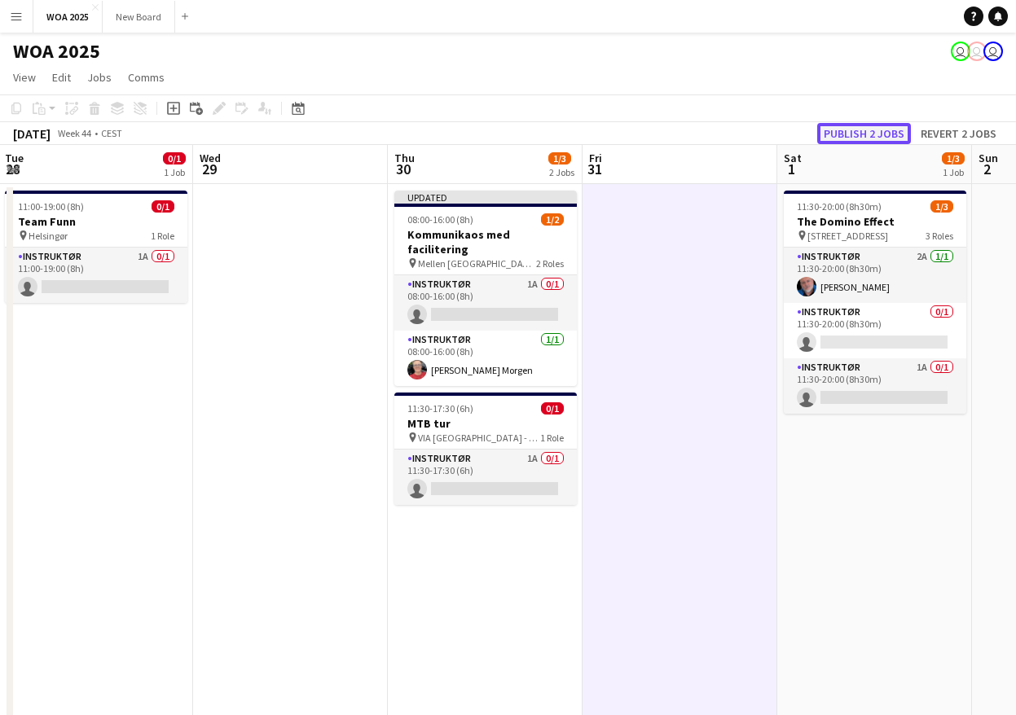
click at [879, 135] on button "Publish 2 jobs" at bounding box center [864, 133] width 94 height 21
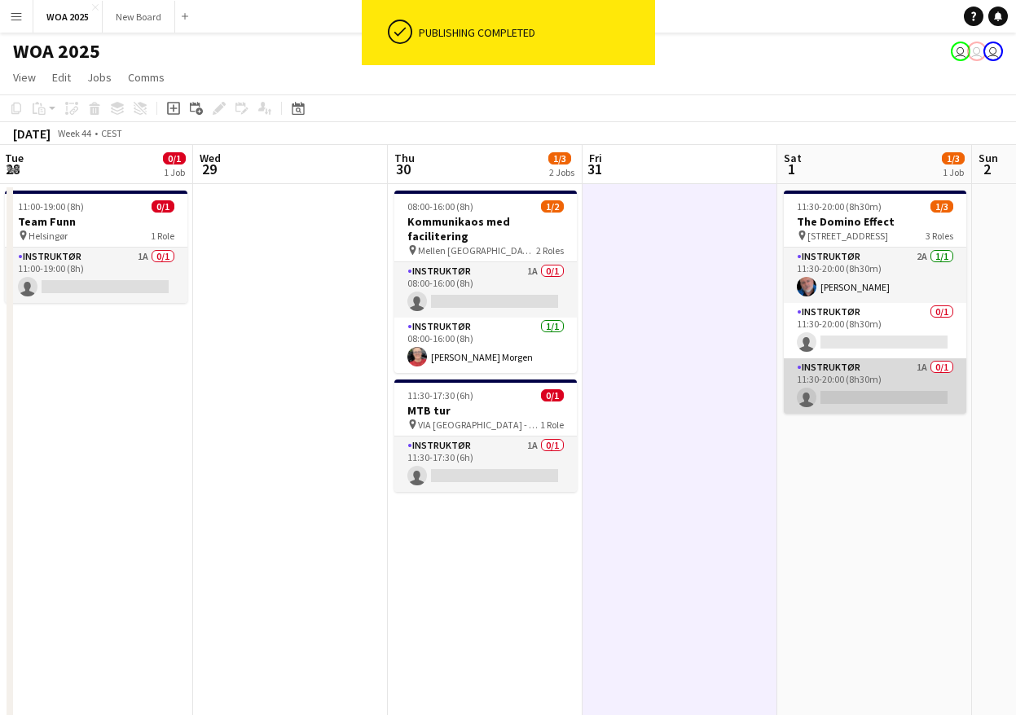
click at [896, 379] on app-card-role "Instruktør 1A 0/1 11:30-20:00 (8h30m) single-neutral-actions" at bounding box center [875, 386] width 183 height 55
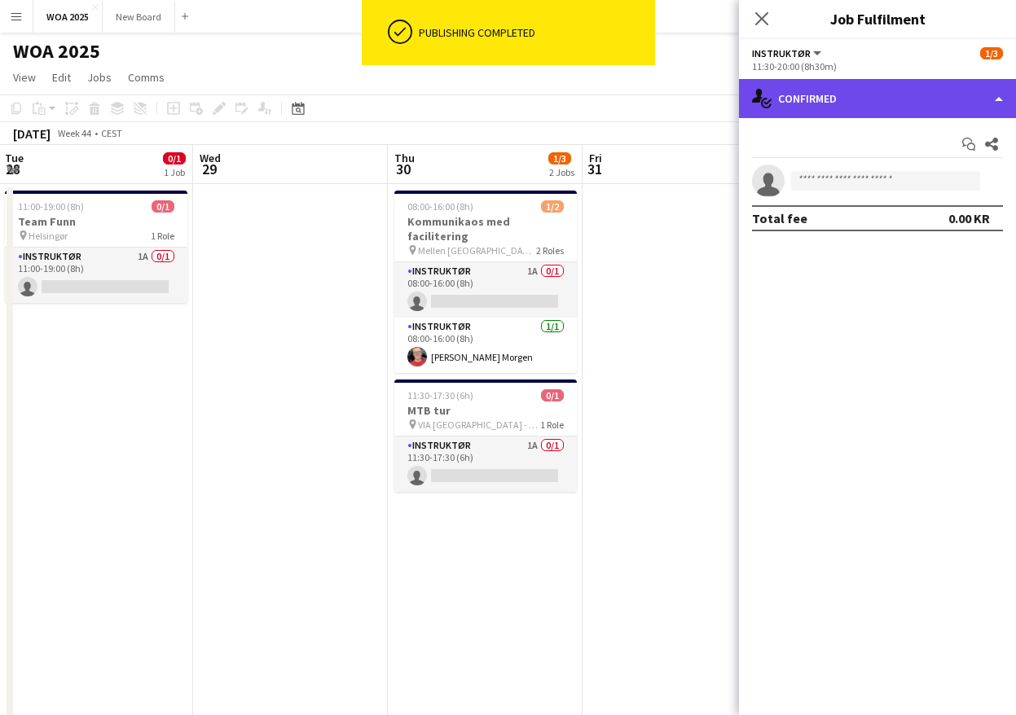
click at [971, 102] on div "single-neutral-actions-check-2 Confirmed" at bounding box center [877, 98] width 277 height 39
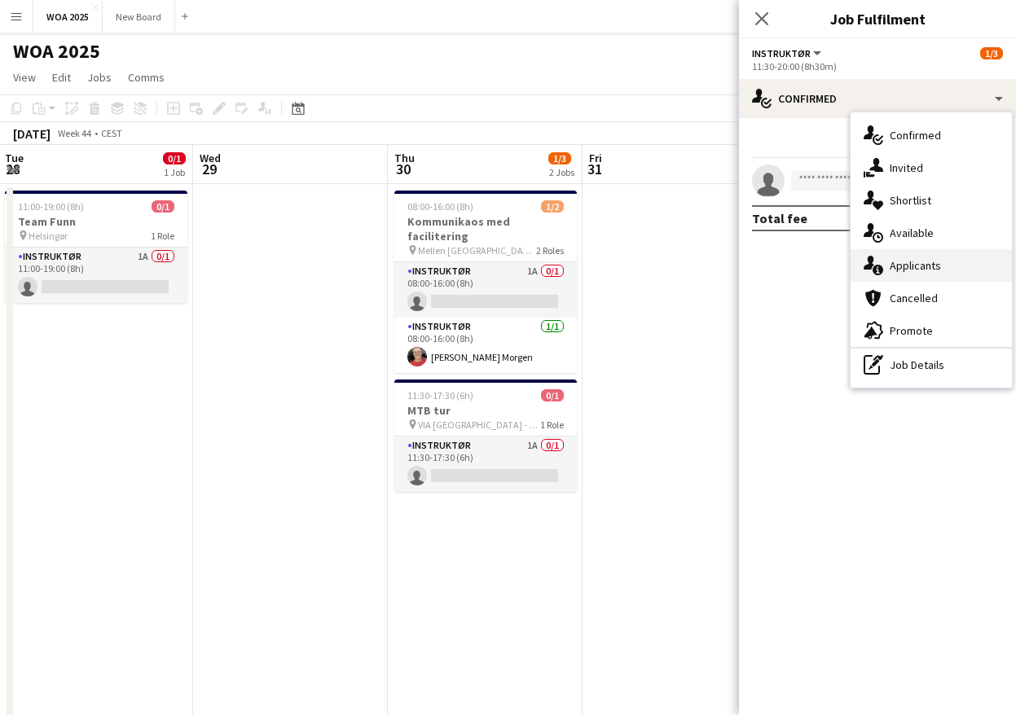
click at [976, 270] on div "single-neutral-actions-information Applicants" at bounding box center [931, 265] width 161 height 33
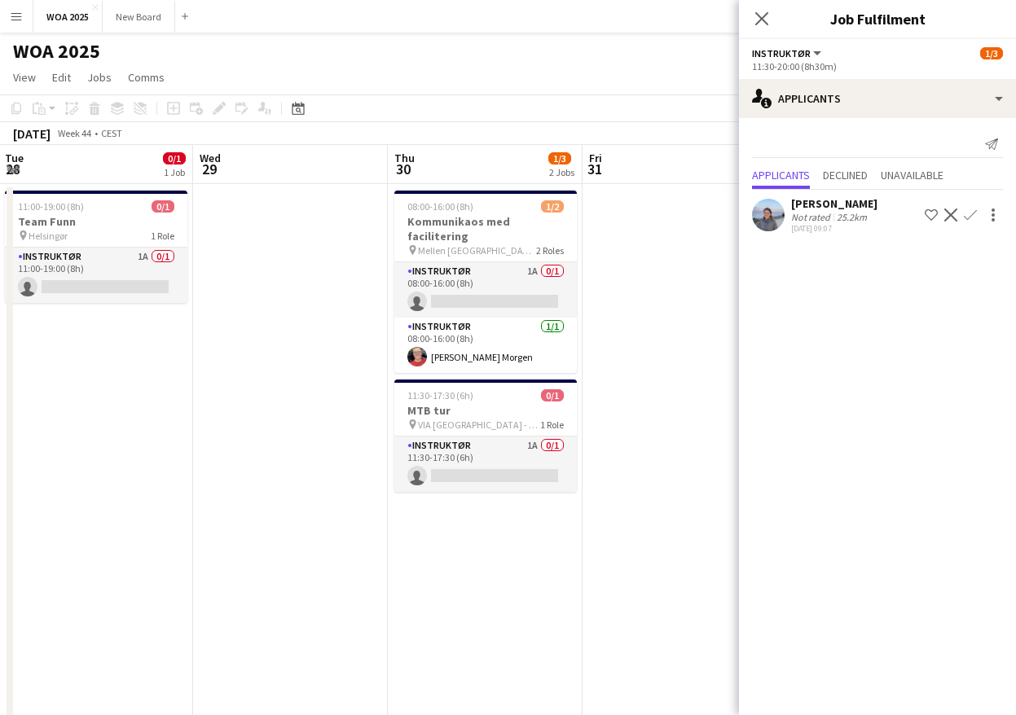
click at [970, 208] on button "Confirm" at bounding box center [971, 215] width 20 height 20
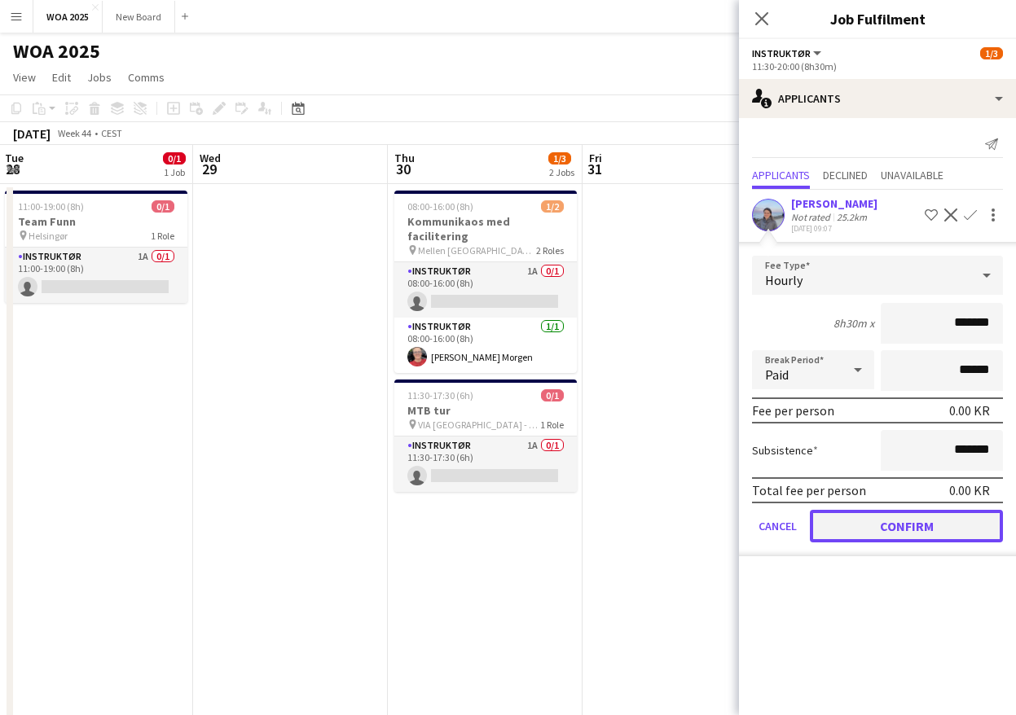
click at [931, 526] on button "Confirm" at bounding box center [906, 526] width 193 height 33
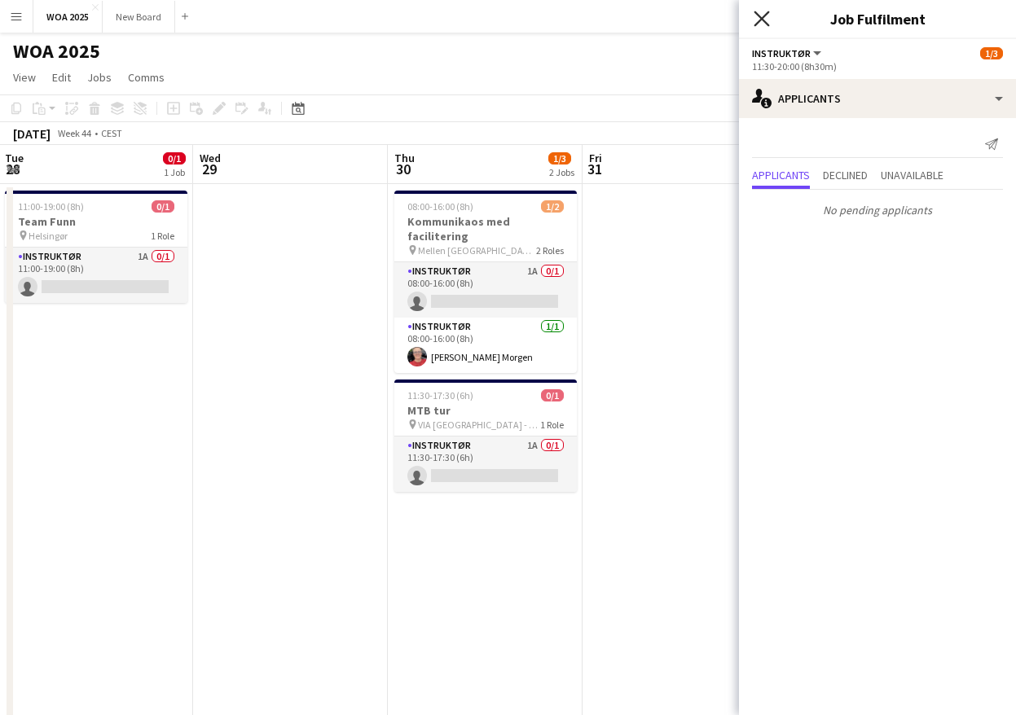
click at [764, 12] on icon "Close pop-in" at bounding box center [761, 18] width 15 height 15
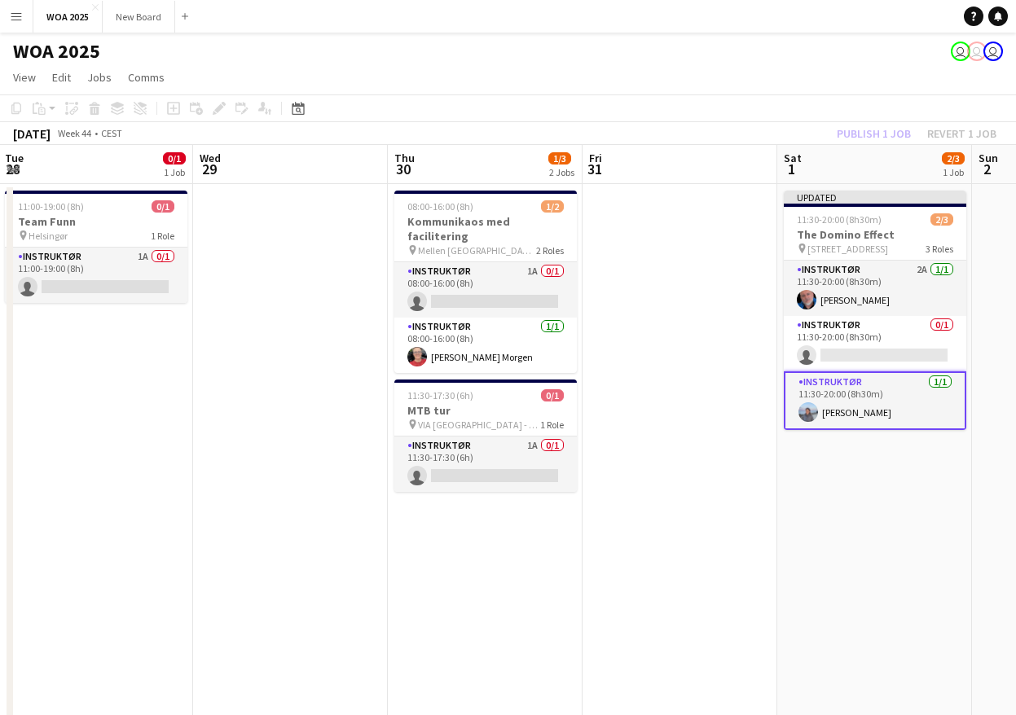
click at [869, 130] on div "Publish 1 job Revert 1 job" at bounding box center [916, 133] width 199 height 21
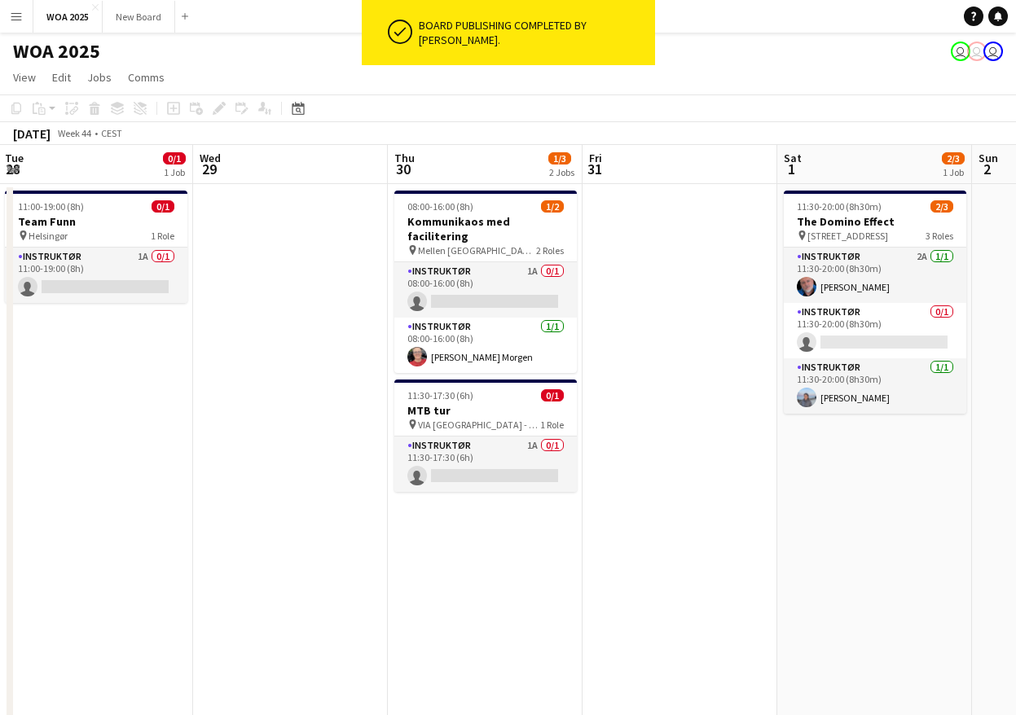
click at [869, 130] on div "[DATE] Week 44 • CEST" at bounding box center [508, 133] width 1016 height 23
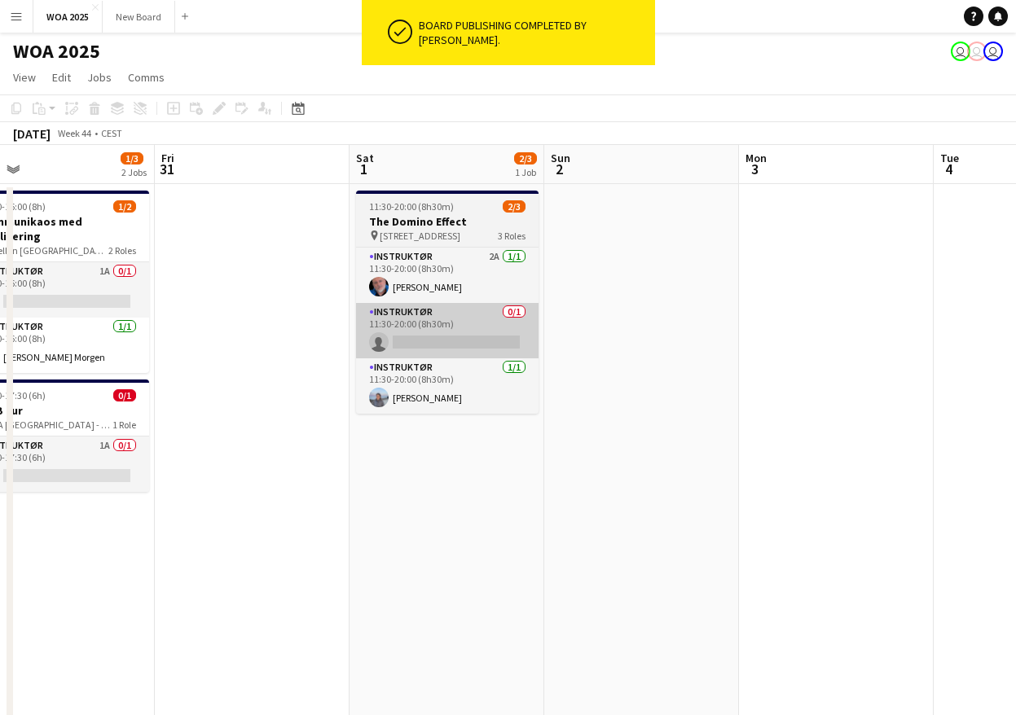
drag, startPoint x: 879, startPoint y: 442, endPoint x: 397, endPoint y: 339, distance: 493.2
click at [398, 349] on app-calendar-viewport "Tue 28 0/1 1 Job Wed 29 Thu 30 1/3 2 Jobs Fri 31 Sat 1 2/3 1 Job Sun 2 Mon 3 Tu…" at bounding box center [508, 659] width 1016 height 1029
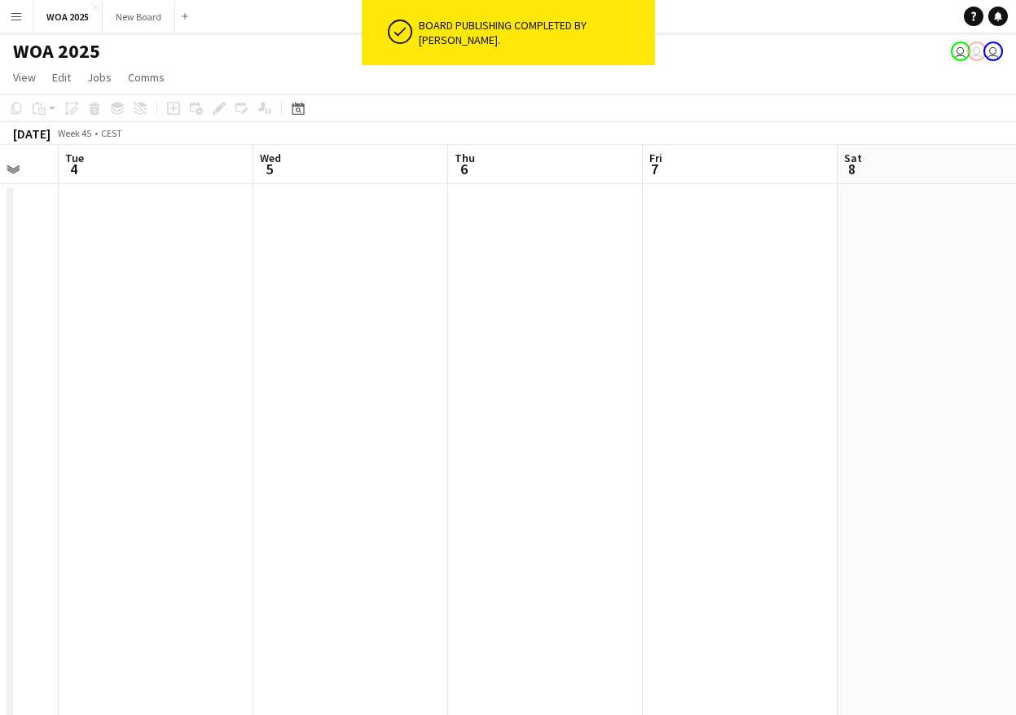
drag, startPoint x: 900, startPoint y: 359, endPoint x: 134, endPoint y: 275, distance: 769.7
click at [138, 279] on app-calendar-viewport "Sat 1 2/3 1 Job Sun 2 Mon 3 Tue 4 Wed 5 Thu 6 Fri 7 Sat 8 Sun 9 Mon 10 Tue 11 1…" at bounding box center [508, 659] width 1016 height 1029
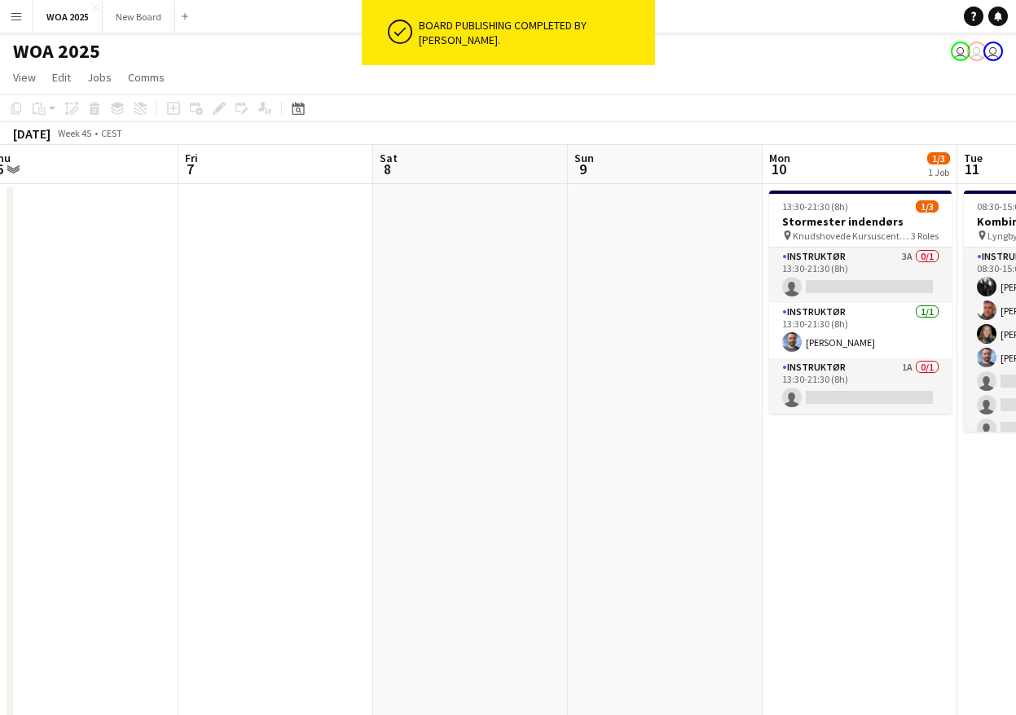
scroll to position [0, 448]
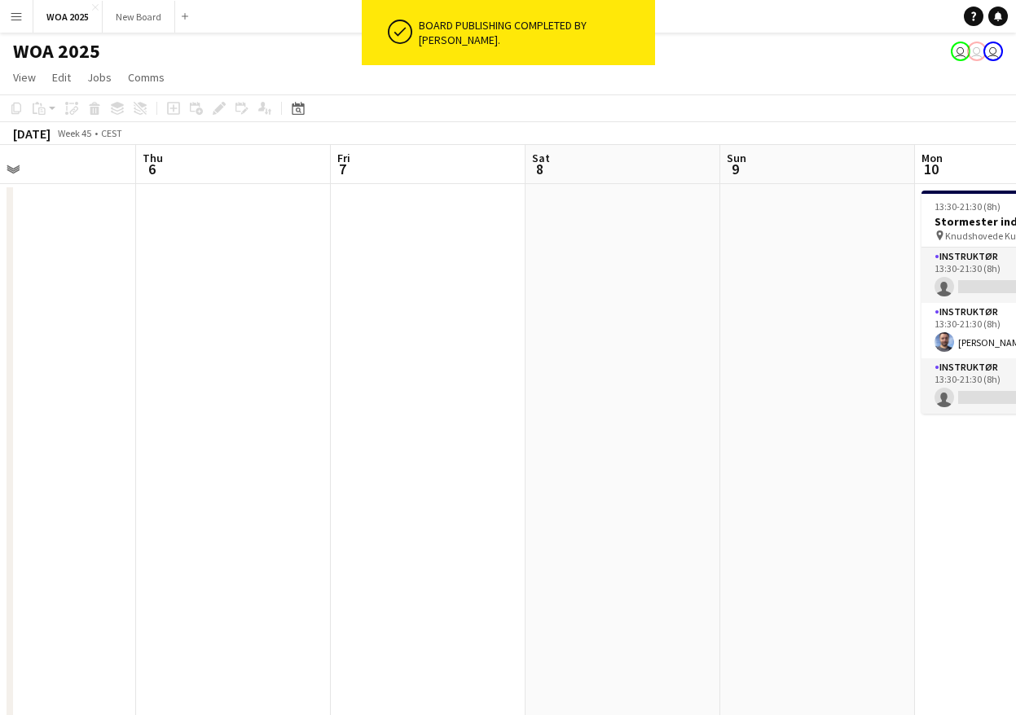
drag, startPoint x: 789, startPoint y: 409, endPoint x: -123, endPoint y: 268, distance: 922.7
click at [0, 268] on html "ok-circled Board publishing completed by [PERSON_NAME]. Menu Boards Boards Boar…" at bounding box center [508, 587] width 1016 height 1174
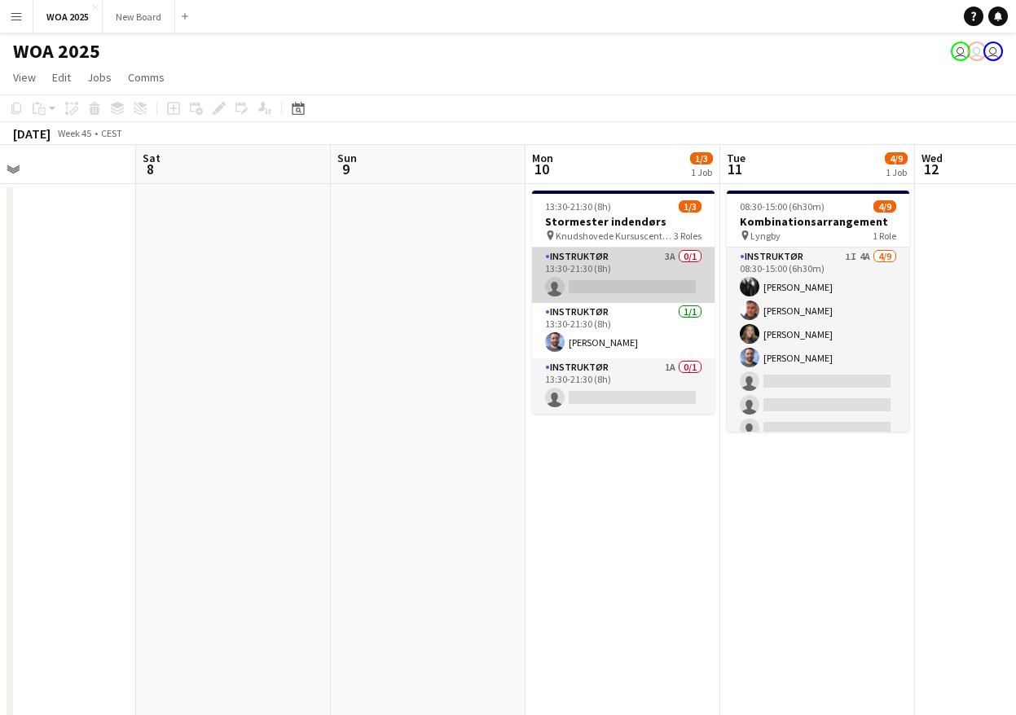
click at [643, 283] on app-card-role "Instruktør 3A 0/1 13:30-21:30 (8h) single-neutral-actions" at bounding box center [623, 275] width 183 height 55
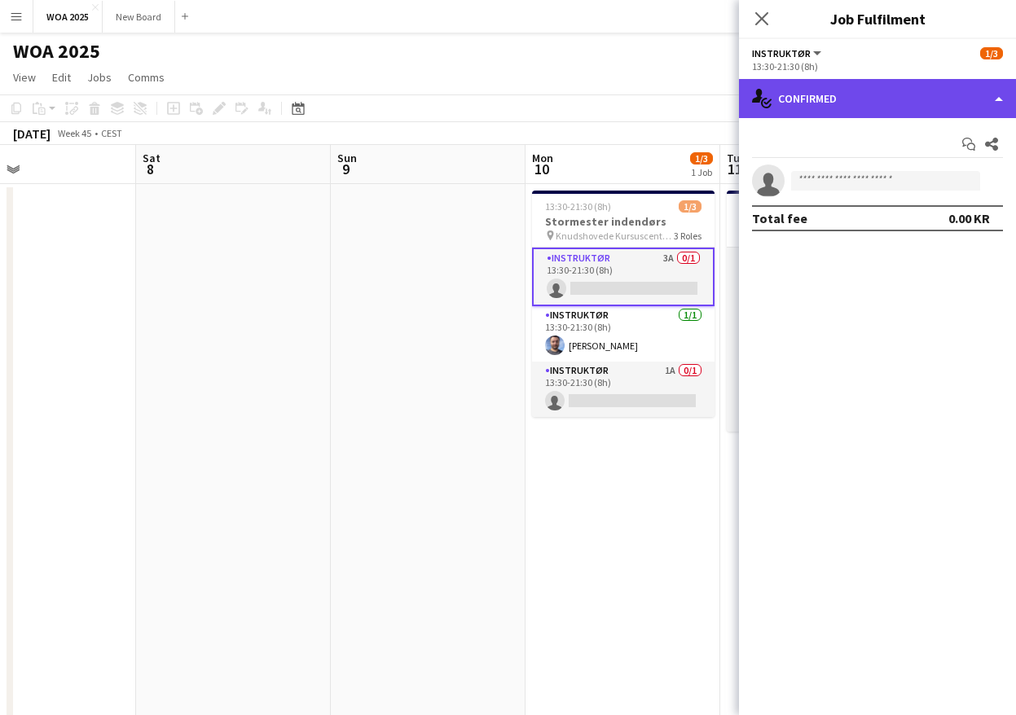
click at [973, 104] on div "single-neutral-actions-check-2 Confirmed" at bounding box center [877, 98] width 277 height 39
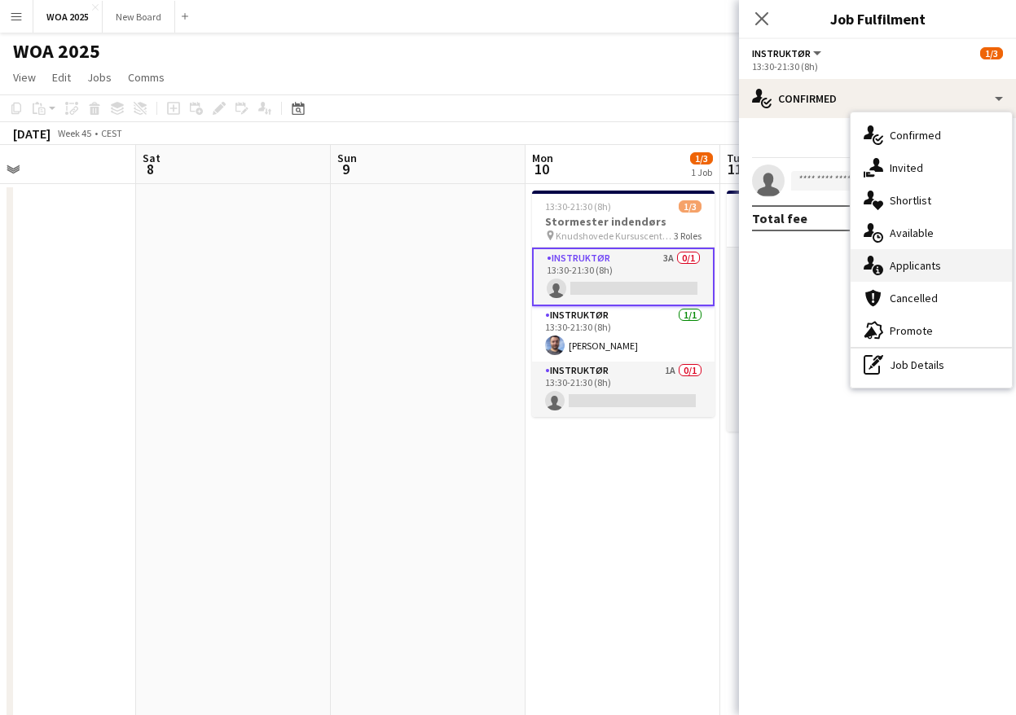
click at [963, 266] on div "single-neutral-actions-information Applicants" at bounding box center [931, 265] width 161 height 33
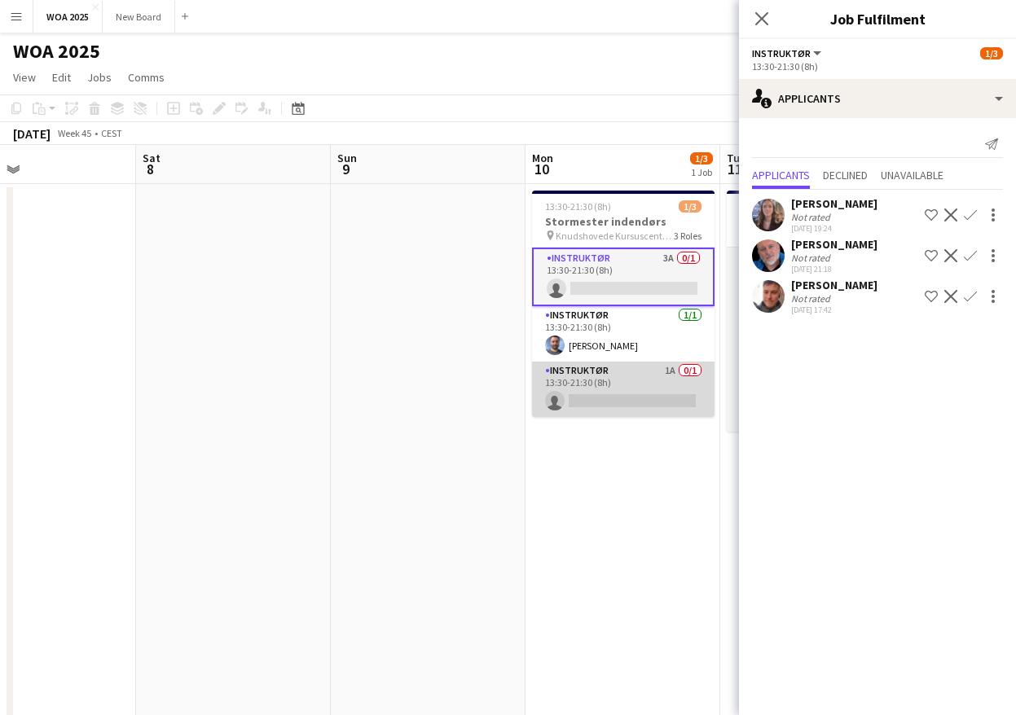
click at [646, 398] on app-card-role "Instruktør 1A 0/1 13:30-21:30 (8h) single-neutral-actions" at bounding box center [623, 389] width 183 height 55
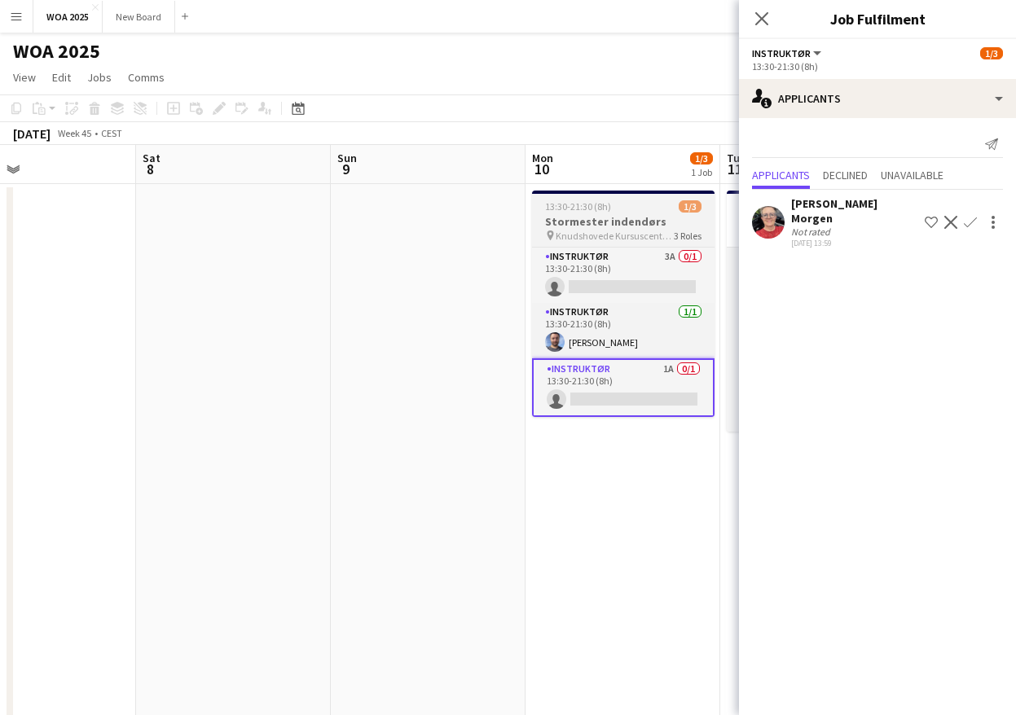
click at [647, 232] on span "Knudshovede Kursuscenter, [GEOGRAPHIC_DATA]" at bounding box center [615, 236] width 118 height 12
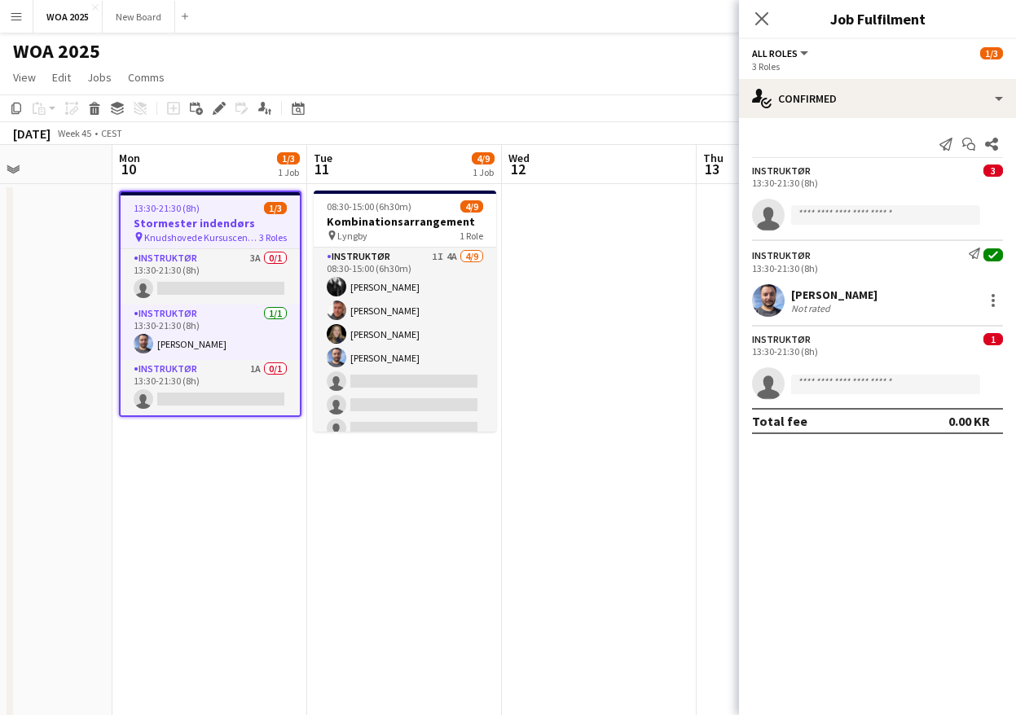
scroll to position [0, 474]
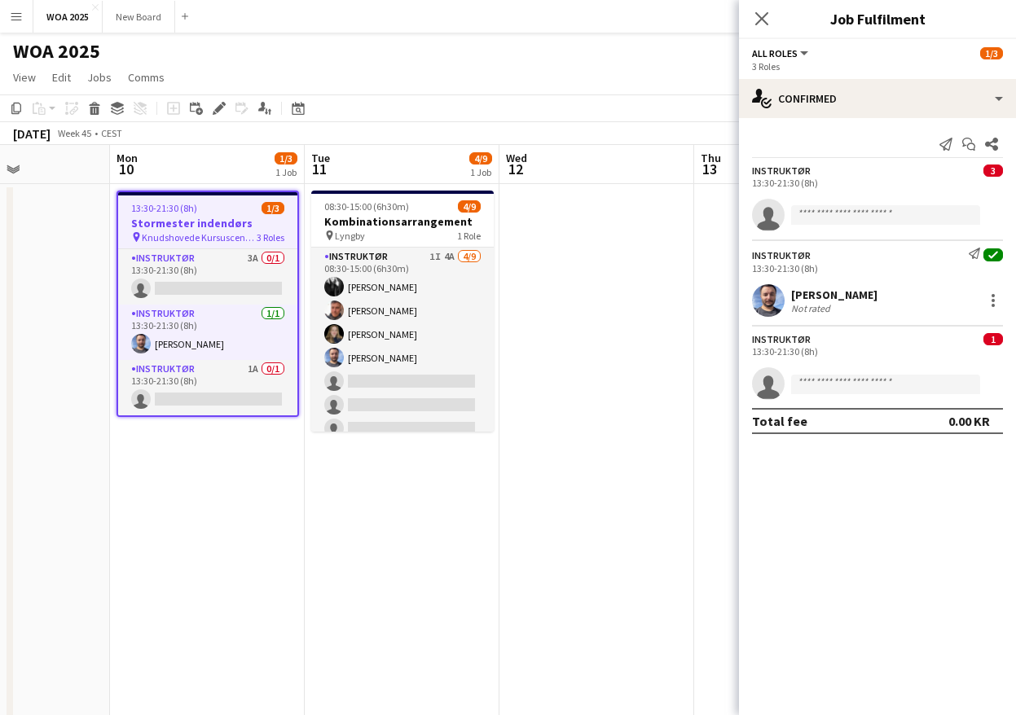
drag, startPoint x: 664, startPoint y: 505, endPoint x: 249, endPoint y: 489, distance: 415.9
click at [249, 489] on app-calendar-viewport "Fri 7 Sat 8 Sun 9 Mon 10 1/3 1 Job Tue 11 4/9 1 Job Wed 12 Thu 13 Fri 14 0/2 1 …" at bounding box center [508, 659] width 1016 height 1029
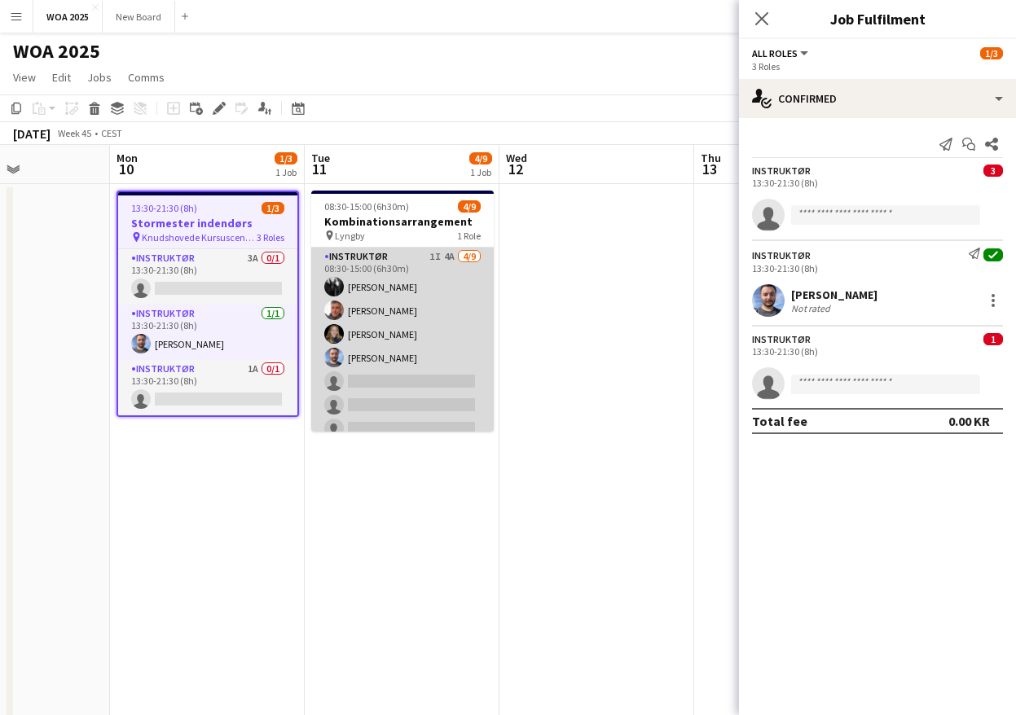
click at [416, 381] on app-card-role "Instruktør 1I 4A [DATE] 08:30-15:00 (6h30m) [PERSON_NAME] [PERSON_NAME] [PERSON…" at bounding box center [402, 370] width 183 height 244
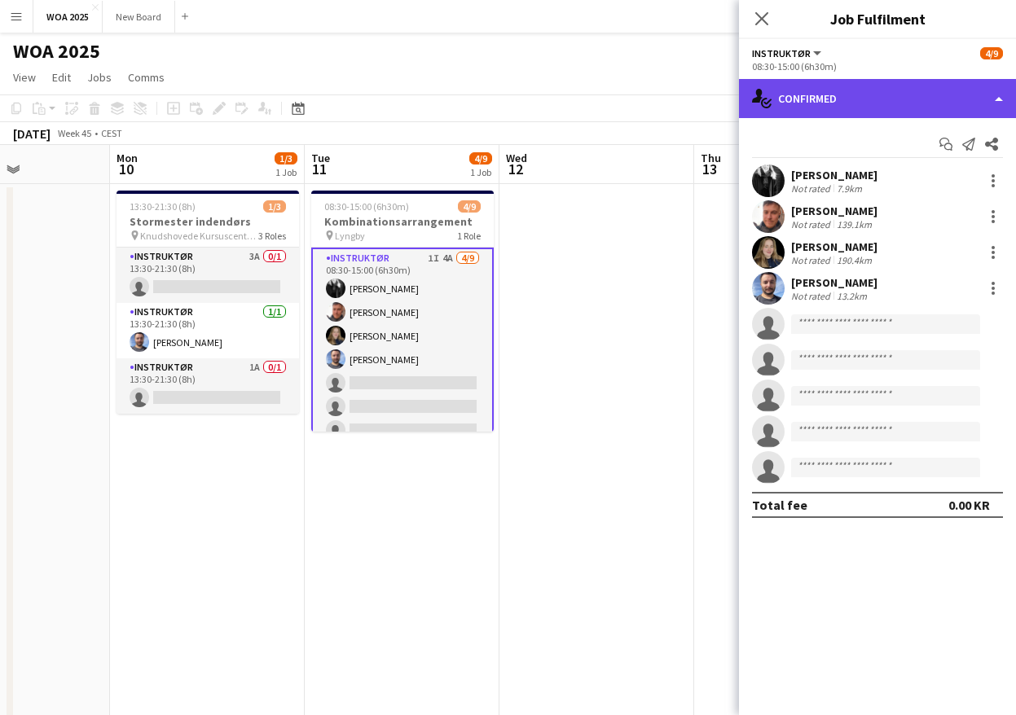
click at [926, 104] on div "single-neutral-actions-check-2 Confirmed" at bounding box center [877, 98] width 277 height 39
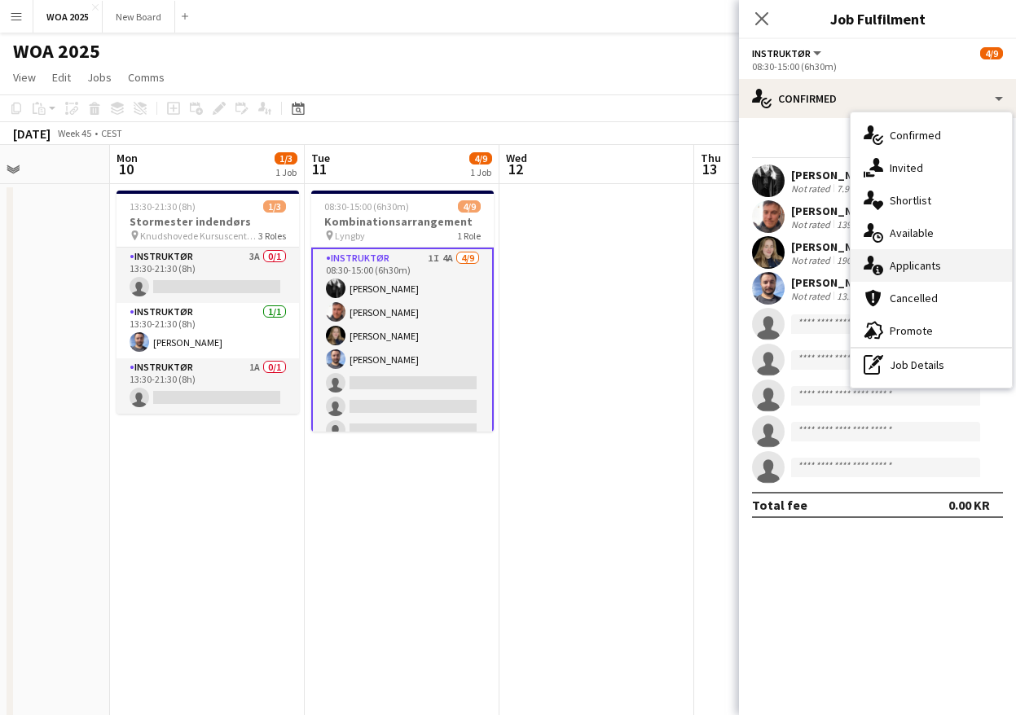
click at [949, 267] on div "single-neutral-actions-information Applicants" at bounding box center [931, 265] width 161 height 33
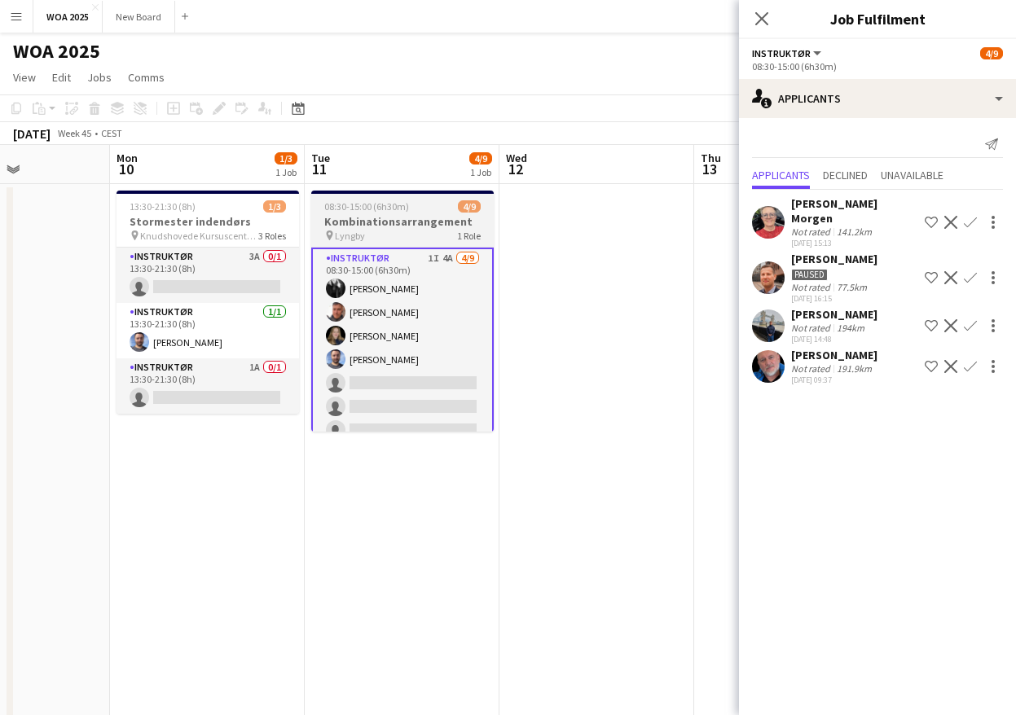
scroll to position [64, 0]
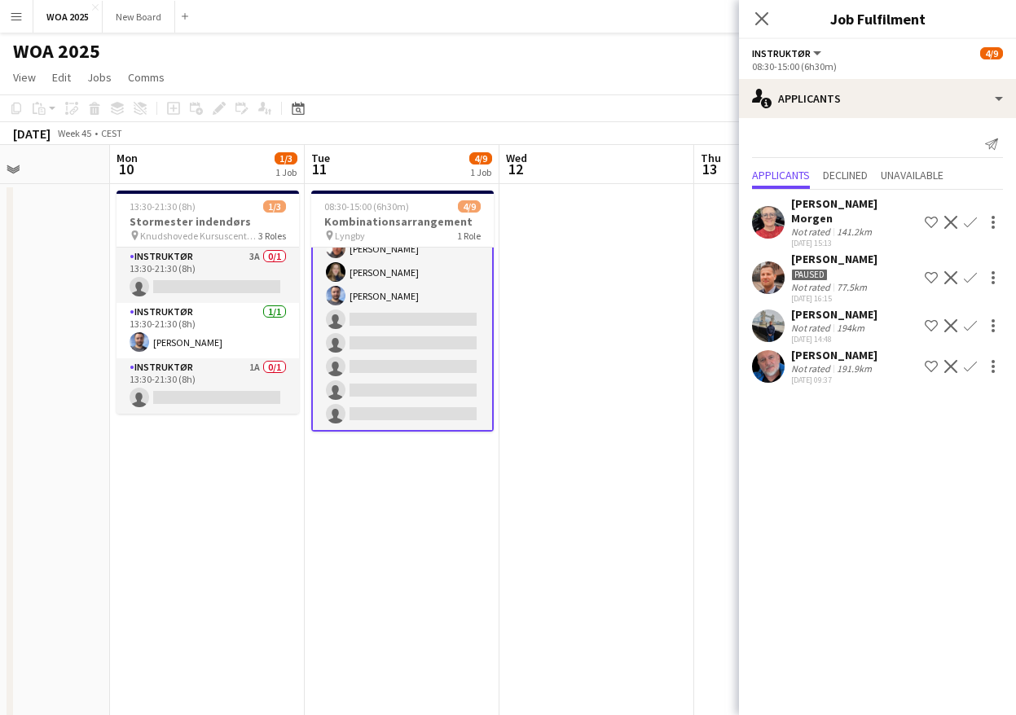
click at [973, 319] on app-icon "Confirm" at bounding box center [970, 325] width 13 height 13
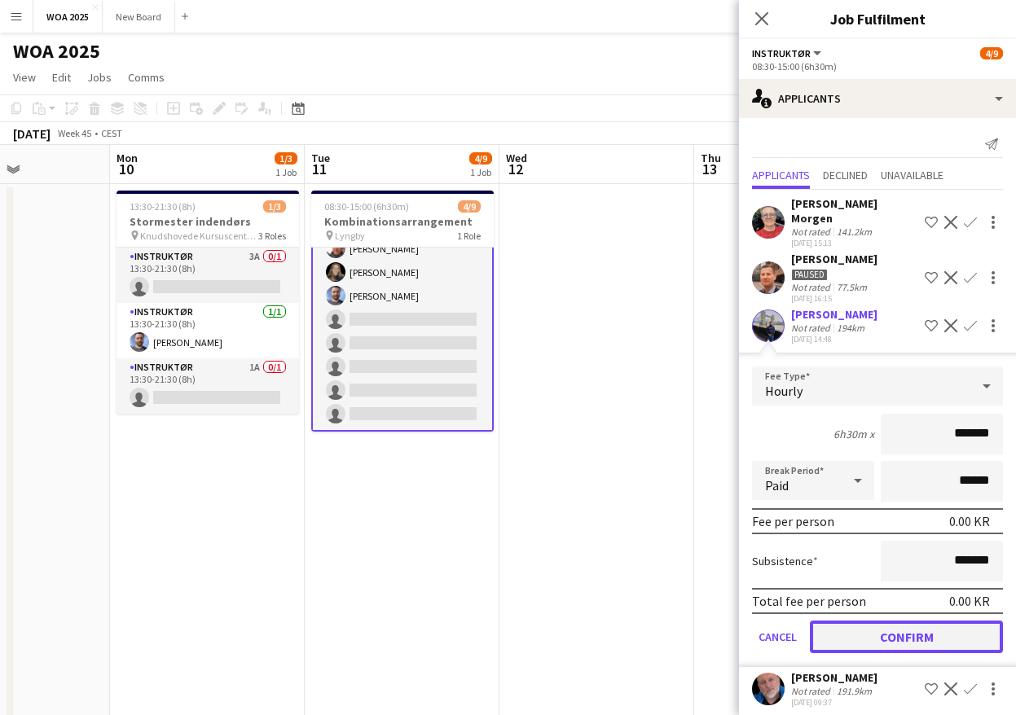
click at [940, 621] on button "Confirm" at bounding box center [906, 637] width 193 height 33
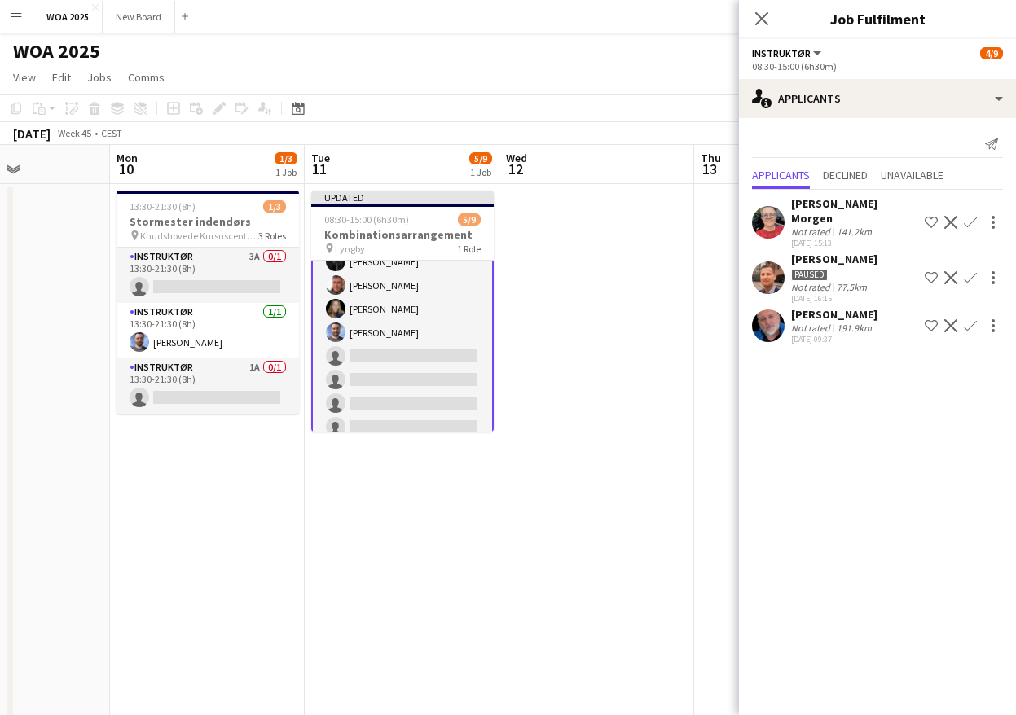
click at [971, 319] on app-icon "Confirm" at bounding box center [970, 325] width 13 height 13
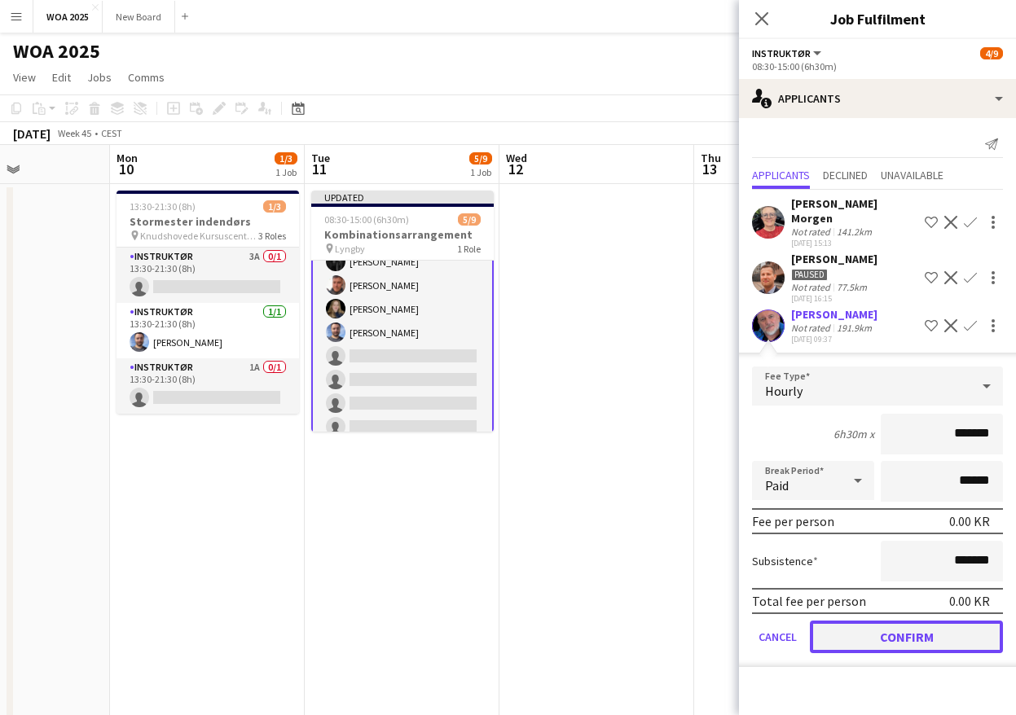
click at [898, 621] on button "Confirm" at bounding box center [906, 637] width 193 height 33
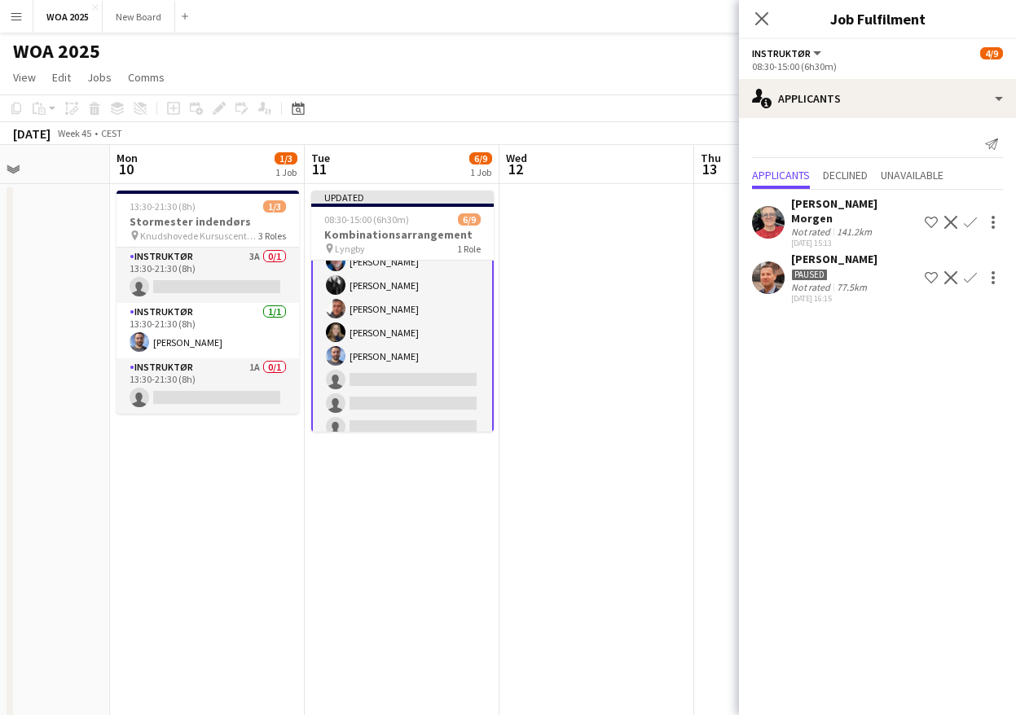
click at [440, 376] on app-card-role "Instruktør 1I 2A [DATE] 08:30-15:00 (6h30m) [PERSON_NAME] [PERSON_NAME] [PERSON…" at bounding box center [402, 321] width 183 height 248
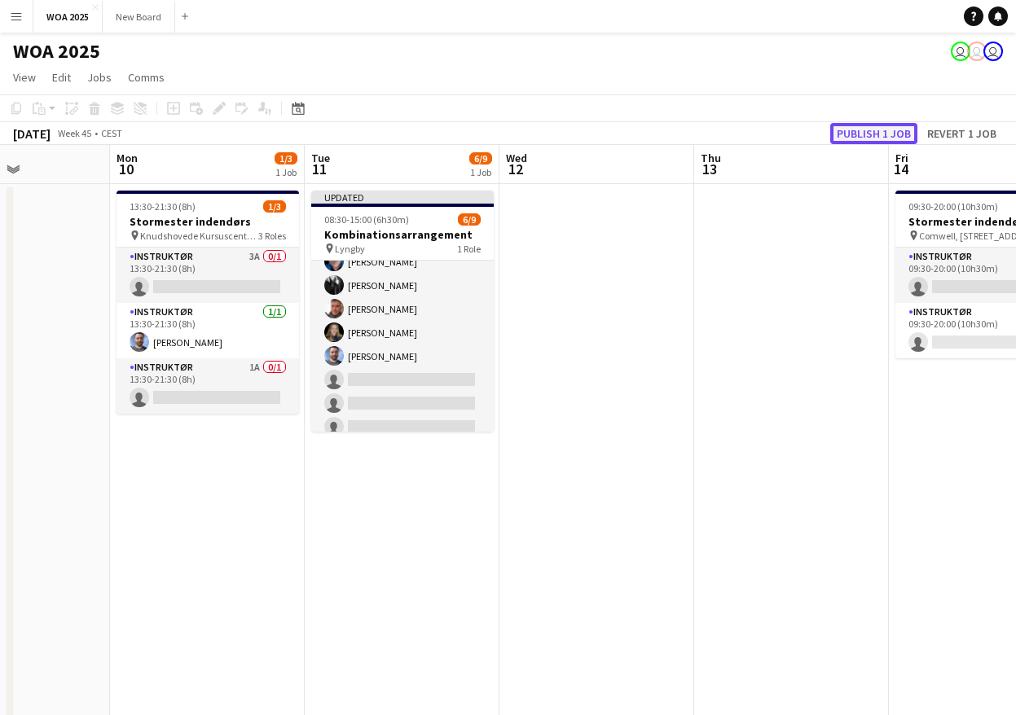
click at [866, 123] on button "Publish 1 job" at bounding box center [873, 133] width 87 height 21
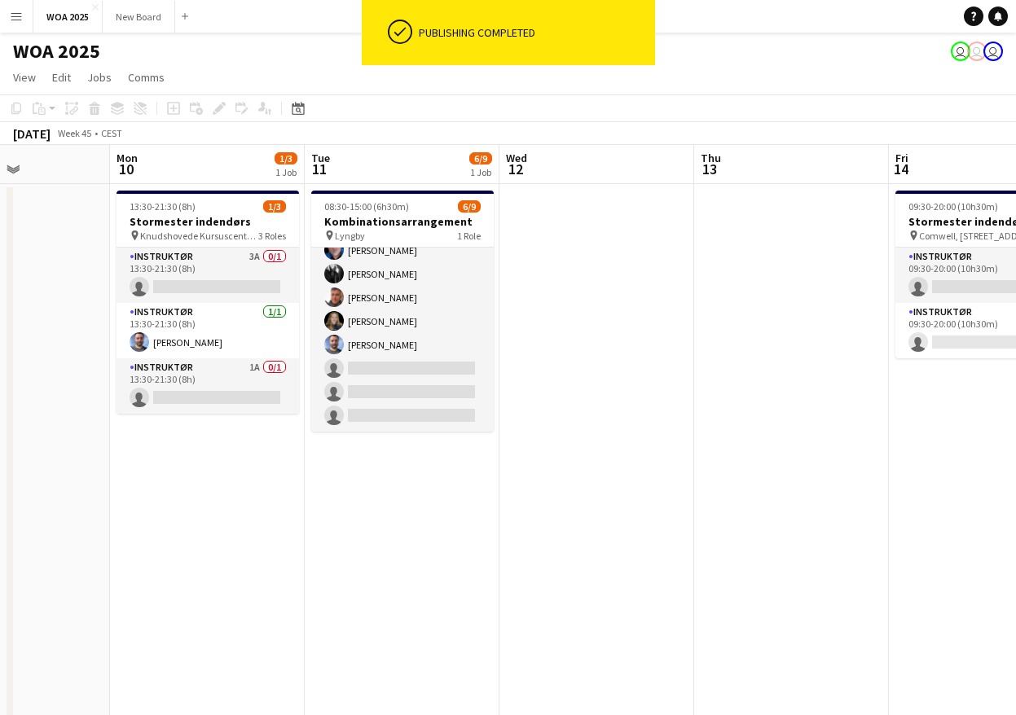
scroll to position [60, 0]
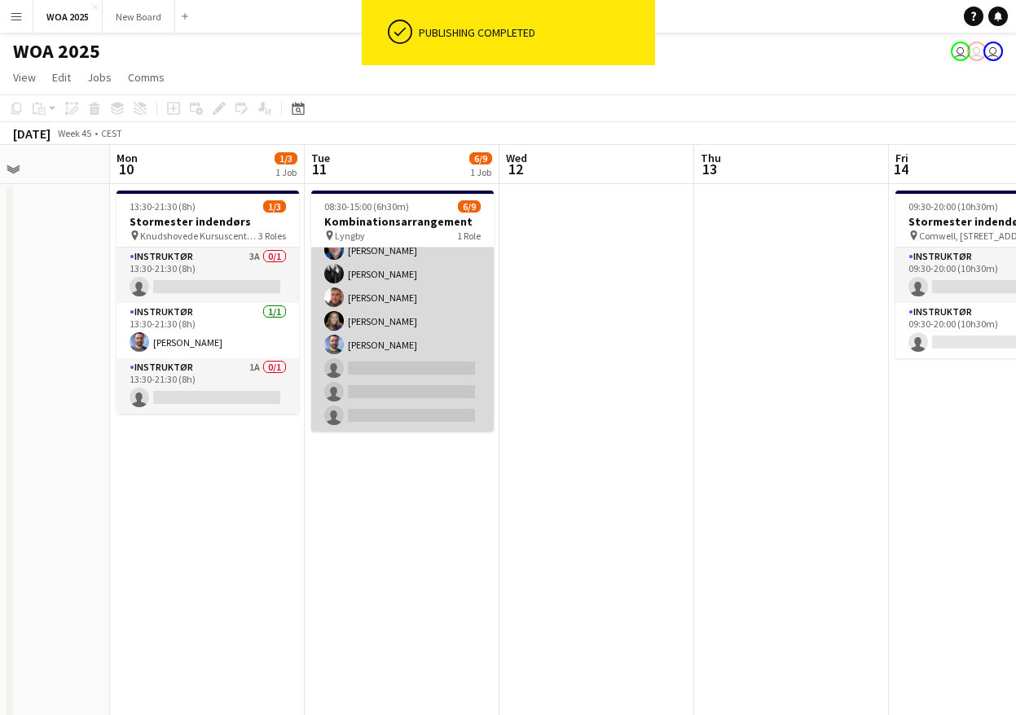
click at [435, 372] on app-card-role "Instruktør 1I 2A [DATE] 08:30-15:00 (6h30m) [PERSON_NAME] [PERSON_NAME] [PERSON…" at bounding box center [402, 309] width 183 height 244
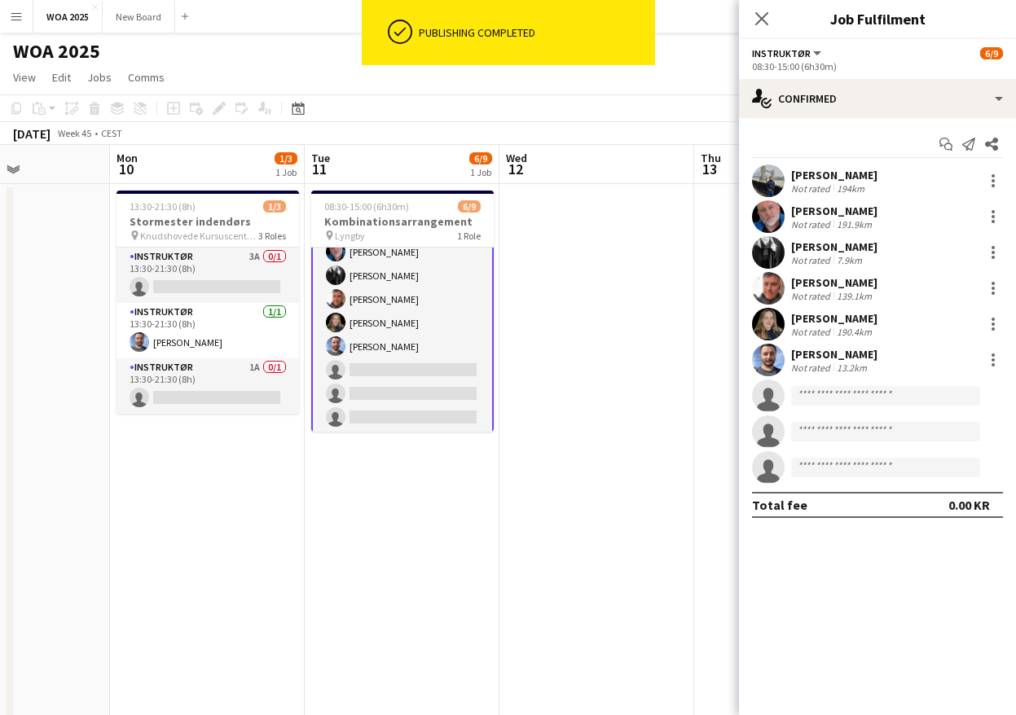
scroll to position [62, 0]
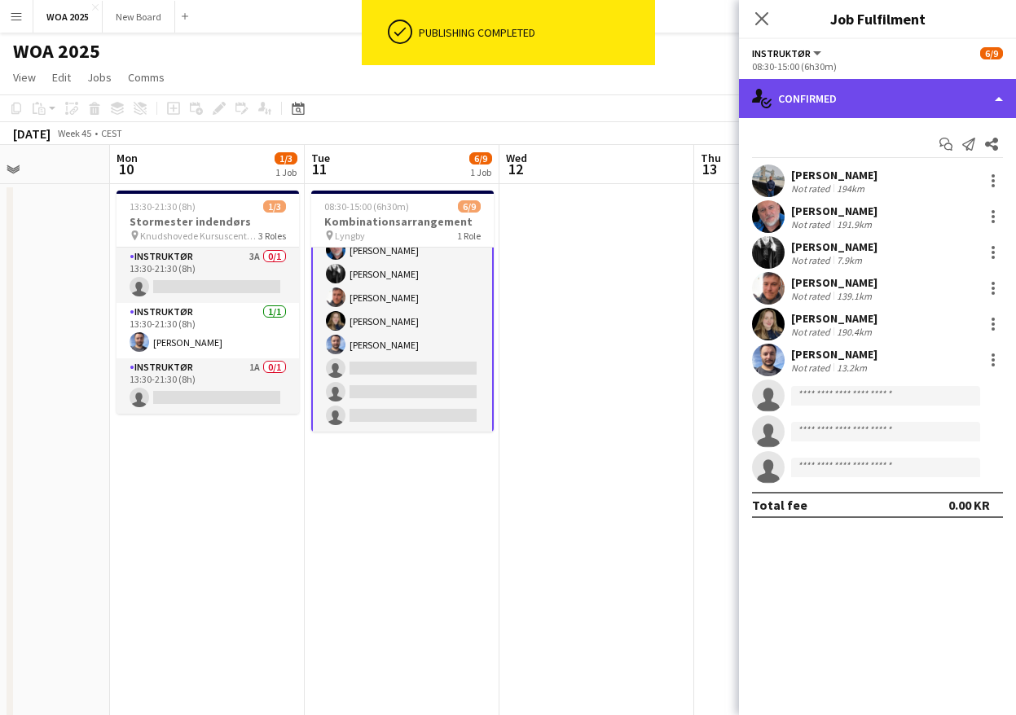
click at [903, 106] on div "single-neutral-actions-check-2 Confirmed" at bounding box center [877, 98] width 277 height 39
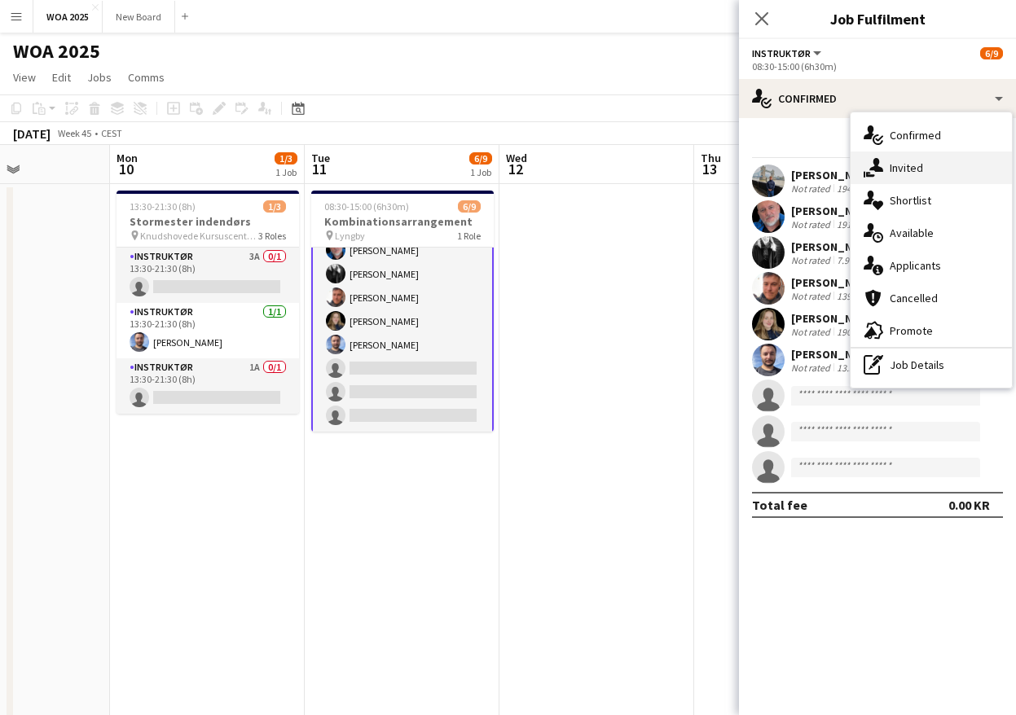
click at [917, 169] on span "Invited" at bounding box center [906, 168] width 33 height 15
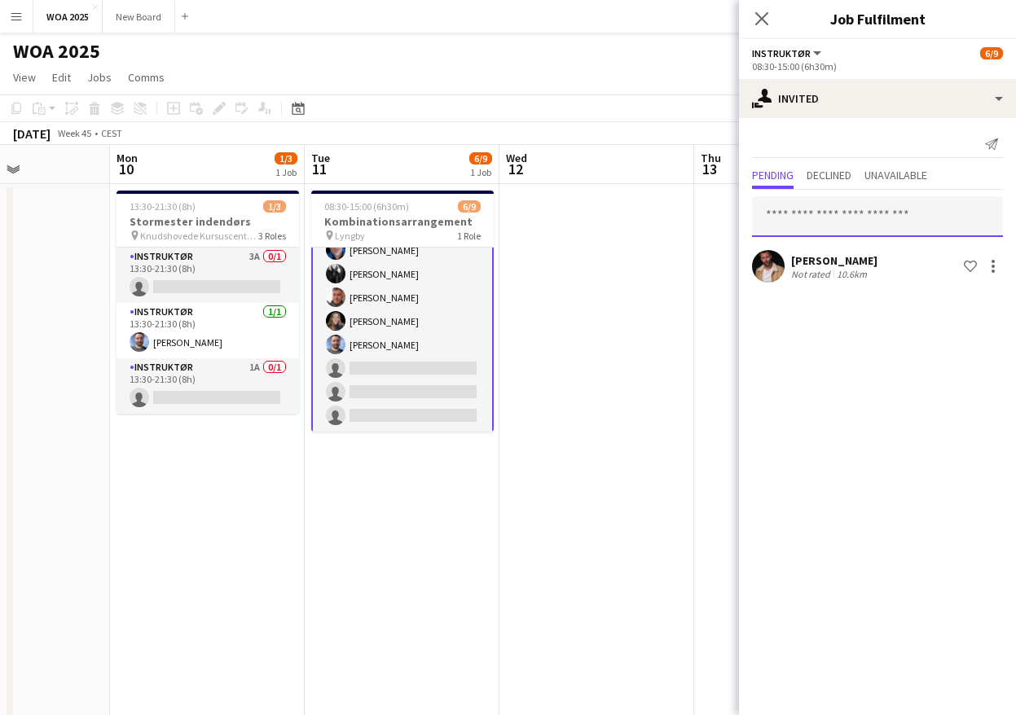
click at [878, 220] on input "text" at bounding box center [877, 216] width 251 height 41
